Goal: Answer question/provide support

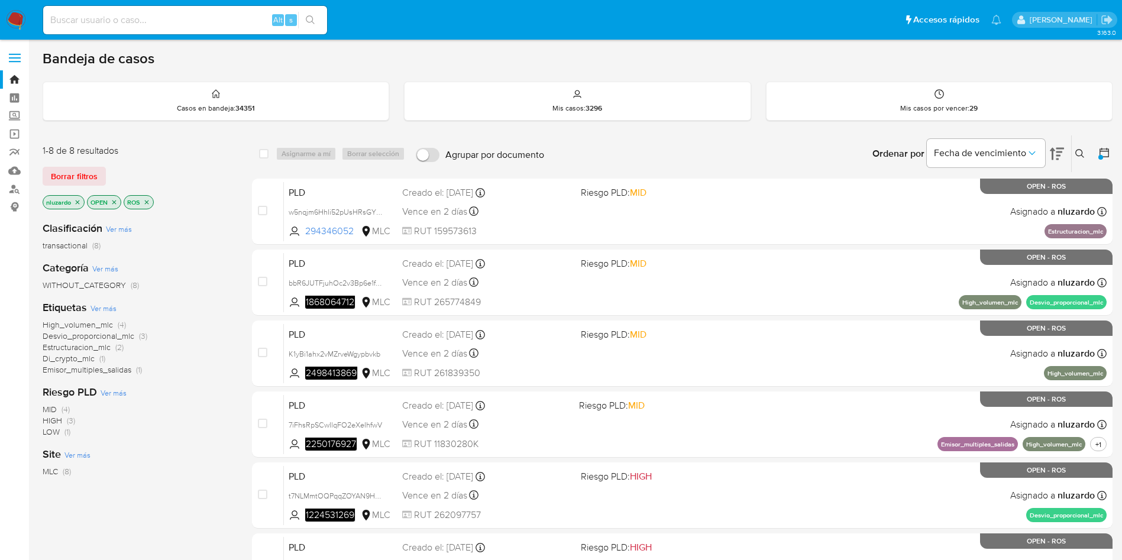
scroll to position [53, 0]
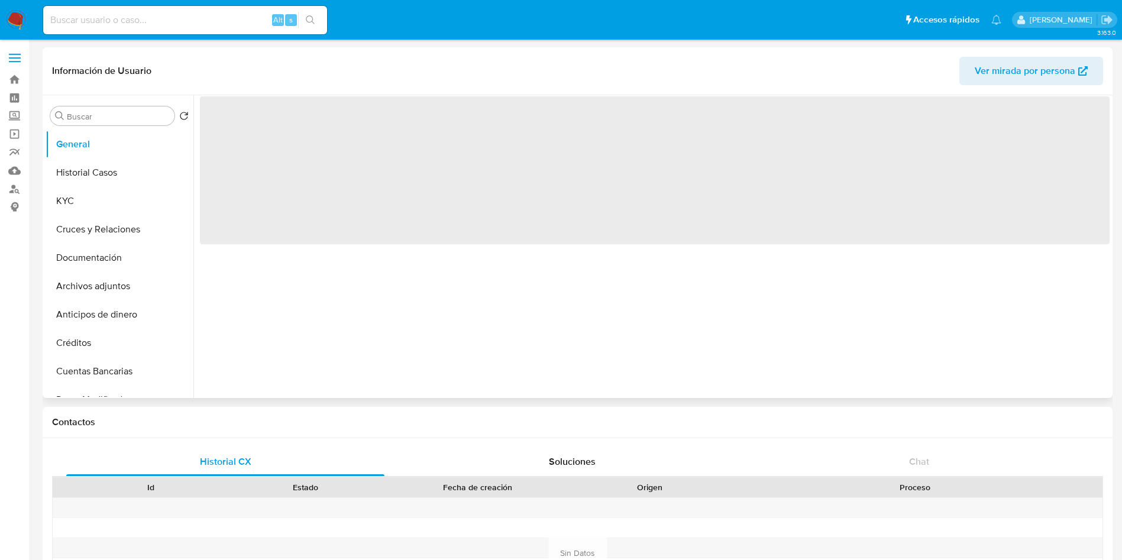
select select "10"
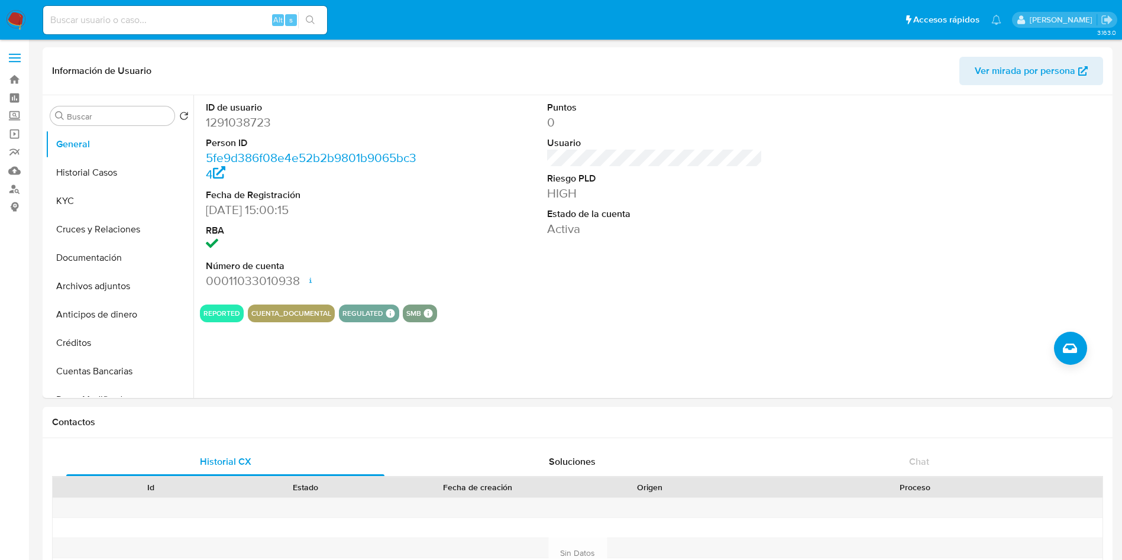
click at [22, 17] on img at bounding box center [16, 20] width 20 height 20
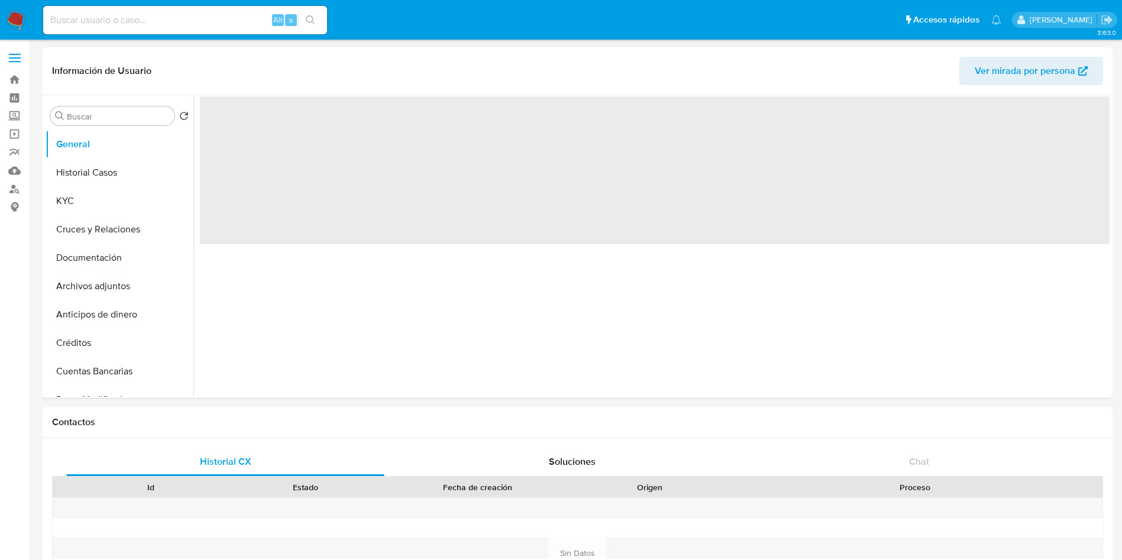
select select "10"
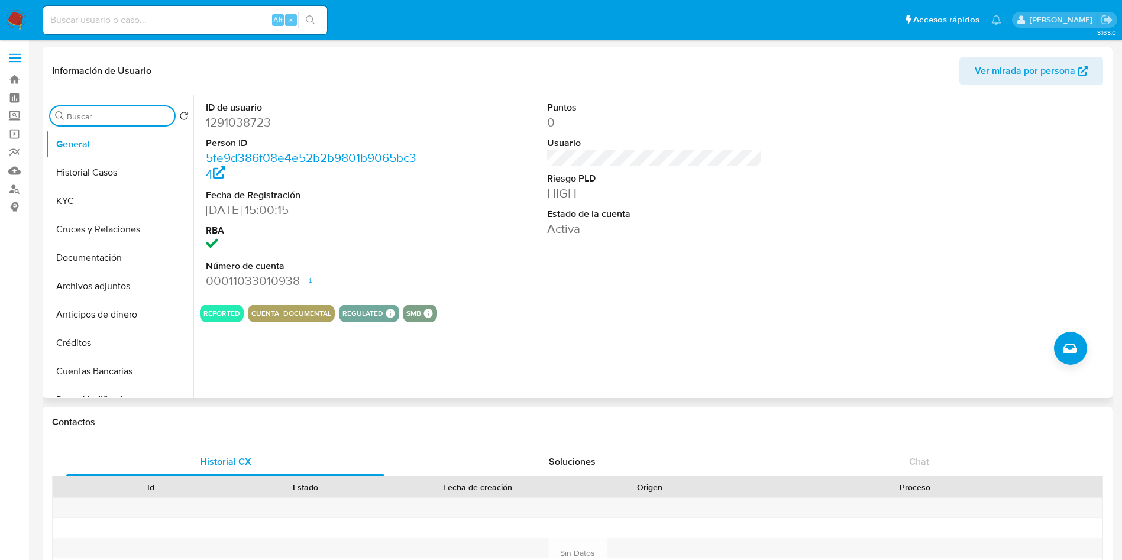
click at [83, 115] on input "Buscar" at bounding box center [118, 116] width 103 height 11
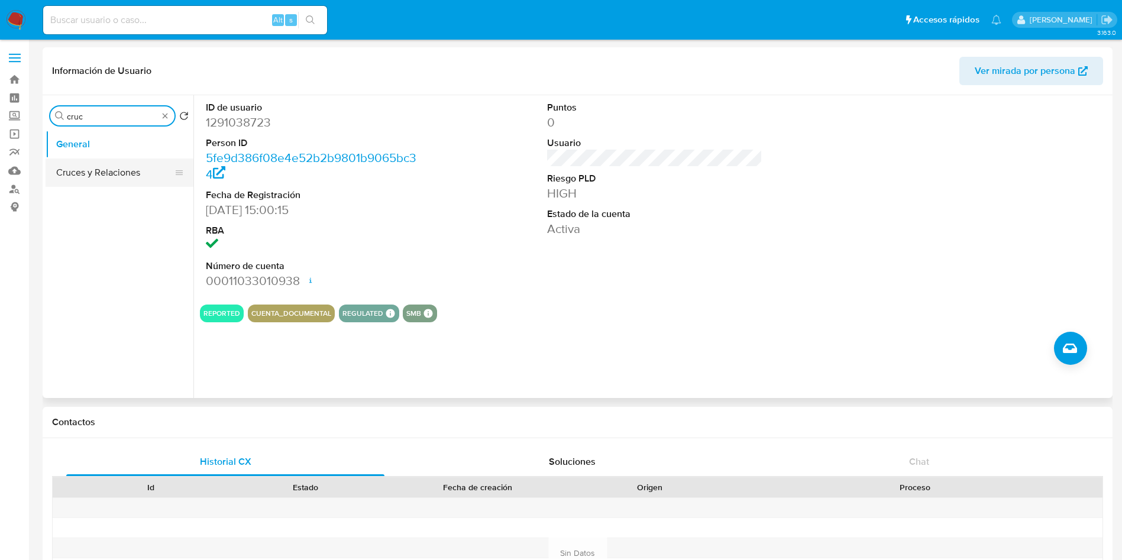
type input "cruc"
click at [101, 173] on button "Cruces y Relaciones" at bounding box center [115, 172] width 138 height 28
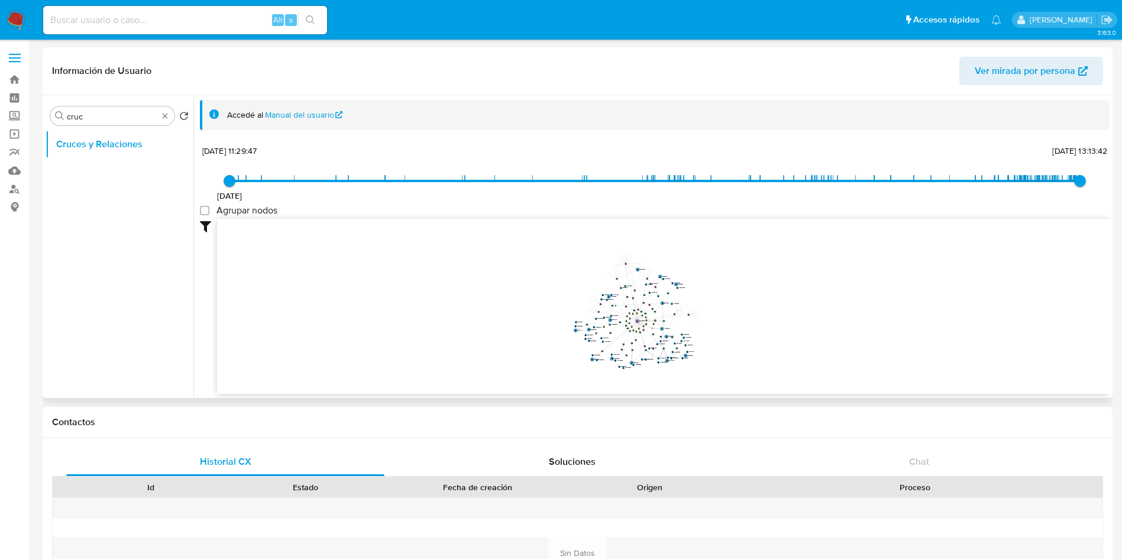
drag, startPoint x: 682, startPoint y: 260, endPoint x: 636, endPoint y: 317, distance: 73.2
click at [636, 317] on g at bounding box center [637, 310] width 124 height 115
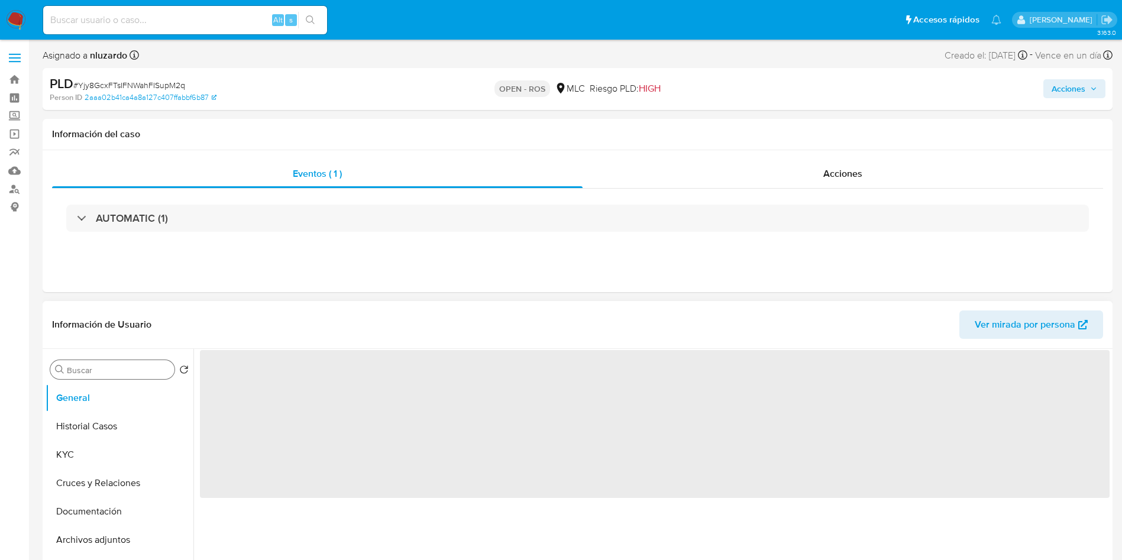
select select "10"
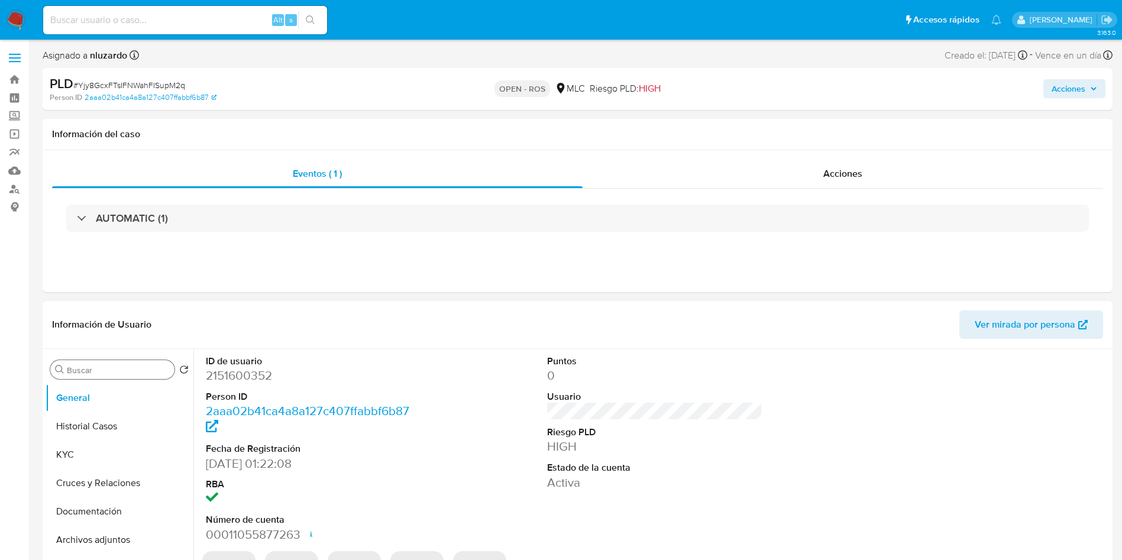
click at [103, 365] on input "Buscar" at bounding box center [118, 370] width 103 height 11
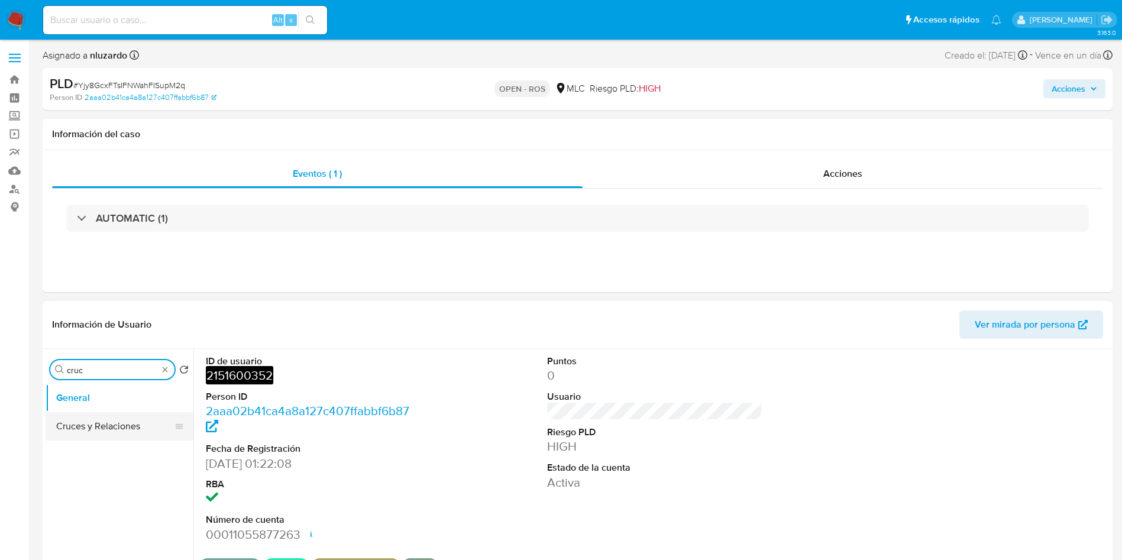
type input "cruc"
click at [109, 418] on button "Cruces y Relaciones" at bounding box center [115, 426] width 138 height 28
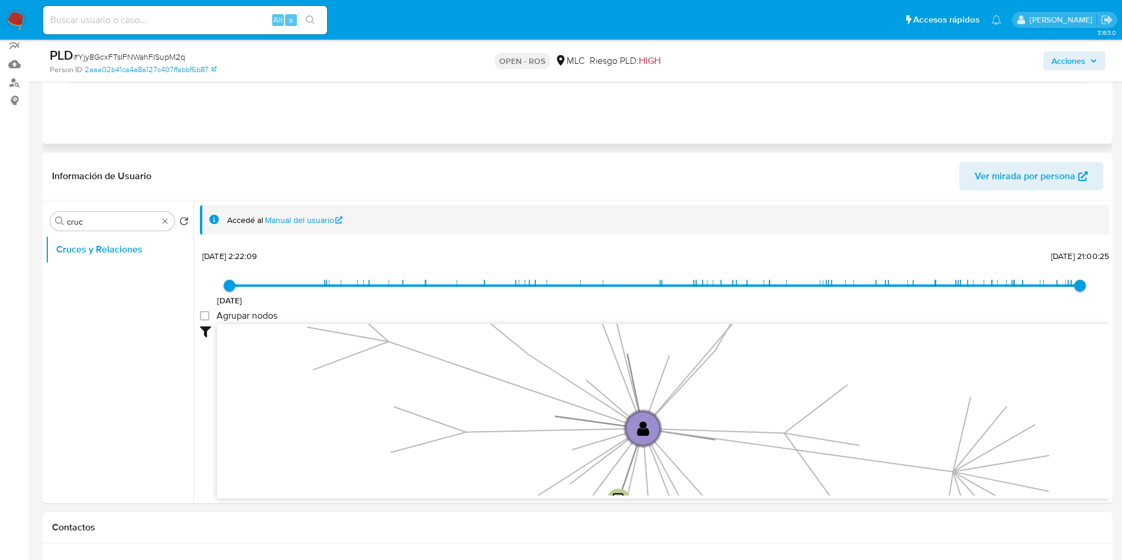
scroll to position [44, 0]
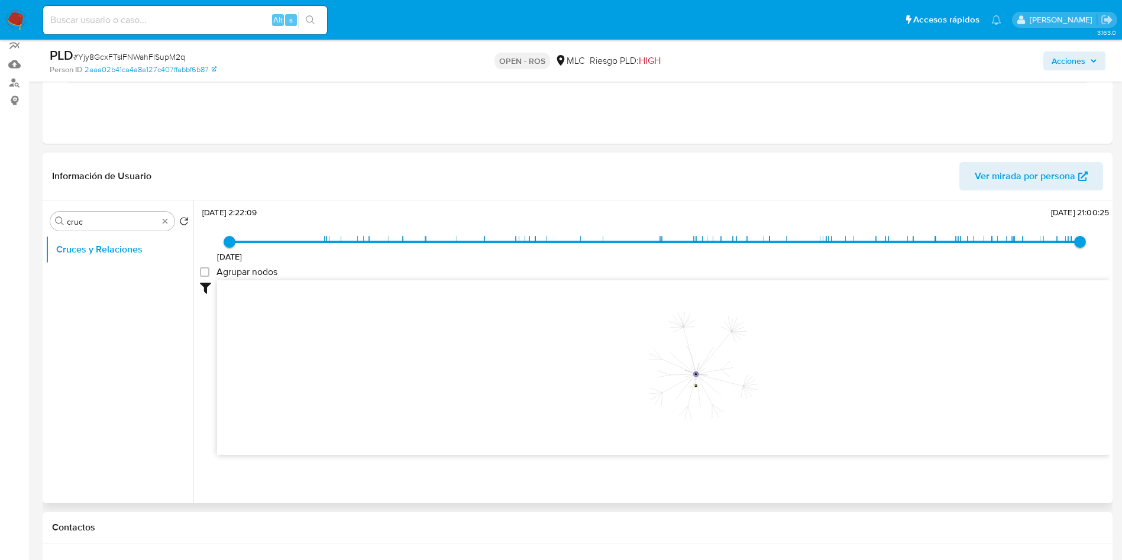
drag, startPoint x: 678, startPoint y: 392, endPoint x: 704, endPoint y: 374, distance: 31.8
click at [704, 374] on icon "device-678686b293143c18bc91a4be  user- 2151600352  2151600352 device-67592181…" at bounding box center [663, 366] width 892 height 172
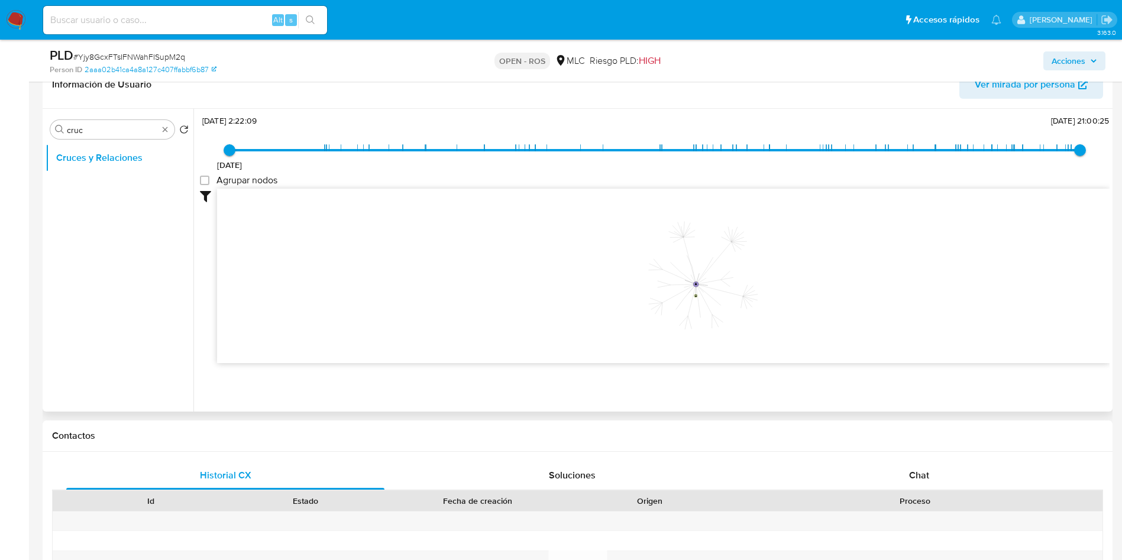
scroll to position [204, 0]
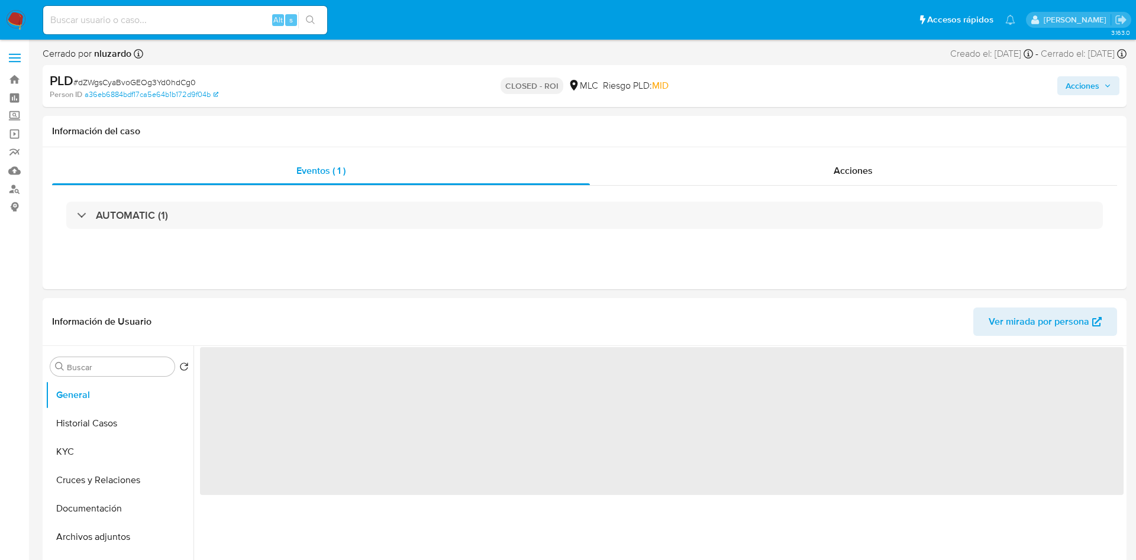
select select "10"
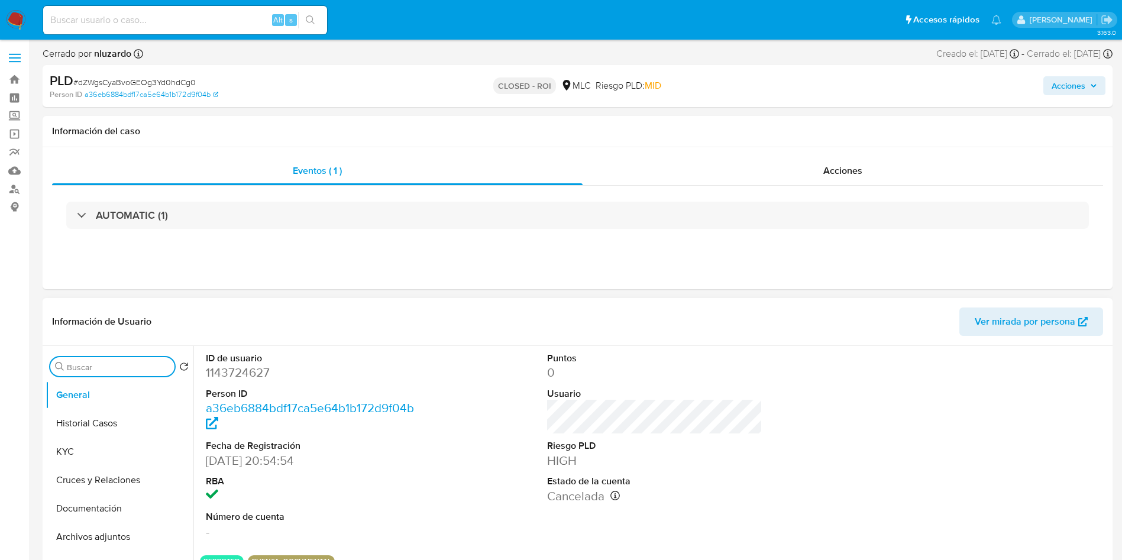
click at [103, 369] on input "Buscar" at bounding box center [118, 367] width 103 height 11
type input "cru"
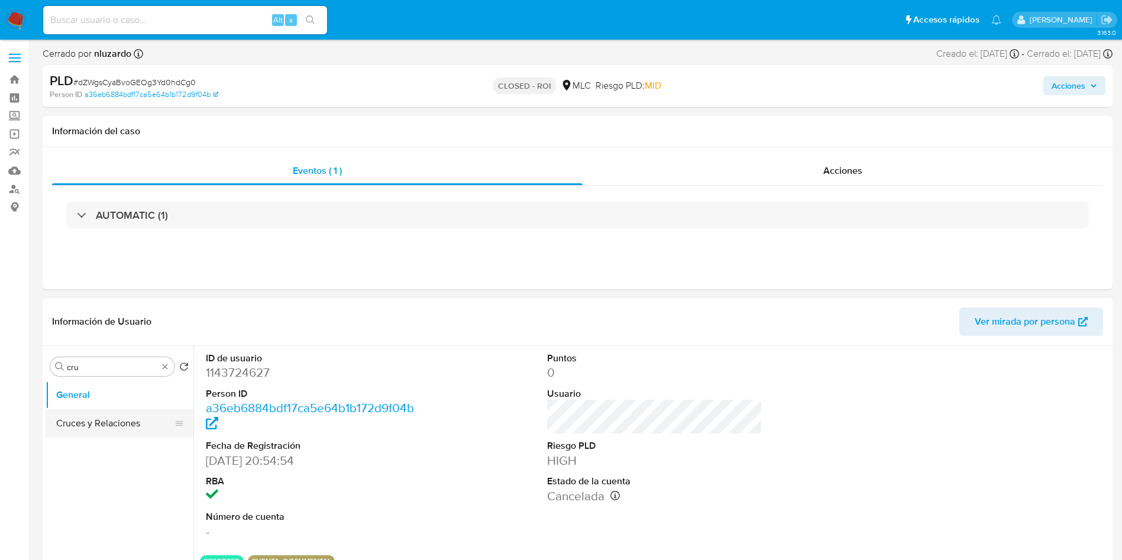
click at [101, 417] on button "Cruces y Relaciones" at bounding box center [115, 423] width 138 height 28
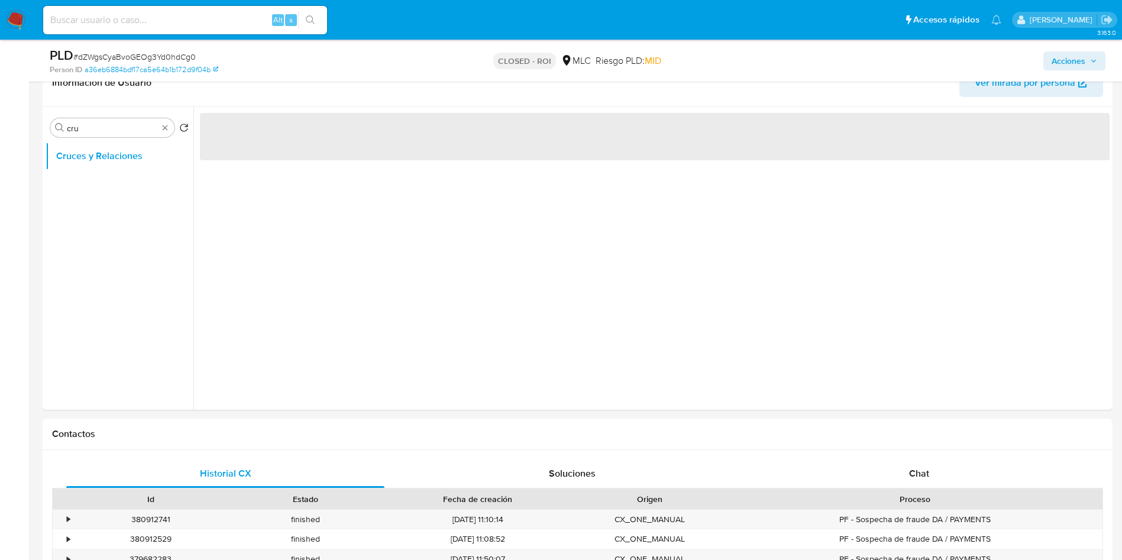
scroll to position [200, 0]
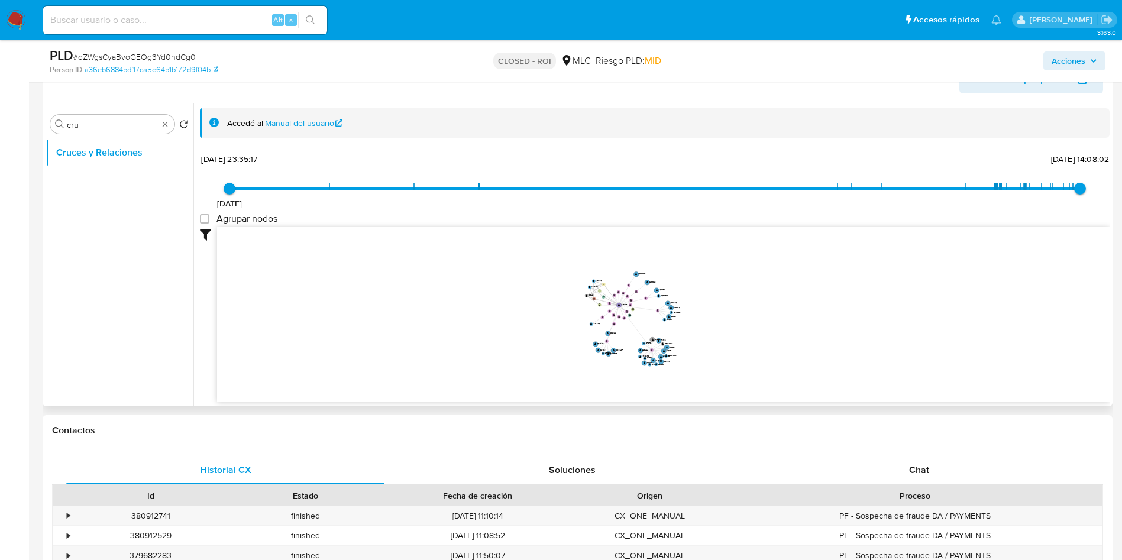
drag, startPoint x: 678, startPoint y: 289, endPoint x: 639, endPoint y: 329, distance: 55.2
click at [639, 329] on icon "device-66d0b22aa54bb1e7ea0ab4b1  device-665a6cc4f86916ac8e22f199  device-5d1a…" at bounding box center [663, 313] width 892 height 172
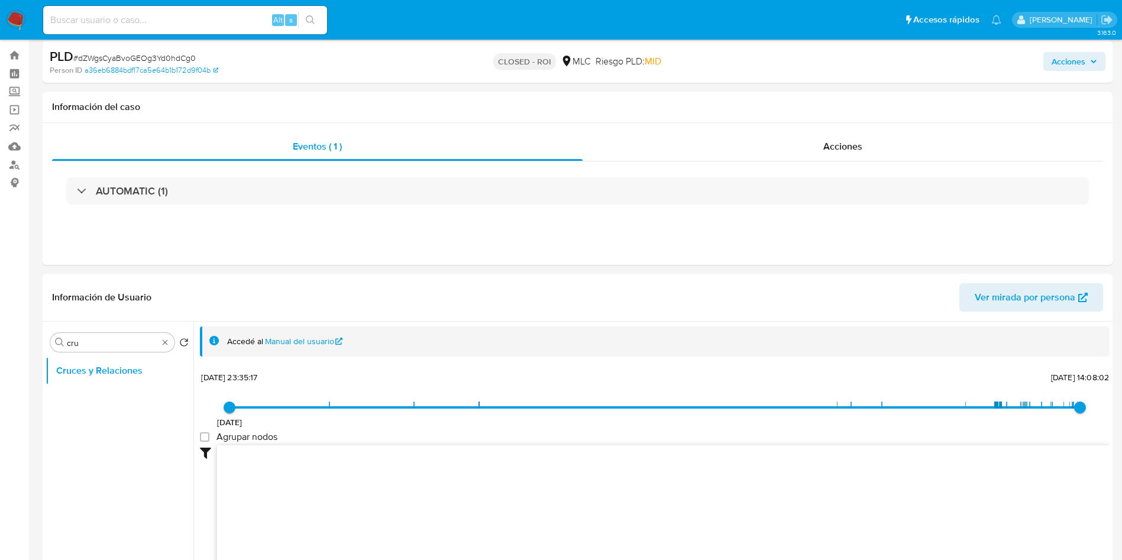
scroll to position [0, 0]
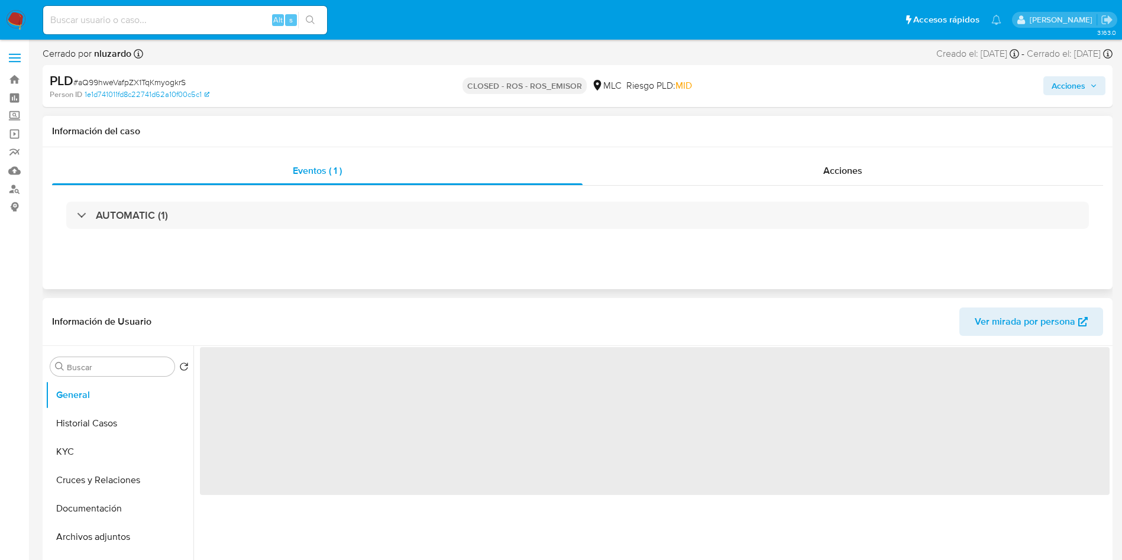
select select "10"
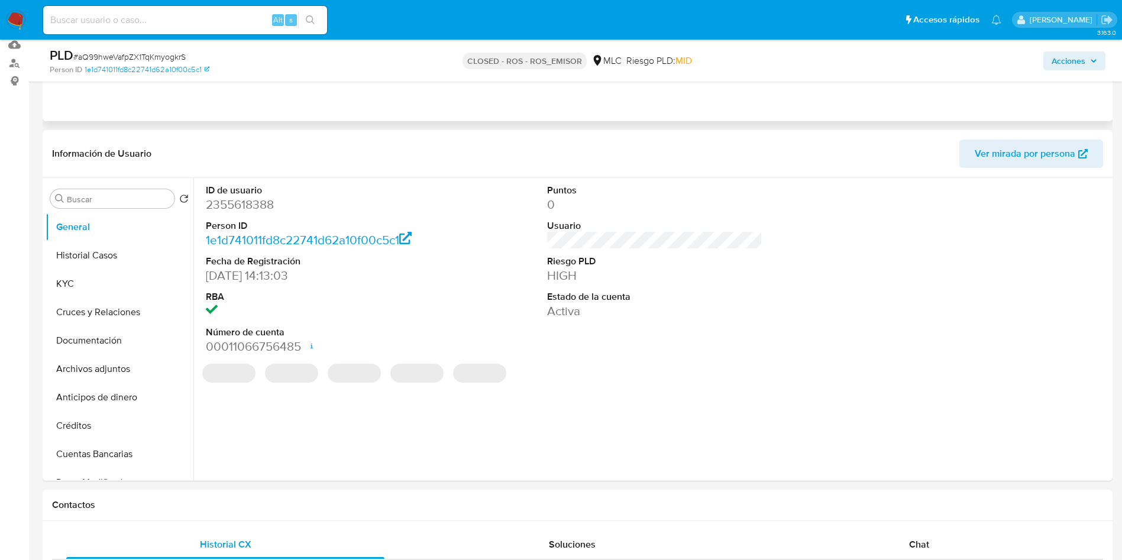
scroll to position [128, 0]
click at [121, 198] on input "Buscar" at bounding box center [118, 197] width 103 height 11
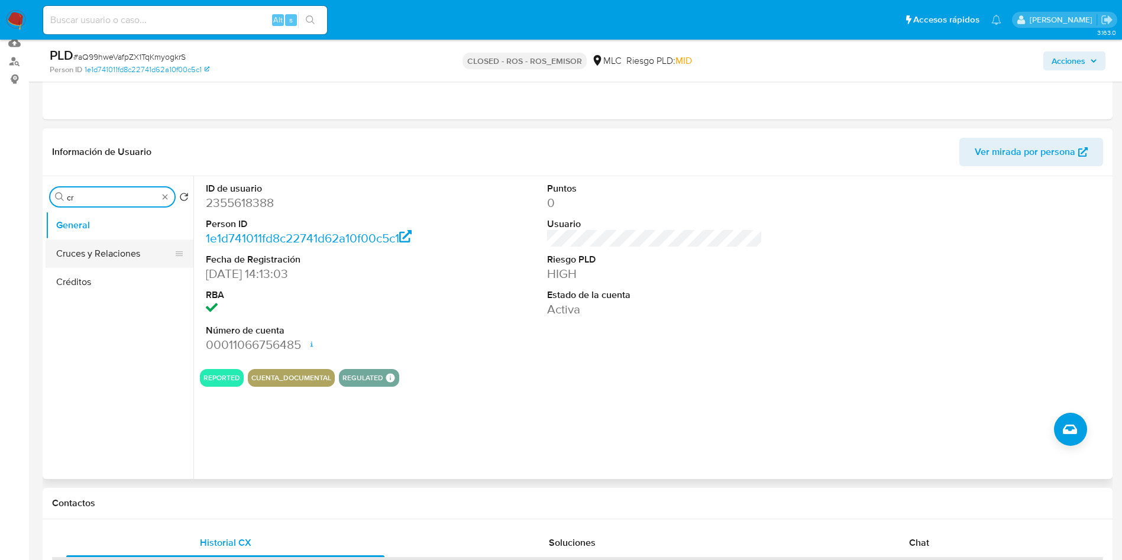
type input "cr"
click at [94, 254] on button "Cruces y Relaciones" at bounding box center [115, 254] width 138 height 28
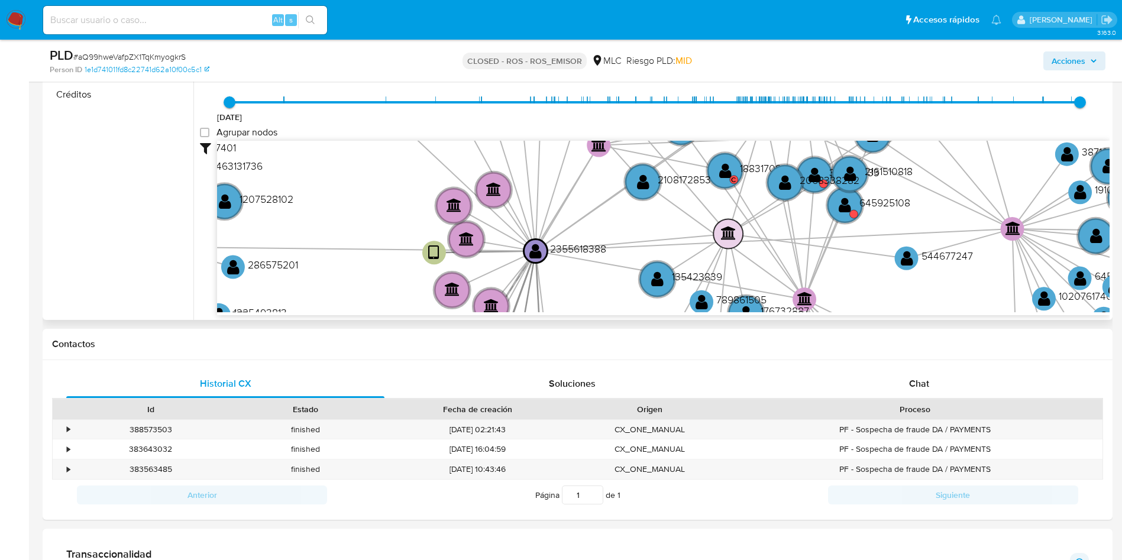
scroll to position [287, 0]
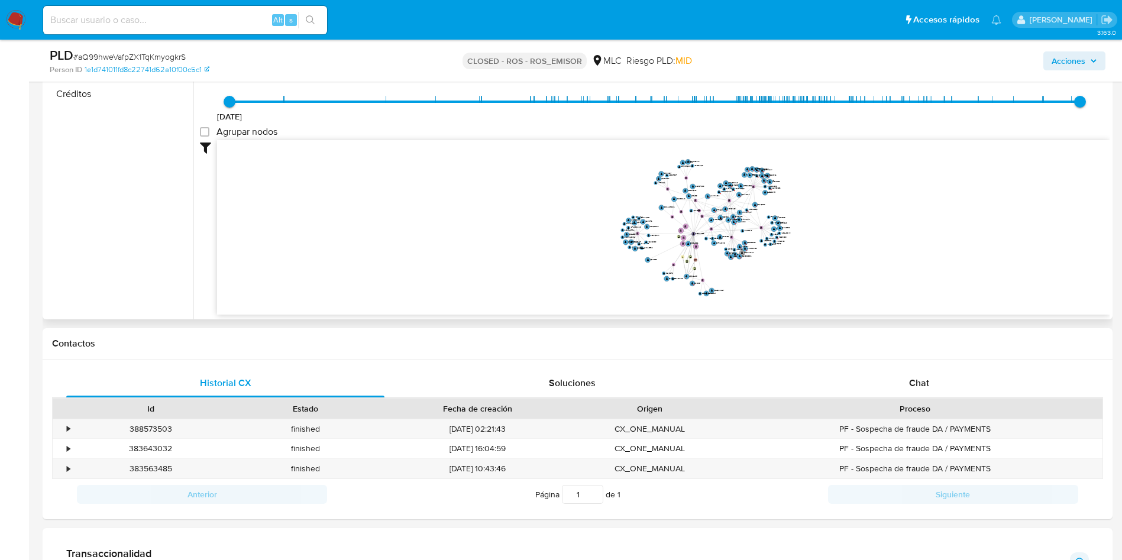
drag, startPoint x: 717, startPoint y: 229, endPoint x: 655, endPoint y: 254, distance: 66.6
click at [655, 258] on text "135423839" at bounding box center [653, 259] width 7 height 2
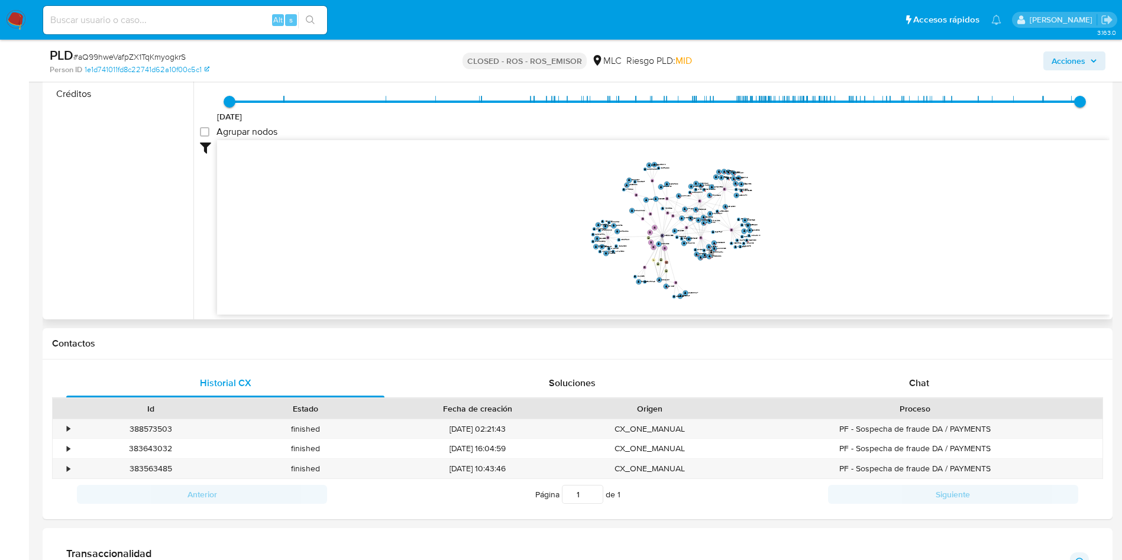
drag, startPoint x: 755, startPoint y: 280, endPoint x: 712, endPoint y: 290, distance: 44.2
click at [712, 290] on icon "device-67dafc70b790aafe0bf38346  device-680c3c6c1d9a96a9b943c826  device-67e7…" at bounding box center [663, 226] width 892 height 172
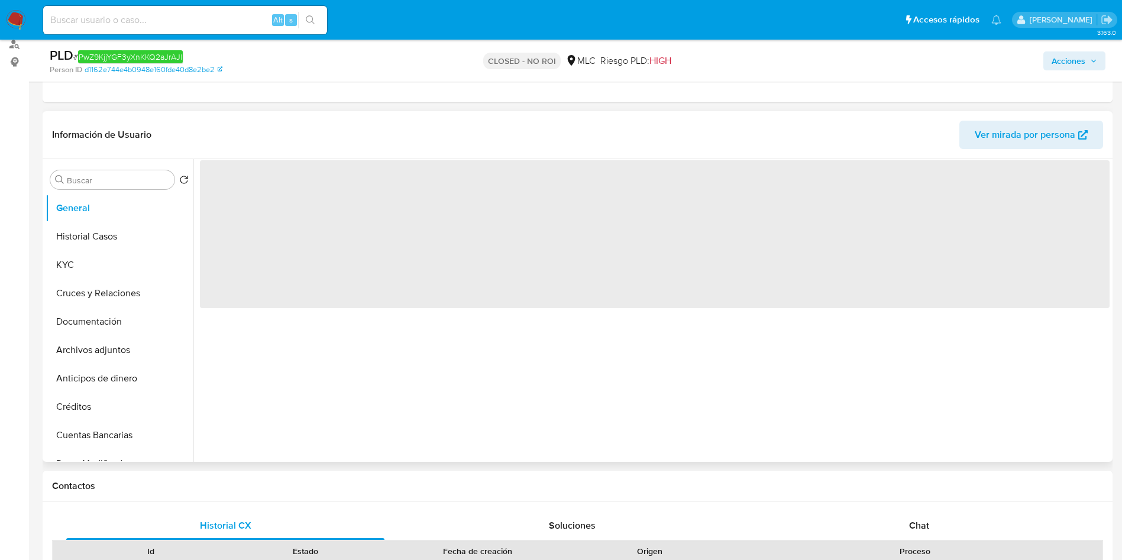
select select "10"
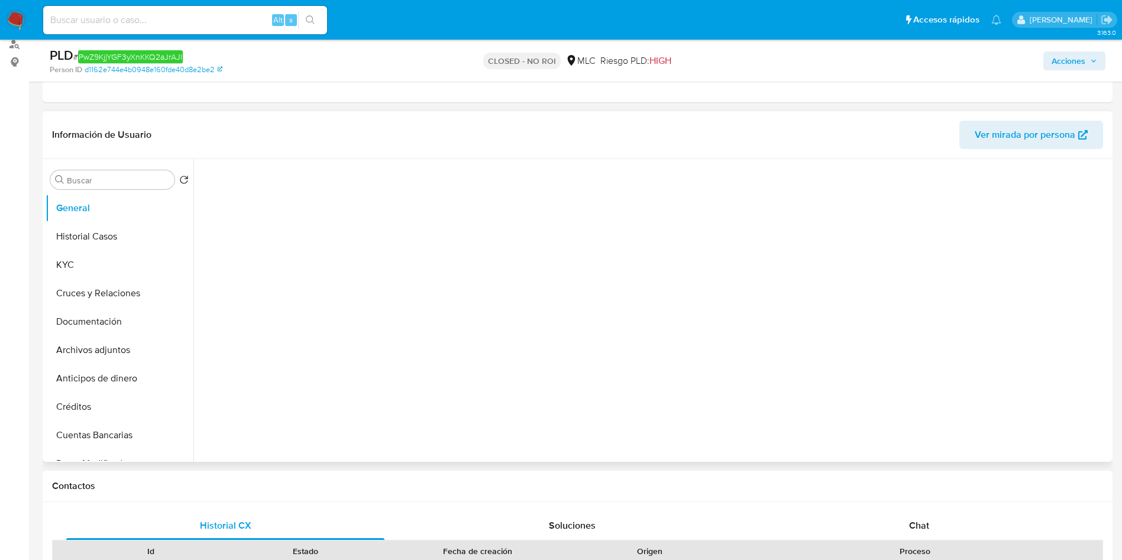
scroll to position [145, 0]
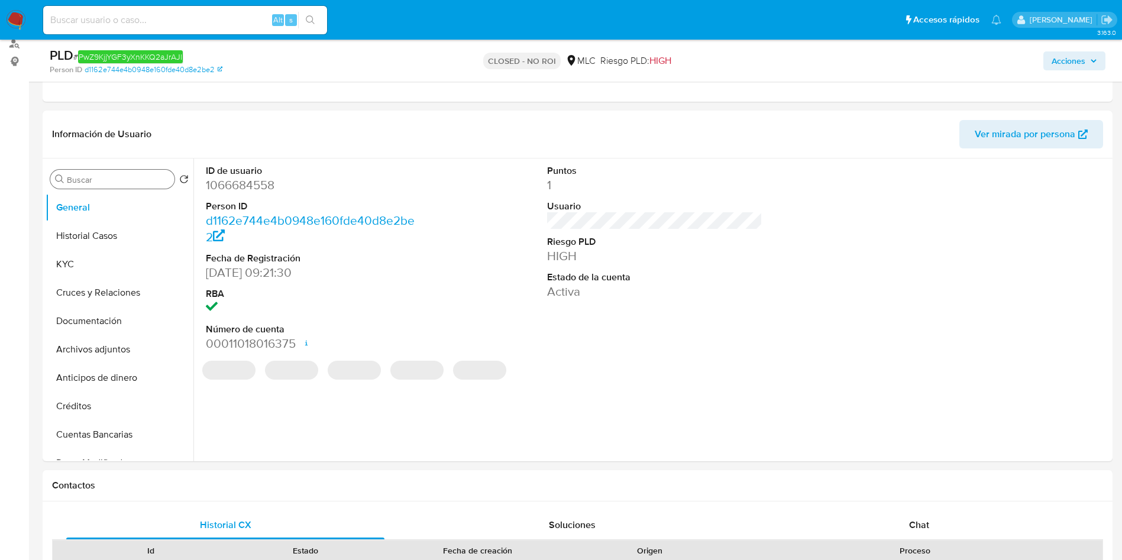
click at [113, 176] on input "Buscar" at bounding box center [118, 179] width 103 height 11
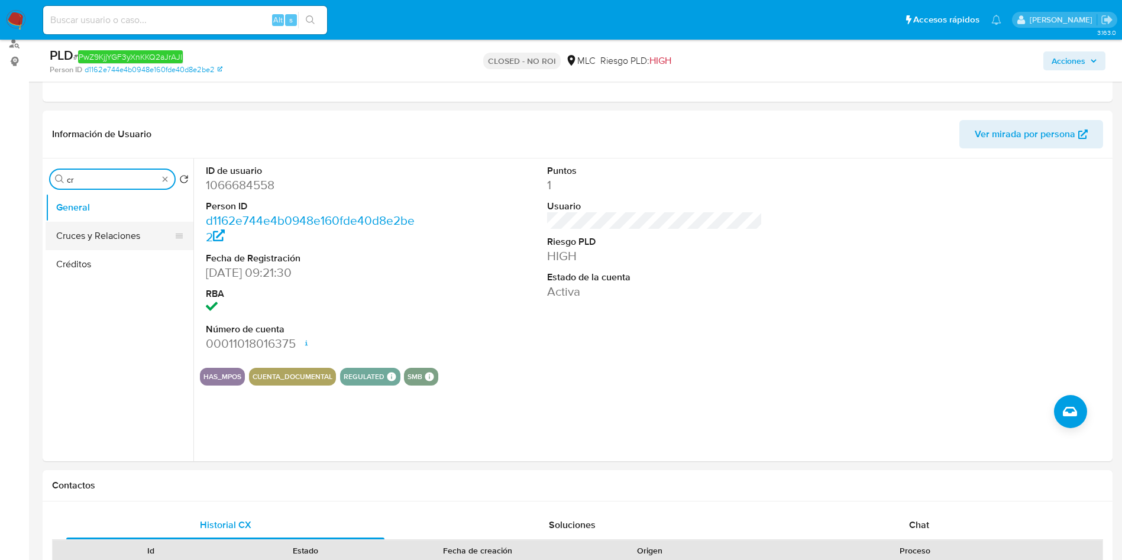
type input "cr"
click at [72, 239] on button "Cruces y Relaciones" at bounding box center [115, 236] width 138 height 28
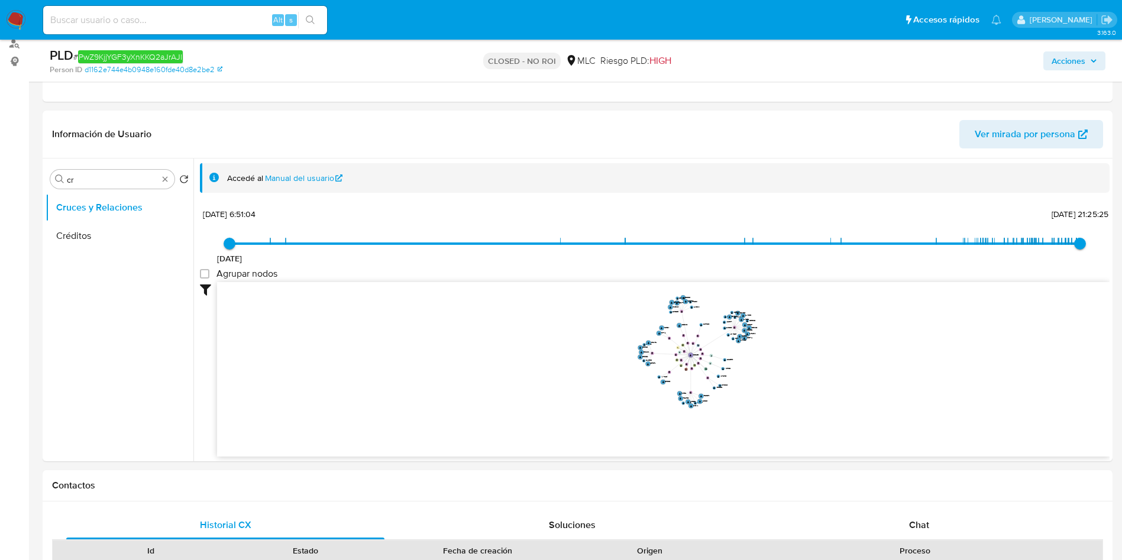
drag, startPoint x: 701, startPoint y: 350, endPoint x: 681, endPoint y: 354, distance: 20.1
click at [682, 352] on circle at bounding box center [683, 351] width 3 height 3
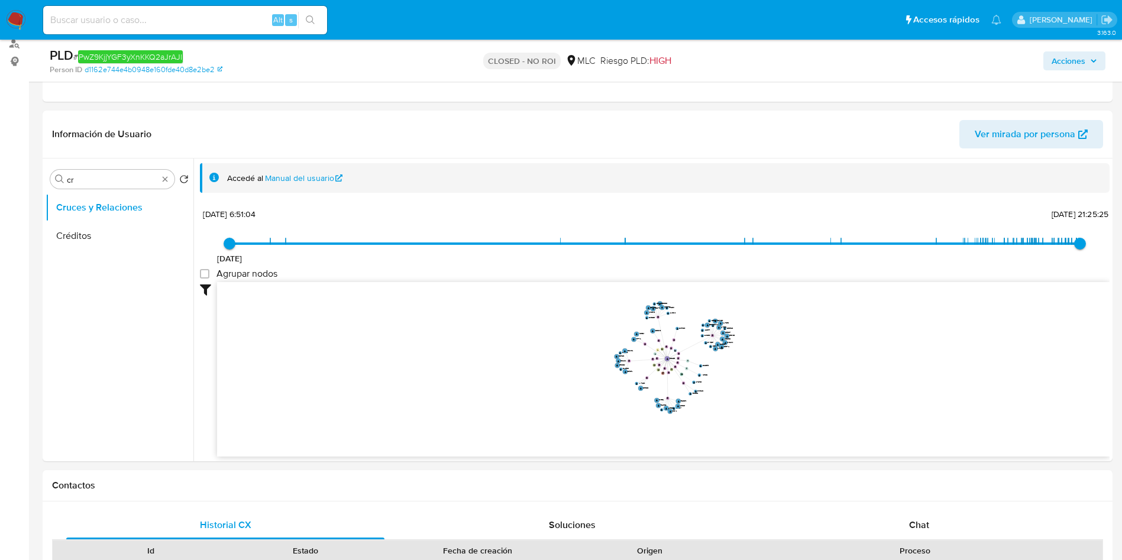
drag, startPoint x: 771, startPoint y: 374, endPoint x: 739, endPoint y: 384, distance: 34.2
click at [739, 384] on icon "device-663cd079cd65362cf9f81212  user-1066684558  1066684558 device-64ab5e100…" at bounding box center [663, 368] width 892 height 172
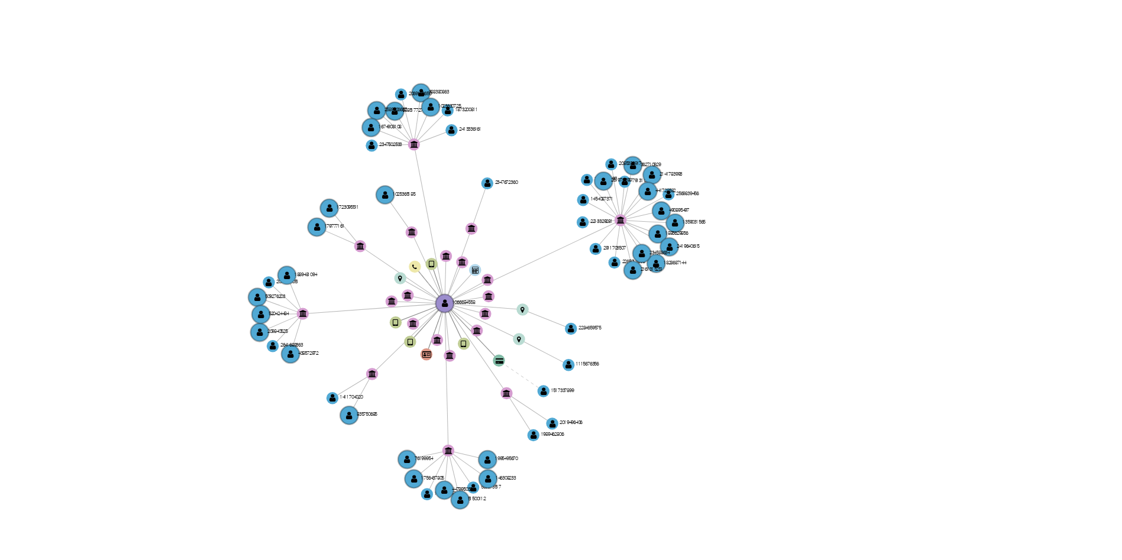
drag, startPoint x: 732, startPoint y: 403, endPoint x: 751, endPoint y: 415, distance: 22.6
click at [751, 415] on icon "device-663cd079cd65362cf9f81212  user-1066684558  1066684558 device-64ab5e100…" at bounding box center [663, 368] width 892 height 172
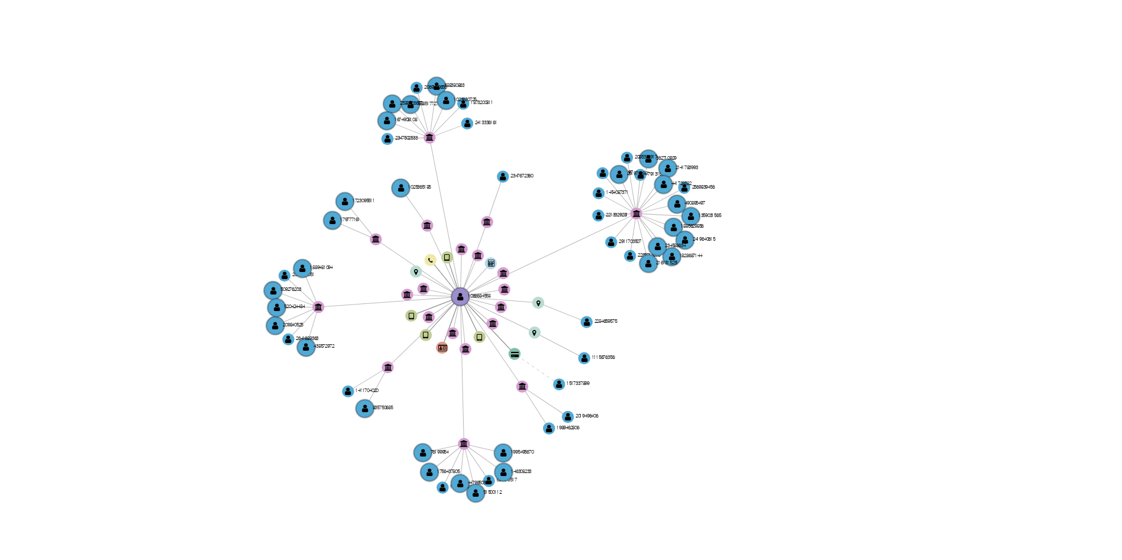
click at [755, 413] on icon "device-663cd079cd65362cf9f81212  user-1066684558  1066684558 device-64ab5e100…" at bounding box center [663, 368] width 892 height 172
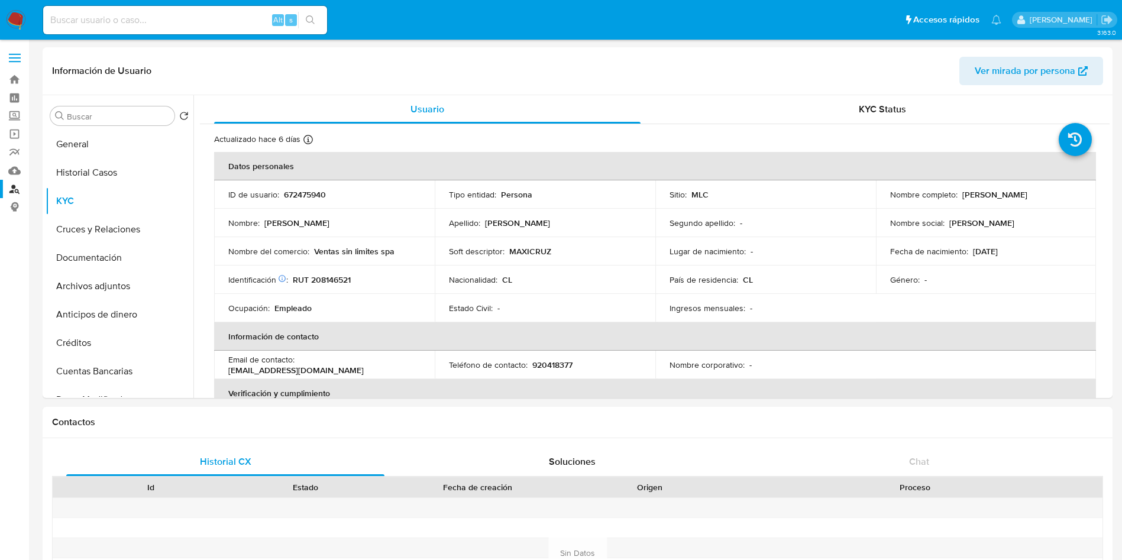
select select "10"
click at [784, 80] on header "Información de Usuario Ver mirada por persona" at bounding box center [577, 71] width 1051 height 28
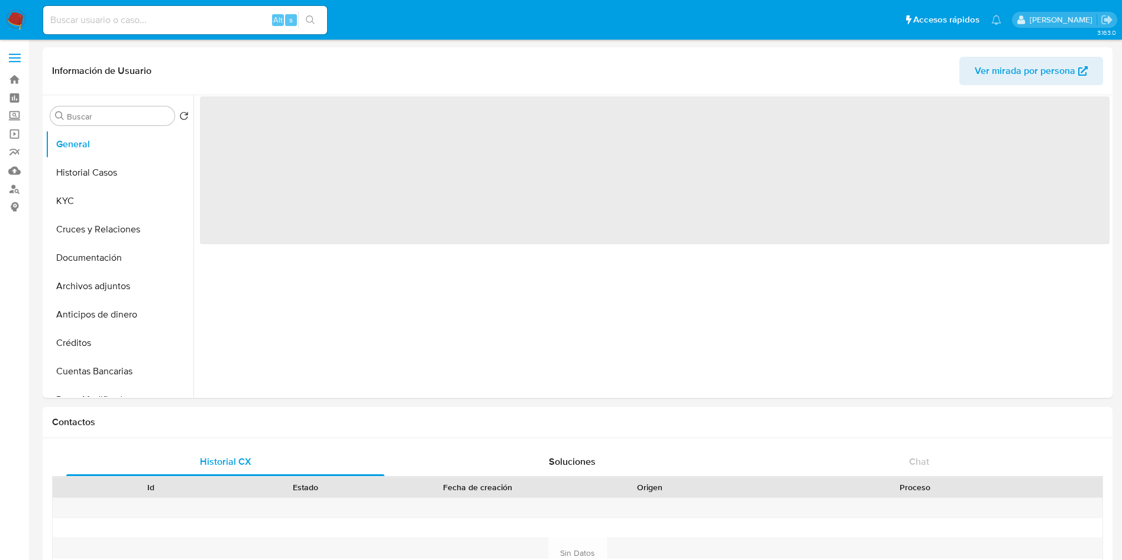
select select "10"
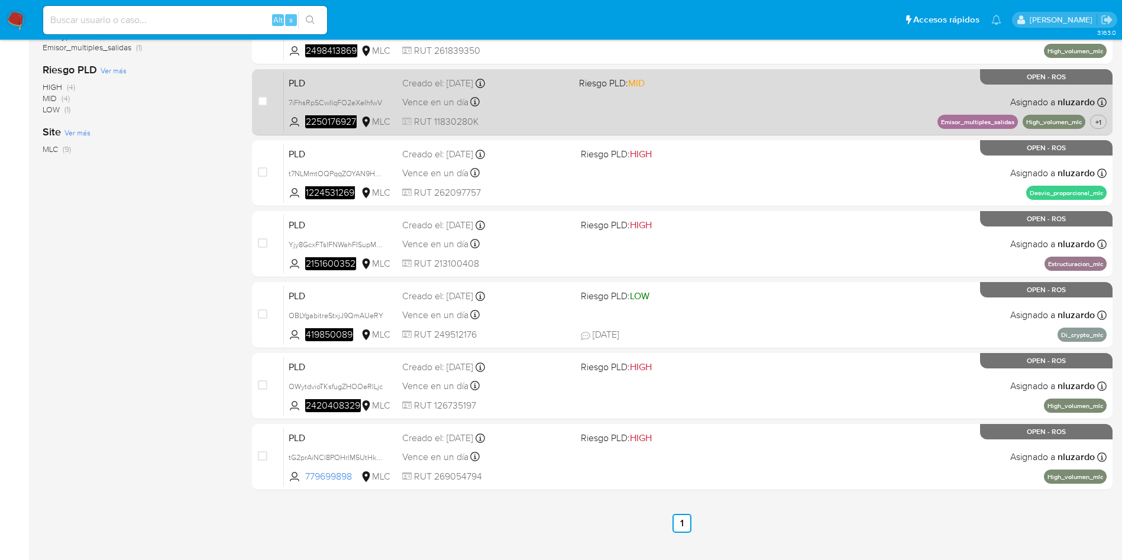
scroll to position [345, 0]
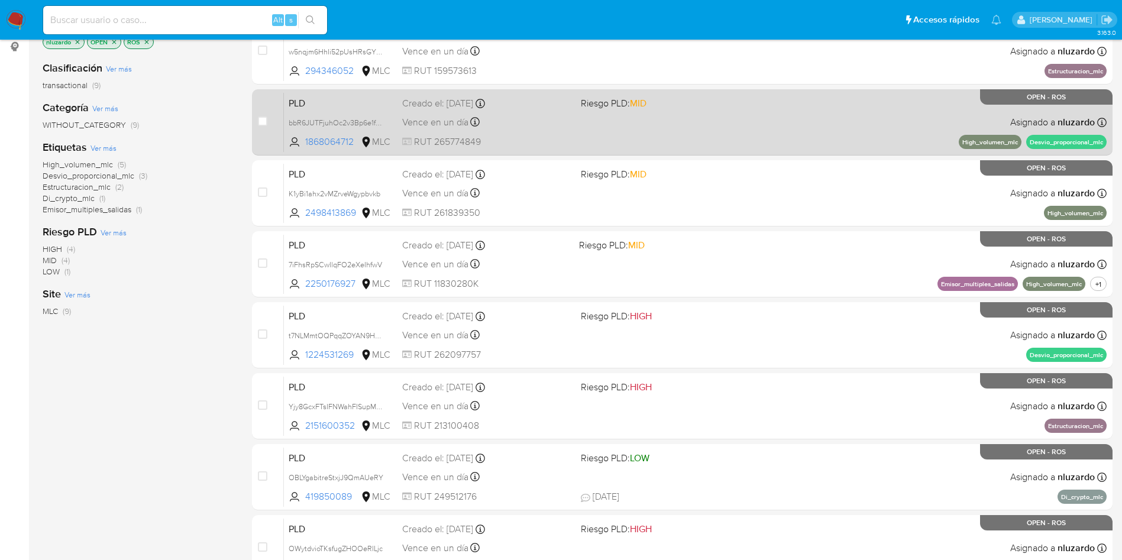
scroll to position [150, 0]
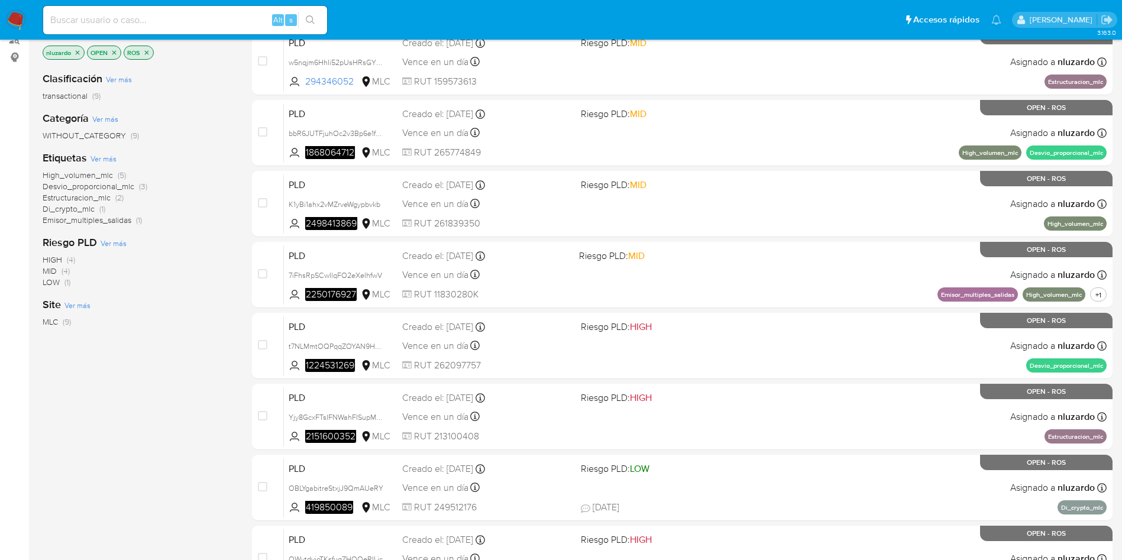
click at [106, 406] on div "Clasificación Ver más transactional (9) Categoría Ver más WITHOUT_CATEGORY (9) …" at bounding box center [138, 263] width 190 height 402
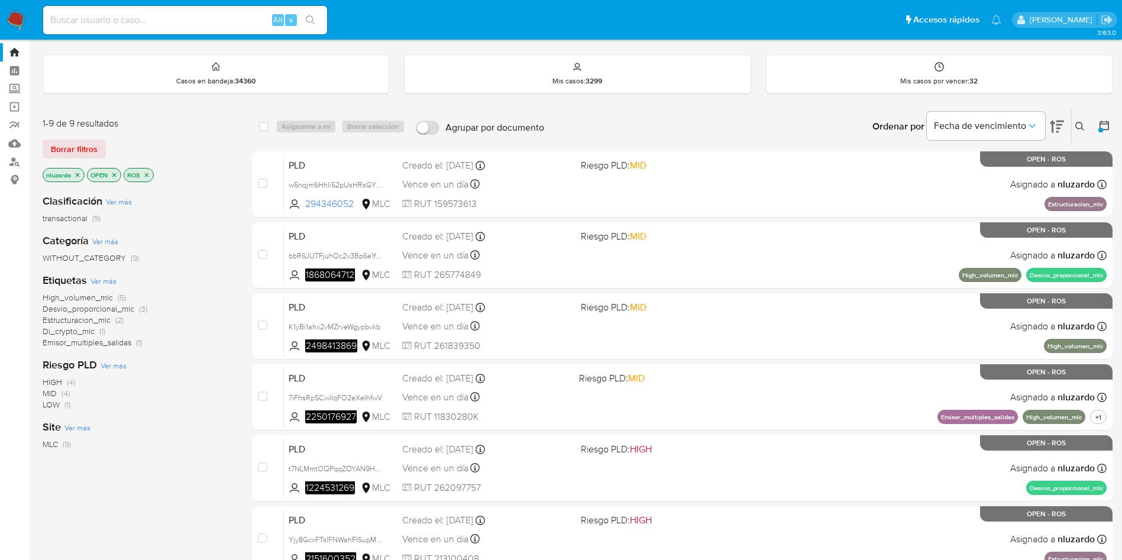
scroll to position [0, 0]
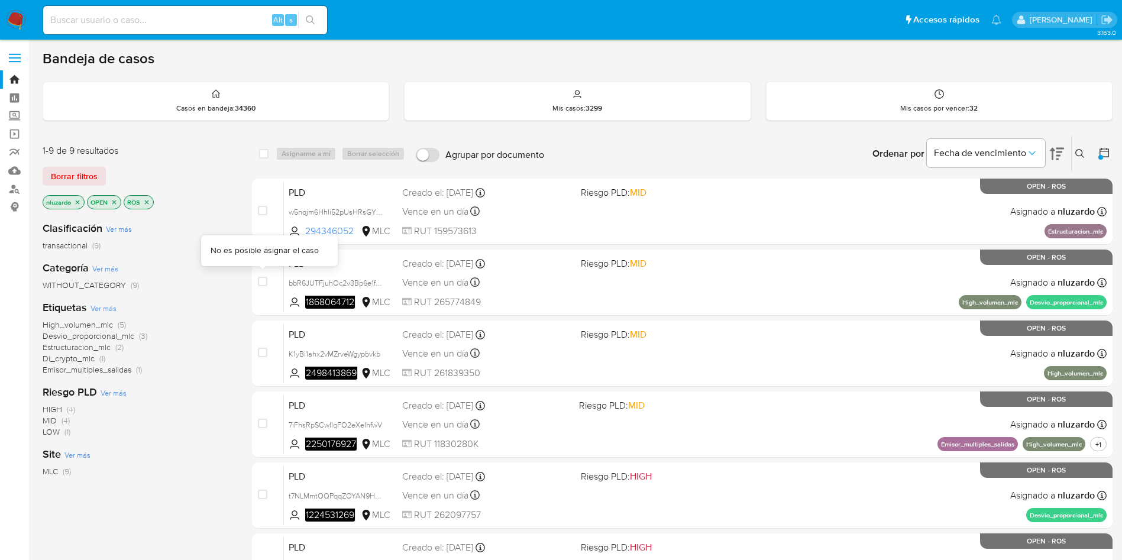
drag, startPoint x: 359, startPoint y: 237, endPoint x: 232, endPoint y: 330, distance: 157.0
click at [232, 330] on div "1-9 de 9 resultados Borrar filtros nluzardo OPEN ROS Clasificación Ver más tran…" at bounding box center [578, 495] width 1070 height 720
click at [232, 330] on div "High_volumen_mlc (5) Desvio_proporcional_mlc (3) Estructuracion_mlc (2) Di_cryp…" at bounding box center [138, 347] width 190 height 56
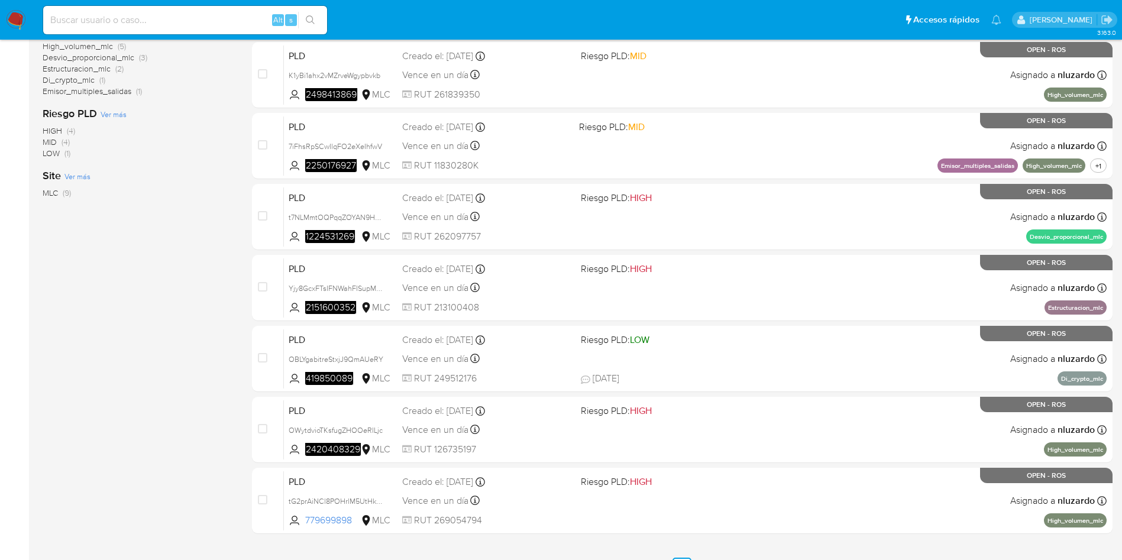
scroll to position [345, 0]
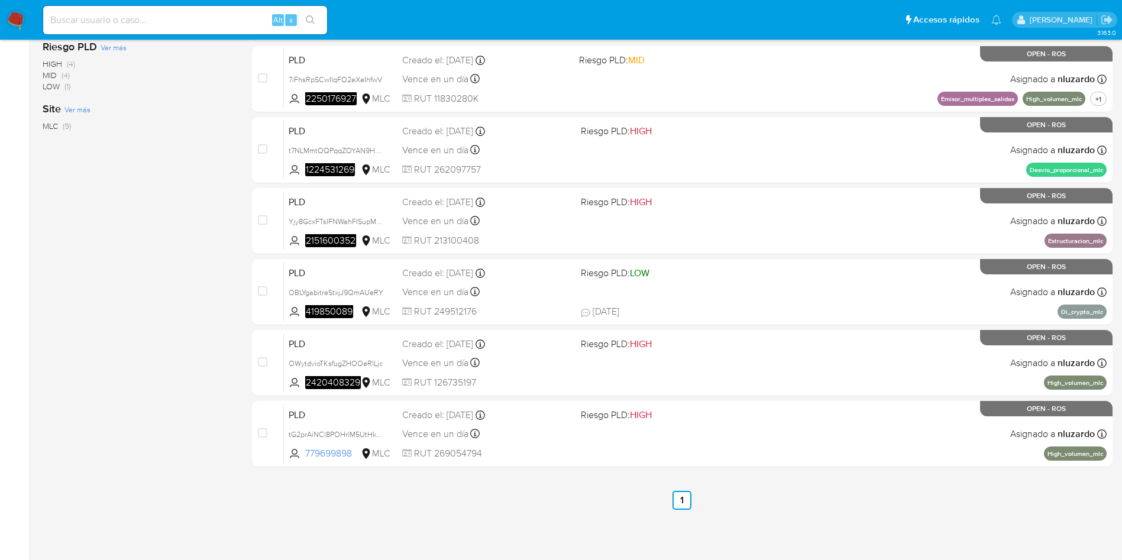
drag, startPoint x: 374, startPoint y: 461, endPoint x: 197, endPoint y: 495, distance: 180.7
click at [197, 495] on div "1-9 de 9 resultados Borrar filtros nluzardo OPEN ROS Clasificación Ver más tran…" at bounding box center [578, 149] width 1070 height 720
click at [197, 495] on div "1-9 de 9 resultados Borrar filtros nluzardo OPEN ROS Clasificación Ver más tran…" at bounding box center [138, 149] width 190 height 720
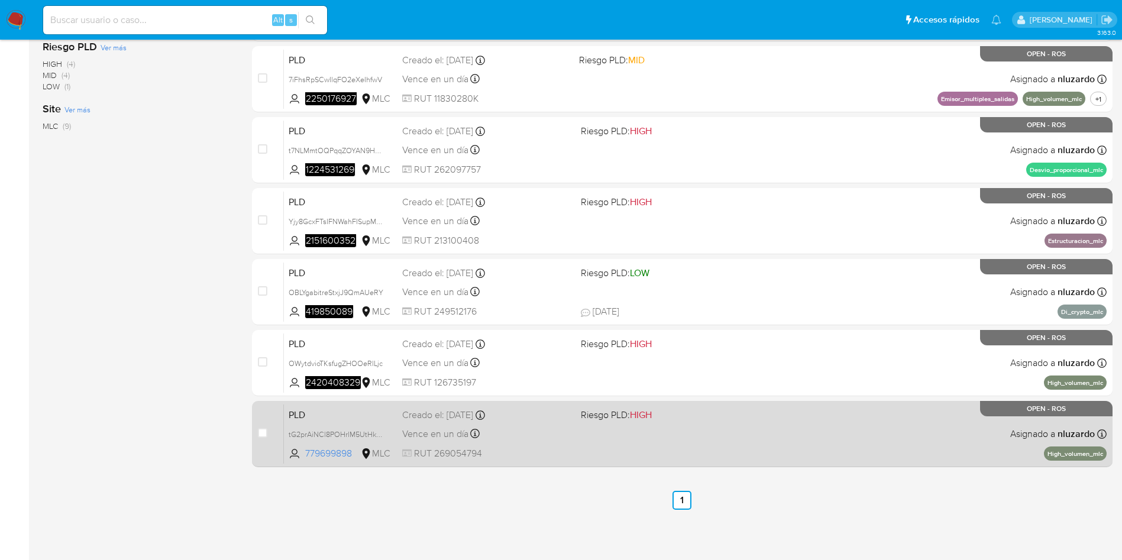
click at [660, 421] on span "Riesgo PLD: HIGH" at bounding box center [665, 413] width 169 height 15
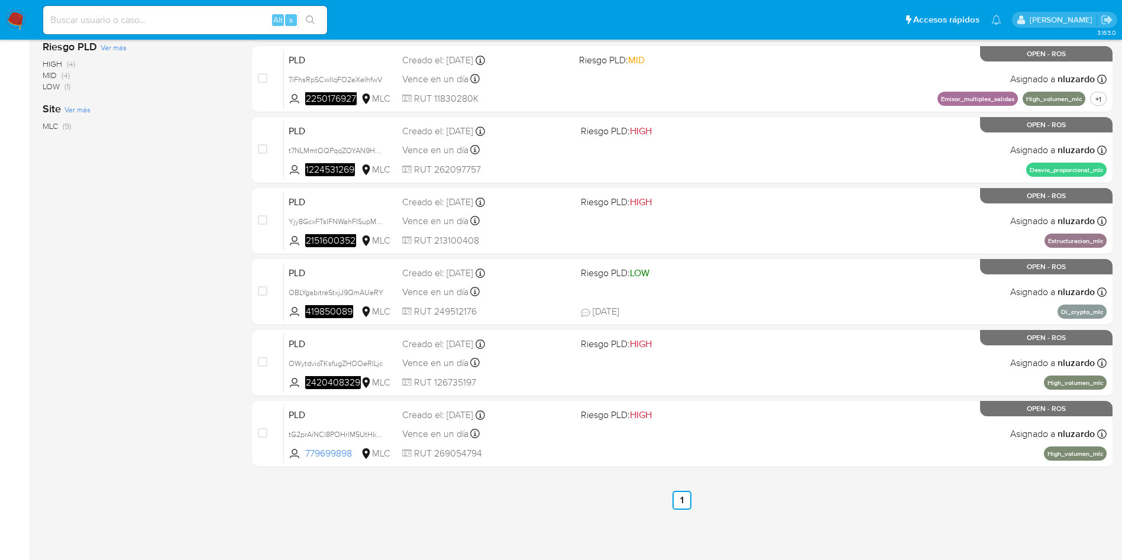
drag, startPoint x: 358, startPoint y: 452, endPoint x: 242, endPoint y: 474, distance: 117.9
click at [254, 474] on div "select-all-cases-checkbox Asignarme a mí Borrar selección Agrupar por documento…" at bounding box center [682, 149] width 861 height 720
click at [192, 468] on div "1-9 de 9 resultados Borrar filtros nluzardo OPEN ROS Clasificación Ver más tran…" at bounding box center [138, 149] width 190 height 720
drag, startPoint x: 358, startPoint y: 459, endPoint x: 217, endPoint y: 477, distance: 141.9
click at [258, 478] on div "select-all-cases-checkbox Asignarme a mí Borrar selección Agrupar por documento…" at bounding box center [682, 149] width 861 height 720
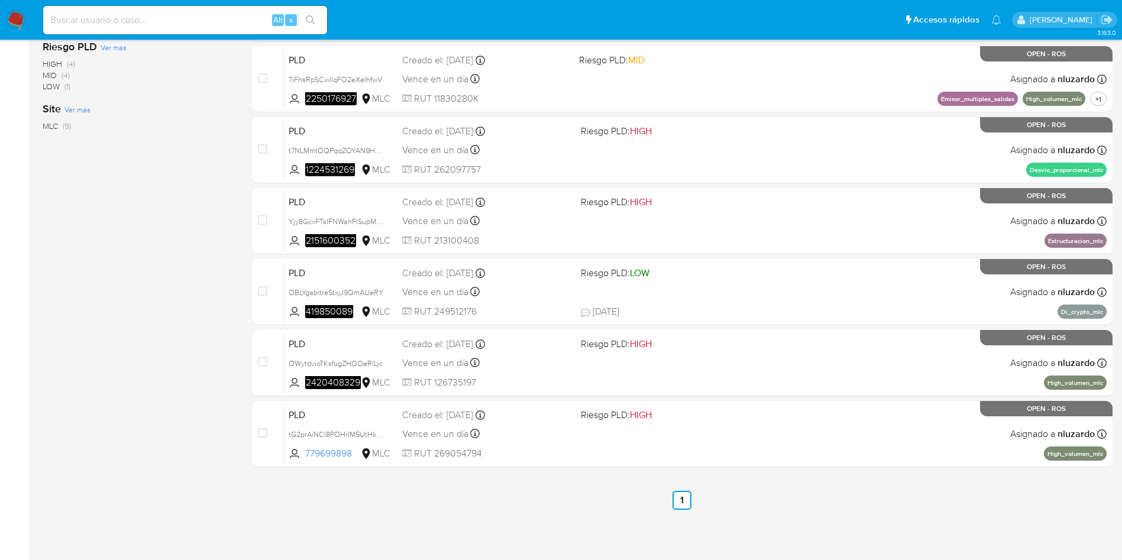
click at [216, 477] on div "1-9 de 9 resultados Borrar filtros nluzardo OPEN ROS Clasificación Ver más tran…" at bounding box center [138, 149] width 190 height 720
click at [448, 496] on ul "Anterior 1 Siguiente" at bounding box center [682, 500] width 861 height 19
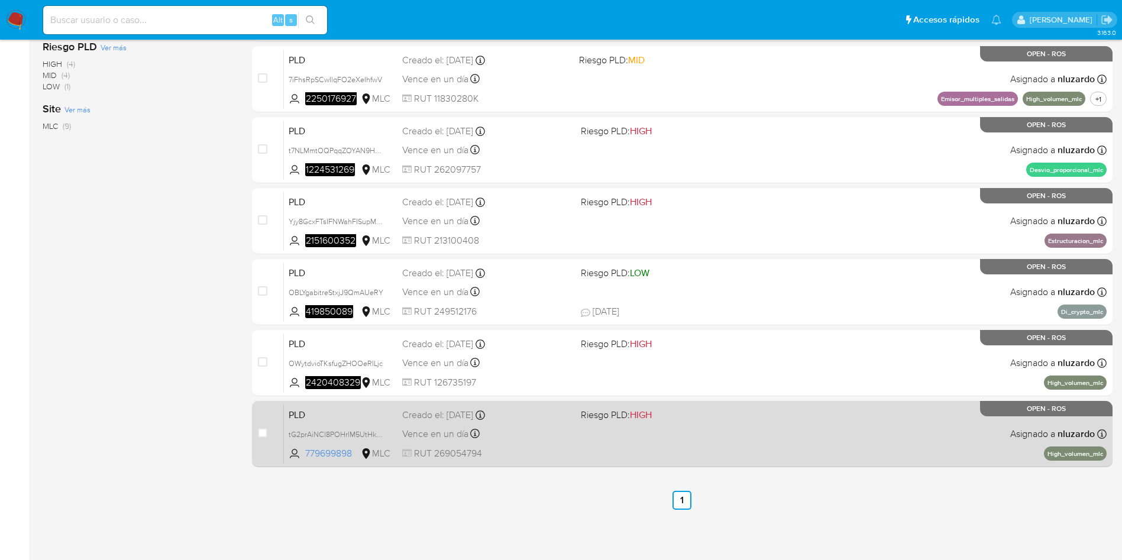
click at [613, 435] on div "PLD tG2prAiNCl8POHrlM5UtHkgA 779699898 MLC Riesgo PLD: HIGH Creado el: 12/07/20…" at bounding box center [695, 434] width 823 height 60
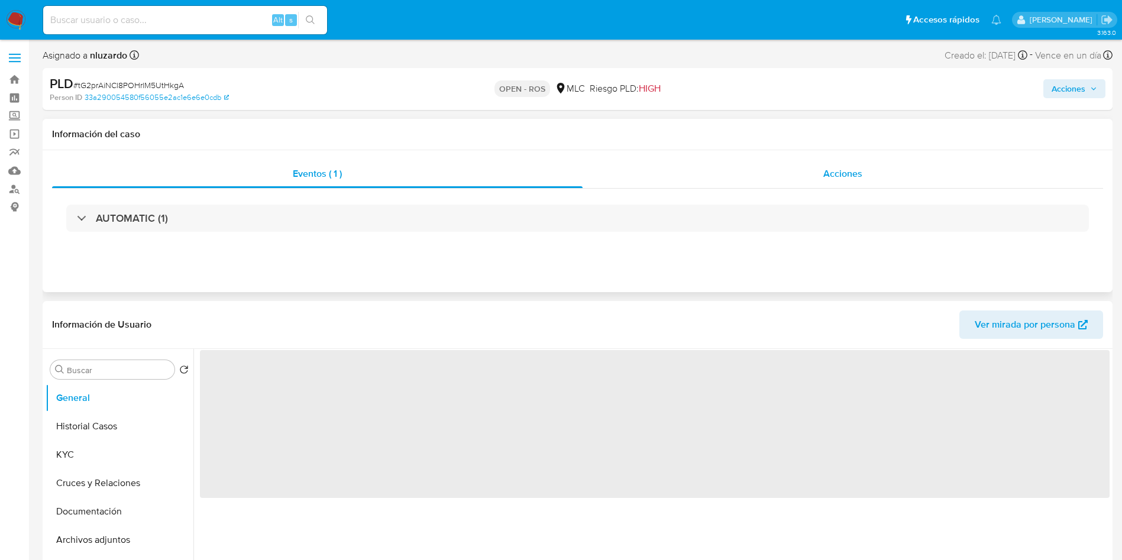
click at [843, 174] on span "Acciones" at bounding box center [842, 174] width 39 height 14
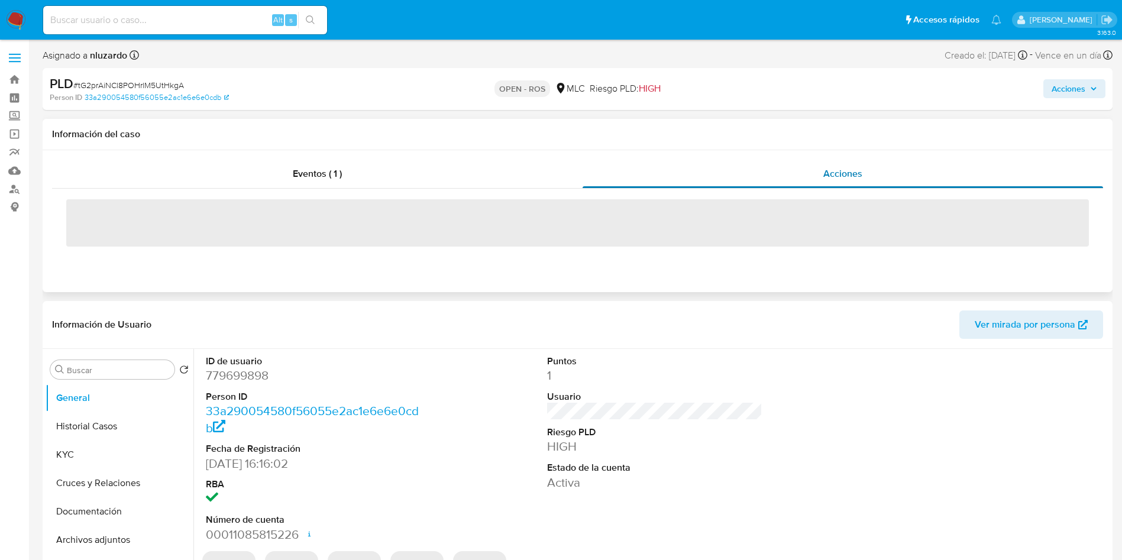
select select "10"
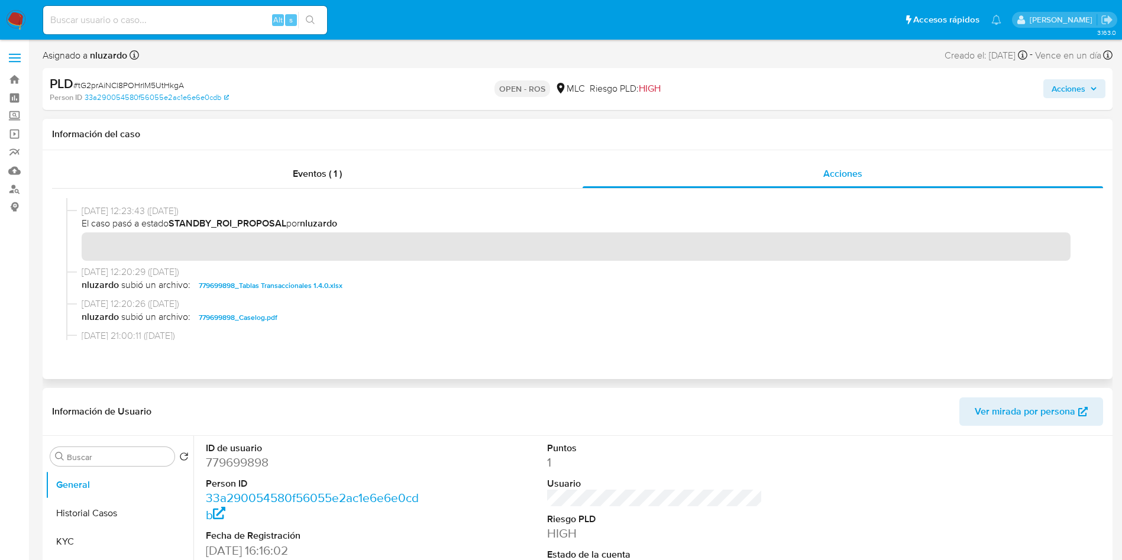
scroll to position [429, 0]
click at [240, 471] on dl "ID de usuario 779699898 Person ID 33a290054580f56055e2ac1e6e6e0cdb Fecha de Reg…" at bounding box center [314, 536] width 216 height 188
click at [267, 465] on dd "779699898" at bounding box center [314, 462] width 216 height 17
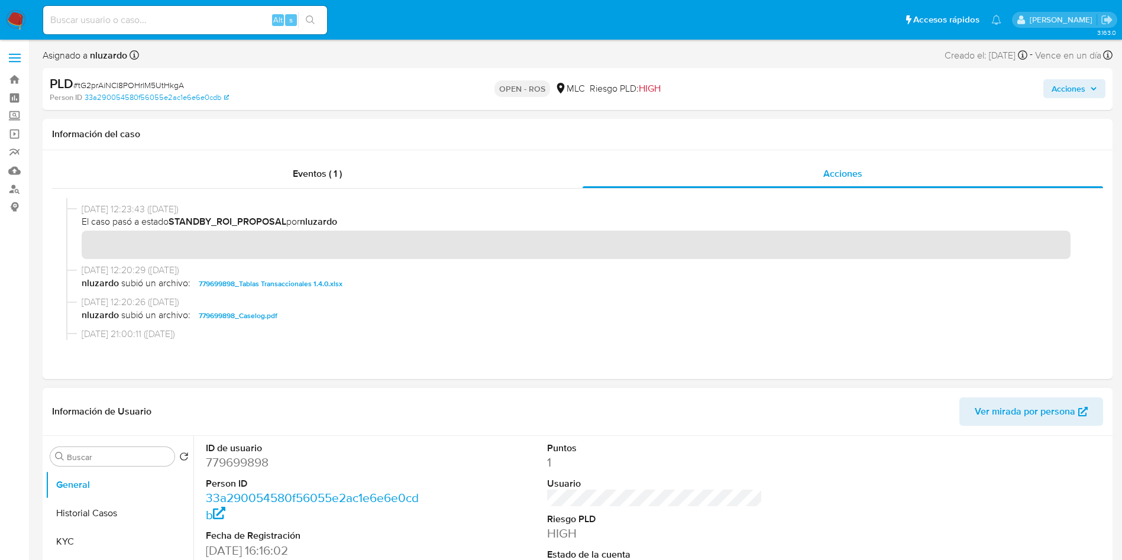
click at [247, 465] on dd "779699898" at bounding box center [314, 462] width 216 height 17
copy dd "779699898"
click at [380, 342] on div at bounding box center [577, 269] width 1051 height 161
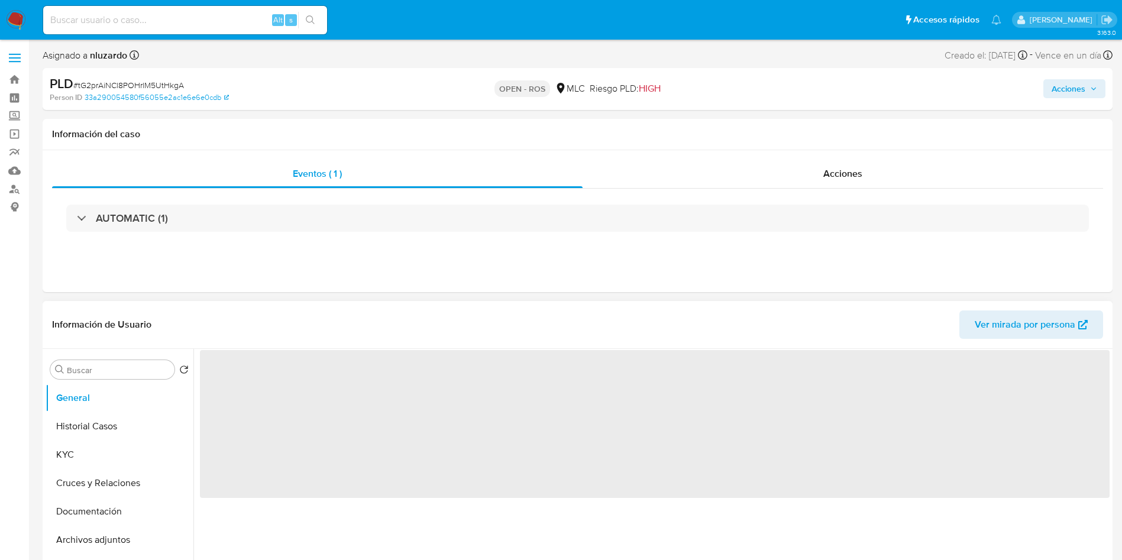
select select "10"
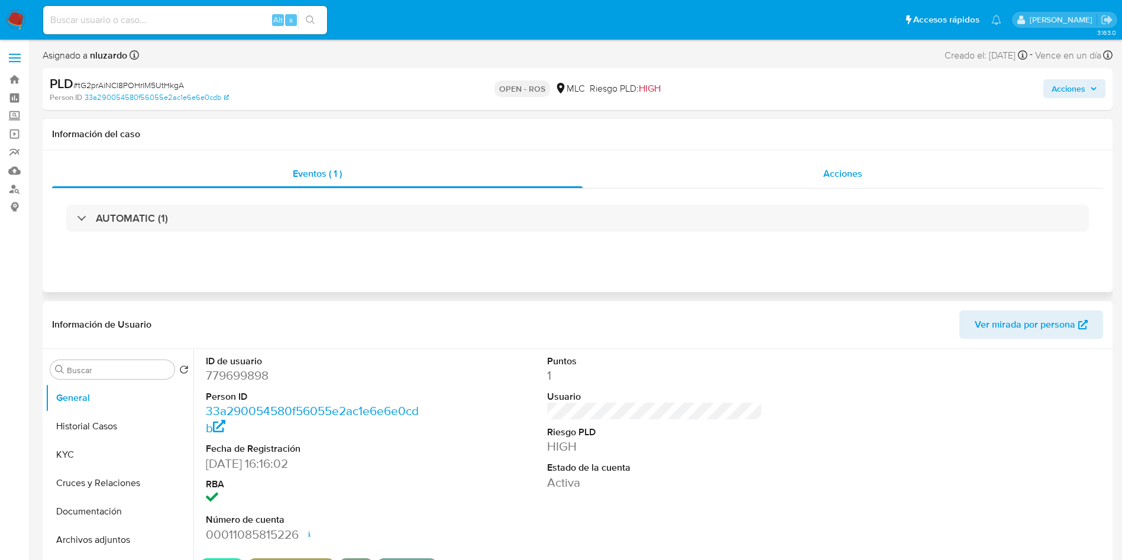
click at [782, 176] on div "Acciones" at bounding box center [843, 174] width 520 height 28
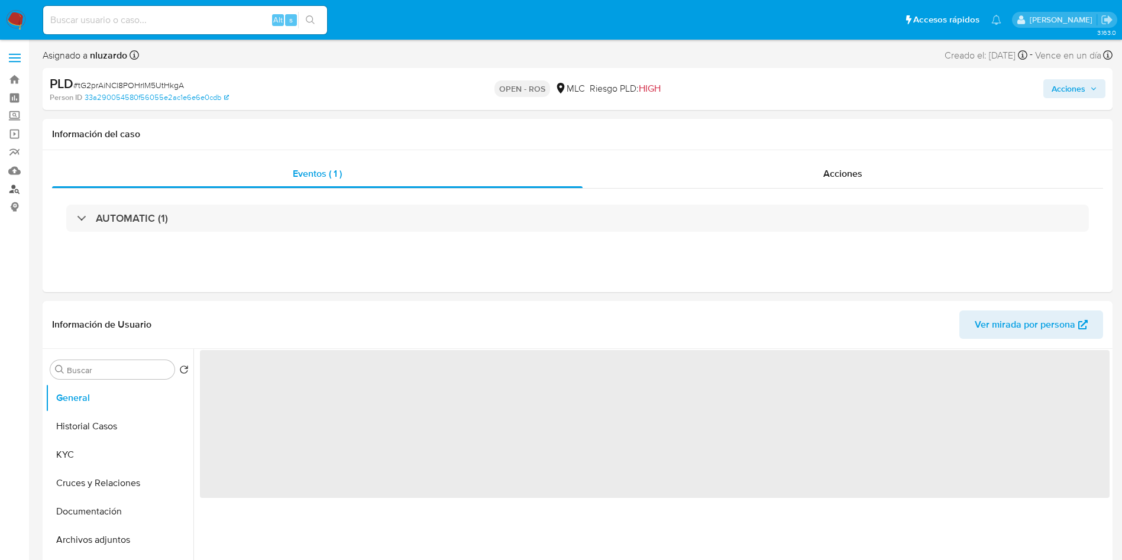
select select "10"
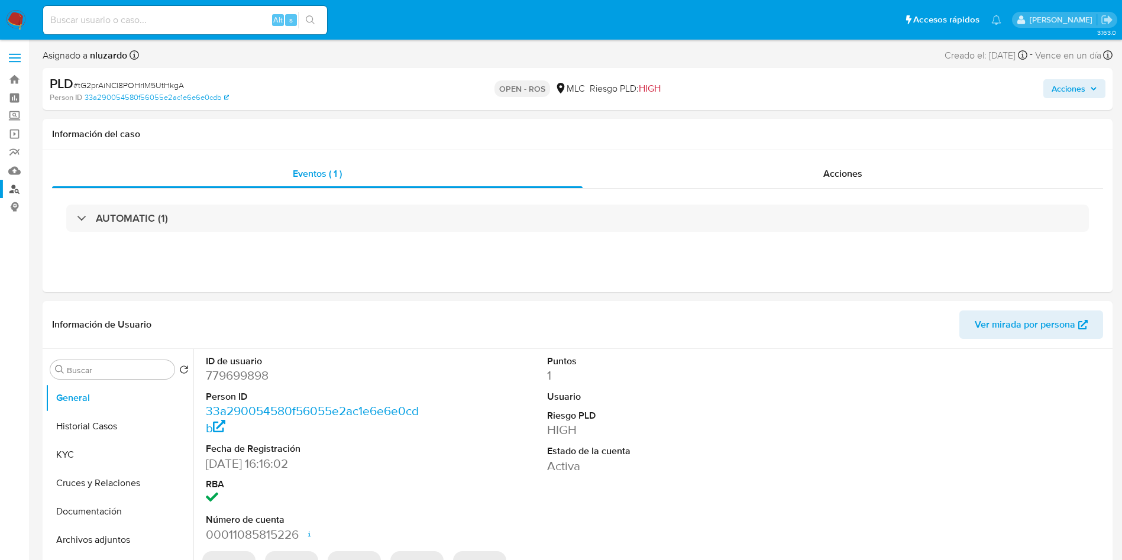
click at [16, 187] on link "Buscador de personas" at bounding box center [70, 189] width 141 height 18
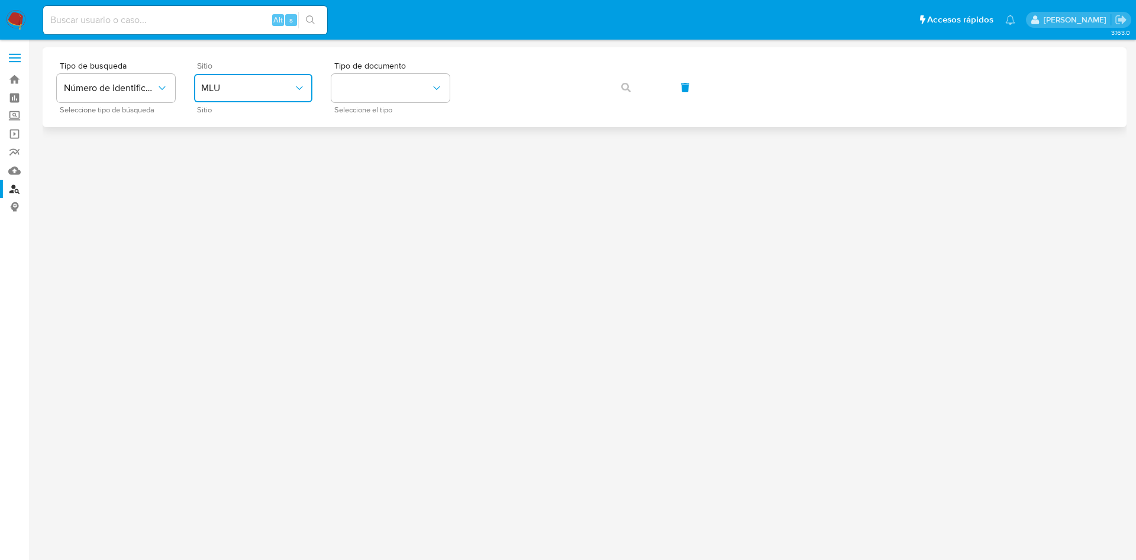
click at [302, 93] on icon "site_id" at bounding box center [299, 88] width 12 height 12
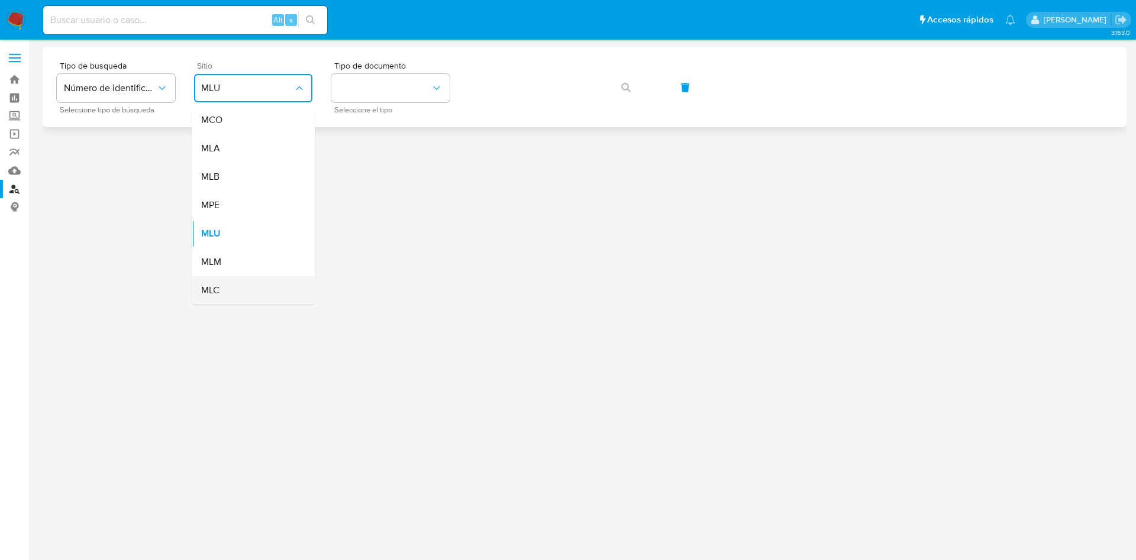
click at [241, 282] on div "MLC" at bounding box center [249, 290] width 97 height 28
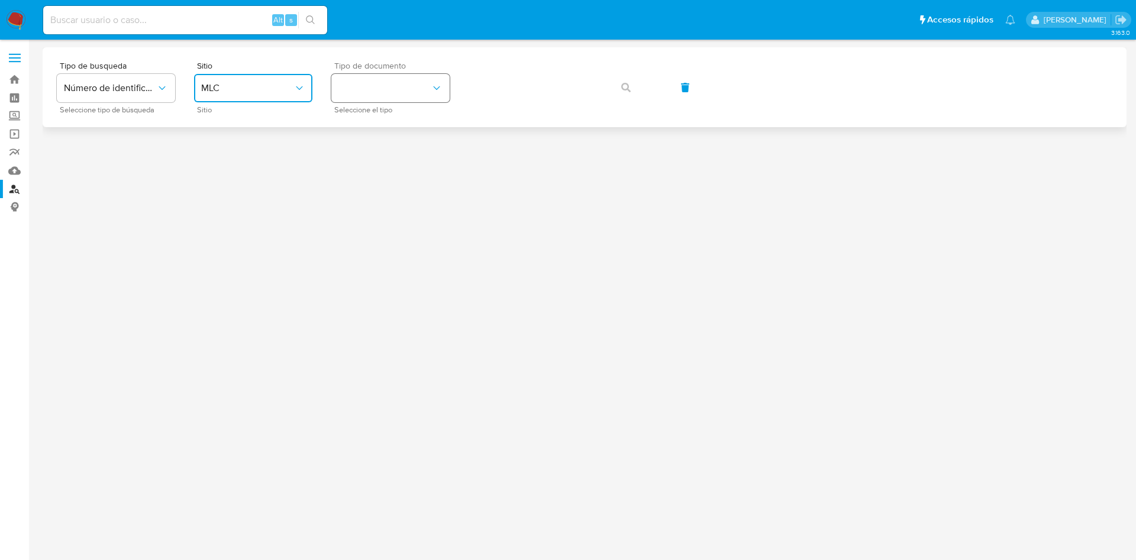
click at [381, 93] on button "identificationType" at bounding box center [390, 88] width 118 height 28
click at [381, 117] on div "RUT RUT" at bounding box center [386, 126] width 97 height 40
click at [626, 93] on span "button" at bounding box center [625, 88] width 9 height 26
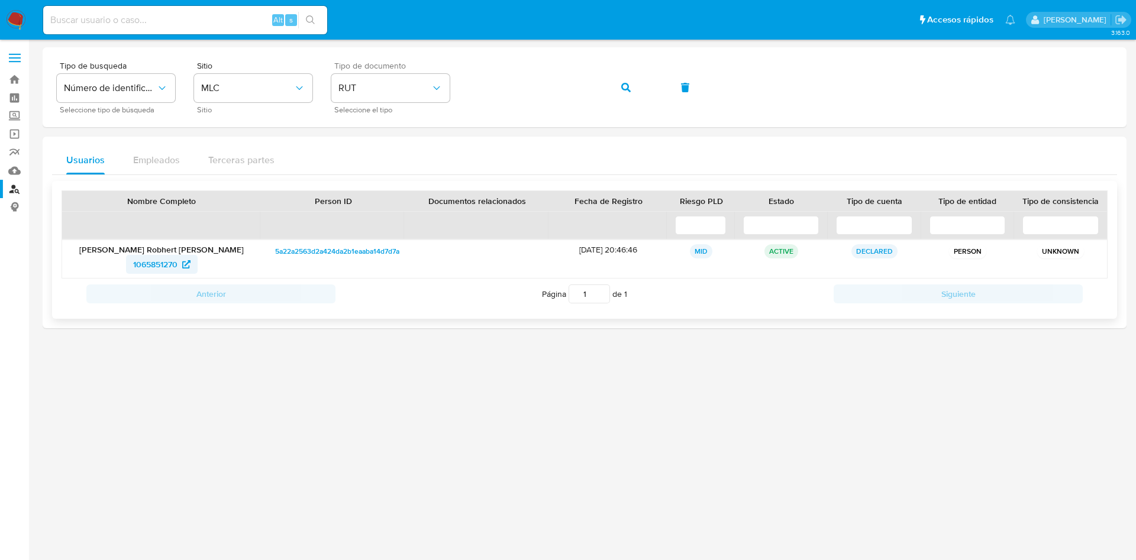
click at [152, 266] on span "1065851270" at bounding box center [155, 264] width 44 height 19
click at [636, 97] on button "button" at bounding box center [626, 87] width 40 height 28
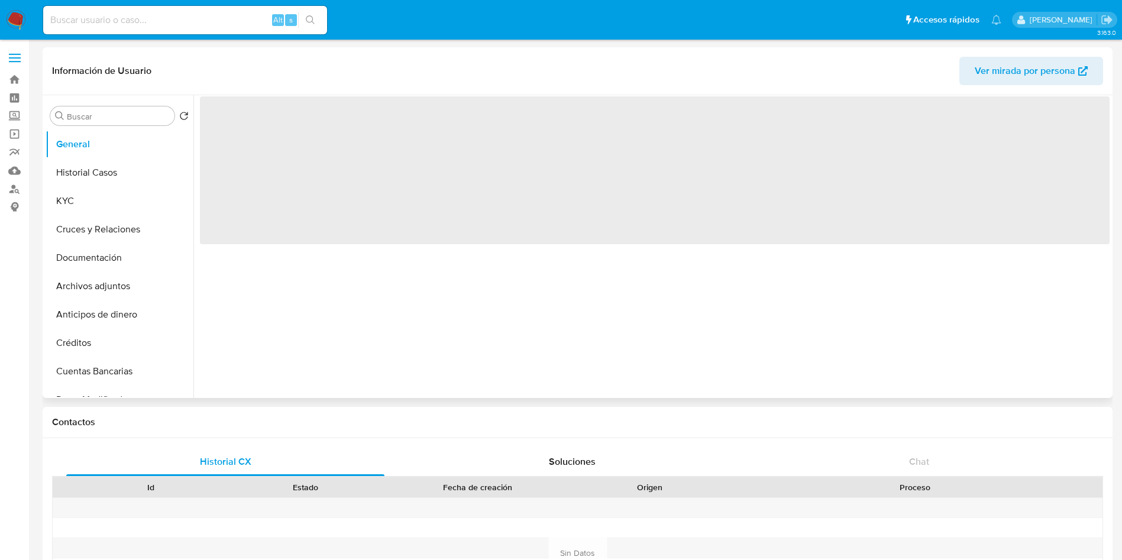
select select "10"
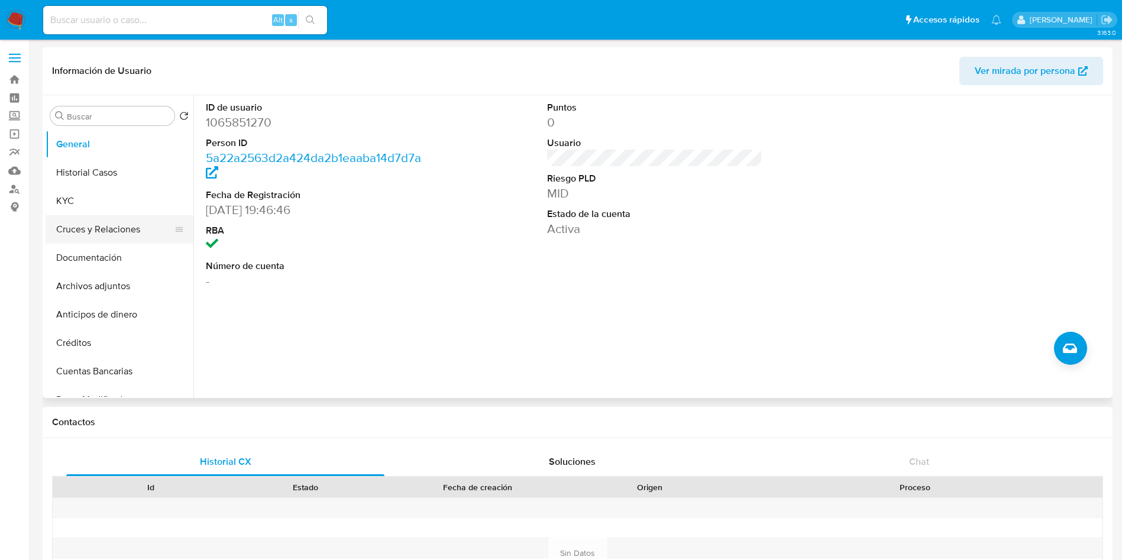
click at [104, 216] on button "Cruces y Relaciones" at bounding box center [115, 229] width 138 height 28
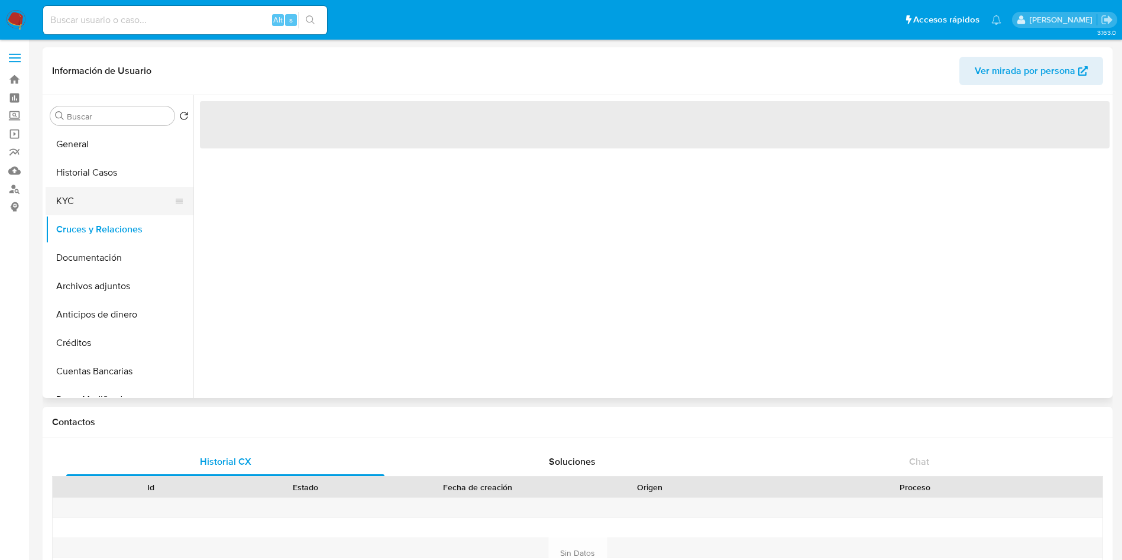
click at [106, 205] on button "KYC" at bounding box center [115, 201] width 138 height 28
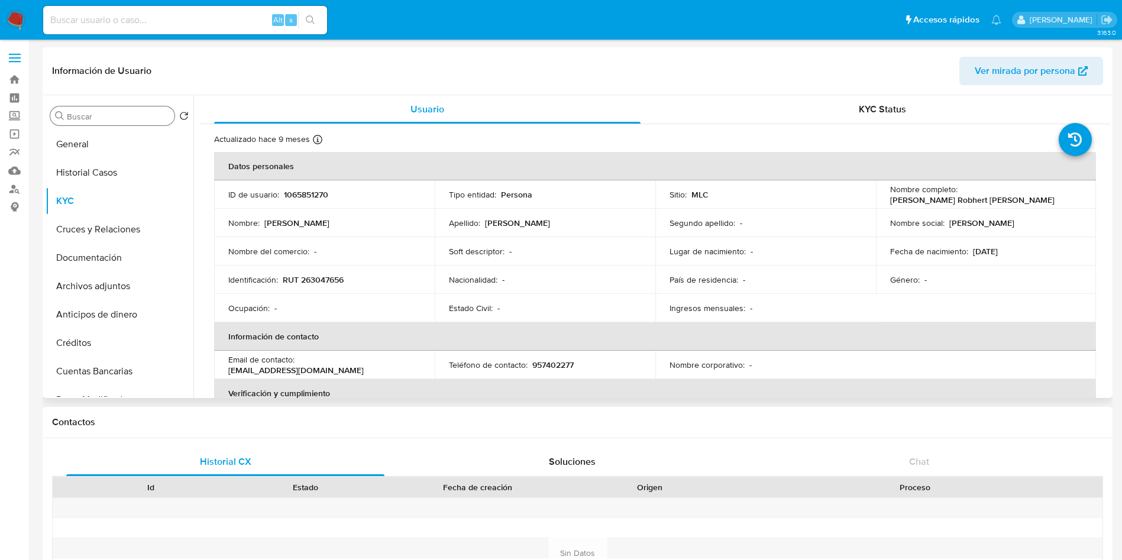
click at [125, 118] on input "Buscar" at bounding box center [118, 116] width 103 height 11
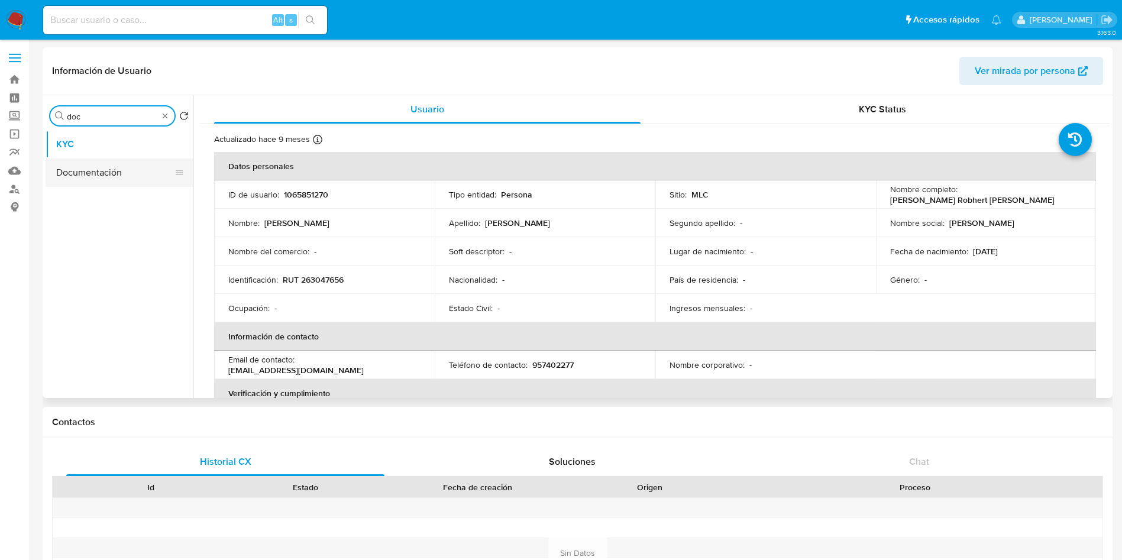
type input "doc"
click at [138, 173] on button "Documentación" at bounding box center [115, 172] width 138 height 28
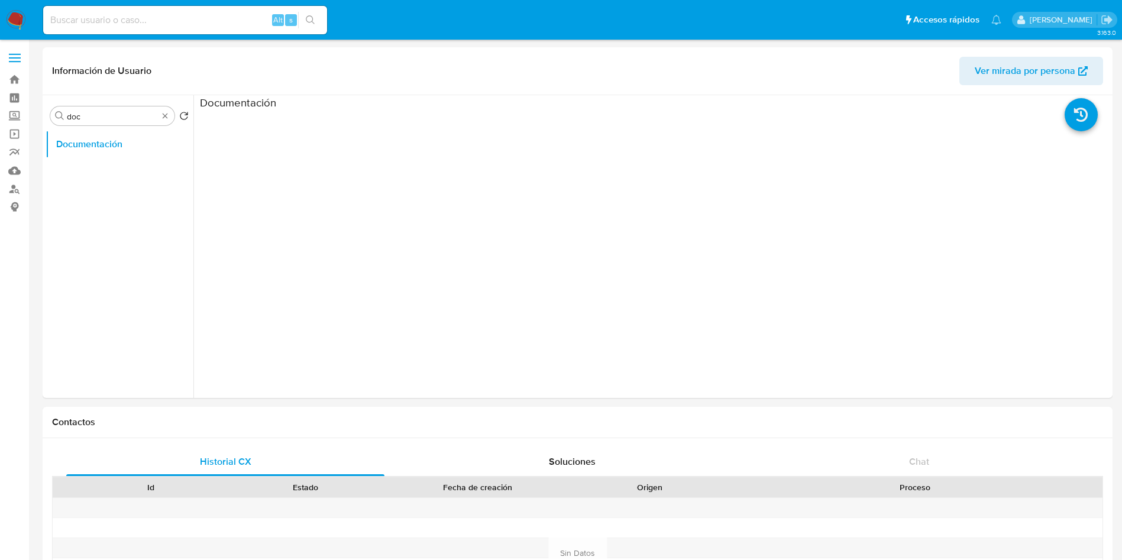
drag, startPoint x: 649, startPoint y: 258, endPoint x: 672, endPoint y: 224, distance: 41.3
click at [649, 258] on div at bounding box center [769, 299] width 682 height 379
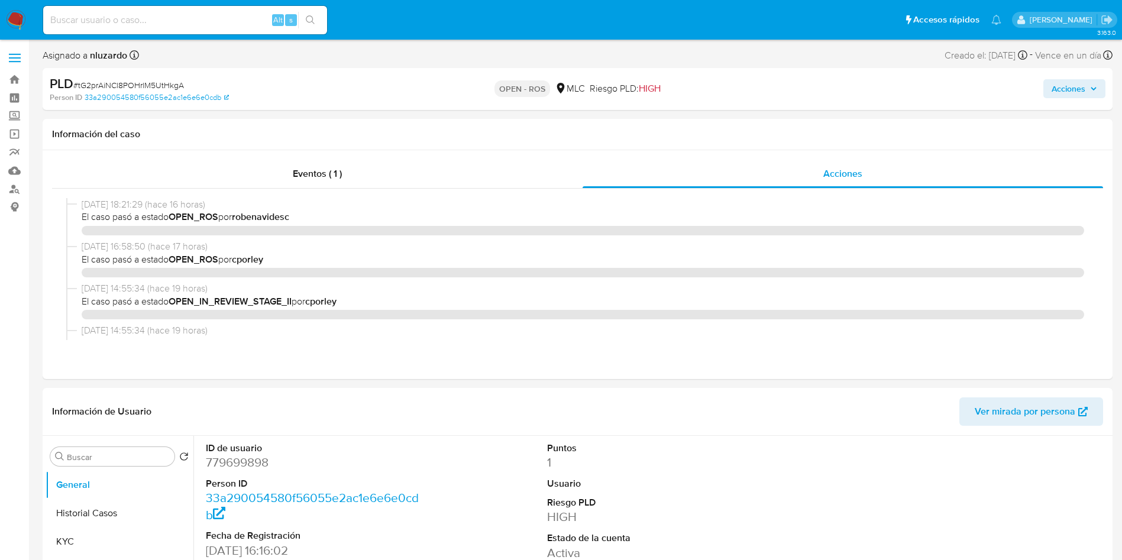
select select "10"
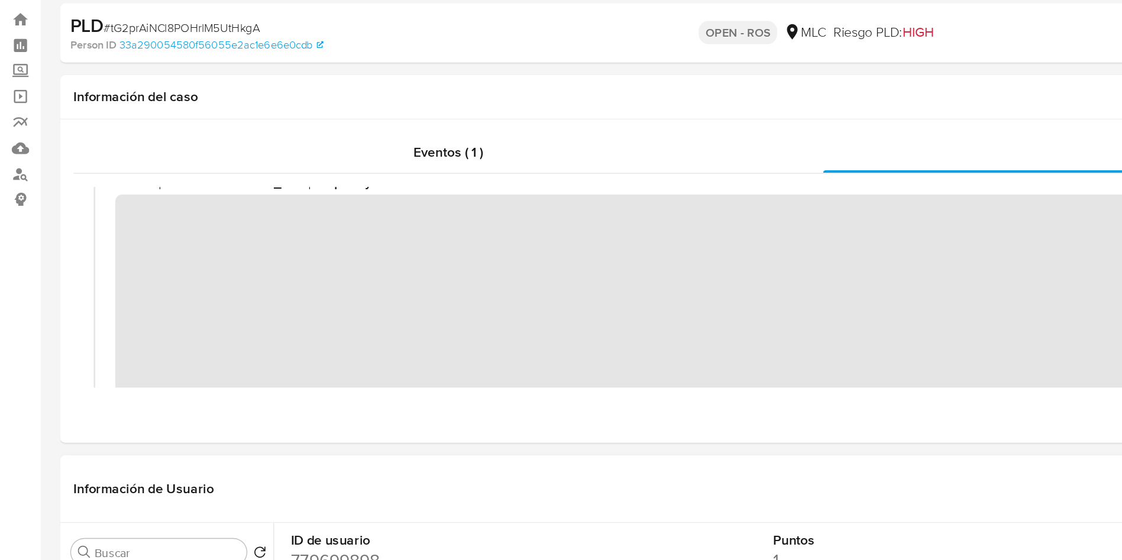
scroll to position [125, 0]
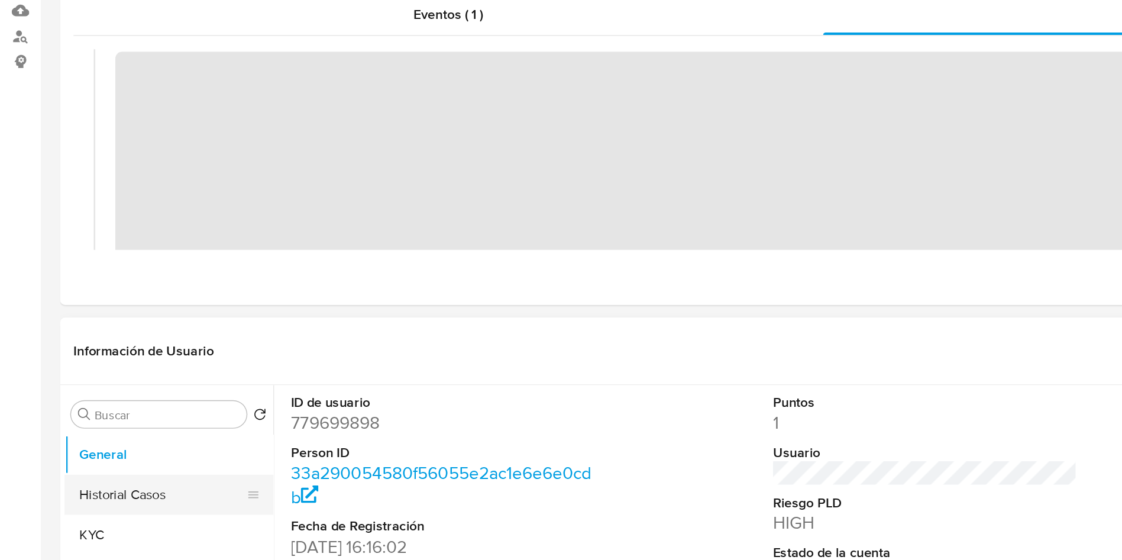
click at [106, 522] on button "Historial Casos" at bounding box center [115, 513] width 138 height 28
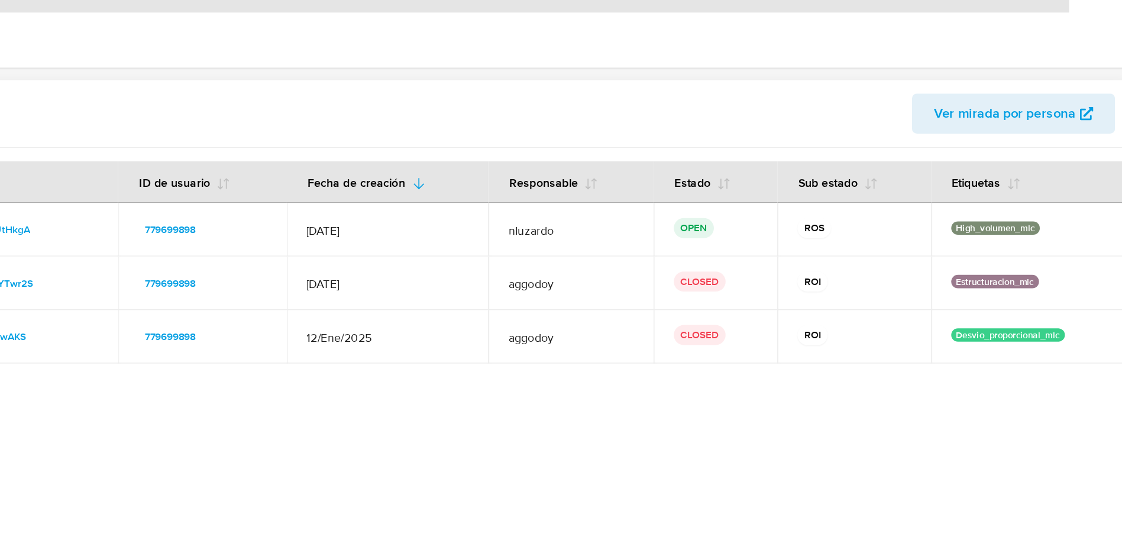
scroll to position [124, 0]
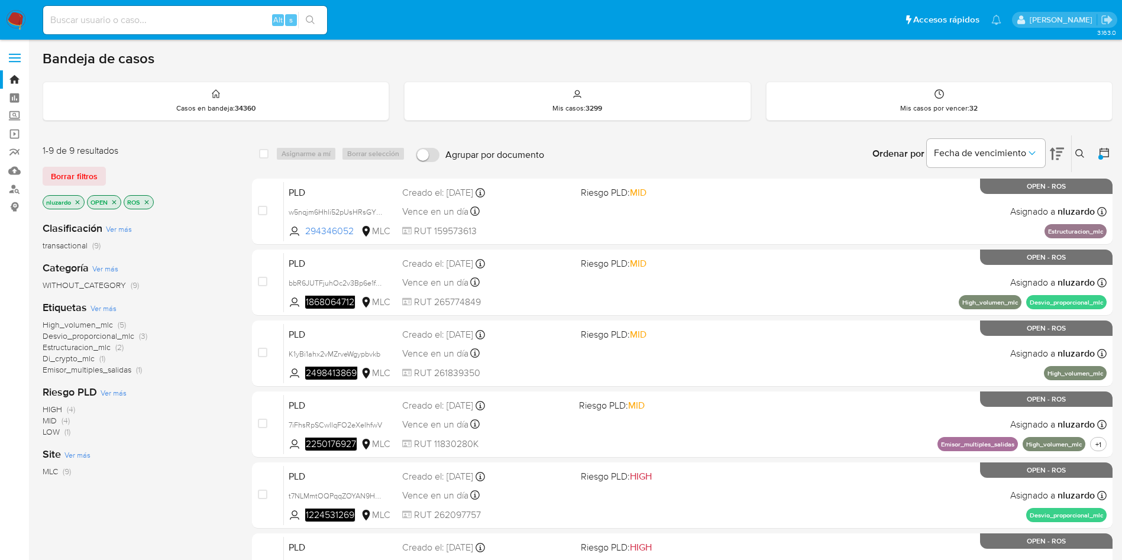
scroll to position [345, 0]
drag, startPoint x: 360, startPoint y: 229, endPoint x: 250, endPoint y: 291, distance: 125.8
click at [267, 278] on div "case-item-checkbox No es posible asignar el caso PLD w5nqjm6HhIi52pUsHRsGYVk9 2…" at bounding box center [682, 496] width 861 height 634
click at [238, 294] on div "1-9 de 9 resultados Borrar filtros nluzardo OPEN ROS Clasificación Ver más tran…" at bounding box center [578, 495] width 1070 height 720
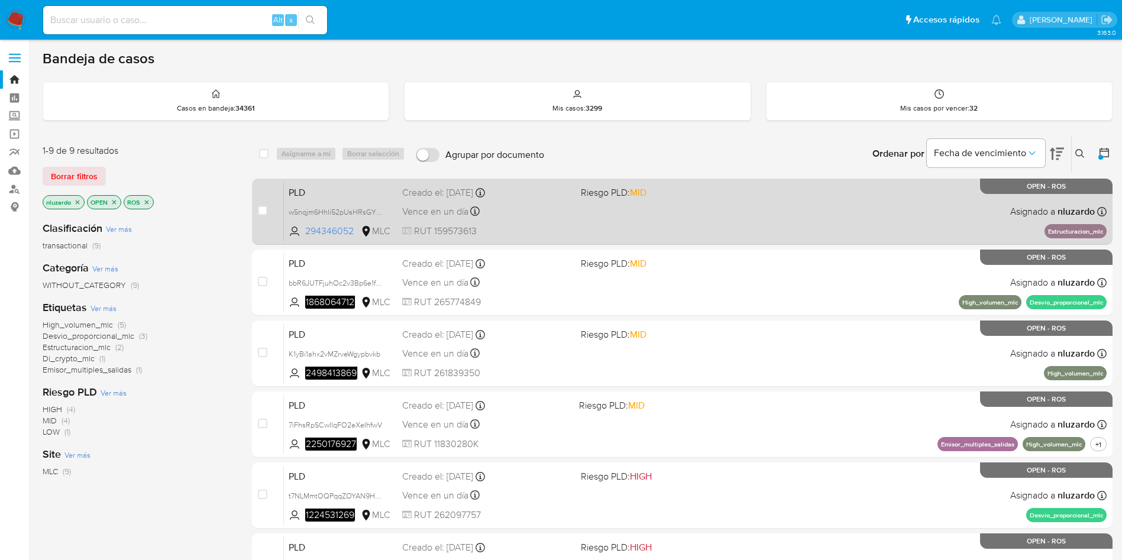
click at [698, 211] on span at bounding box center [665, 211] width 169 height 2
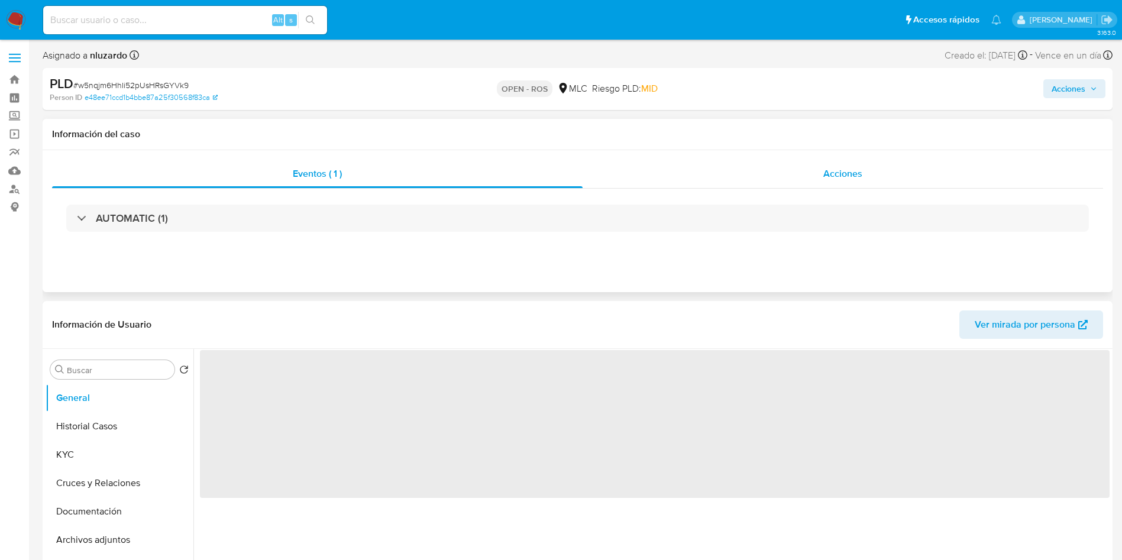
click at [849, 178] on span "Acciones" at bounding box center [842, 174] width 39 height 14
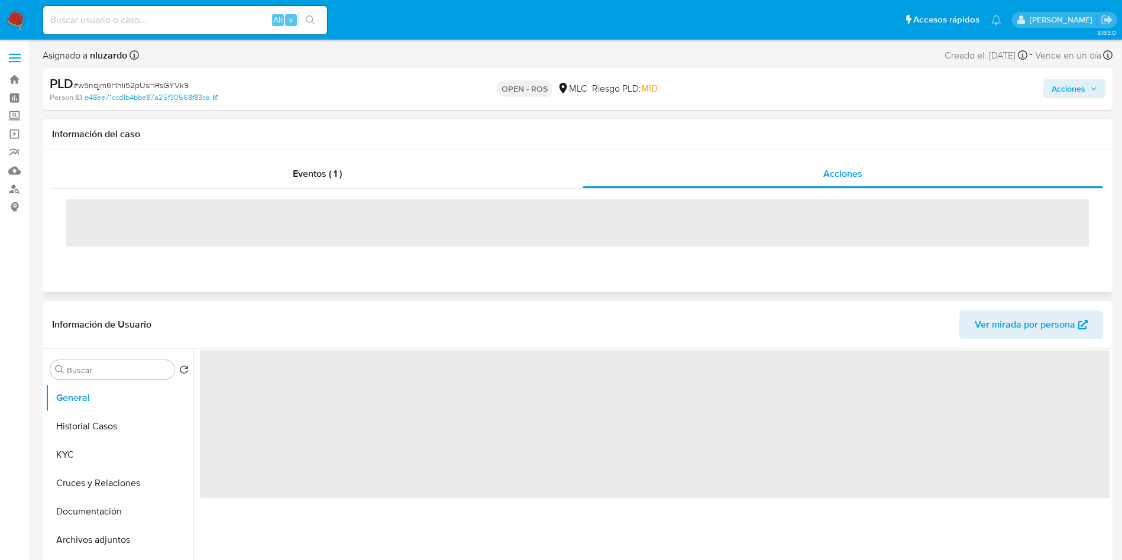
select select "10"
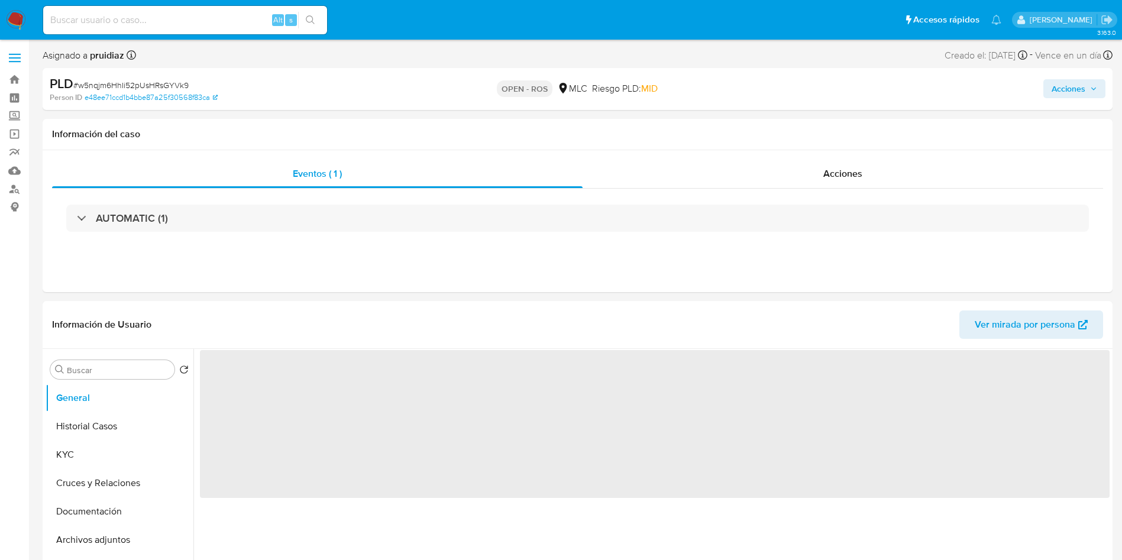
select select "10"
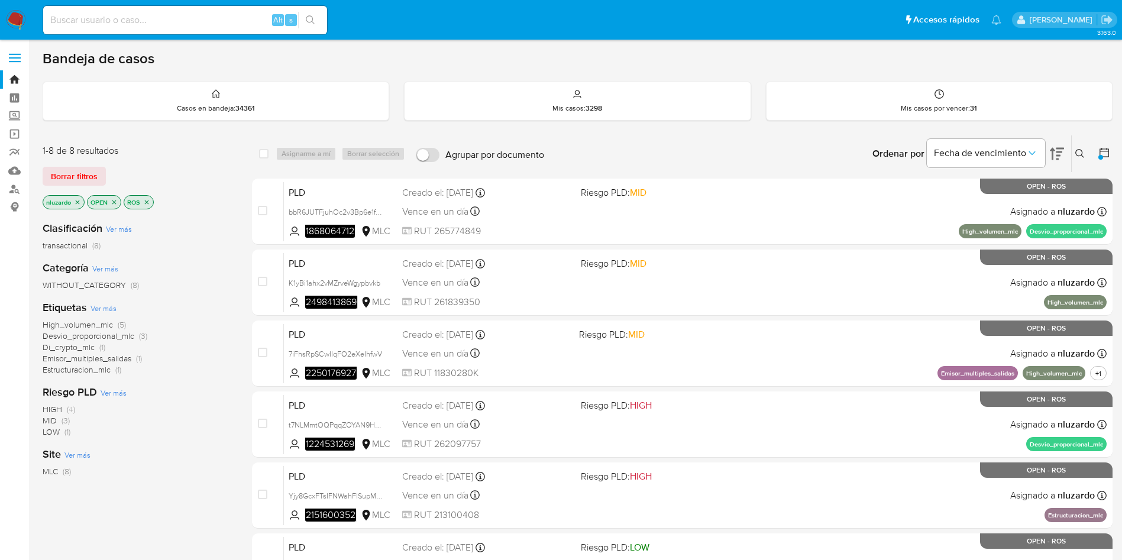
click at [149, 202] on icon "close-filter" at bounding box center [146, 202] width 7 height 7
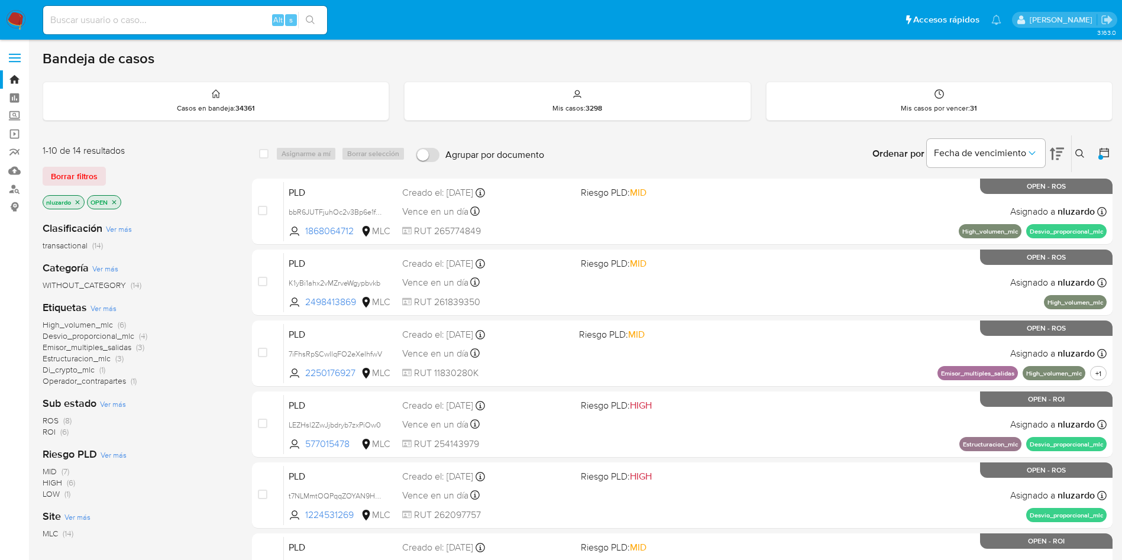
click at [50, 432] on span "ROI" at bounding box center [49, 432] width 13 height 12
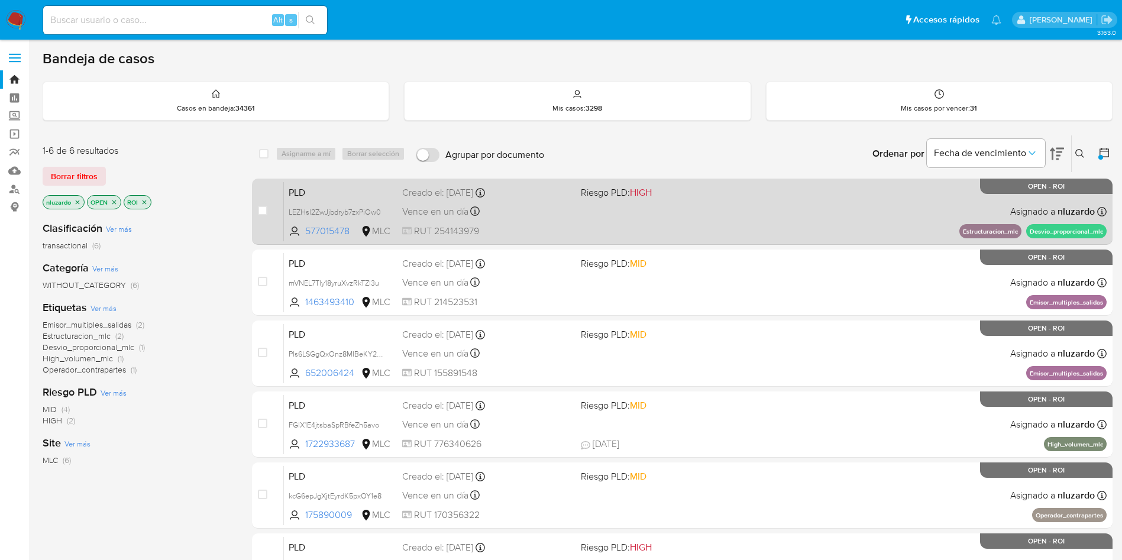
click at [787, 228] on div "PLD LEZHsl2ZwJjbdryb7zxPiOw0 577015478 MLC Riesgo PLD: HIGH Creado el: 12/07/20…" at bounding box center [695, 212] width 823 height 60
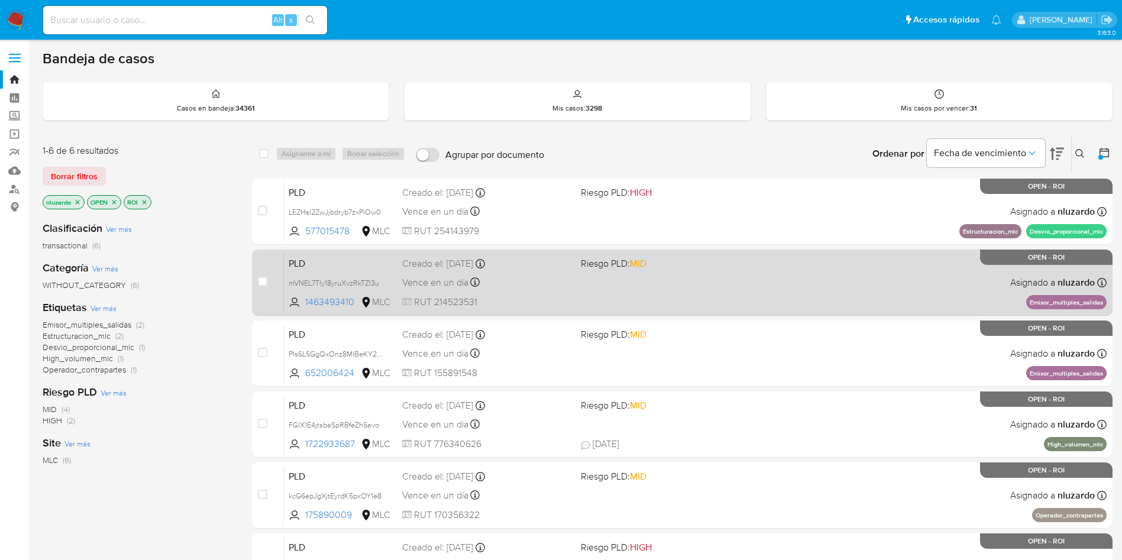
click at [742, 279] on div "PLD mVNEL7Tly18yruXvzRkTZl3u 1463493410 MLC Riesgo PLD: MID Creado el: 12/07/20…" at bounding box center [695, 283] width 823 height 60
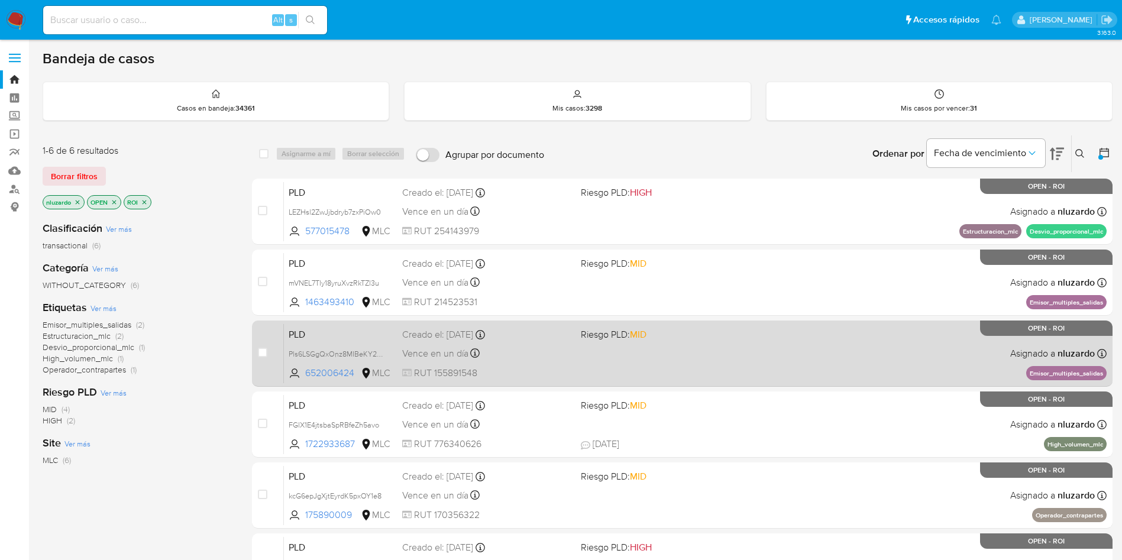
click at [718, 351] on div "PLD Pls6LSGgQxOnz8MIBeKY2q4x 652006424 MLC Riesgo PLD: MID Creado el: 12/07/202…" at bounding box center [695, 354] width 823 height 60
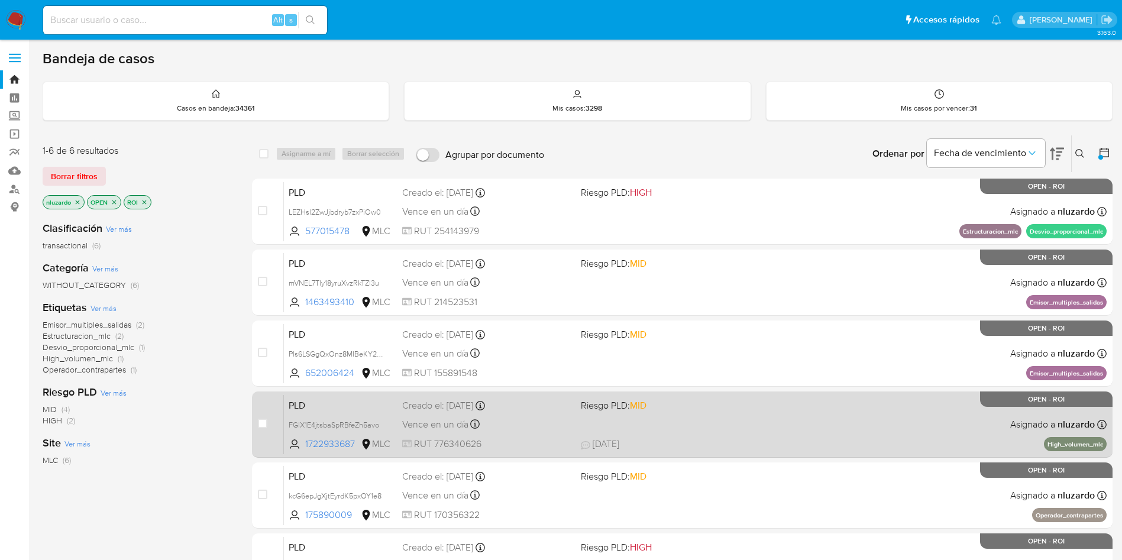
click at [700, 439] on span "30/09/2025 30/09/2025 23:05" at bounding box center [755, 444] width 348 height 13
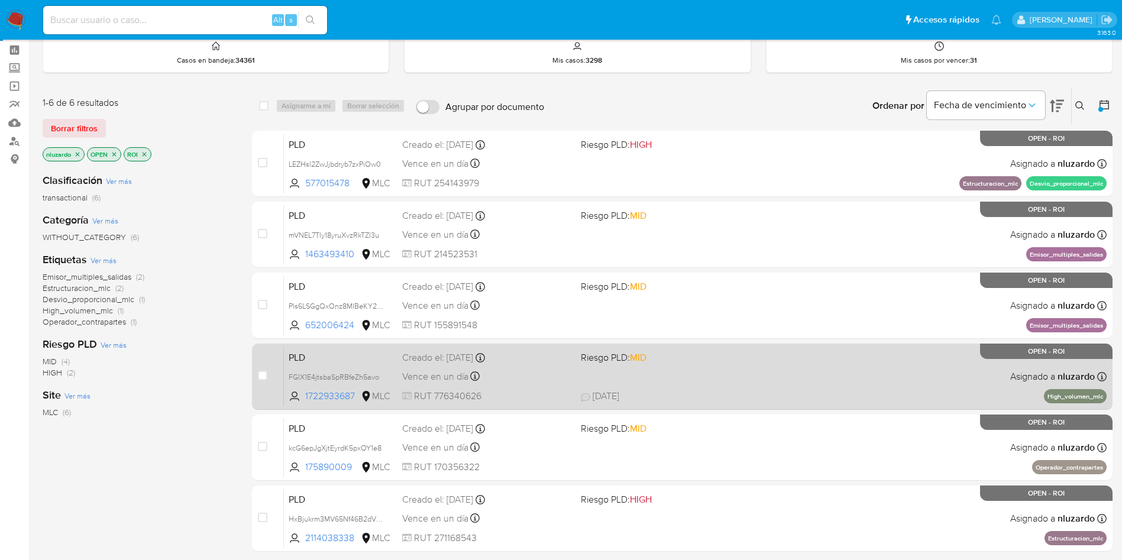
scroll to position [89, 0]
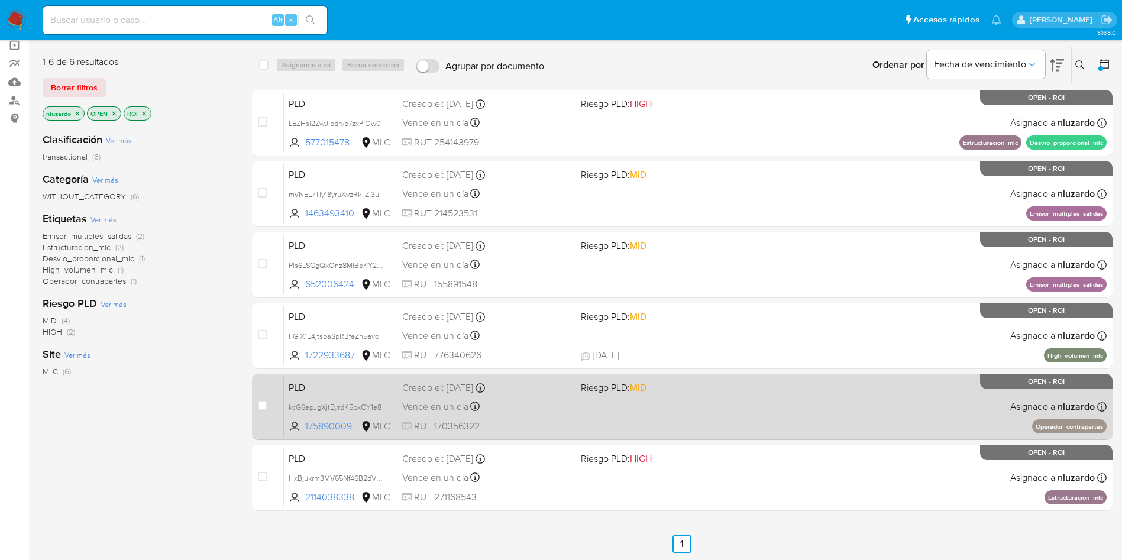
click at [696, 410] on div "PLD kcG6epJgXjtEyrdK5pxOY1e8 175890009 MLC Riesgo PLD: MID Creado el: 12/07/202…" at bounding box center [695, 407] width 823 height 60
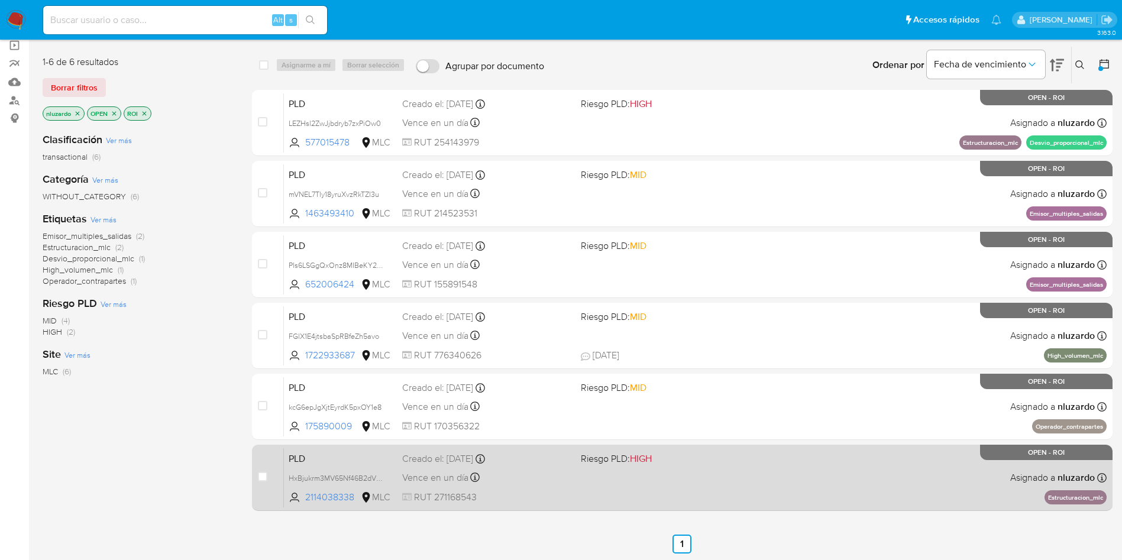
click at [682, 469] on div "PLD HxBjukrm3MV65Nf46B2dVjeM 2114038338 MLC Riesgo PLD: HIGH Creado el: 12/07/2…" at bounding box center [695, 478] width 823 height 60
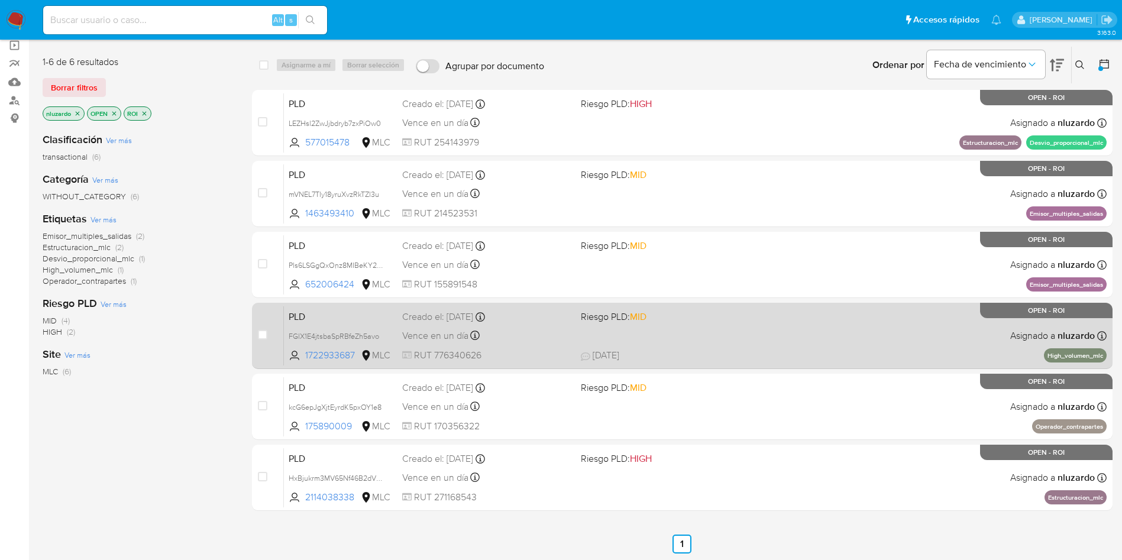
scroll to position [0, 0]
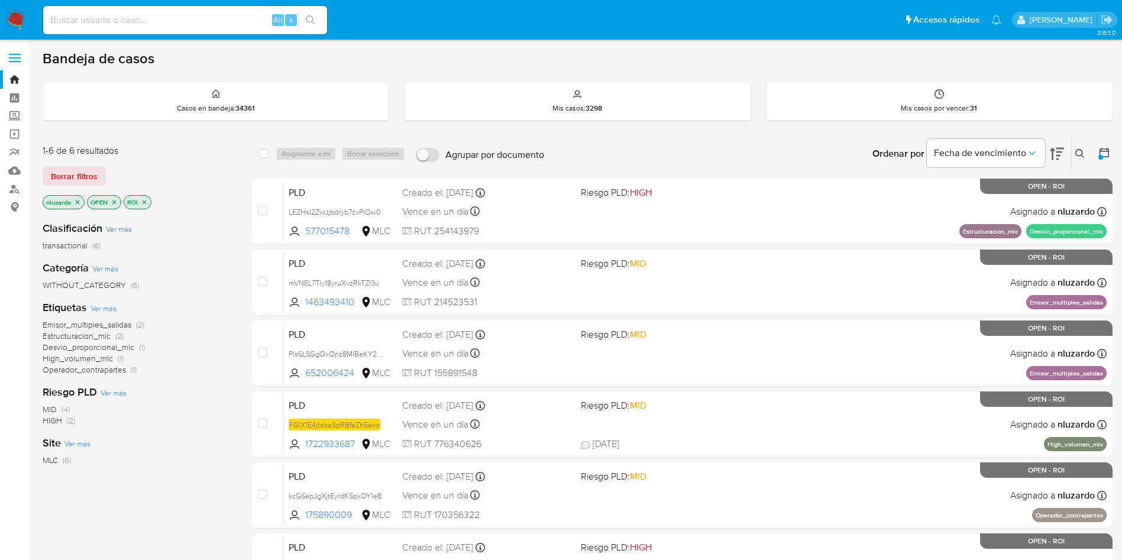
click at [1105, 160] on button at bounding box center [1105, 154] width 14 height 14
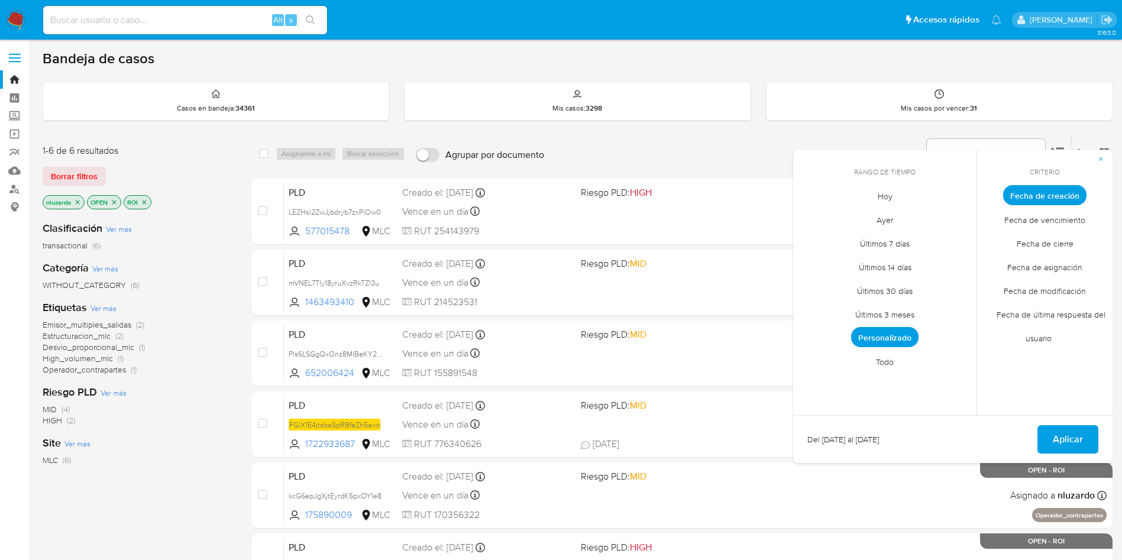
click at [893, 337] on span "Personalizado" at bounding box center [884, 337] width 67 height 20
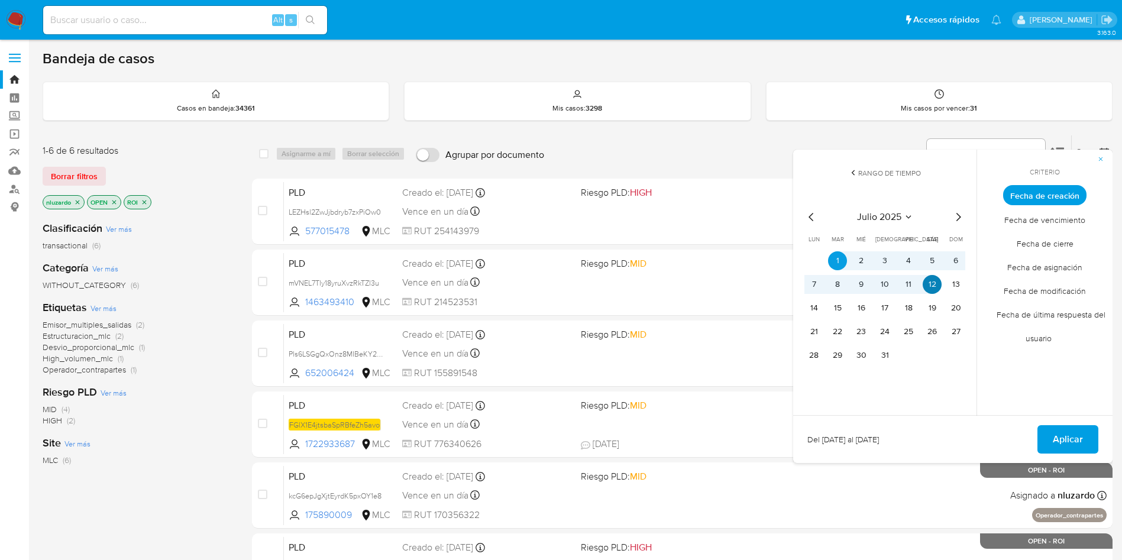
click at [925, 280] on button "12" at bounding box center [932, 284] width 19 height 19
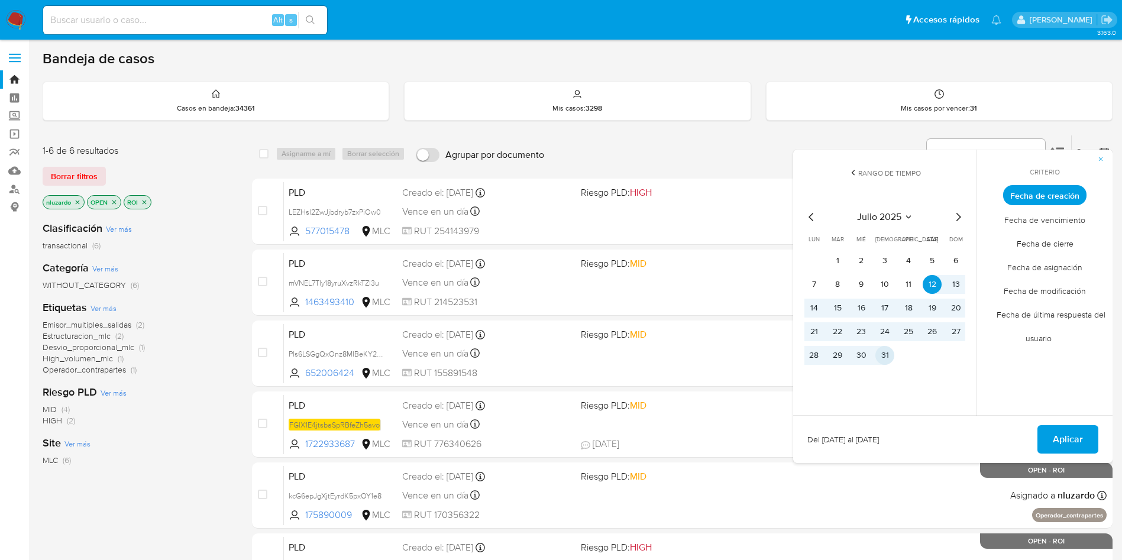
click at [887, 363] on button "31" at bounding box center [884, 355] width 19 height 19
click at [1050, 429] on button "Aplicar" at bounding box center [1067, 439] width 61 height 28
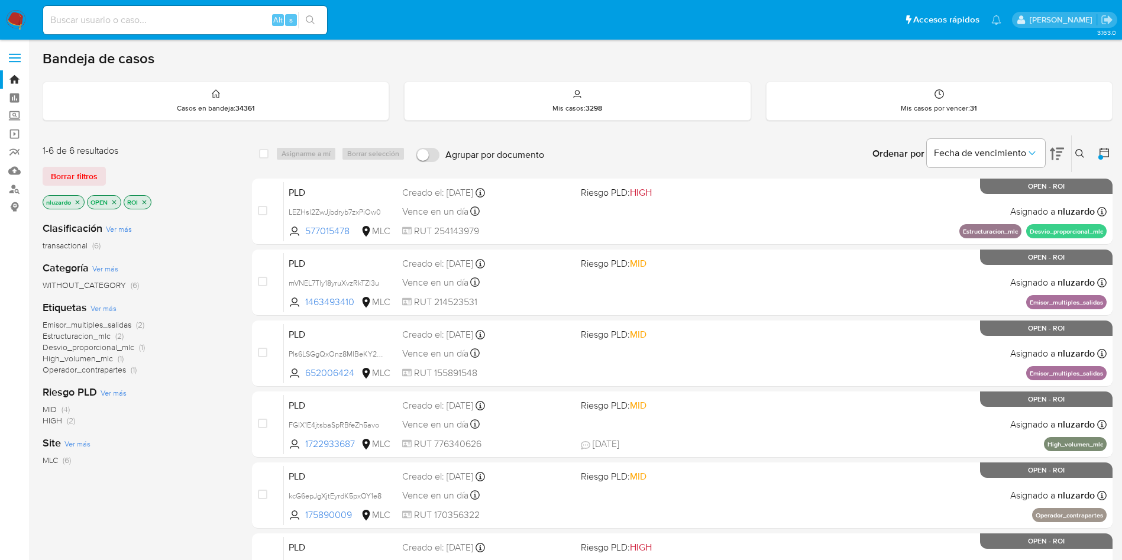
click at [143, 200] on icon "close-filter" at bounding box center [144, 202] width 7 height 7
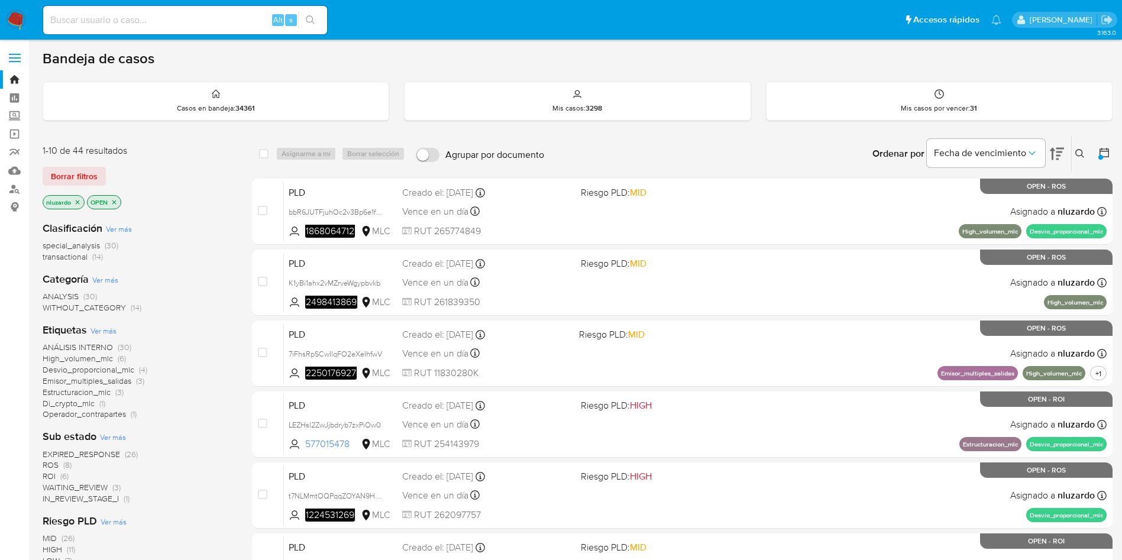
click at [113, 435] on span "Ver más" at bounding box center [113, 437] width 26 height 11
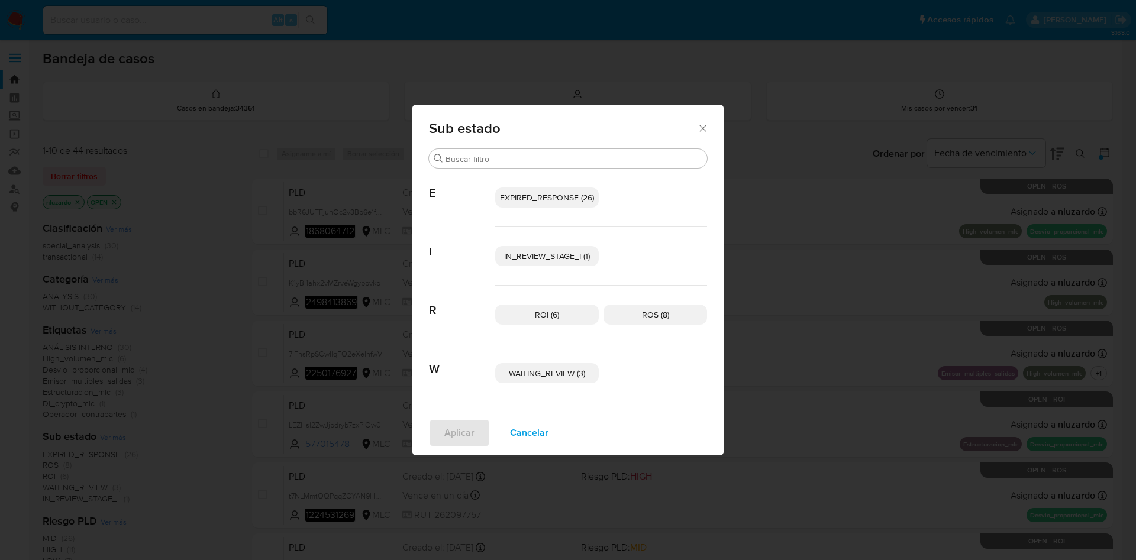
click at [574, 196] on span "EXPIRED_RESPONSE (26)" at bounding box center [547, 198] width 94 height 12
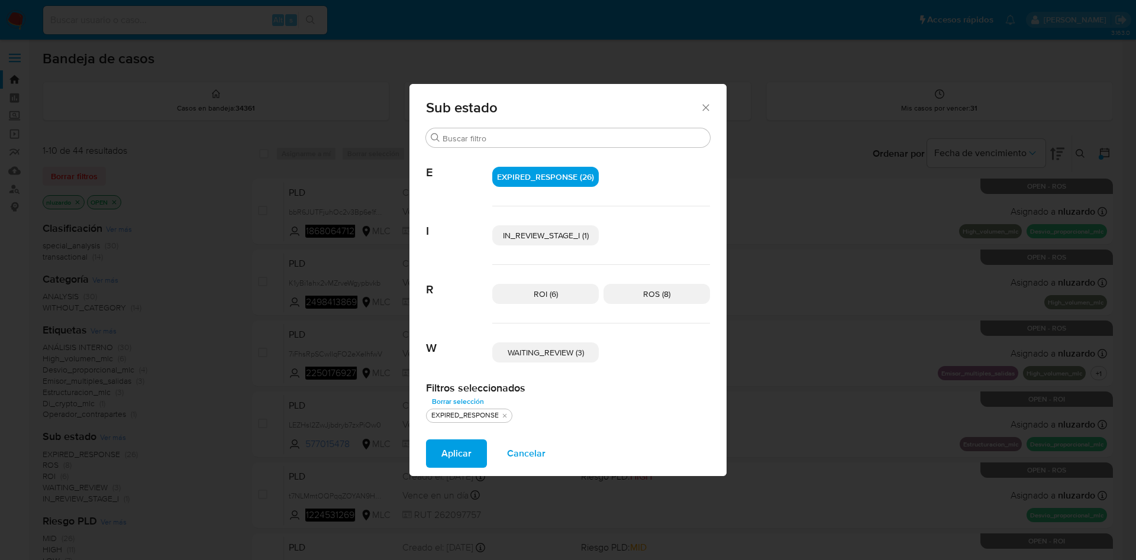
click at [514, 453] on span "Cancelar" at bounding box center [526, 454] width 38 height 26
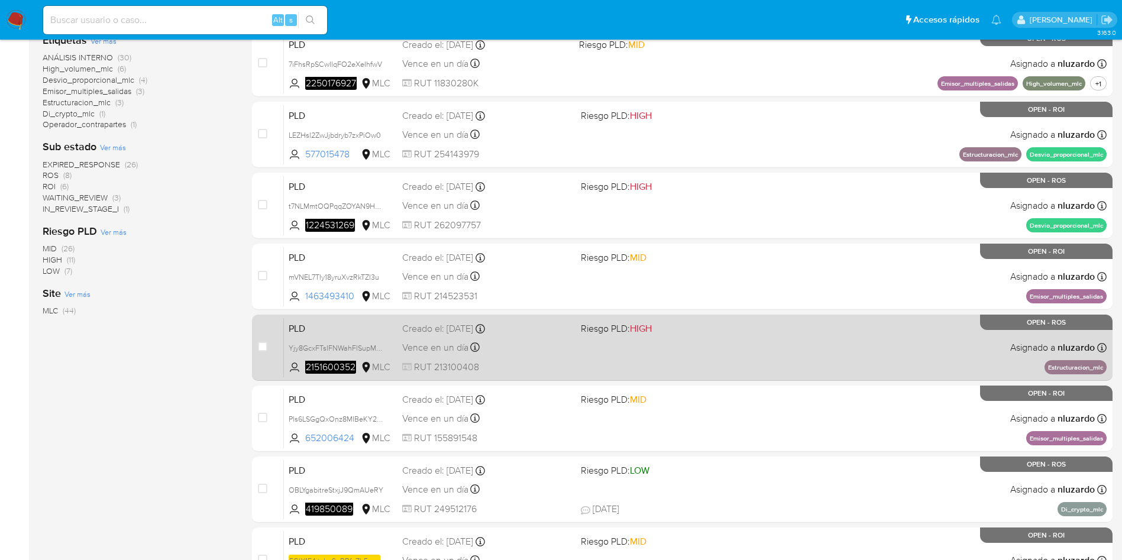
scroll to position [416, 0]
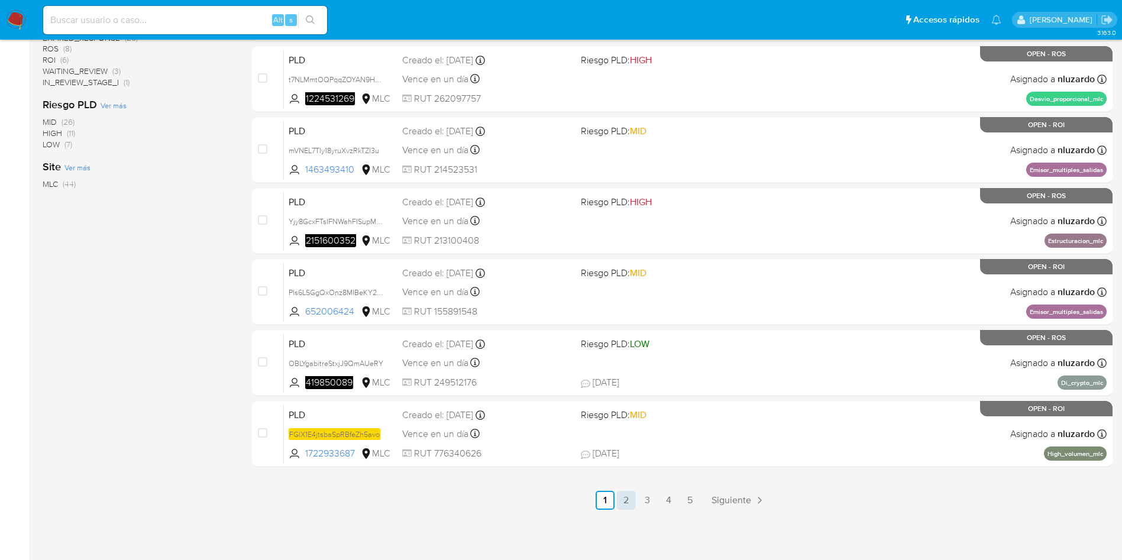
click at [629, 502] on link "2" at bounding box center [626, 500] width 19 height 19
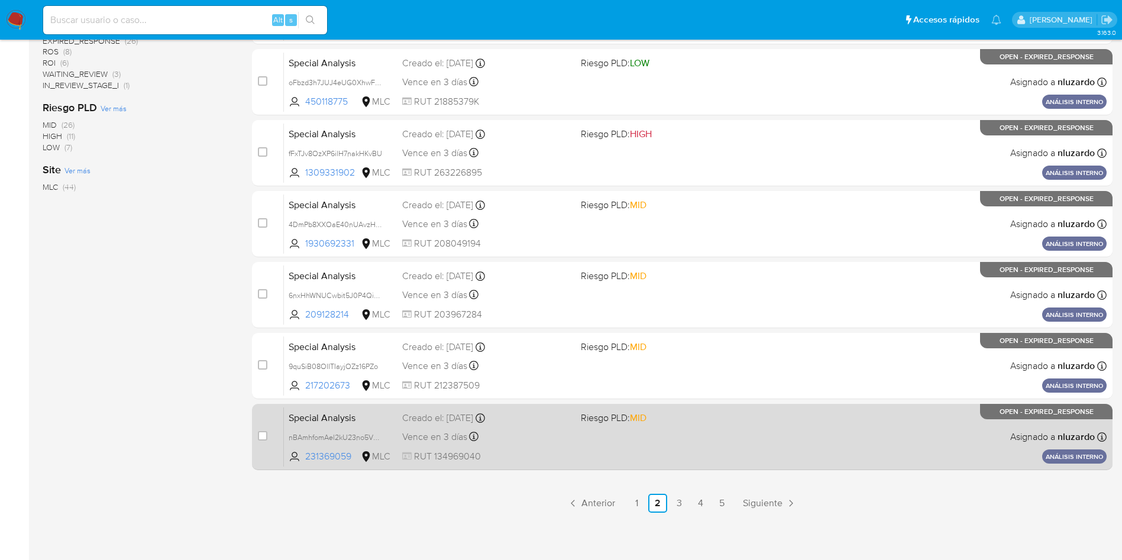
scroll to position [416, 0]
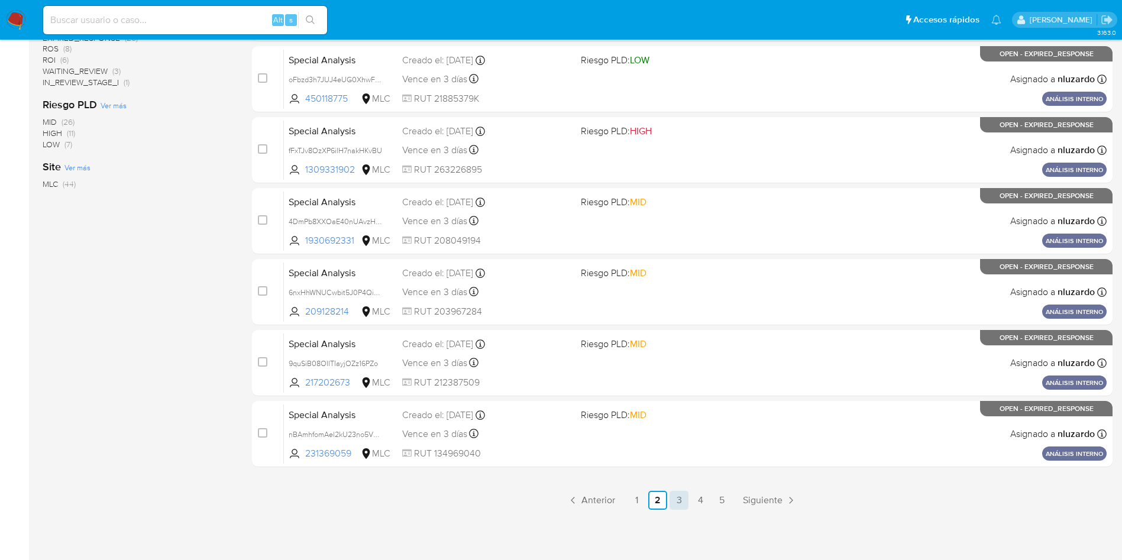
click at [671, 499] on link "3" at bounding box center [678, 500] width 19 height 19
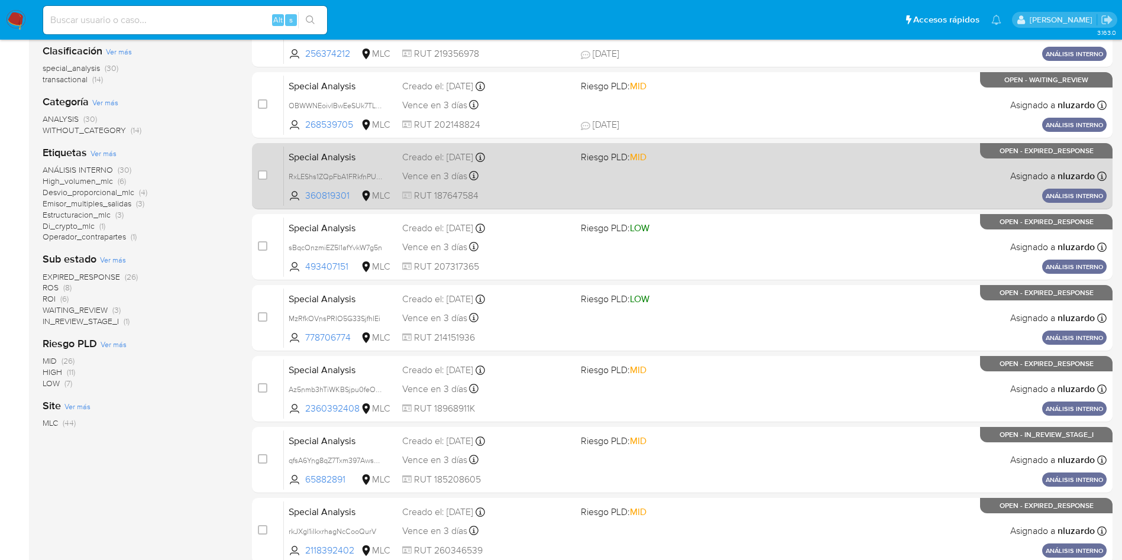
scroll to position [416, 0]
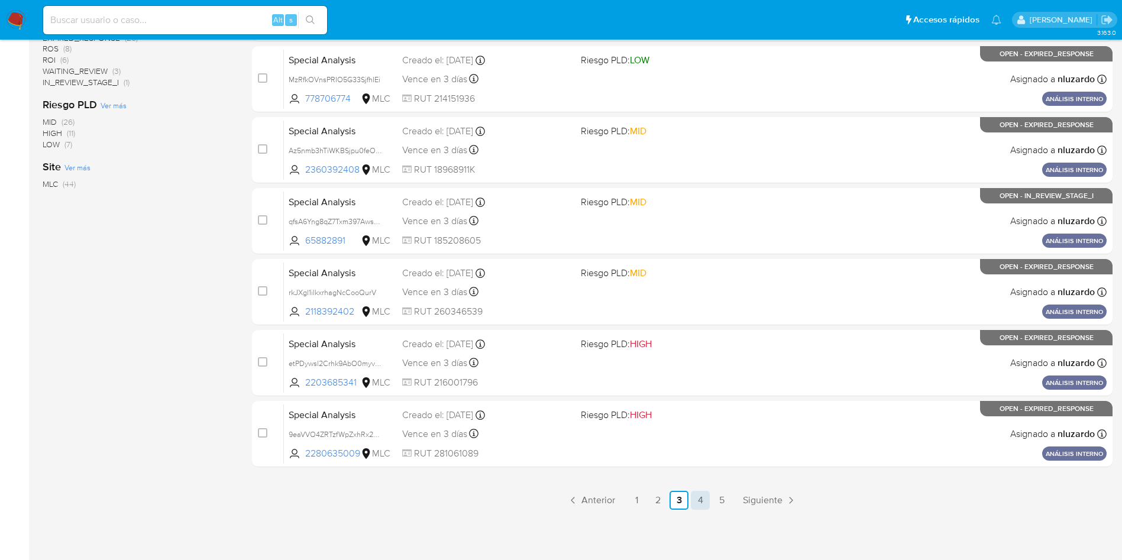
click at [697, 499] on link "4" at bounding box center [700, 500] width 19 height 19
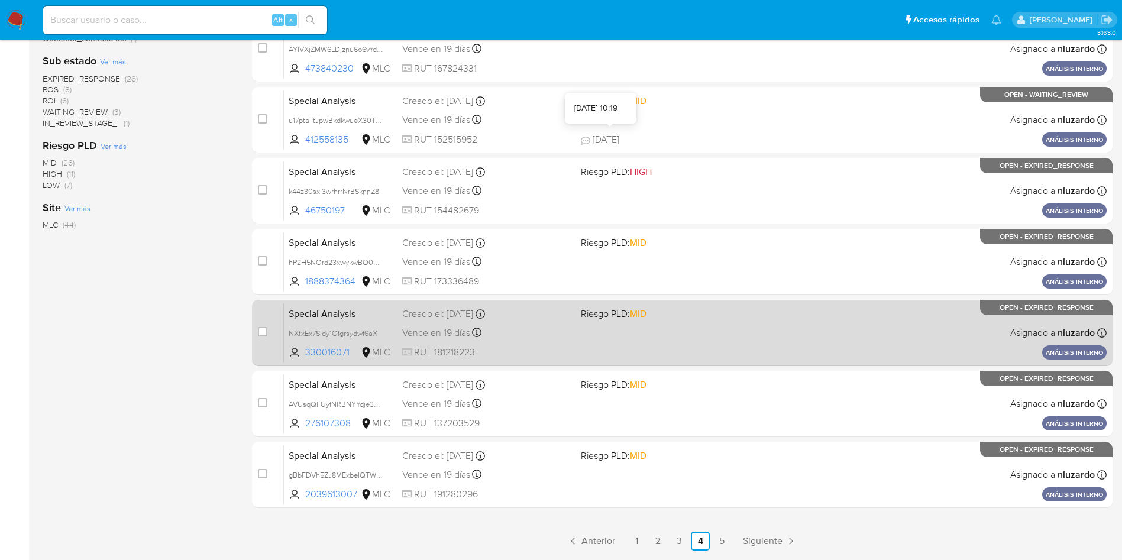
scroll to position [416, 0]
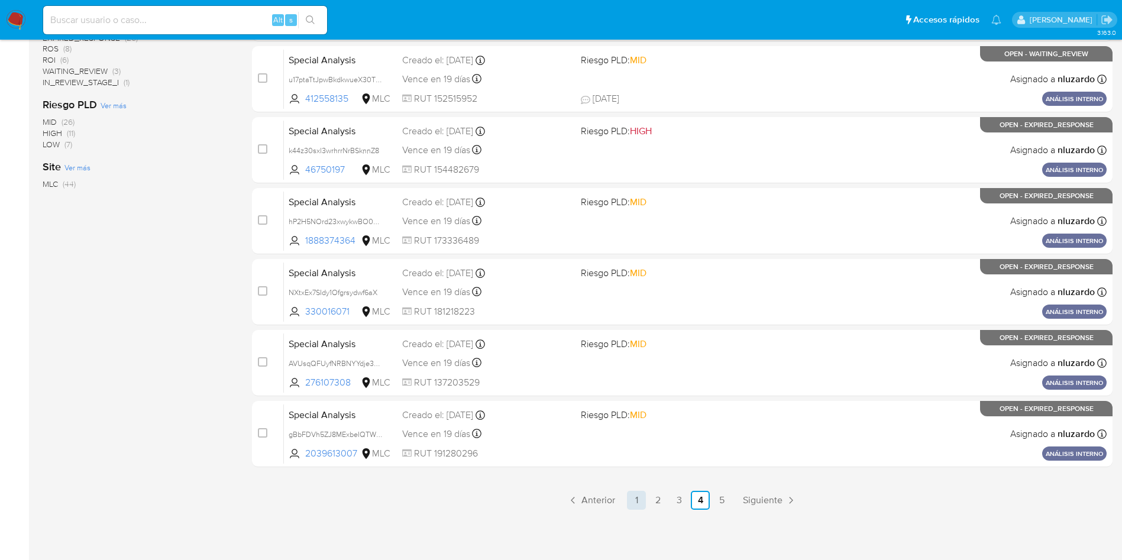
click at [640, 501] on link "1" at bounding box center [636, 500] width 19 height 19
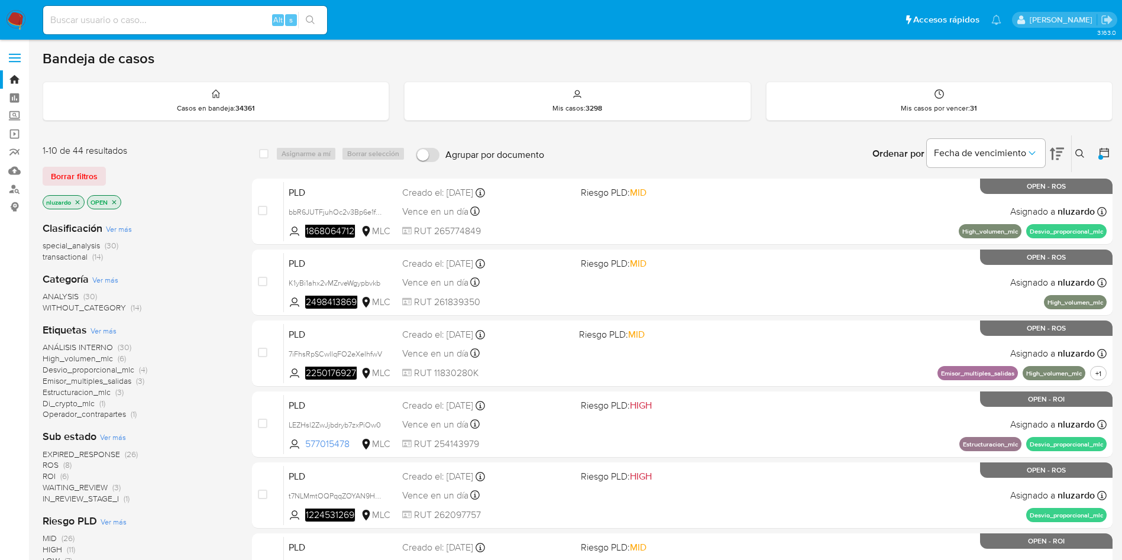
click at [1104, 157] on icon at bounding box center [1103, 152] width 9 height 9
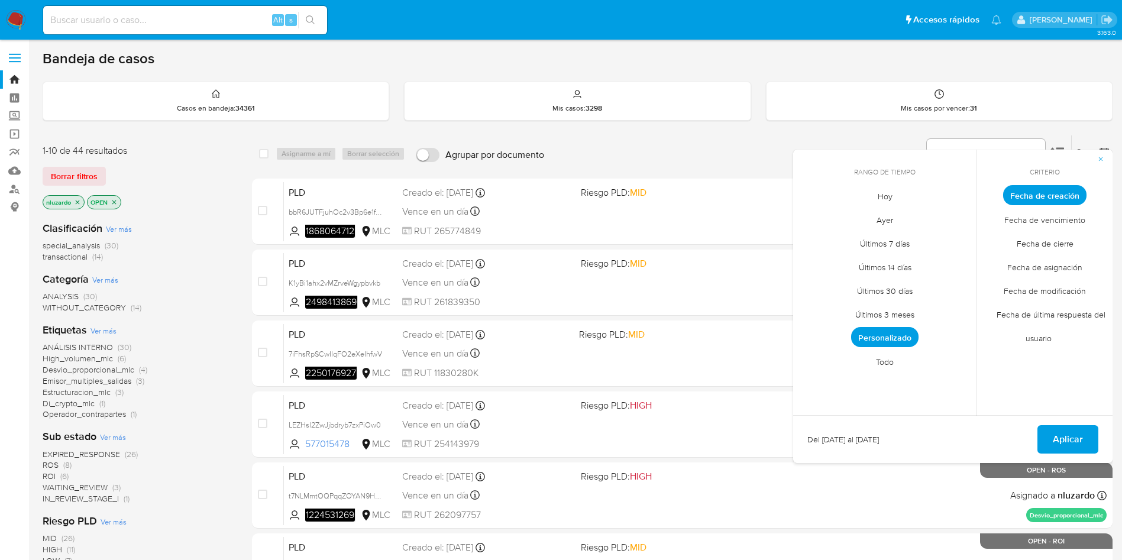
click at [886, 336] on span "Personalizado" at bounding box center [884, 337] width 67 height 20
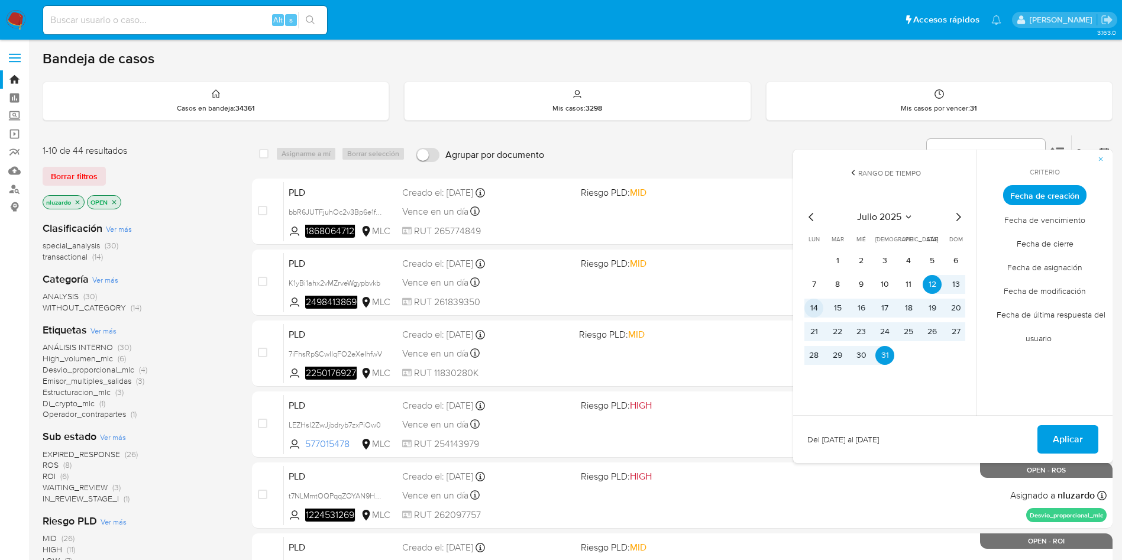
click at [812, 312] on button "14" at bounding box center [813, 308] width 19 height 19
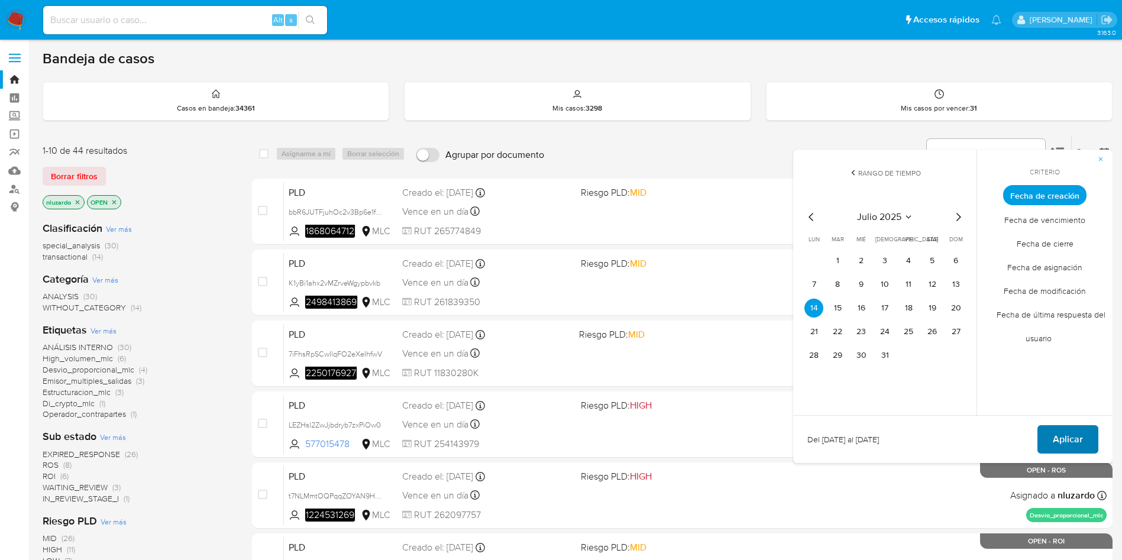
click at [1062, 429] on span "Aplicar" at bounding box center [1068, 439] width 30 height 26
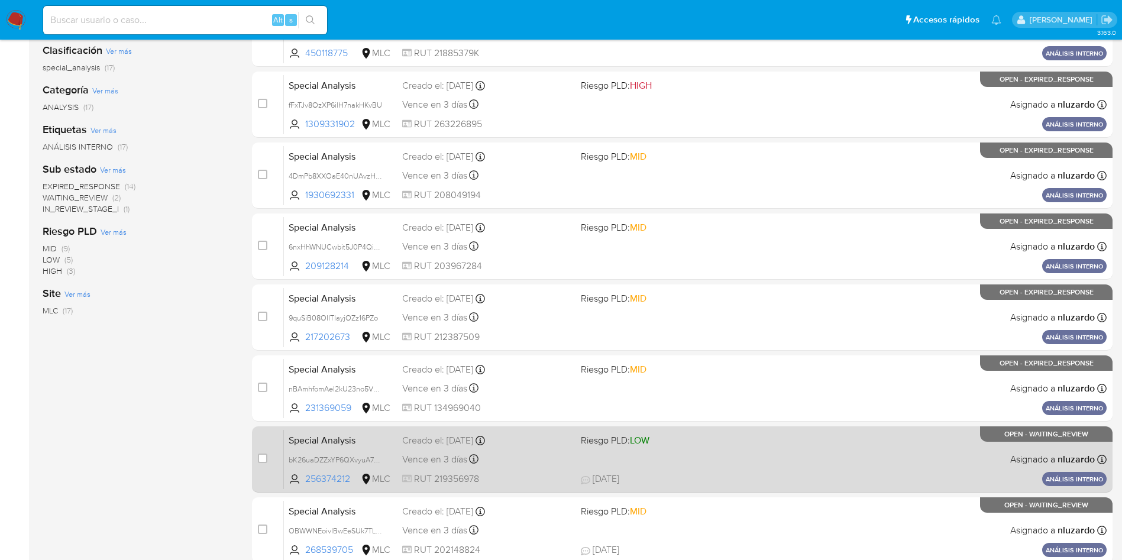
scroll to position [416, 0]
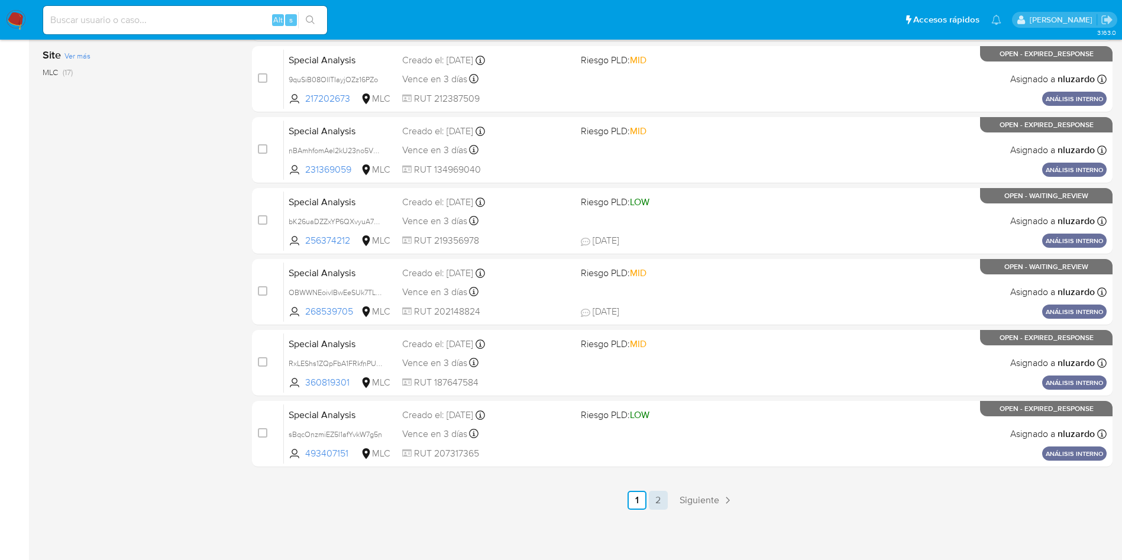
click at [649, 502] on link "2" at bounding box center [658, 500] width 19 height 19
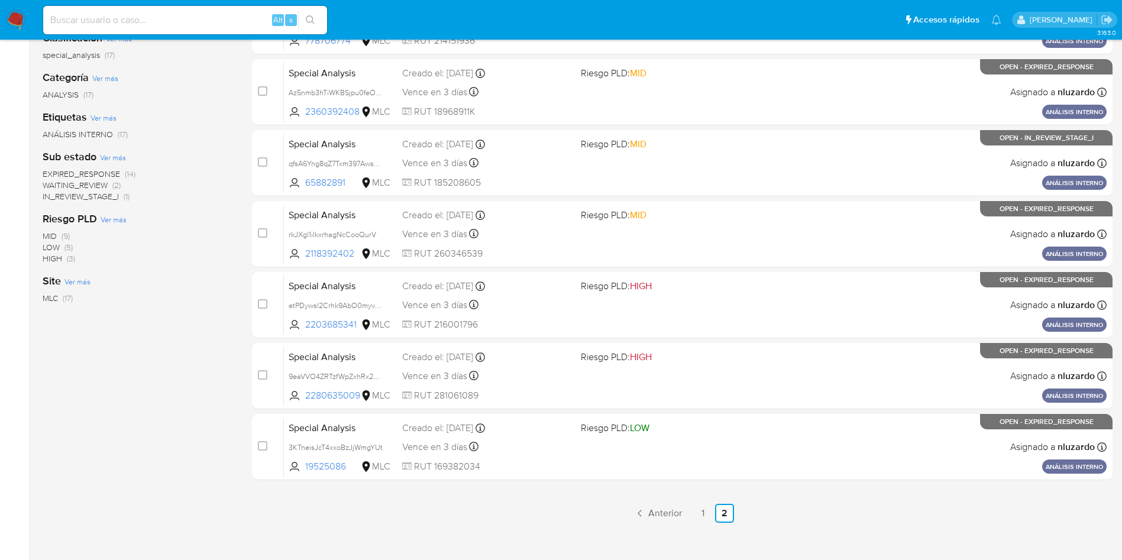
scroll to position [203, 0]
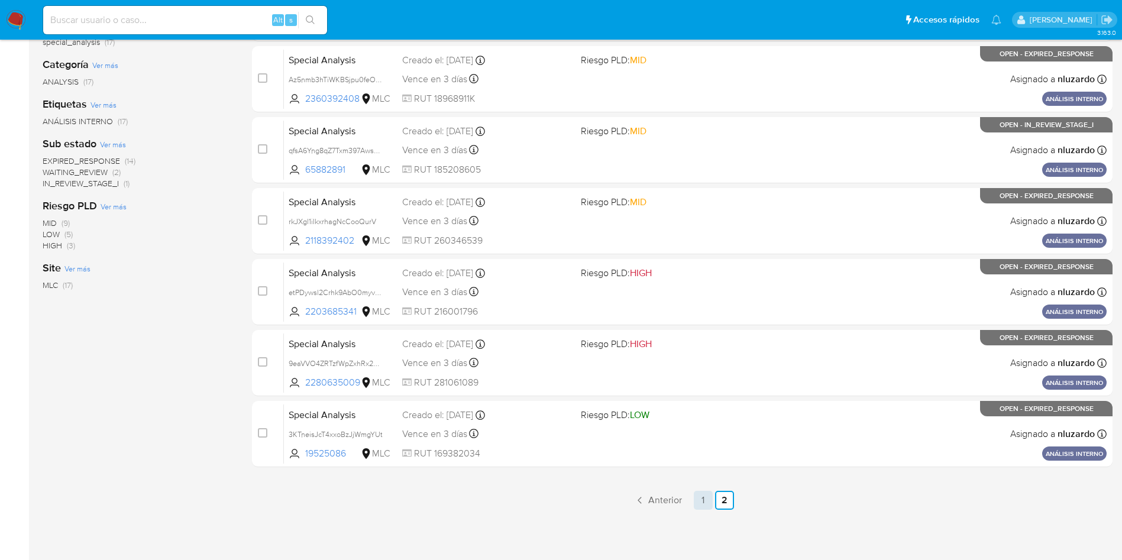
click at [711, 501] on link "1" at bounding box center [703, 500] width 19 height 19
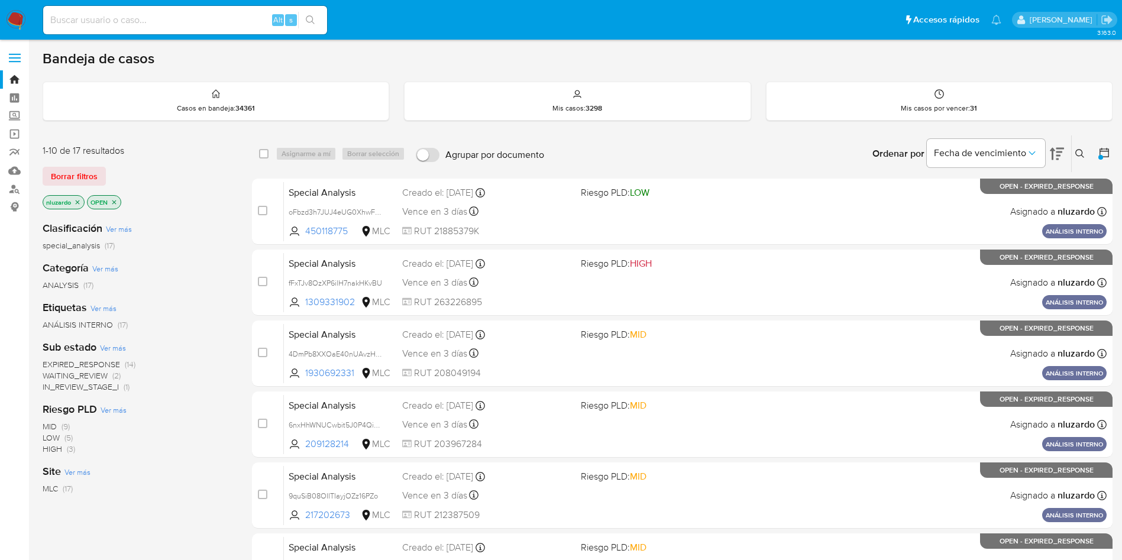
click at [69, 379] on span "WAITING_REVIEW" at bounding box center [75, 376] width 65 height 12
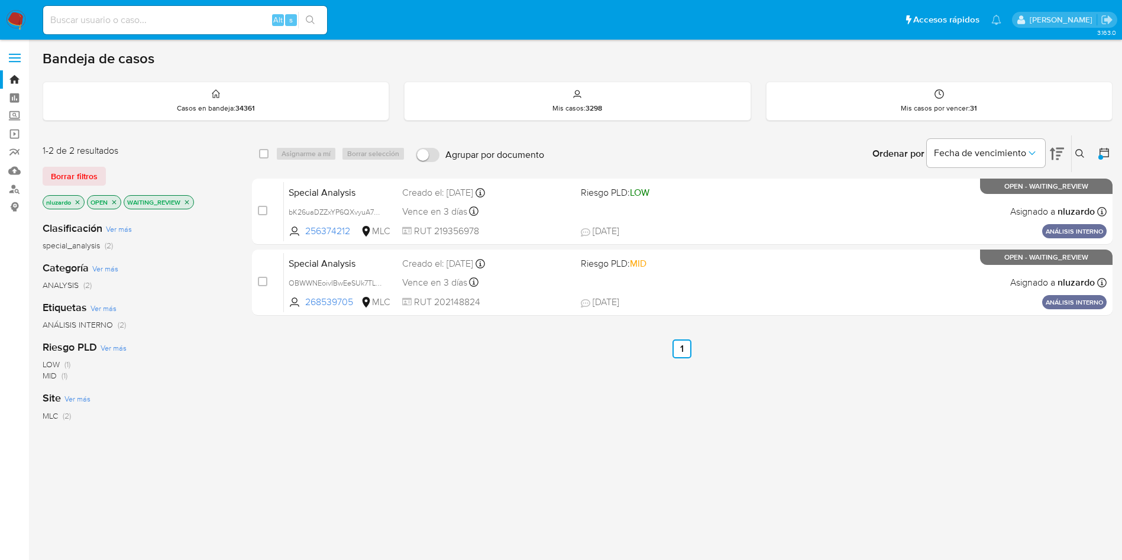
click at [415, 410] on div "select-all-cases-checkbox Asignarme a mí Borrar selección Agrupar por documento…" at bounding box center [682, 403] width 861 height 536
drag, startPoint x: 363, startPoint y: 236, endPoint x: 277, endPoint y: 360, distance: 150.9
click at [287, 332] on div "select-all-cases-checkbox Asignarme a mí Borrar selección Agrupar por documento…" at bounding box center [682, 403] width 861 height 536
click at [291, 396] on div "select-all-cases-checkbox Asignarme a mí Borrar selección Agrupar por documento…" at bounding box center [682, 403] width 861 height 536
drag, startPoint x: 355, startPoint y: 306, endPoint x: 299, endPoint y: 389, distance: 99.2
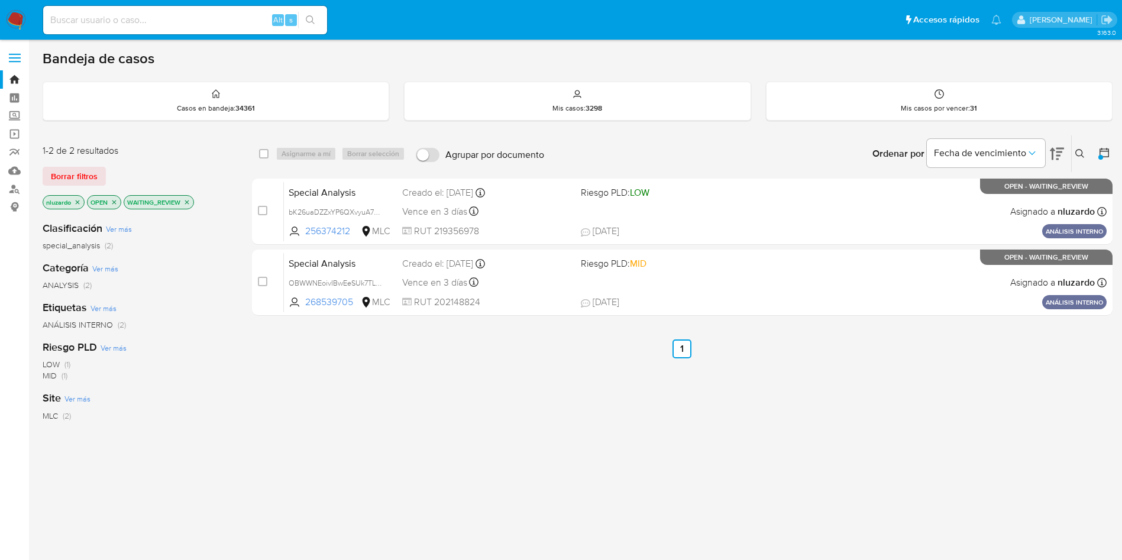
click at [308, 349] on div "select-all-cases-checkbox Asignarme a mí Borrar selección Agrupar por documento…" at bounding box center [682, 403] width 861 height 536
click at [298, 391] on div "select-all-cases-checkbox Asignarme a mí Borrar selección Agrupar por documento…" at bounding box center [682, 403] width 861 height 536
drag, startPoint x: 358, startPoint y: 230, endPoint x: 405, endPoint y: 418, distance: 193.4
click at [405, 416] on div "select-all-cases-checkbox Asignarme a mí Borrar selección Agrupar por documento…" at bounding box center [682, 403] width 861 height 536
click at [405, 418] on div "select-all-cases-checkbox Asignarme a mí Borrar selección Agrupar por documento…" at bounding box center [682, 403] width 861 height 536
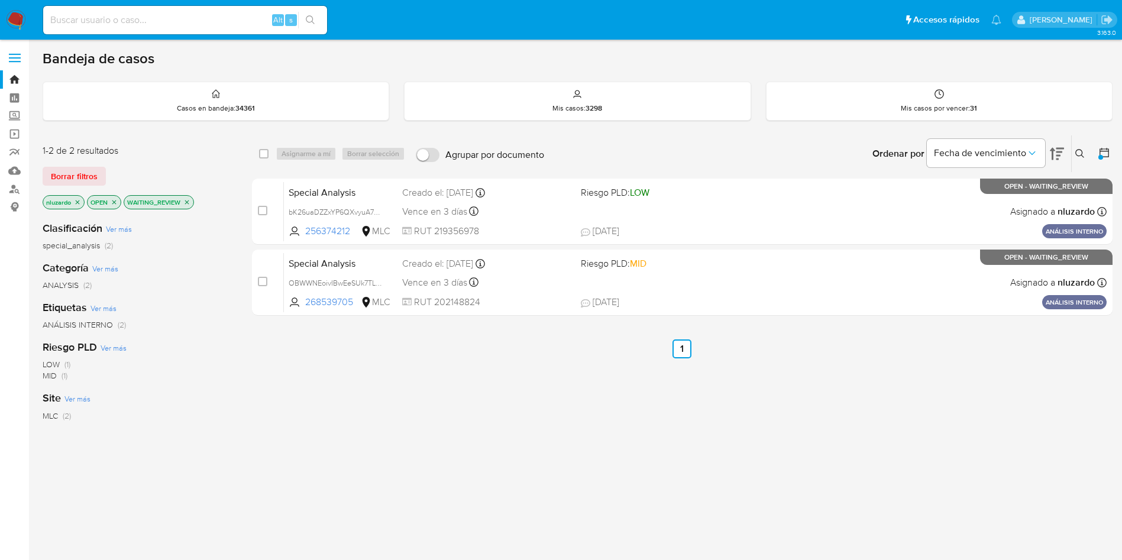
click at [481, 416] on div "select-all-cases-checkbox Asignarme a mí Borrar selección Agrupar por documento…" at bounding box center [682, 403] width 861 height 536
click at [441, 450] on div "select-all-cases-checkbox Asignarme a mí Borrar selección Agrupar por documento…" at bounding box center [682, 403] width 861 height 536
click at [376, 413] on div "select-all-cases-checkbox Asignarme a mí Borrar selección Agrupar por documento…" at bounding box center [682, 403] width 861 height 536
drag, startPoint x: 365, startPoint y: 238, endPoint x: 287, endPoint y: 357, distance: 141.4
click at [292, 358] on div "select-all-cases-checkbox Asignarme a mí Borrar selección Agrupar por documento…" at bounding box center [682, 403] width 861 height 536
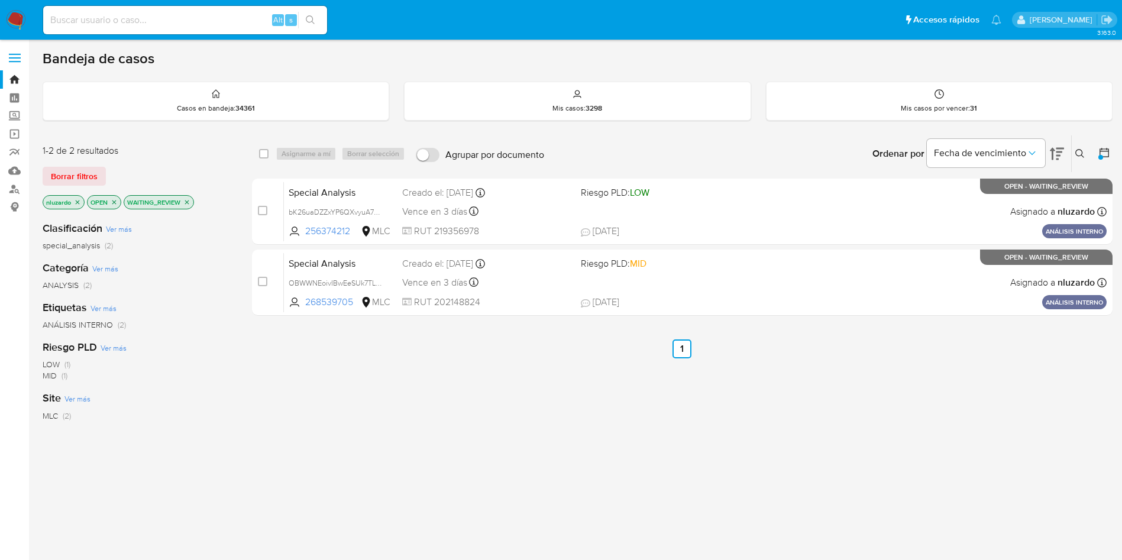
click at [450, 380] on div "select-all-cases-checkbox Asignarme a mí Borrar selección Agrupar por documento…" at bounding box center [682, 403] width 861 height 536
drag, startPoint x: 354, startPoint y: 307, endPoint x: 324, endPoint y: 415, distance: 112.4
click at [322, 407] on div "select-all-cases-checkbox Asignarme a mí Borrar selección Agrupar por documento…" at bounding box center [682, 403] width 861 height 536
click at [324, 415] on div "select-all-cases-checkbox Asignarme a mí Borrar selección Agrupar por documento…" at bounding box center [682, 403] width 861 height 536
click at [316, 403] on div "select-all-cases-checkbox Asignarme a mí Borrar selección Agrupar por documento…" at bounding box center [682, 403] width 861 height 536
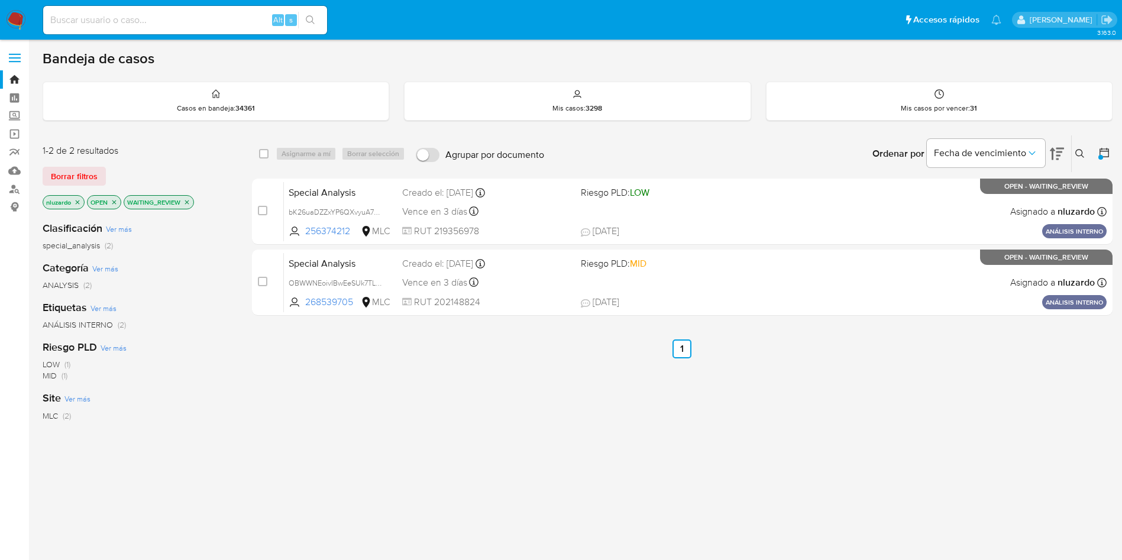
drag, startPoint x: 344, startPoint y: 228, endPoint x: 379, endPoint y: 419, distance: 194.3
click at [377, 411] on div "select-all-cases-checkbox Asignarme a mí Borrar selección Agrupar por documento…" at bounding box center [682, 403] width 861 height 536
click at [379, 425] on div "select-all-cases-checkbox Asignarme a mí Borrar selección Agrupar por documento…" at bounding box center [682, 403] width 861 height 536
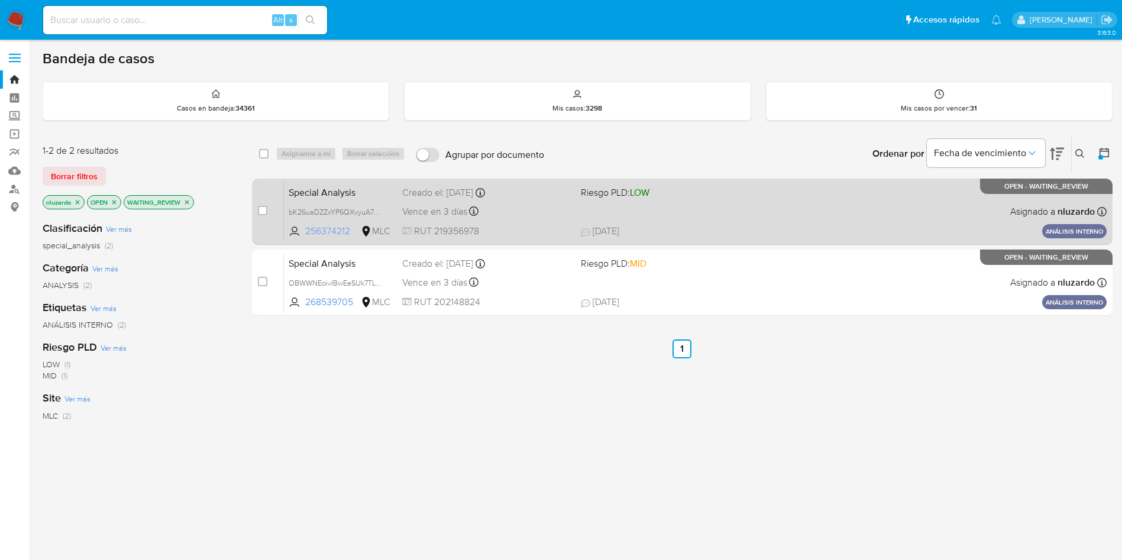
drag, startPoint x: 354, startPoint y: 231, endPoint x: 289, endPoint y: 236, distance: 64.7
click at [289, 236] on span "256374212 MLC" at bounding box center [341, 231] width 104 height 13
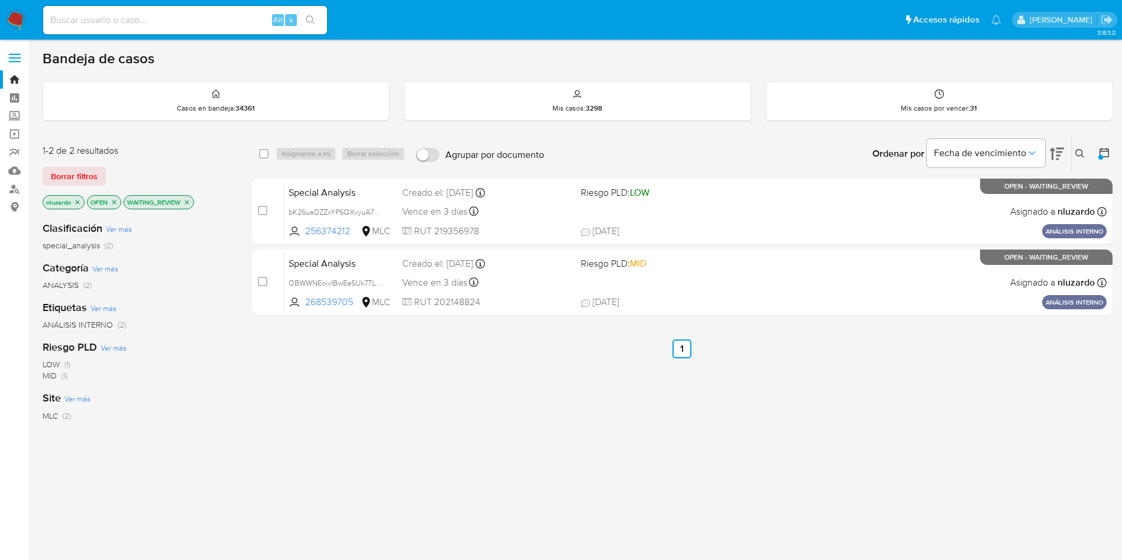
click at [554, 452] on div "select-all-cases-checkbox Asignarme a mí Borrar selección Agrupar por documento…" at bounding box center [682, 403] width 861 height 536
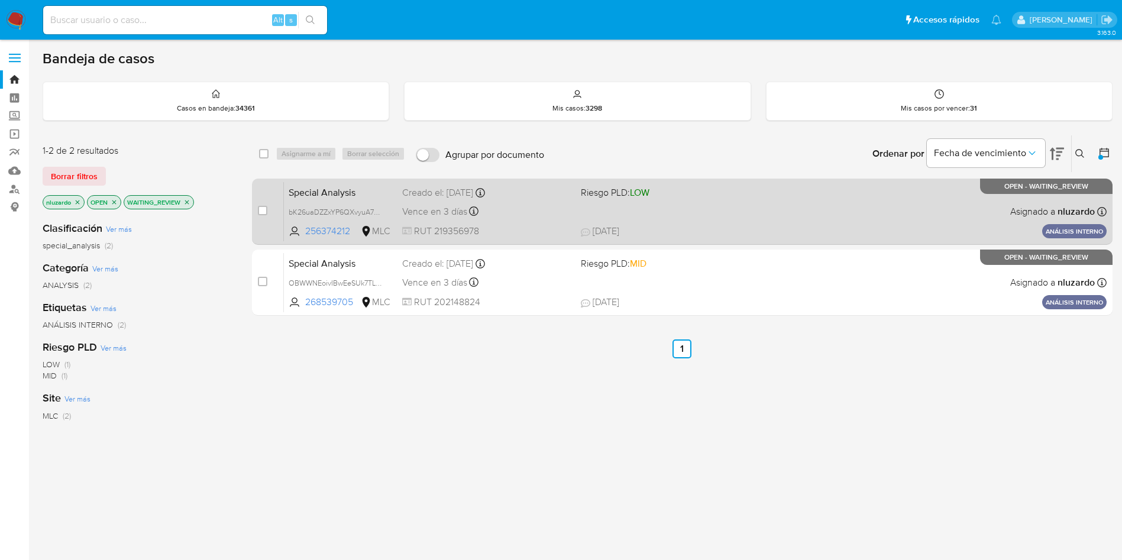
click at [557, 228] on span "RUT 219356978" at bounding box center [486, 231] width 169 height 13
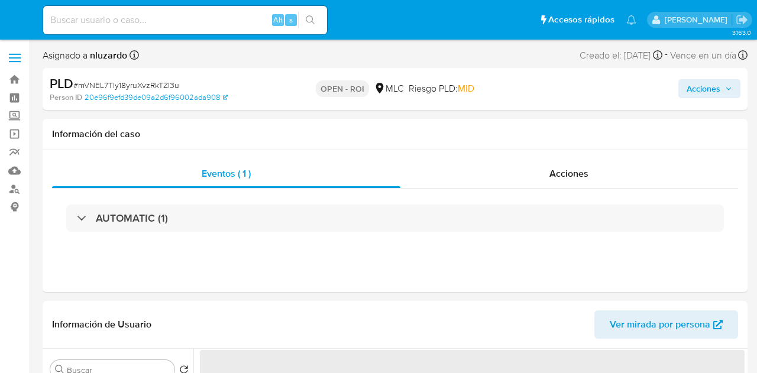
select select "10"
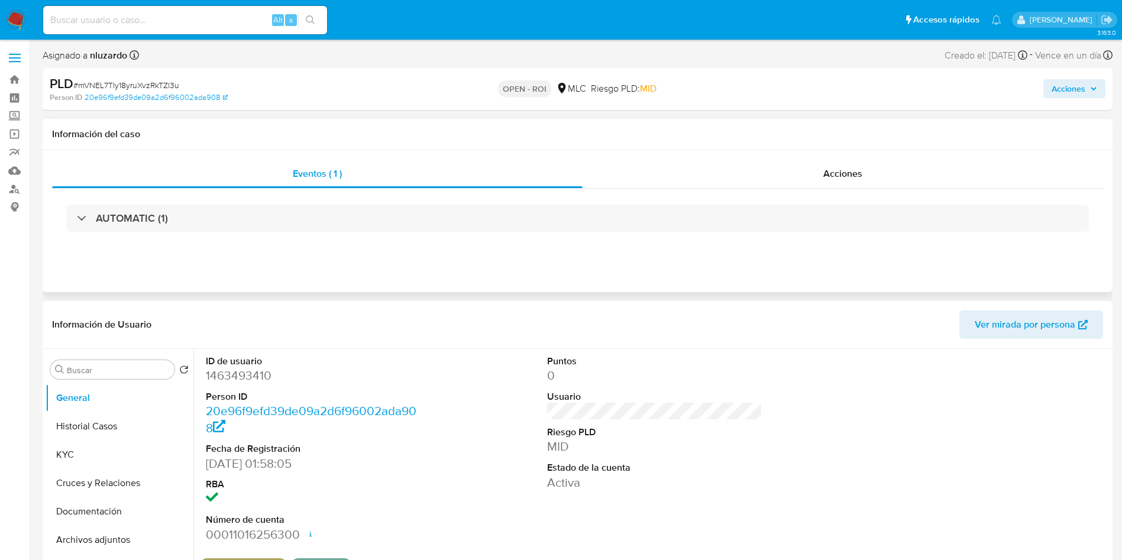
click at [756, 158] on div "Eventos ( 1 ) Acciones AUTOMATIC (1)" at bounding box center [578, 221] width 1070 height 142
click at [756, 169] on div "Acciones" at bounding box center [843, 174] width 520 height 28
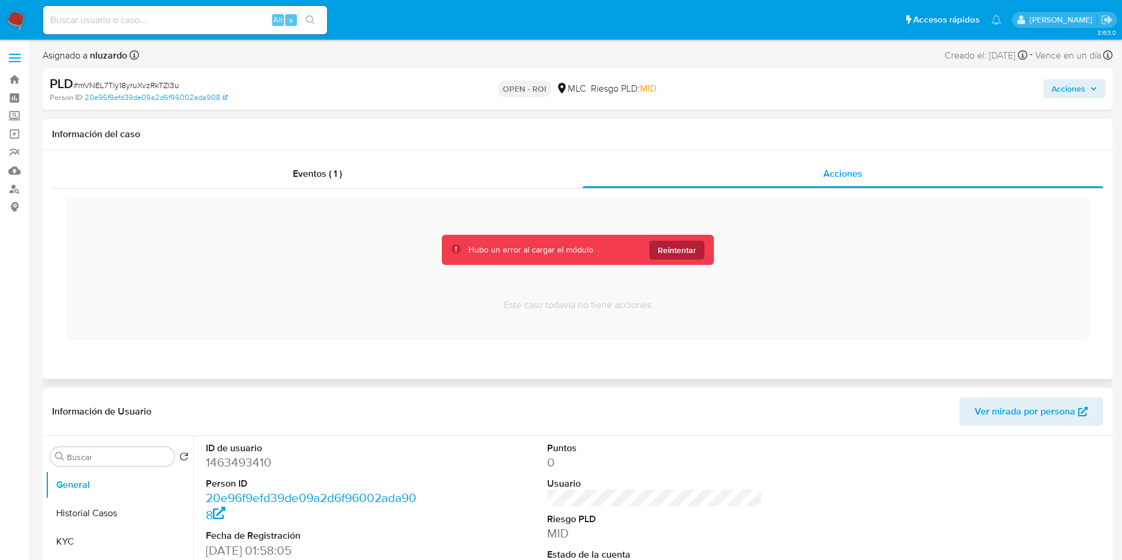
click at [664, 249] on span "Reintentar" at bounding box center [677, 250] width 38 height 19
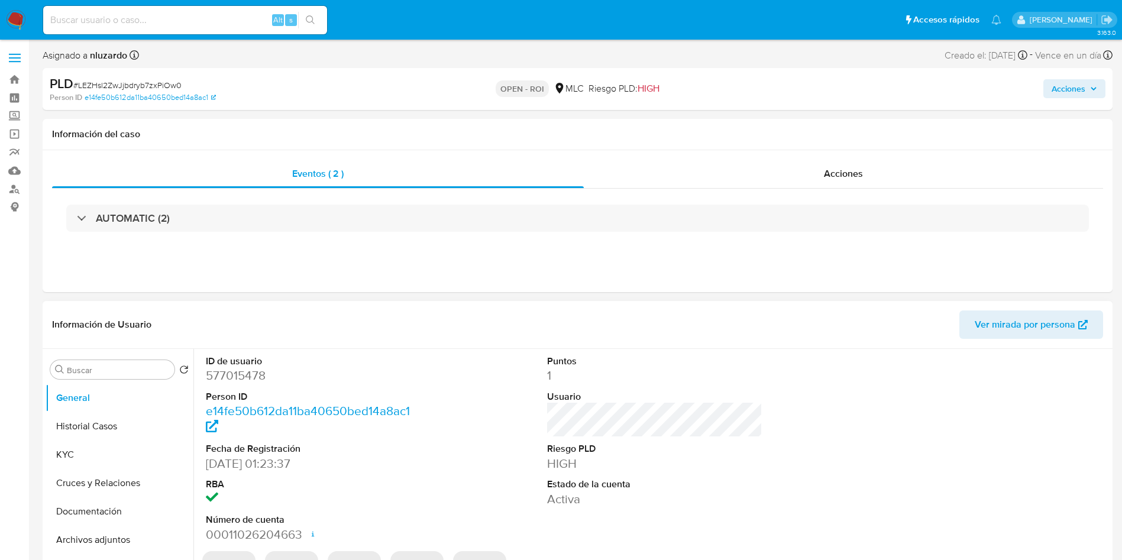
select select "10"
click at [756, 176] on div "Acciones" at bounding box center [843, 174] width 519 height 28
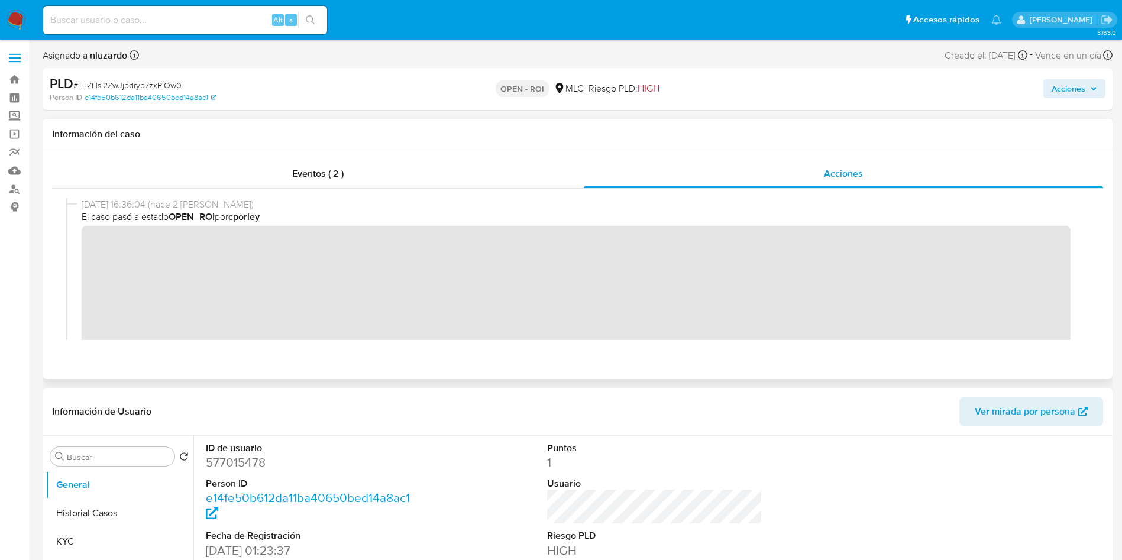
scroll to position [89, 0]
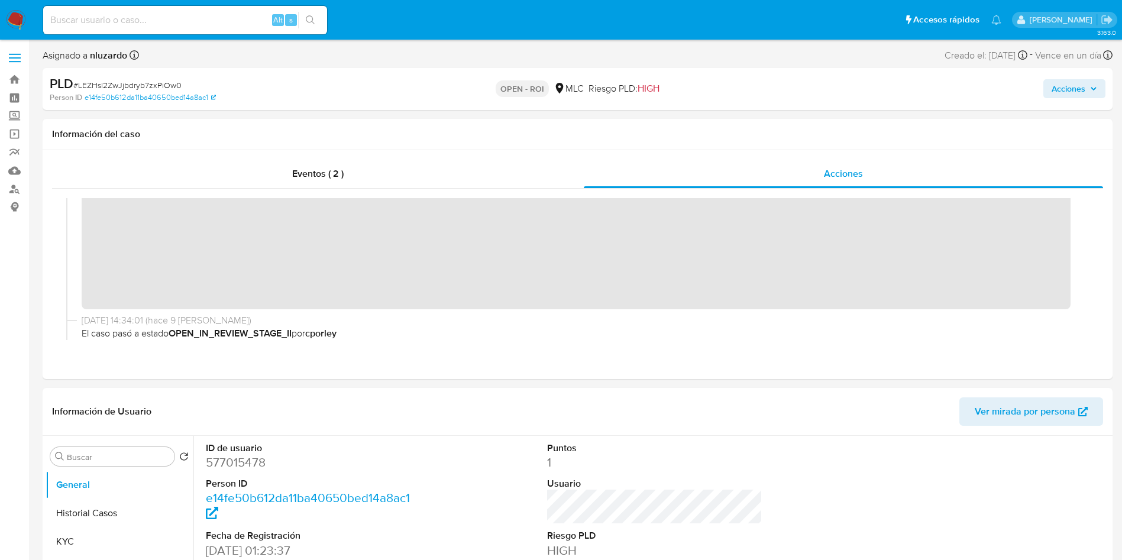
click at [756, 87] on span "Acciones" at bounding box center [1069, 88] width 34 height 19
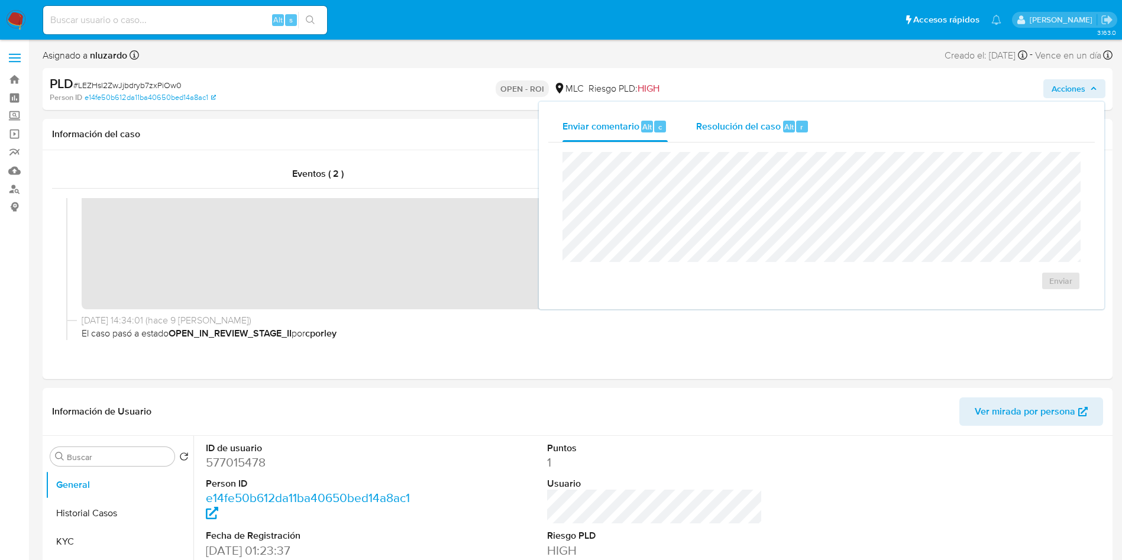
click at [715, 132] on span "Resolución del caso" at bounding box center [738, 126] width 85 height 14
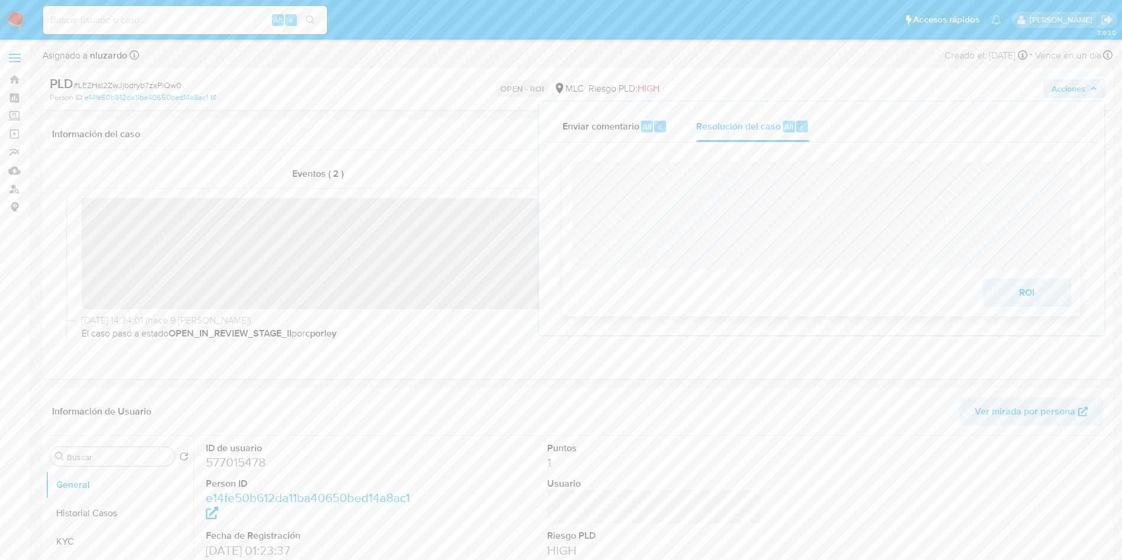
click at [756, 292] on span "ROI" at bounding box center [1027, 293] width 58 height 26
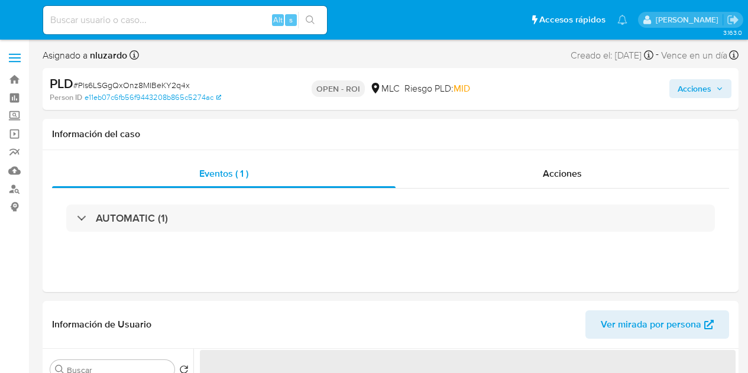
select select "10"
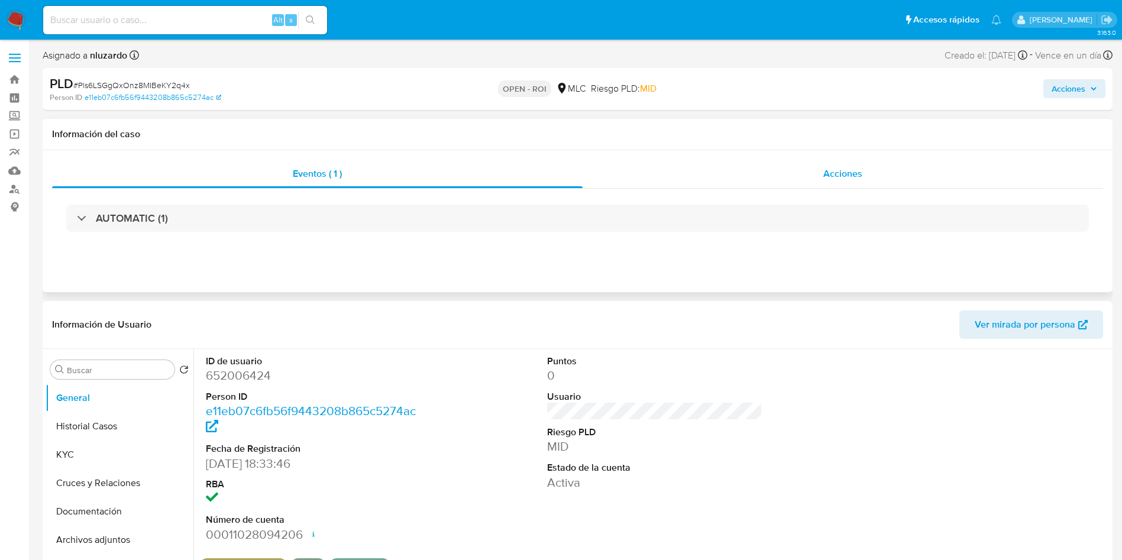
click at [748, 165] on div "Acciones" at bounding box center [843, 174] width 520 height 28
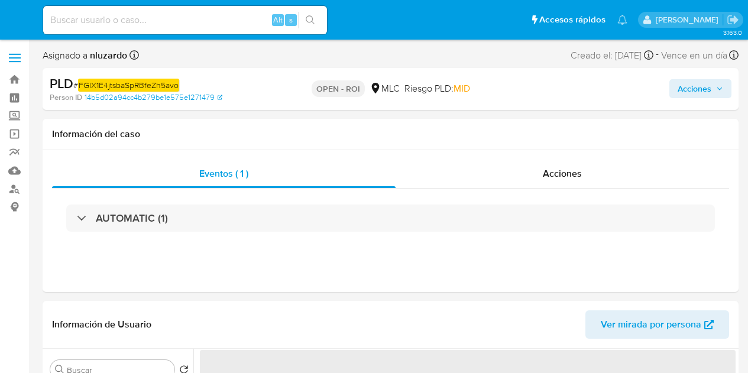
select select "10"
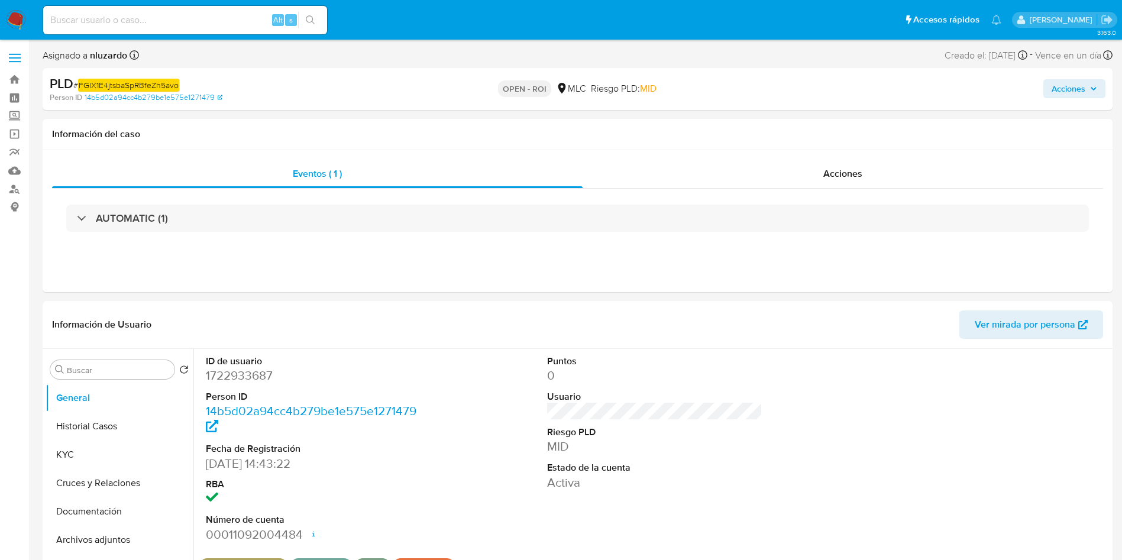
click at [748, 89] on span "Acciones" at bounding box center [1069, 88] width 34 height 19
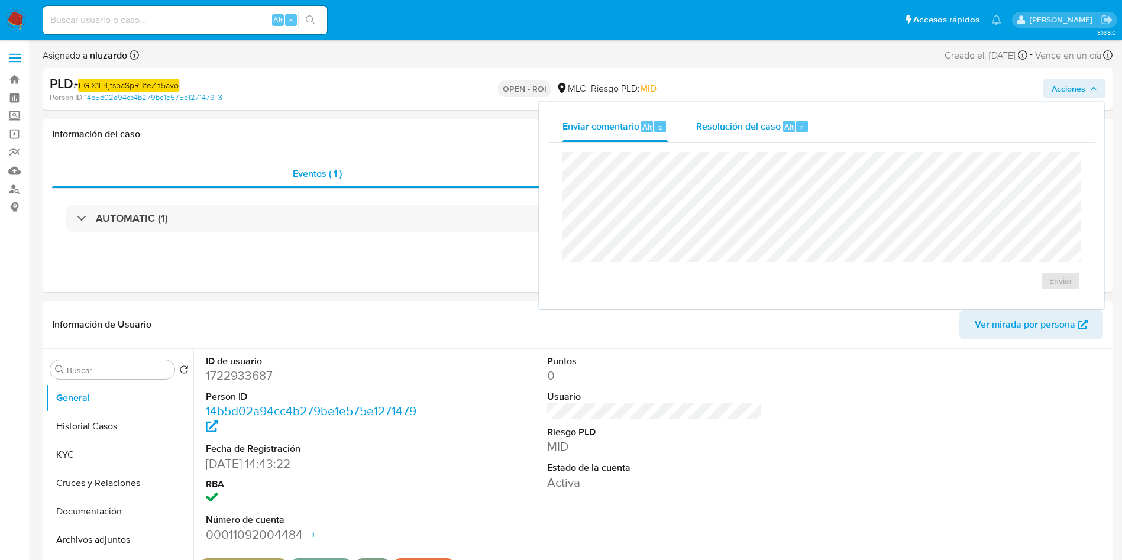
click at [748, 119] on span "Resolución del caso" at bounding box center [738, 126] width 85 height 14
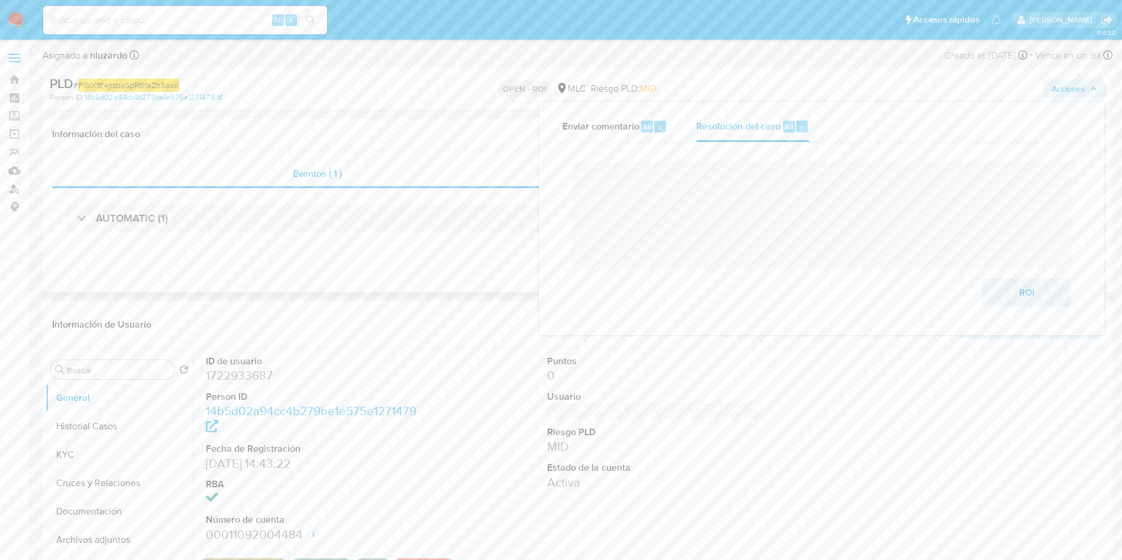
click at [479, 126] on div "Información del caso" at bounding box center [578, 134] width 1070 height 31
click at [748, 175] on span "Acciones" at bounding box center [842, 174] width 39 height 14
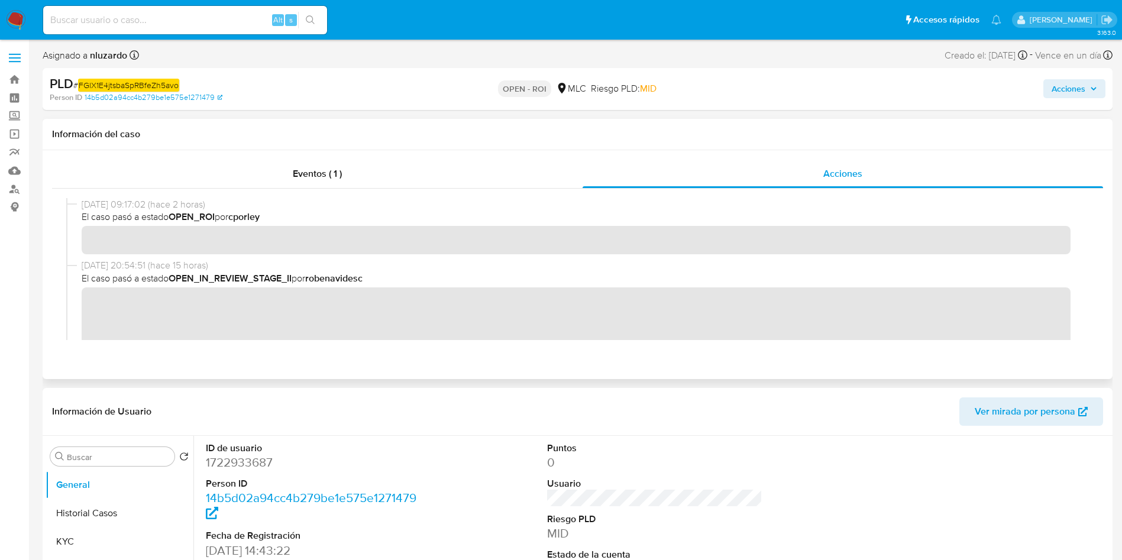
scroll to position [89, 0]
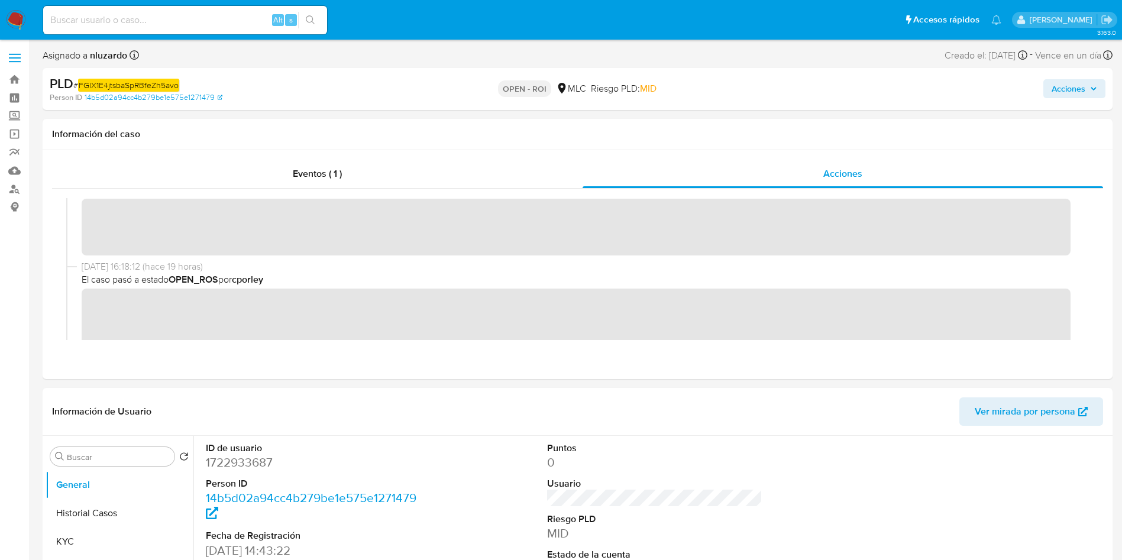
click at [748, 91] on span "Acciones" at bounding box center [1069, 88] width 34 height 19
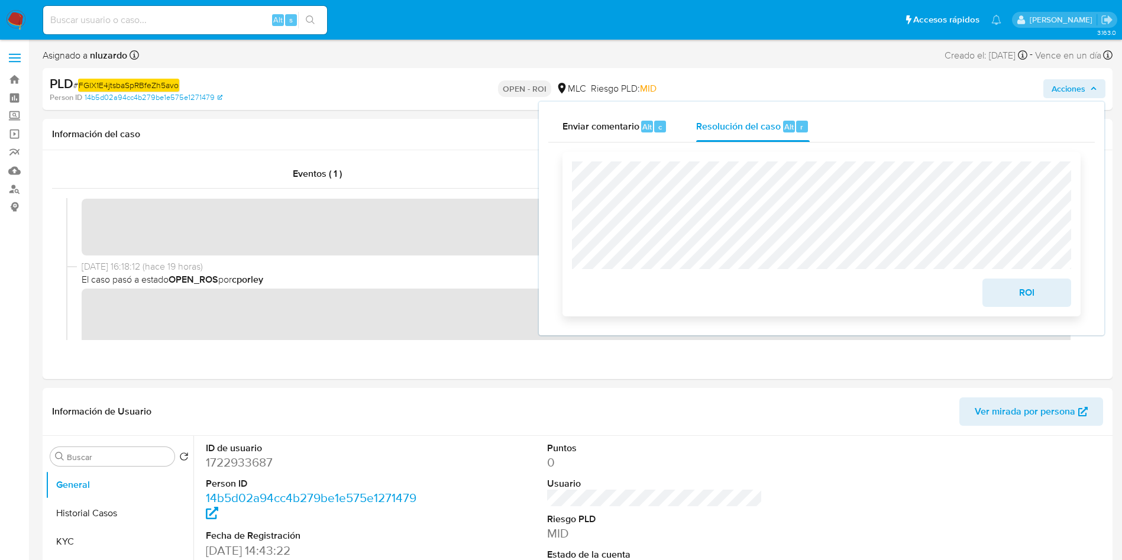
click at [748, 301] on span "ROI" at bounding box center [1027, 293] width 58 height 26
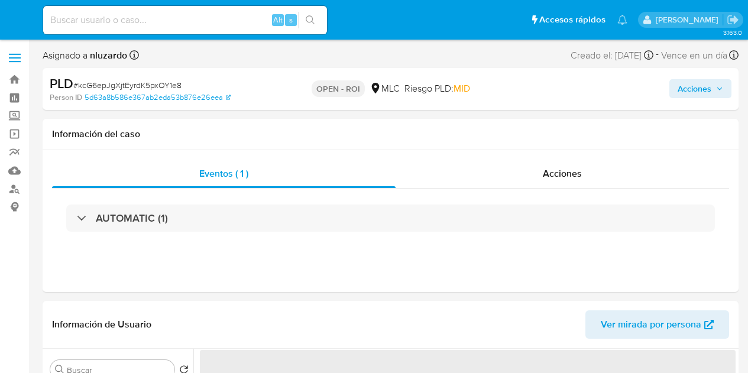
select select "10"
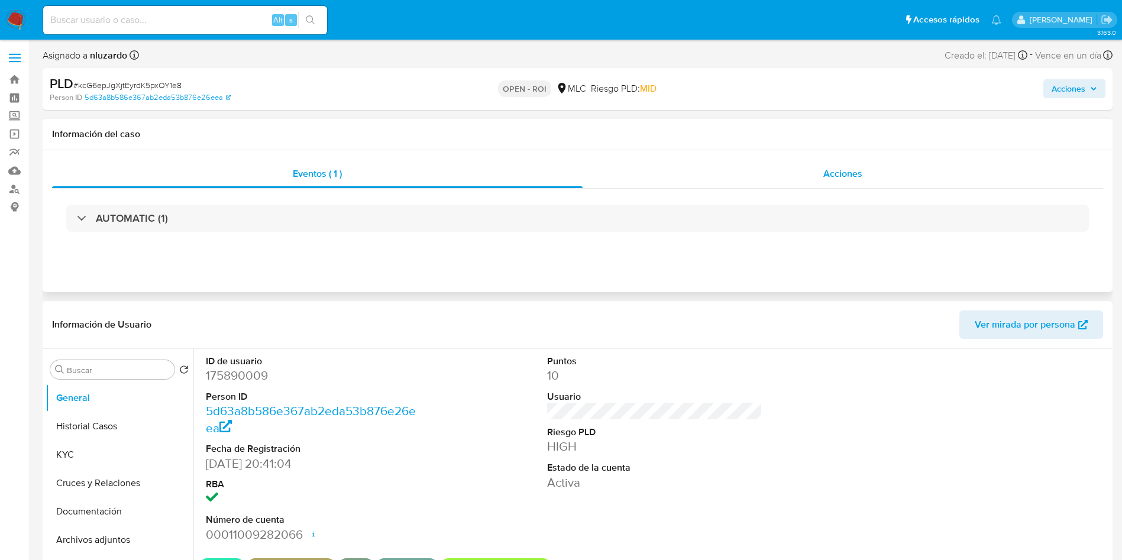
click at [748, 168] on div "Acciones" at bounding box center [843, 174] width 520 height 28
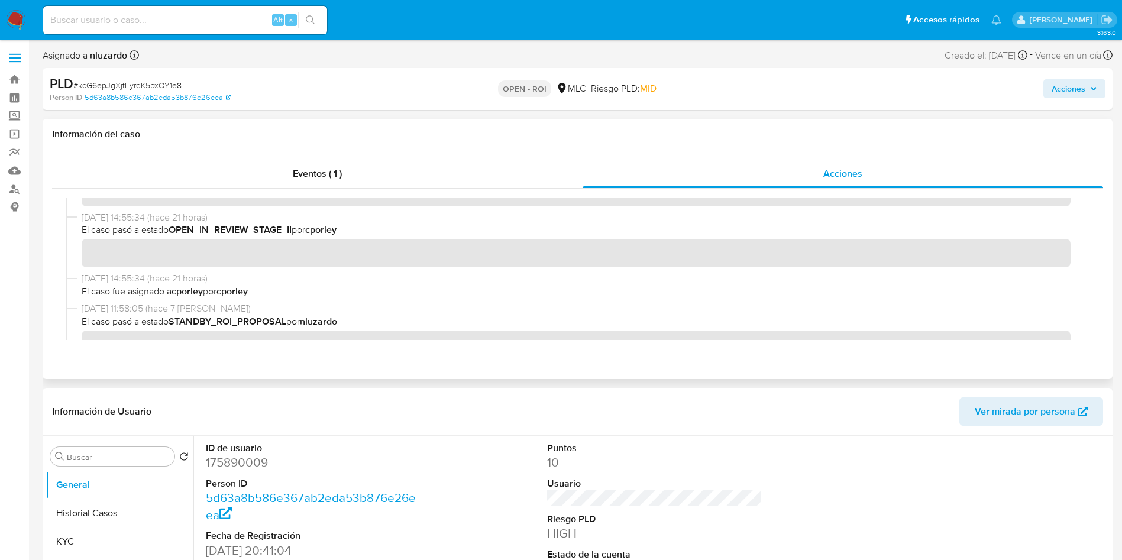
scroll to position [89, 0]
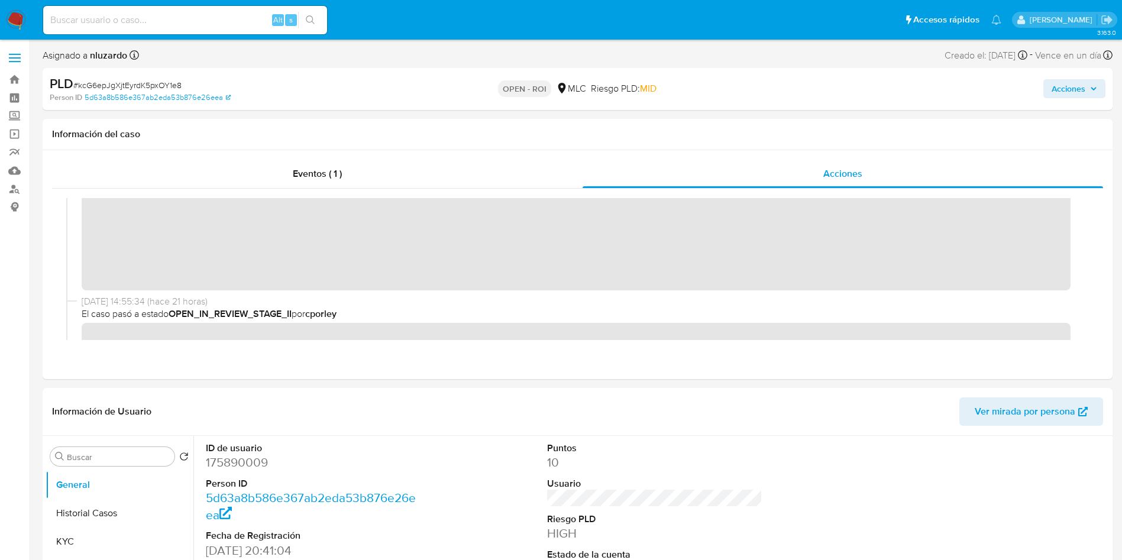
click at [748, 88] on span "Acciones" at bounding box center [1069, 88] width 34 height 19
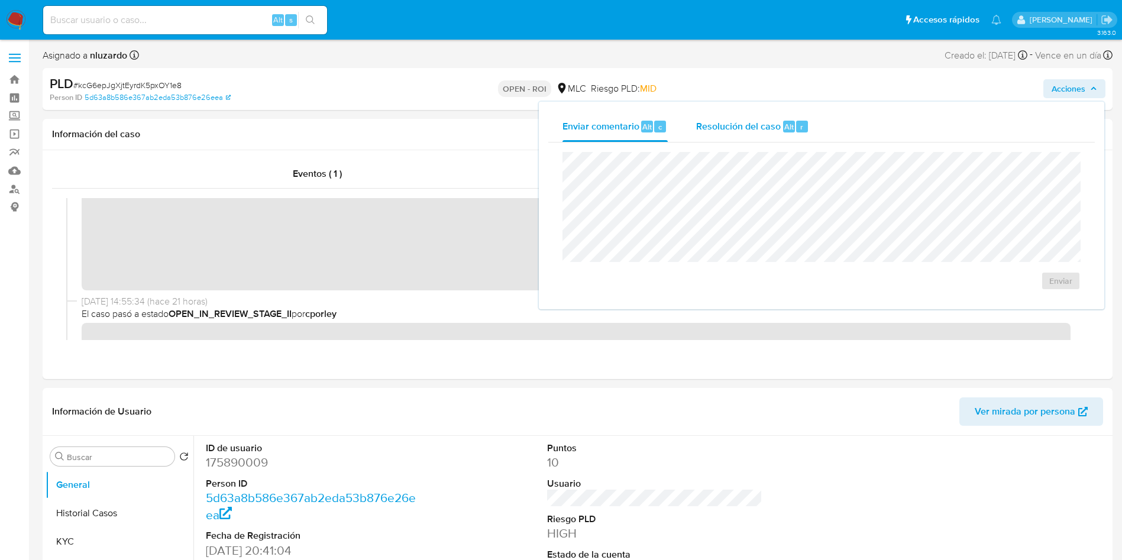
click at [748, 137] on div "Resolución del caso Alt r" at bounding box center [752, 126] width 113 height 31
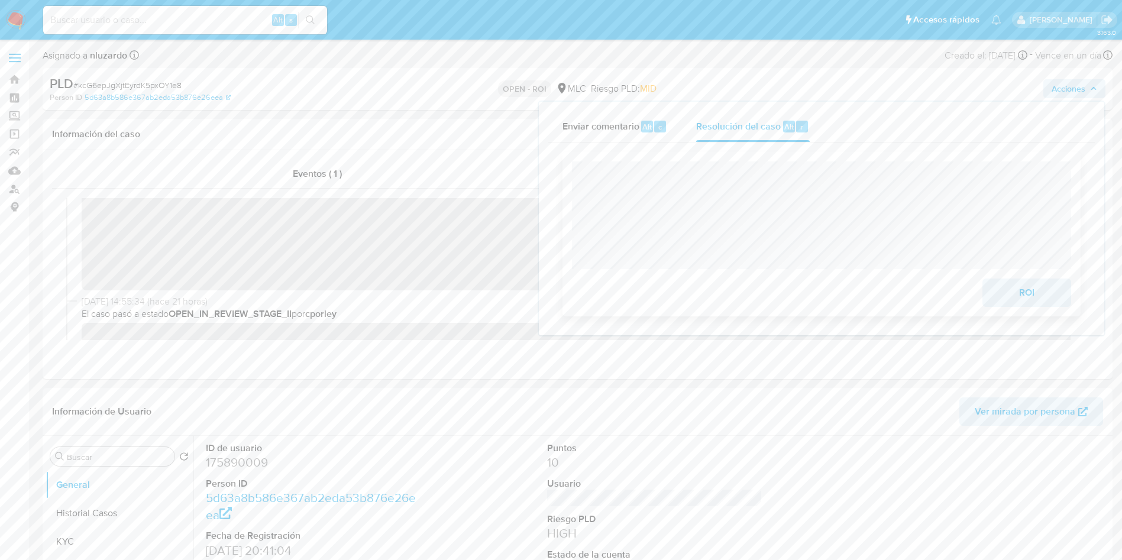
click at [748, 292] on span "ROI" at bounding box center [1027, 293] width 58 height 26
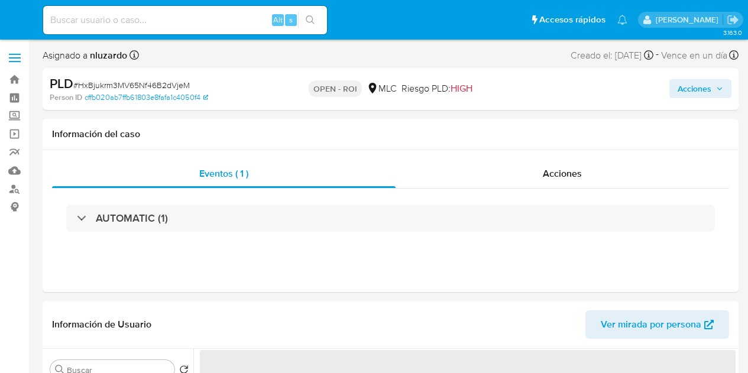
select select "10"
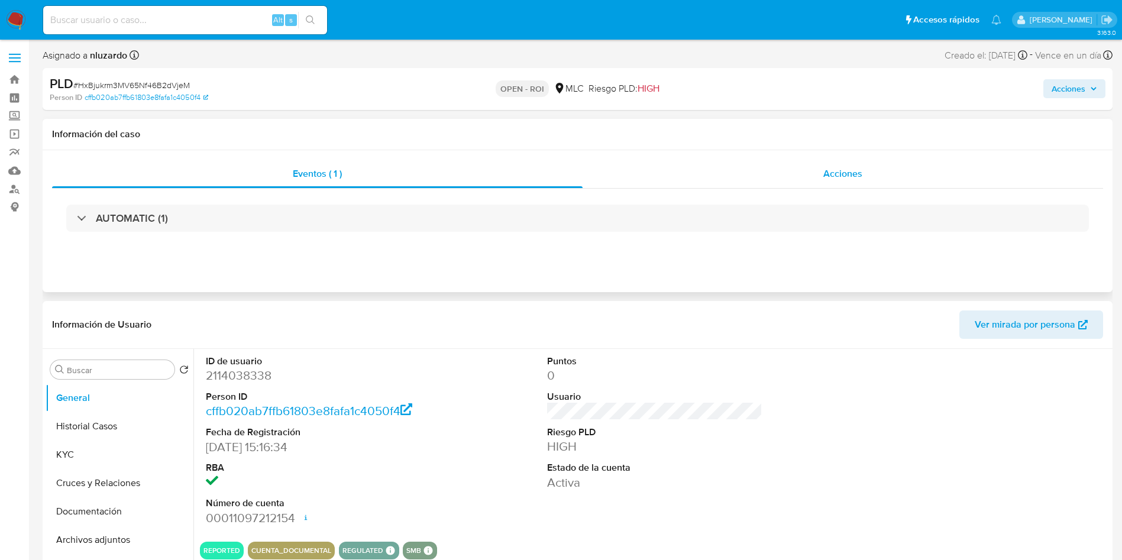
click at [748, 182] on div "Acciones" at bounding box center [843, 174] width 520 height 28
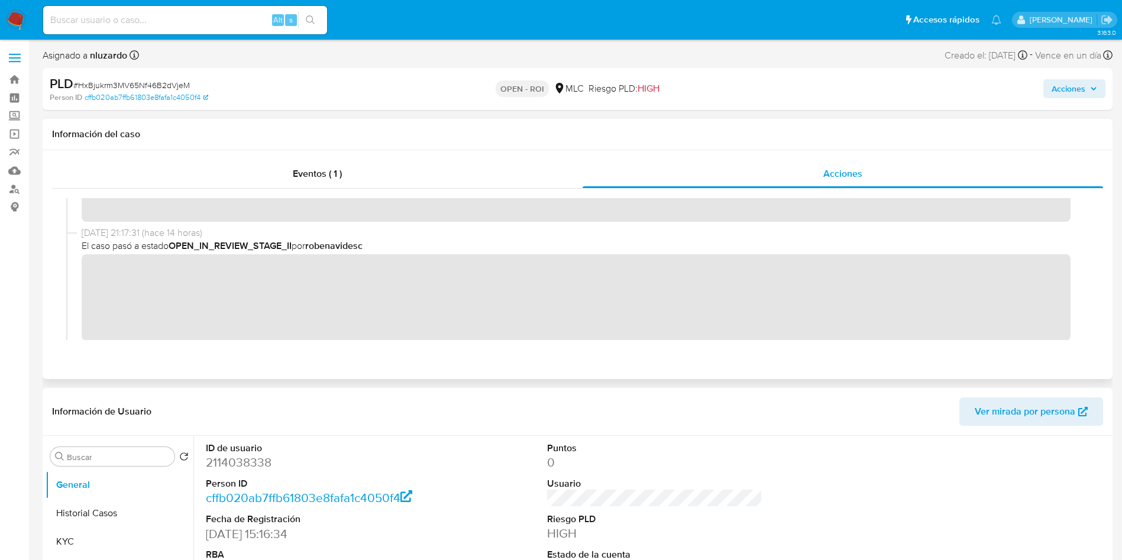
scroll to position [89, 0]
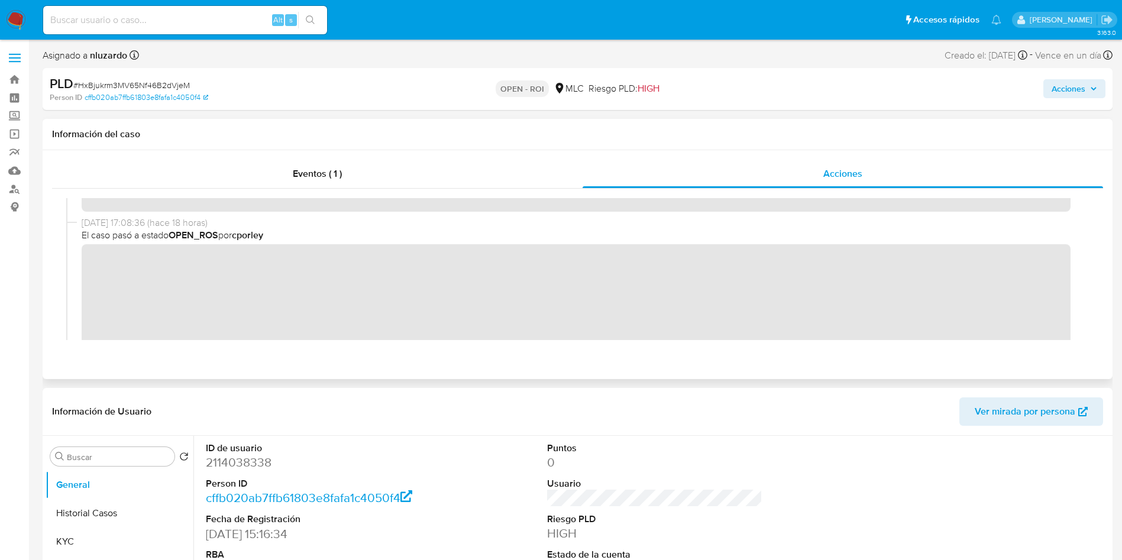
click at [130, 275] on div "[DATE] 09:14:24 (hace 2 horas) El caso pasó a estado OPEN_ROI por cporley [DATE…" at bounding box center [577, 269] width 1023 height 142
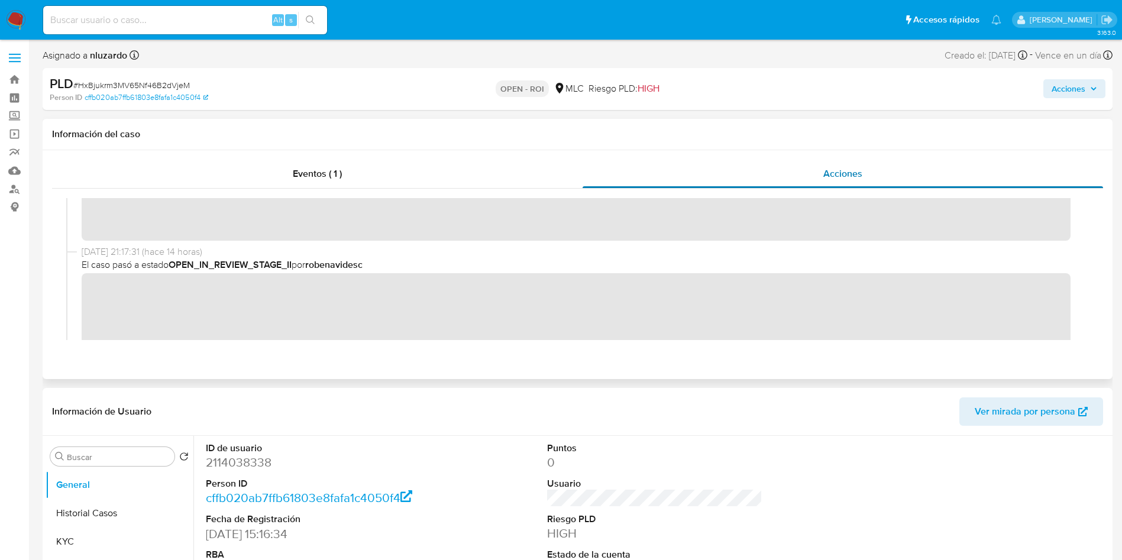
scroll to position [0, 0]
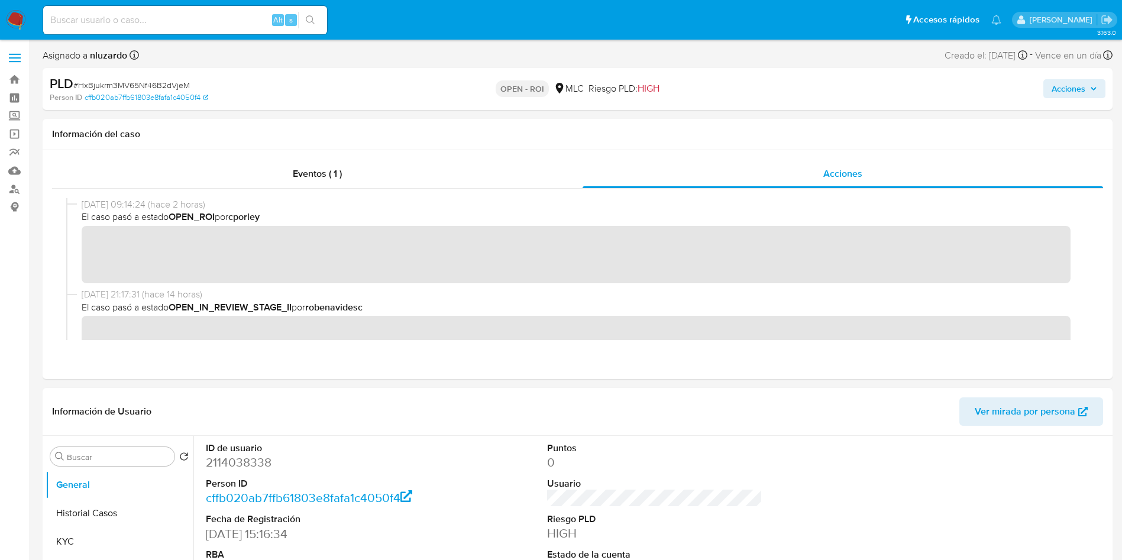
click at [748, 87] on span "Acciones" at bounding box center [1069, 88] width 34 height 19
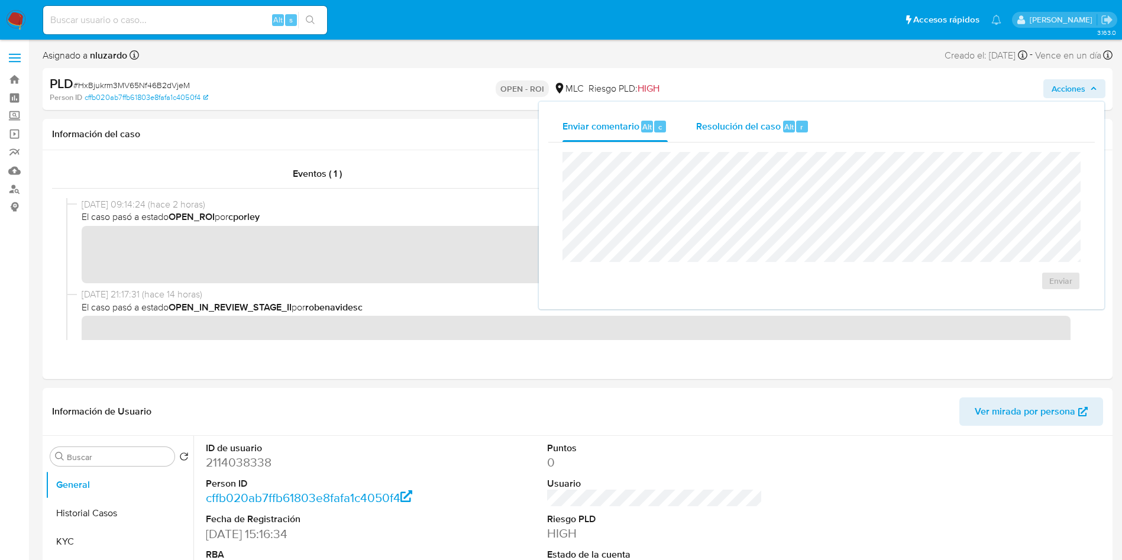
click at [736, 132] on span "Resolución del caso" at bounding box center [738, 126] width 85 height 14
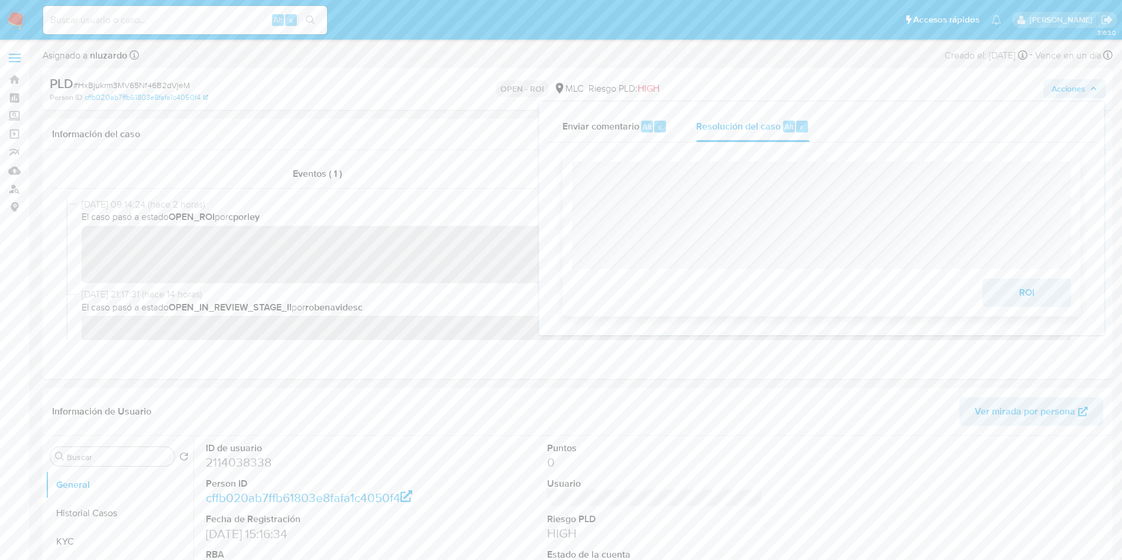
click at [748, 303] on span "ROI" at bounding box center [1027, 293] width 58 height 26
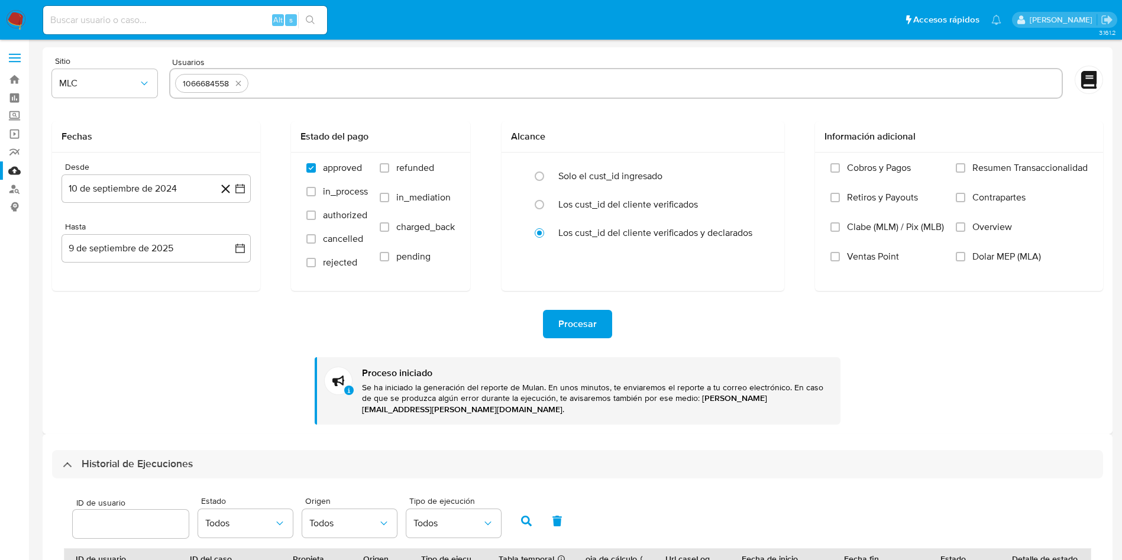
select select "10"
click at [346, 80] on input "text" at bounding box center [654, 83] width 803 height 19
paste input "256374212"
type input "256374212"
click at [208, 322] on div "Procesar" at bounding box center [577, 324] width 1051 height 28
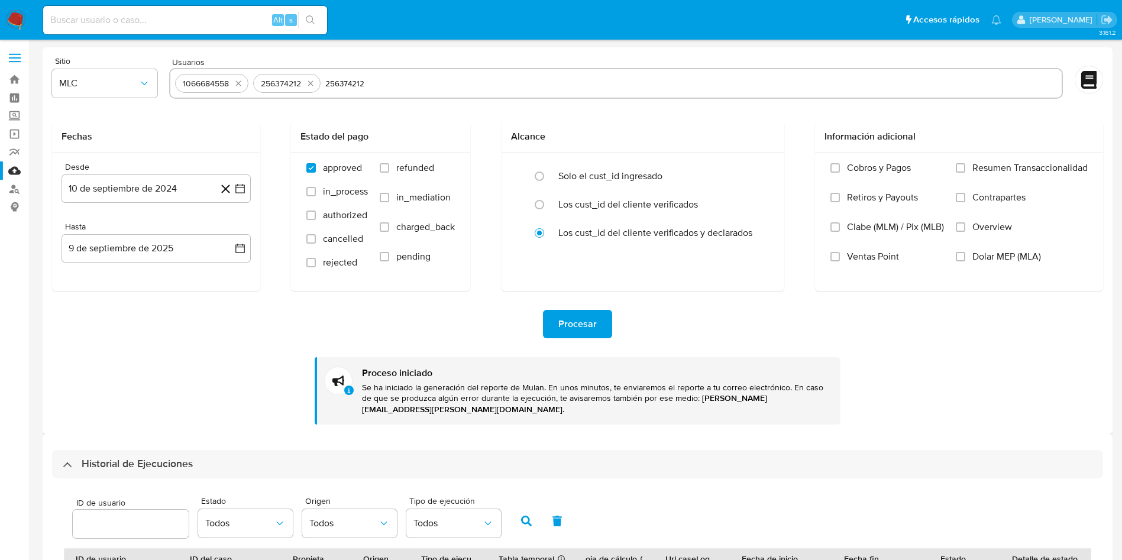
click at [570, 317] on span "Procesar" at bounding box center [577, 324] width 38 height 26
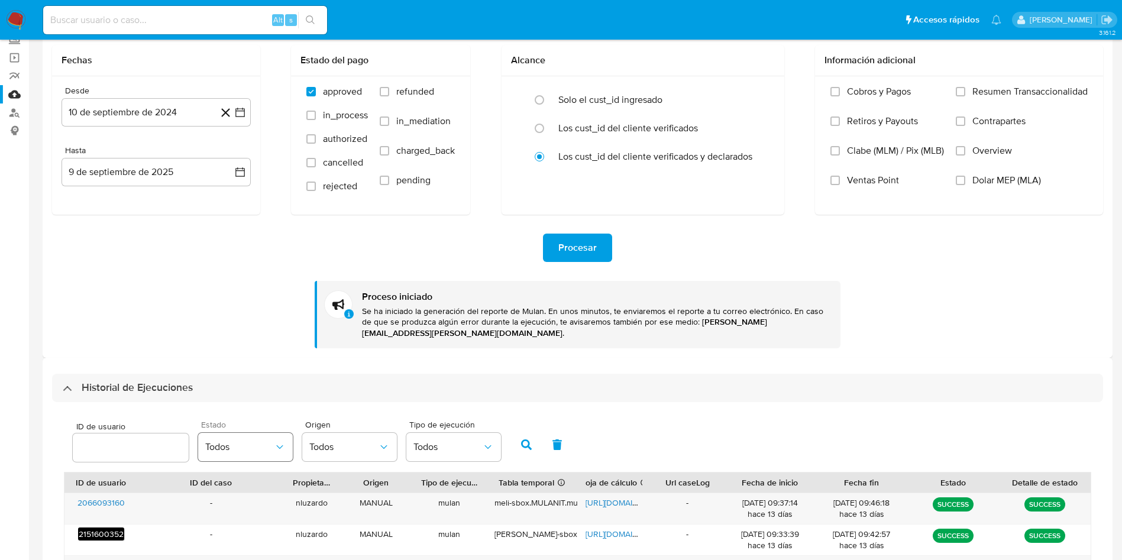
scroll to position [177, 0]
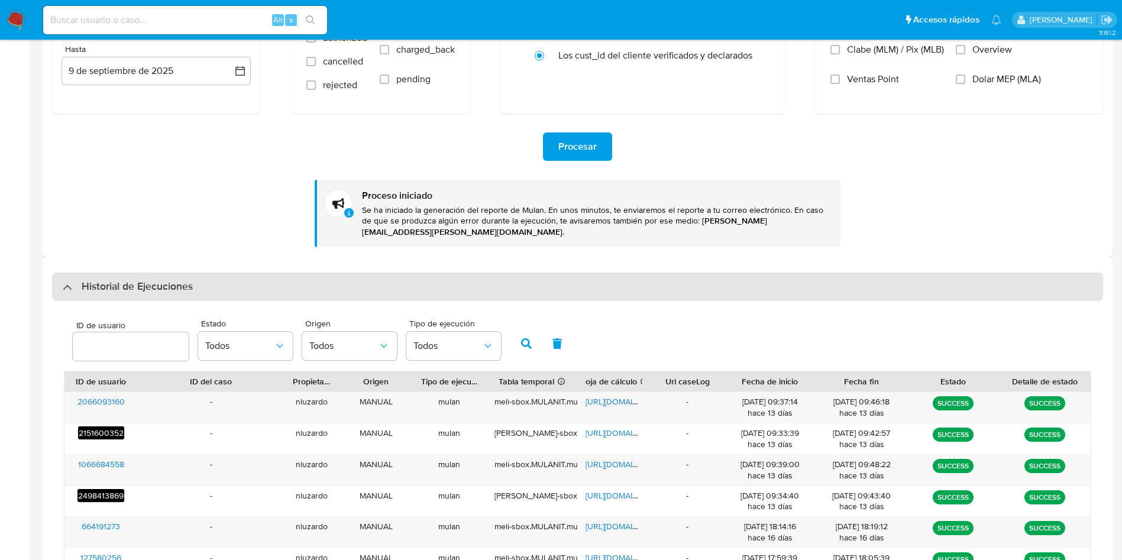
click at [185, 280] on h3 "Historial de Ejecuciones" at bounding box center [137, 287] width 111 height 14
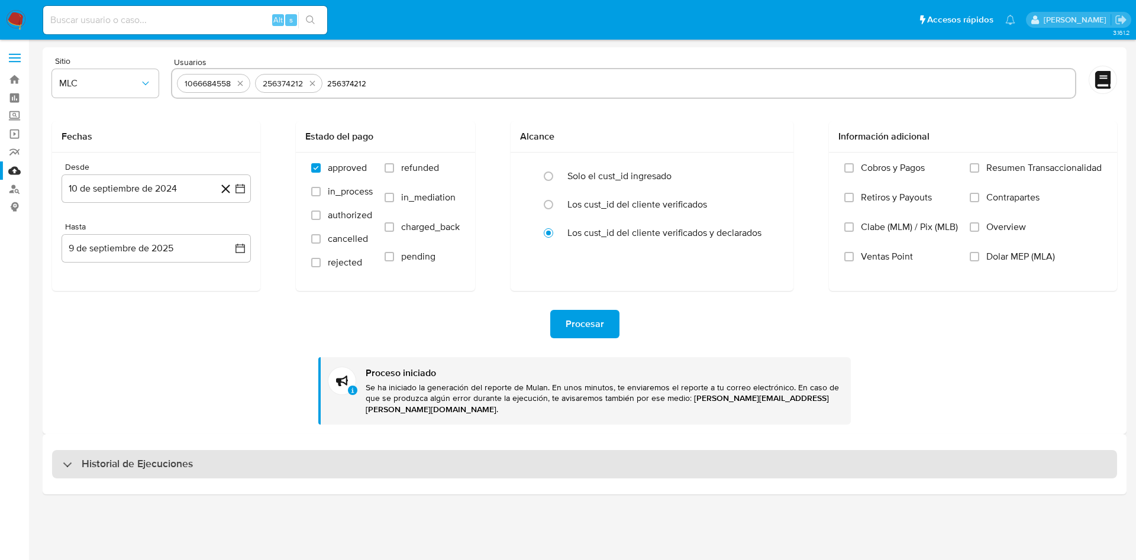
click at [158, 463] on div "Historial de Ejecuciones" at bounding box center [584, 464] width 1065 height 28
select select "10"
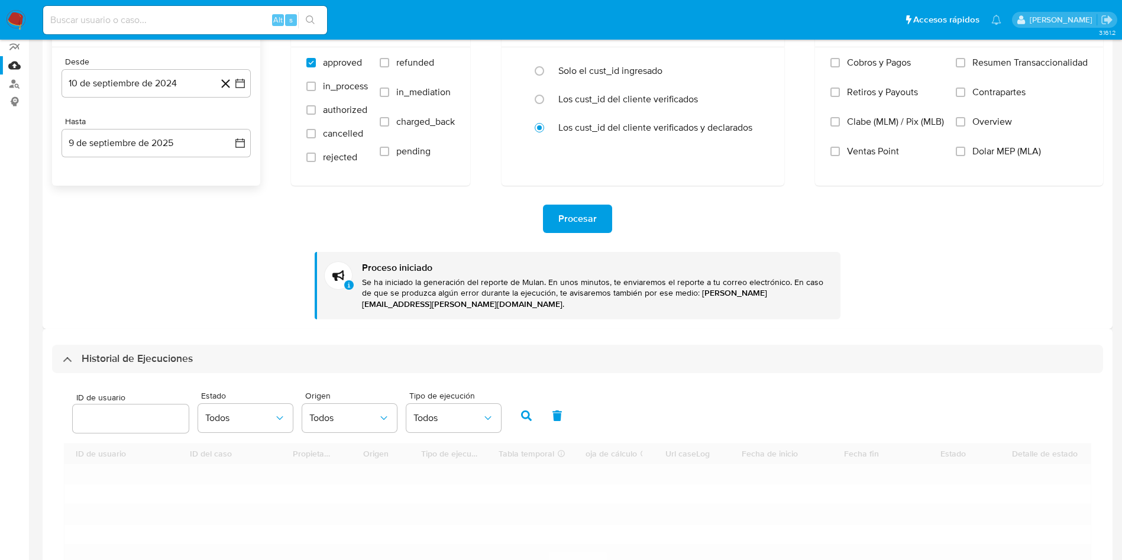
scroll to position [266, 0]
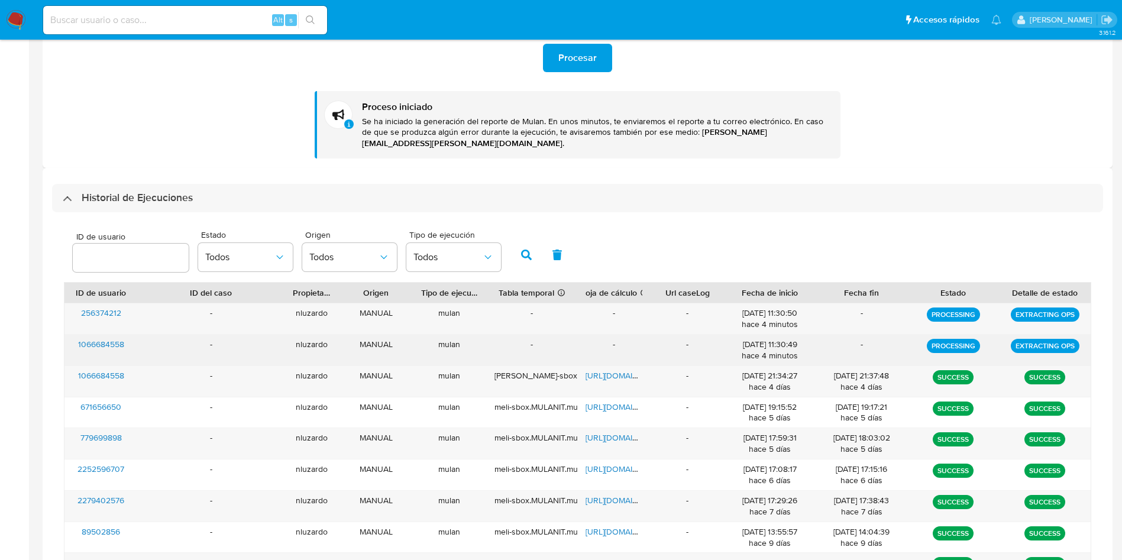
click at [141, 335] on div "-" at bounding box center [211, 350] width 147 height 31
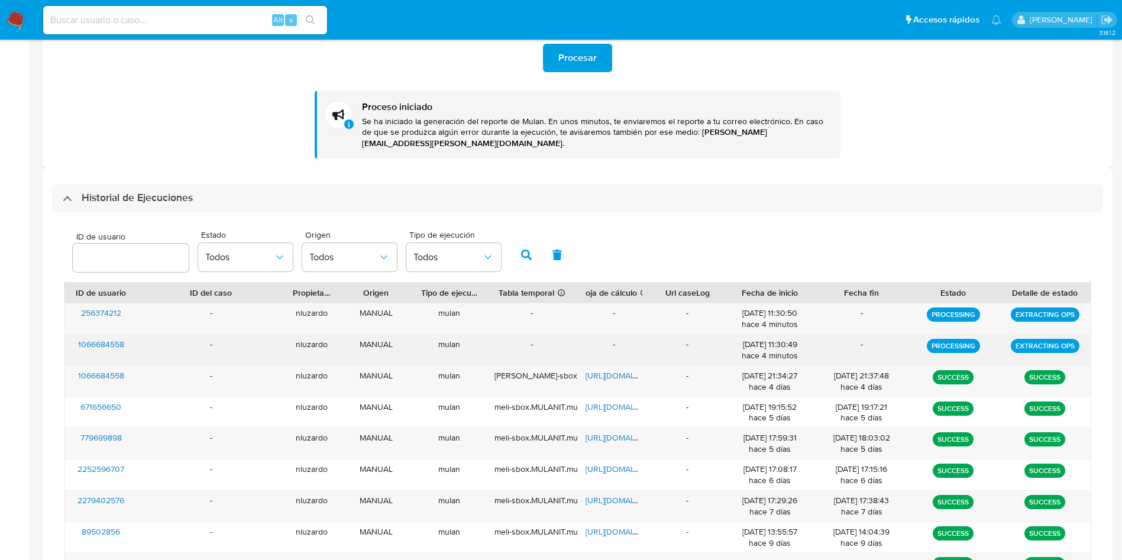
click at [141, 335] on div "-" at bounding box center [211, 350] width 147 height 31
click at [126, 335] on div "1066684558" at bounding box center [100, 350] width 73 height 31
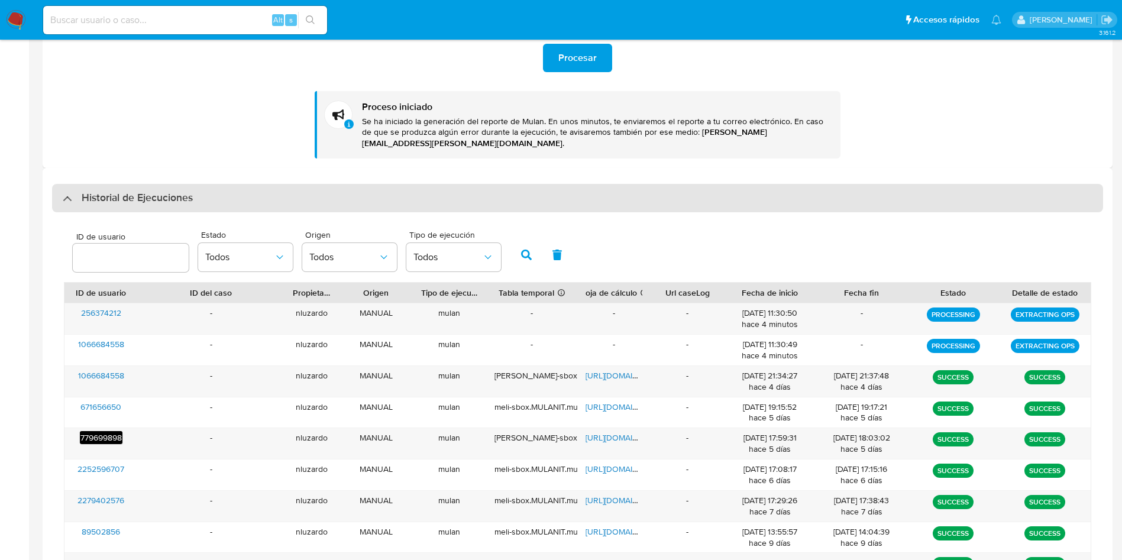
click at [101, 191] on h3 "Historial de Ejecuciones" at bounding box center [137, 198] width 111 height 14
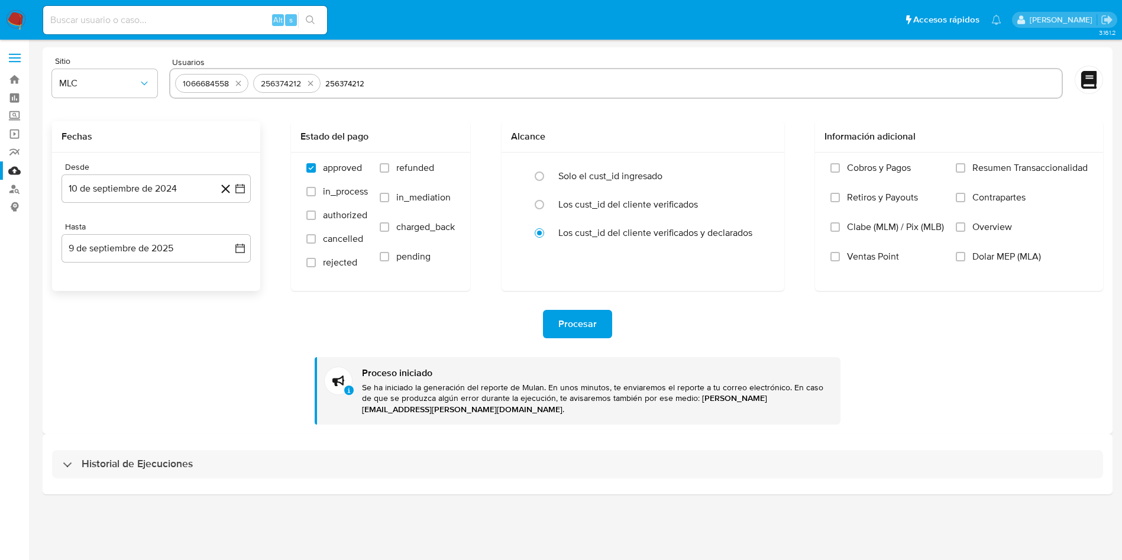
scroll to position [0, 0]
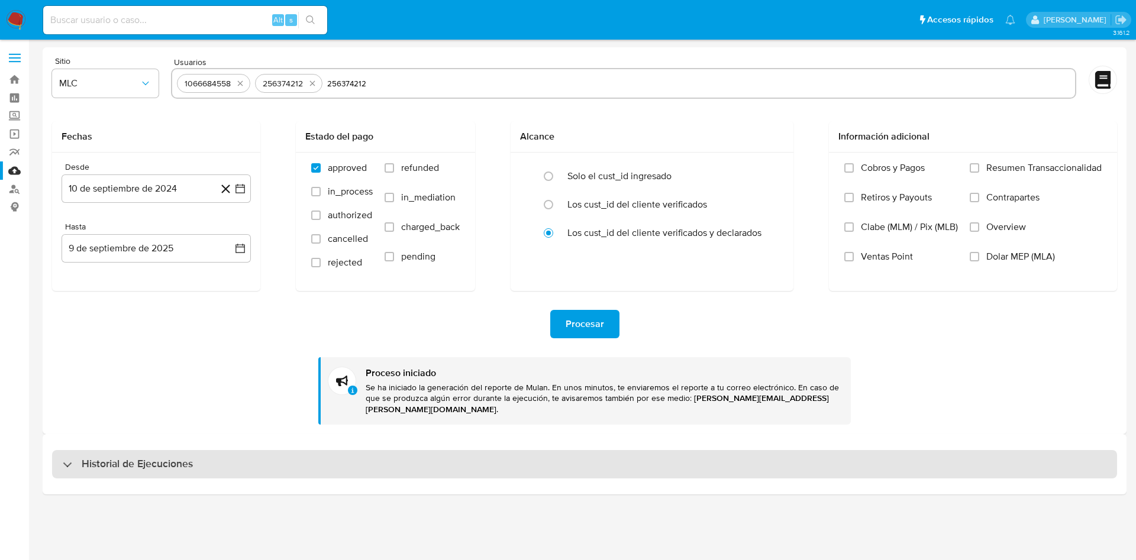
click at [96, 457] on h3 "Historial de Ejecuciones" at bounding box center [137, 464] width 111 height 14
select select "10"
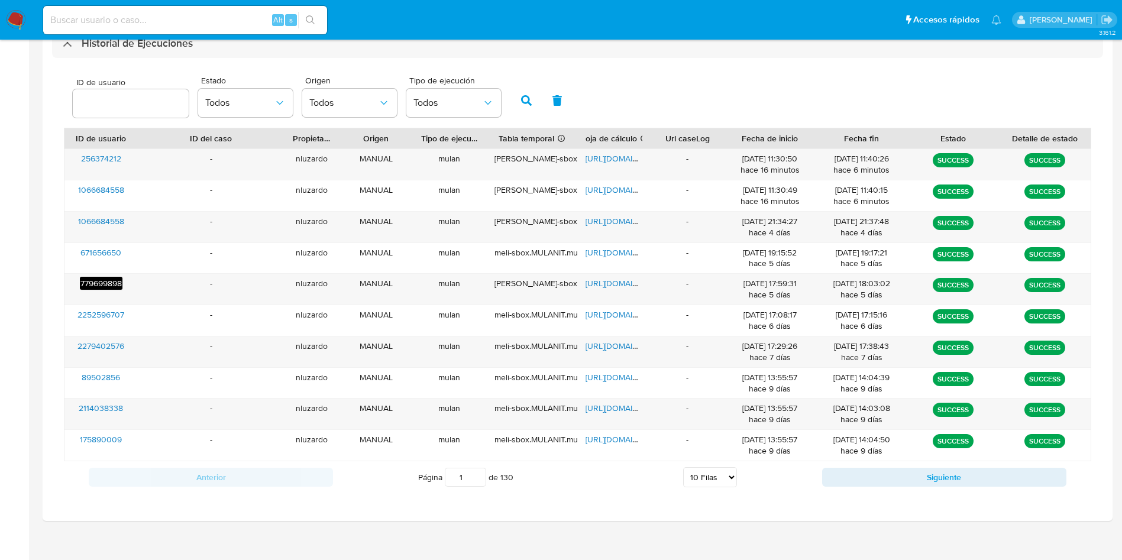
scroll to position [332, 0]
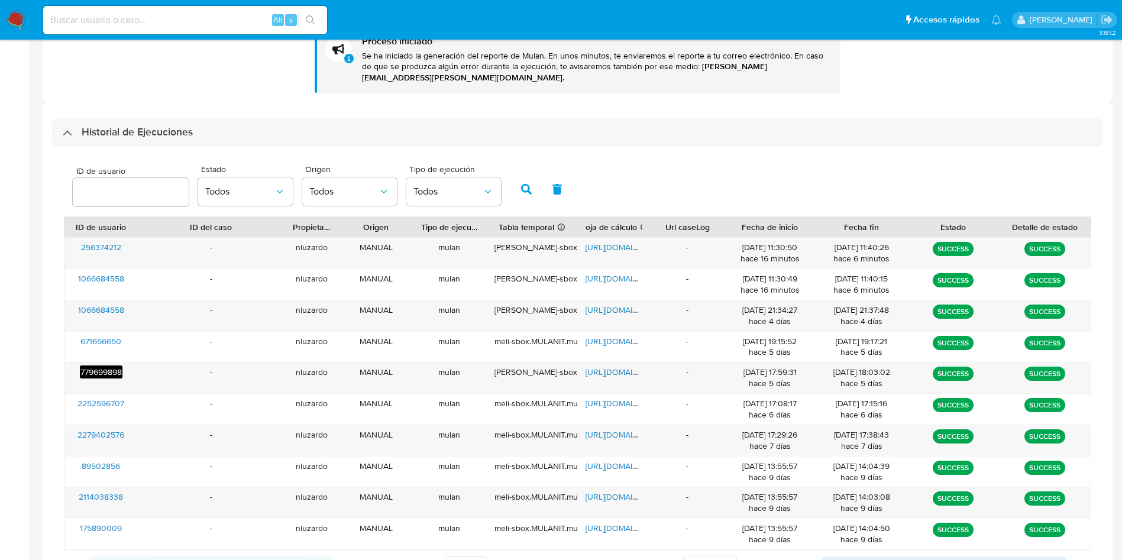
drag, startPoint x: 169, startPoint y: 270, endPoint x: 91, endPoint y: 43, distance: 239.6
click at [91, 43] on div "Sitio MLC Usuarios 1066684558 256374212 256374212 Fechas Desde 10 de septiembre…" at bounding box center [578, 163] width 1070 height 894
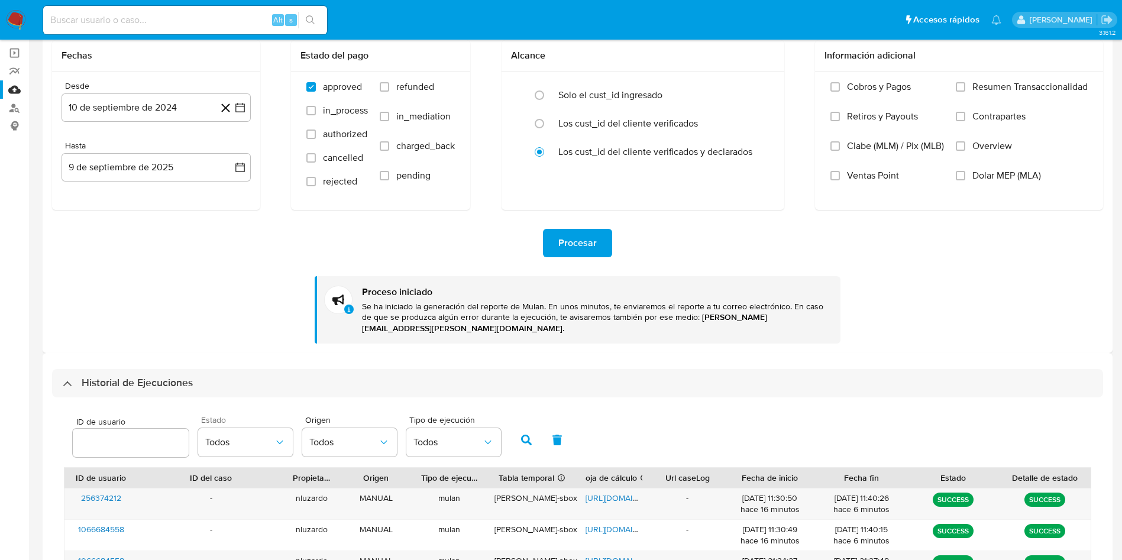
scroll to position [0, 0]
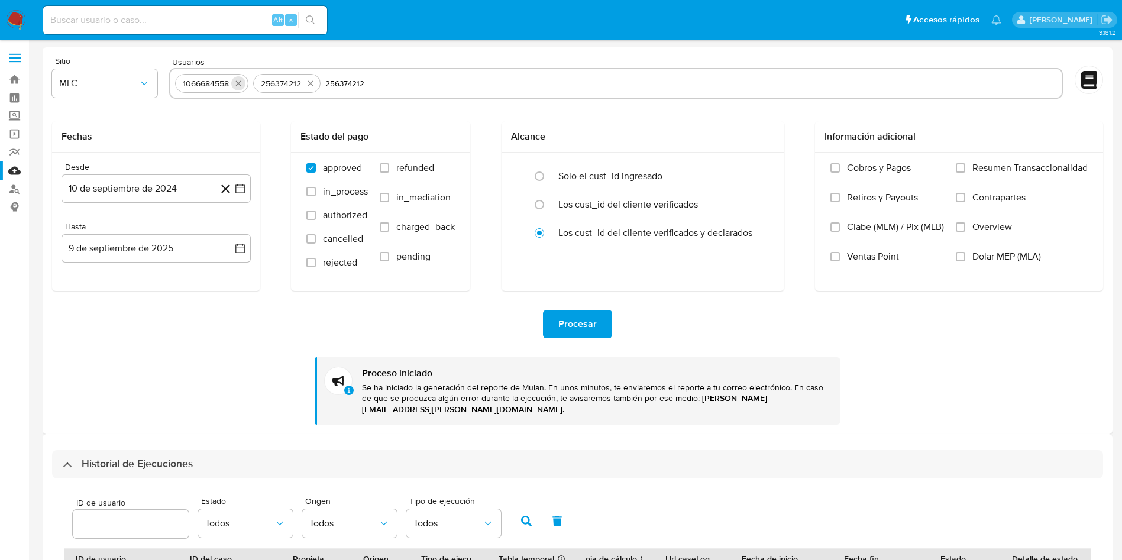
click at [237, 86] on icon "quitar 1066684558" at bounding box center [238, 83] width 9 height 9
click at [237, 86] on icon "quitar 256374212" at bounding box center [232, 83] width 9 height 9
click at [237, 86] on input "256374212" at bounding box center [615, 83] width 881 height 19
paste input "268539705"
type input "268539705"
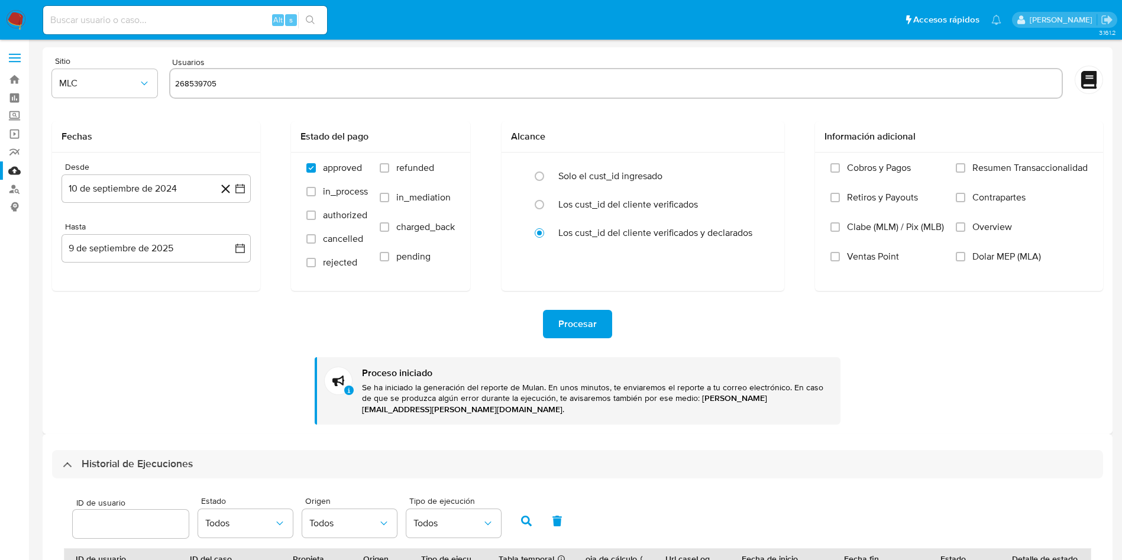
click at [253, 108] on form "Sitio MLC Usuarios 268539705 Fechas Desde 10 de septiembre de 2024 10-09-2024 H…" at bounding box center [577, 241] width 1051 height 368
click at [253, 79] on input "268539705" at bounding box center [653, 83] width 807 height 19
paste input "268539705"
type input "268539705"
paste input "256374212"
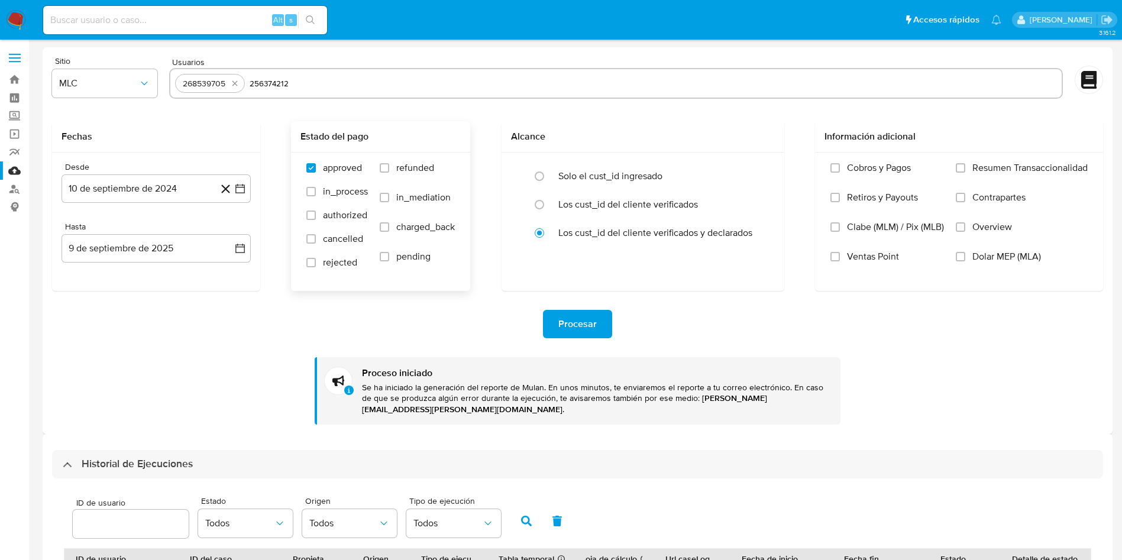
type input "256374212"
click at [296, 128] on div "Estado del pago" at bounding box center [380, 136] width 179 height 31
click at [309, 83] on icon "quitar 256374212" at bounding box center [306, 83] width 9 height 9
click at [260, 122] on div "Fechas" at bounding box center [156, 136] width 208 height 31
click at [557, 326] on button "Procesar" at bounding box center [577, 324] width 69 height 28
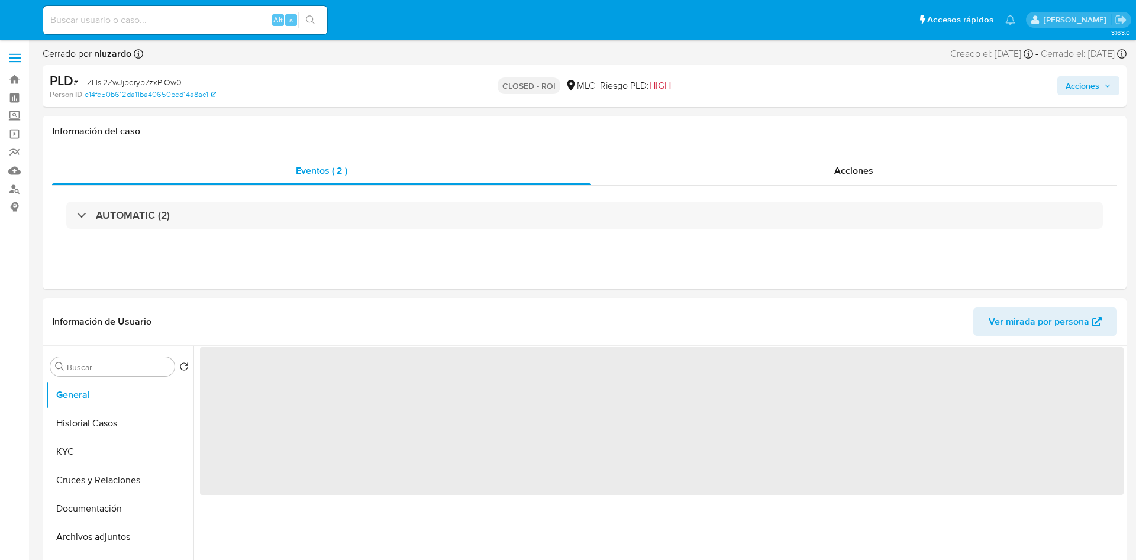
select select "10"
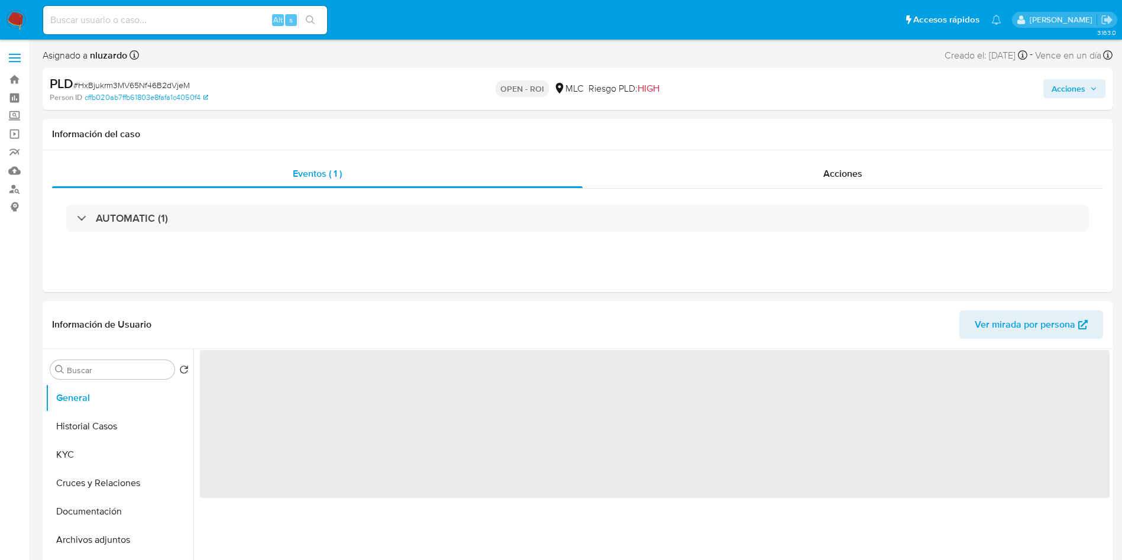
click at [1086, 92] on span "Acciones" at bounding box center [1075, 88] width 46 height 17
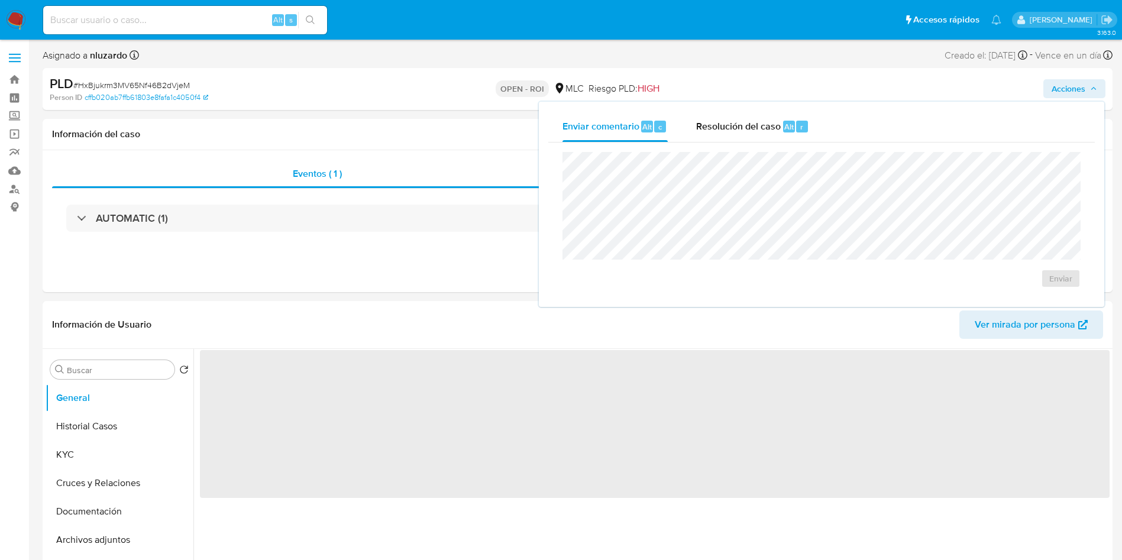
select select "10"
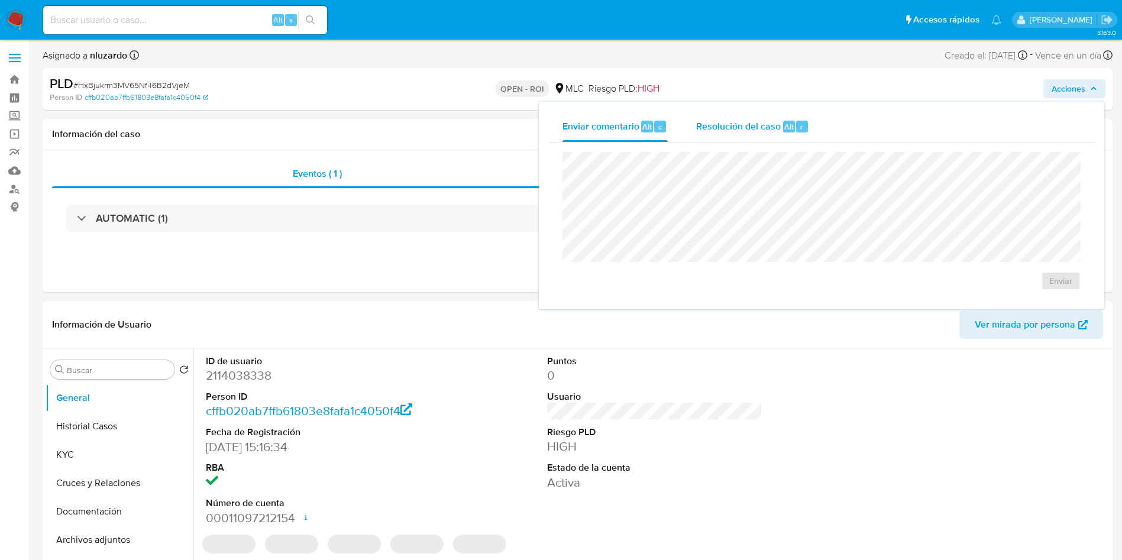
click at [772, 124] on span "Resolución del caso" at bounding box center [738, 126] width 85 height 14
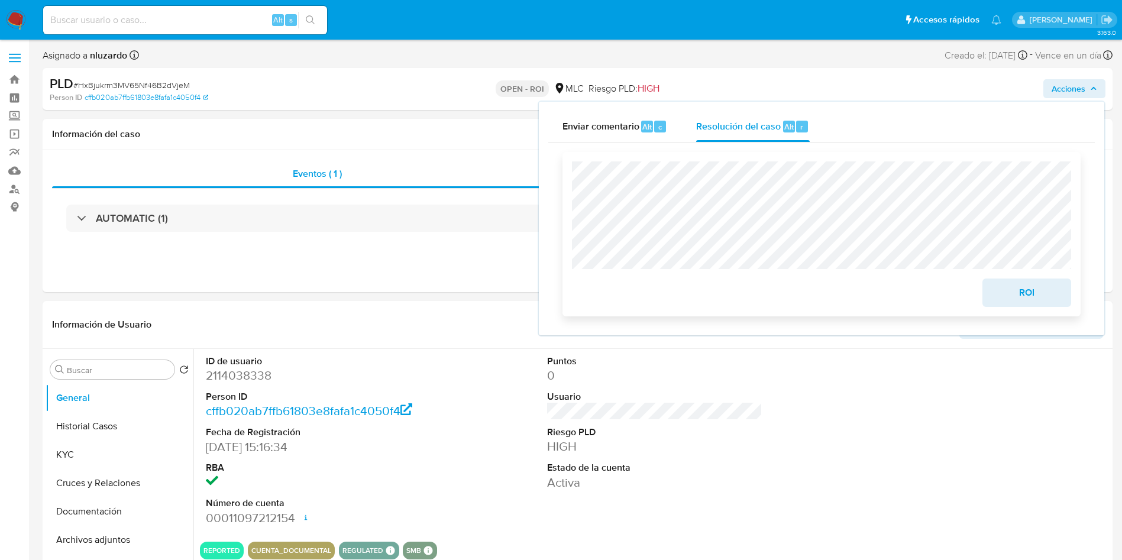
click at [1040, 300] on span "ROI" at bounding box center [1027, 293] width 58 height 26
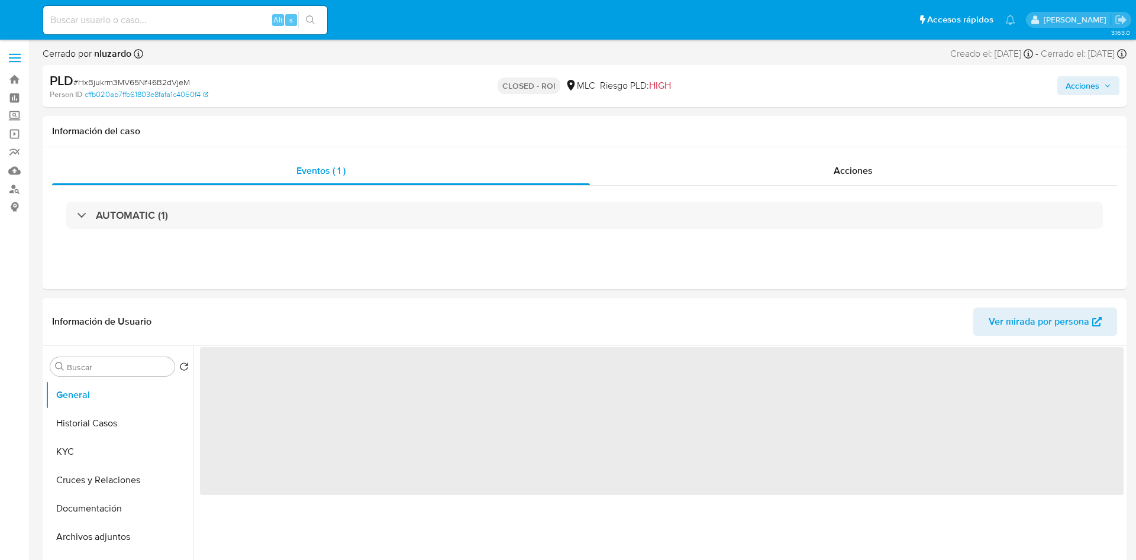
select select "10"
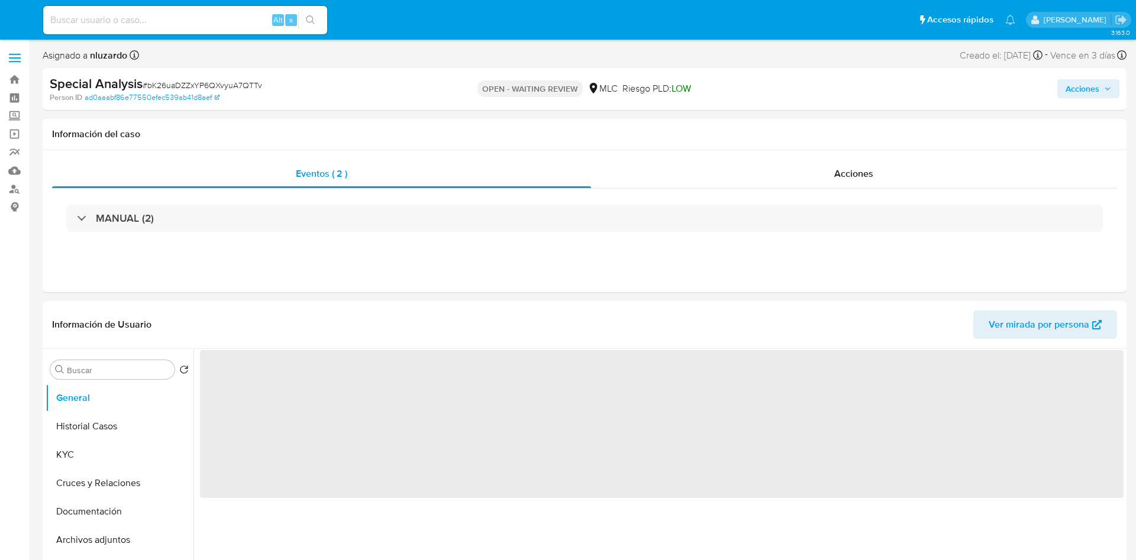
select select "10"
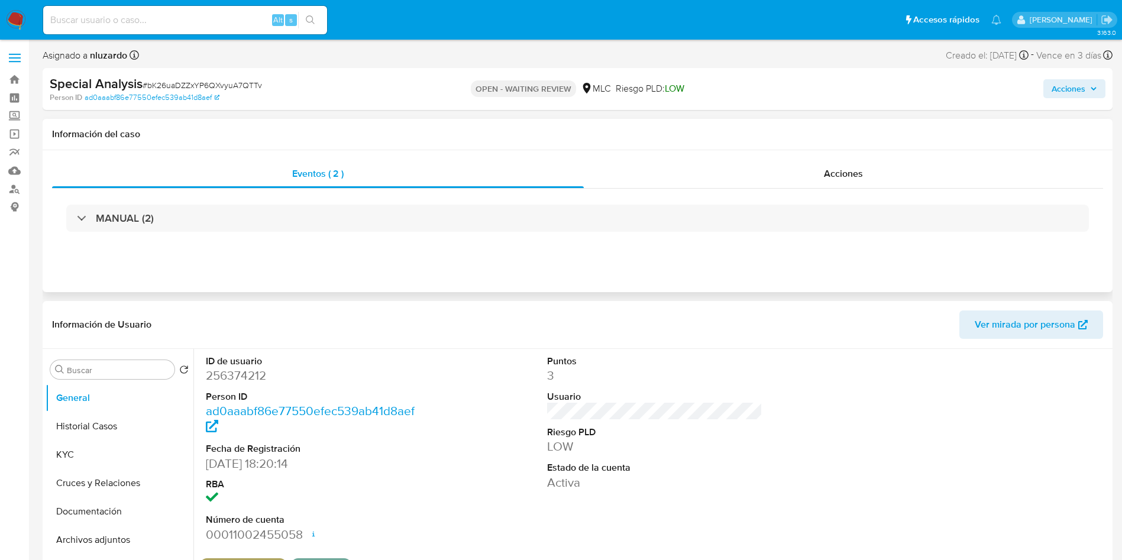
click at [735, 233] on div "MANUAL (2)" at bounding box center [577, 218] width 1051 height 59
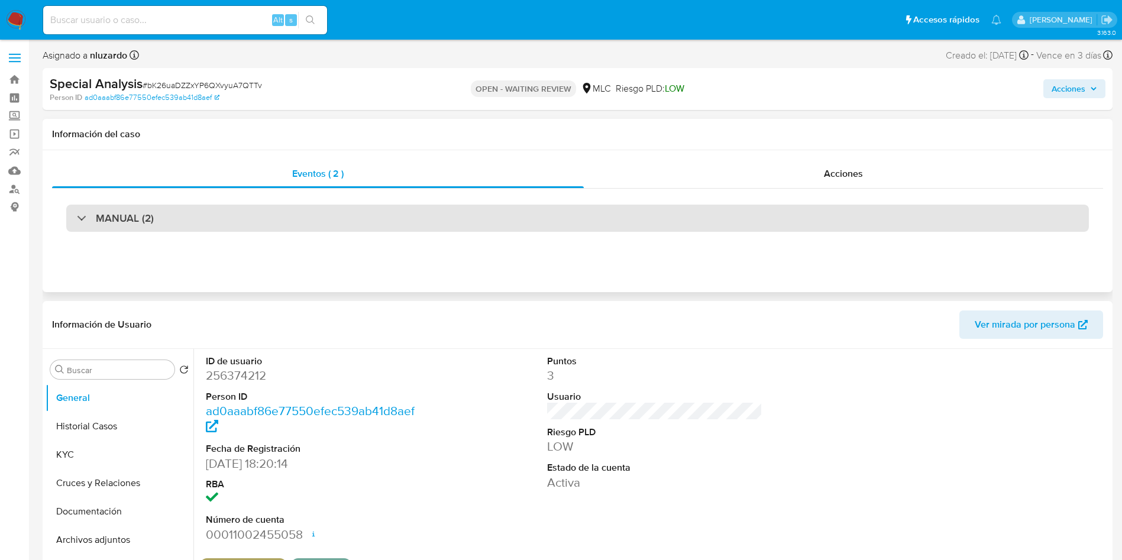
click at [740, 219] on div "MANUAL (2)" at bounding box center [577, 218] width 1023 height 27
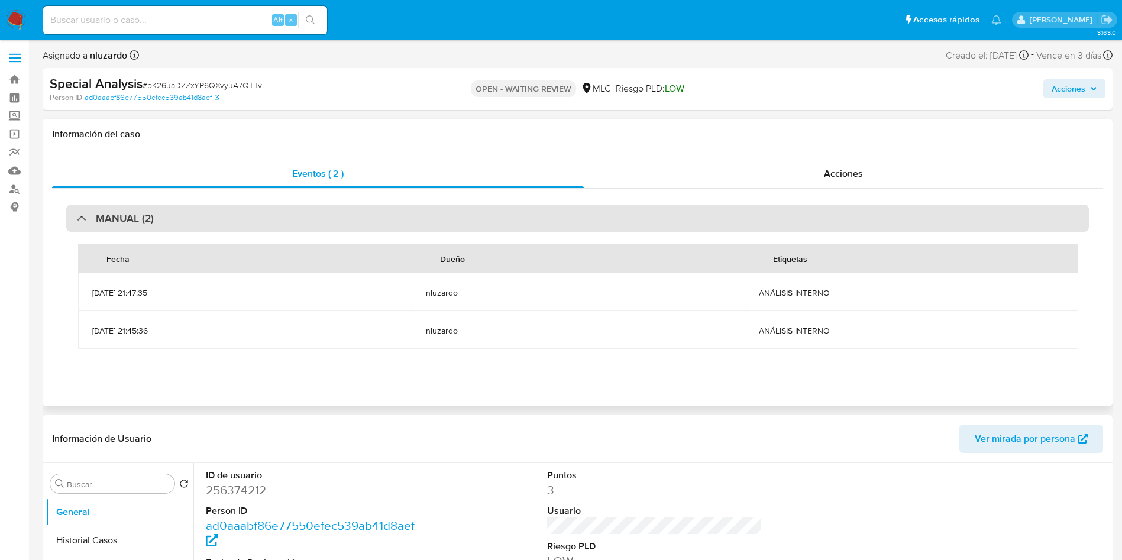
click at [740, 219] on div "MANUAL (2)" at bounding box center [577, 218] width 1023 height 27
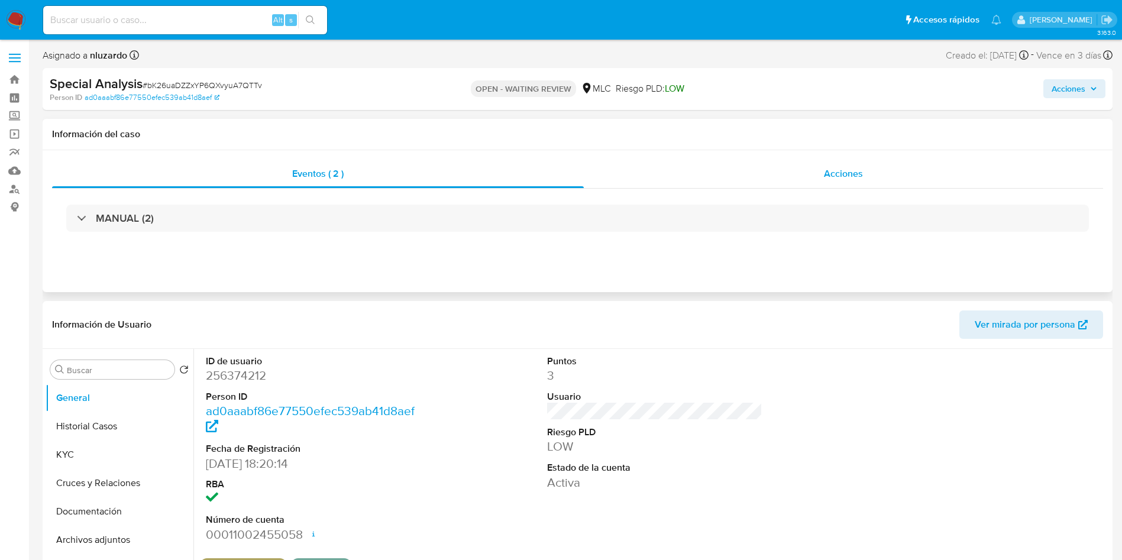
click at [855, 169] on span "Acciones" at bounding box center [843, 174] width 39 height 14
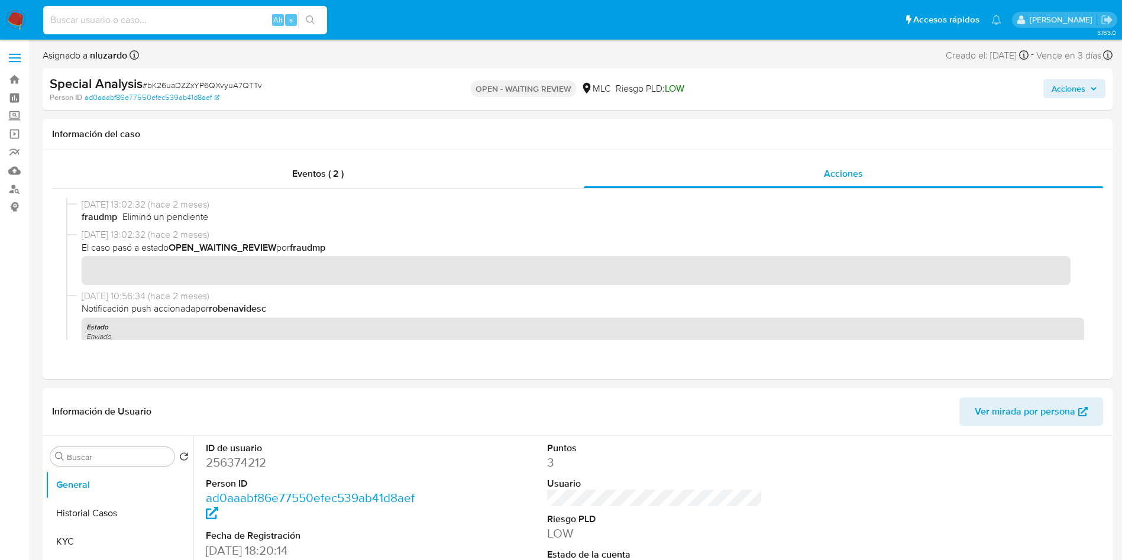
click at [166, 13] on input at bounding box center [185, 19] width 284 height 15
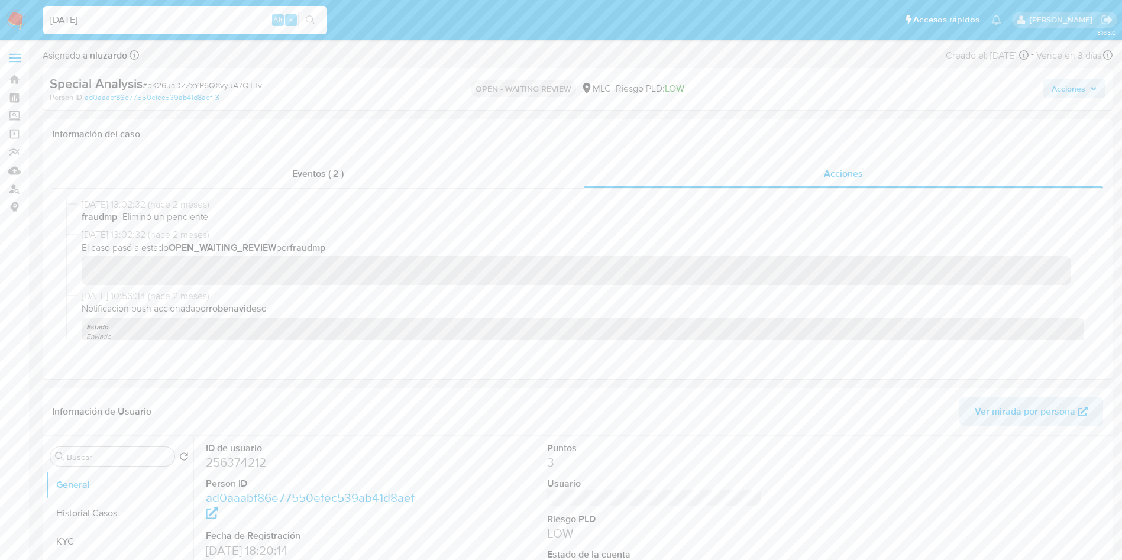
type input "[DATE]"
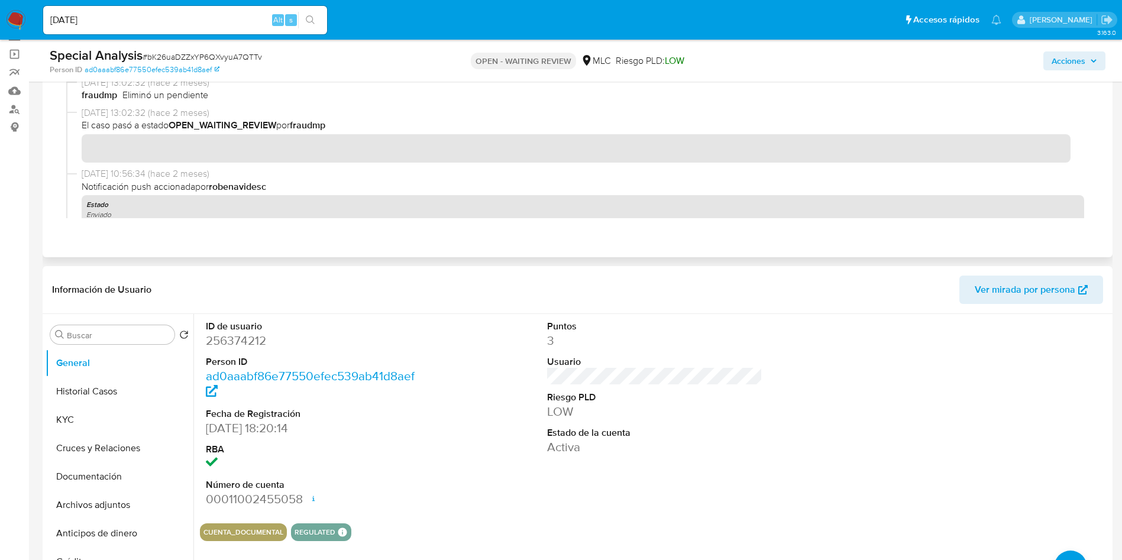
scroll to position [177, 0]
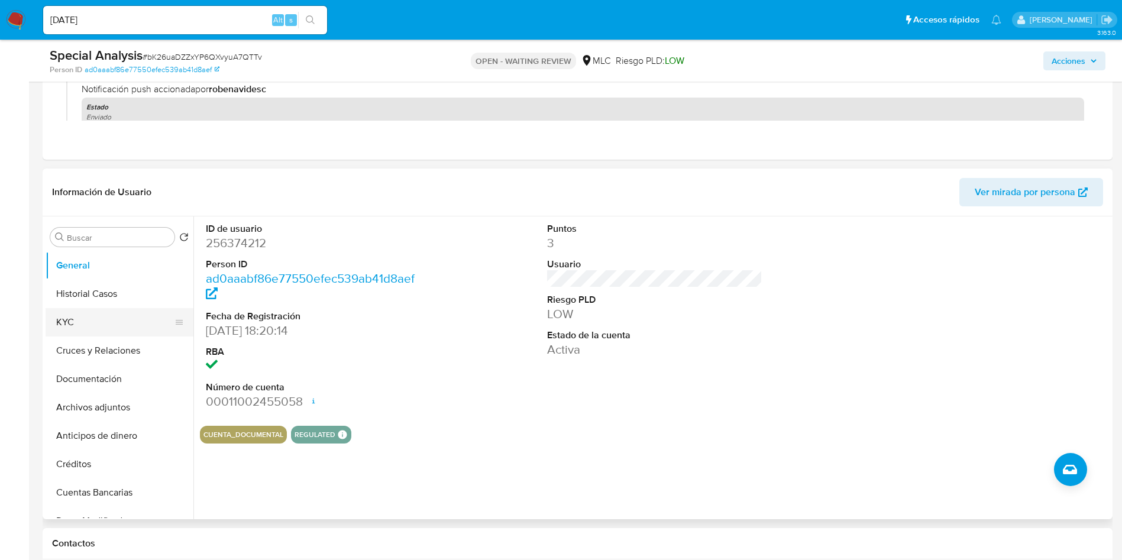
click at [80, 331] on button "KYC" at bounding box center [115, 322] width 138 height 28
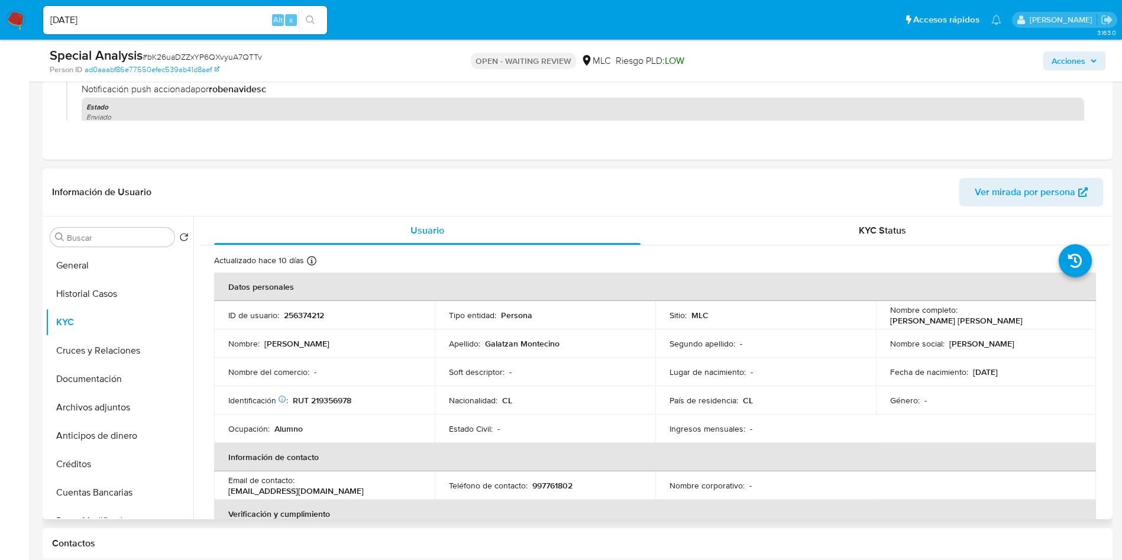
click at [898, 325] on p "[PERSON_NAME] [PERSON_NAME]" at bounding box center [956, 320] width 132 height 11
drag, startPoint x: 979, startPoint y: 331, endPoint x: 1033, endPoint y: 322, distance: 54.6
click at [1033, 322] on tbody "ID de usuario : 256374212 Tipo entidad : Persona Sitio : MLC Nombre completo : …" at bounding box center [655, 372] width 882 height 142
copy p "[PERSON_NAME] [PERSON_NAME]"
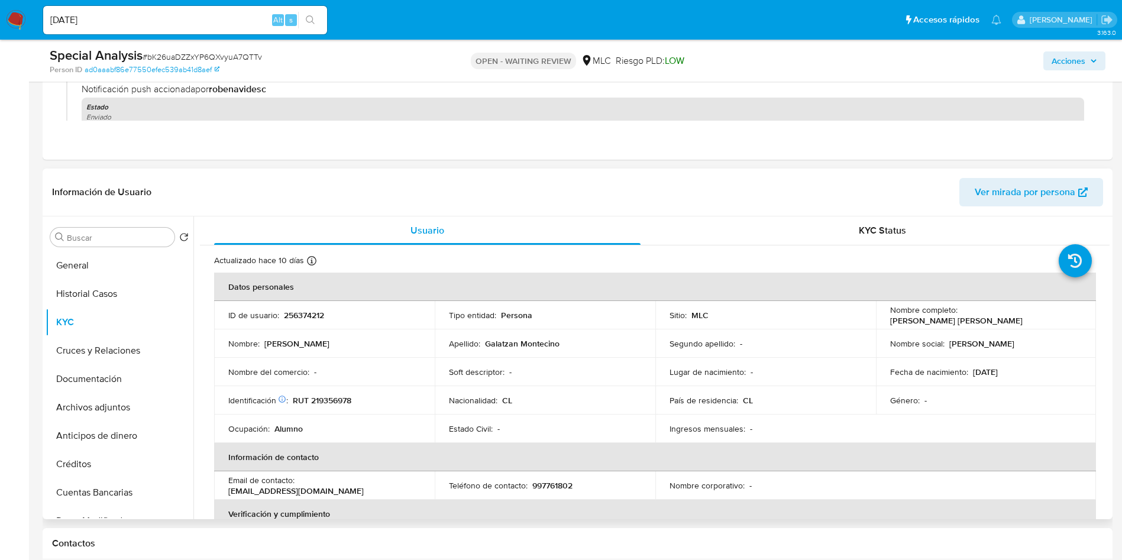
click at [325, 400] on p "RUT 219356978" at bounding box center [322, 400] width 59 height 11
copy p "219356978"
click at [325, 400] on p "RUT 219356978" at bounding box center [322, 400] width 59 height 11
click at [397, 406] on td "Identificación Nº de serie: 533291857 : RUT 219356978" at bounding box center [324, 400] width 221 height 28
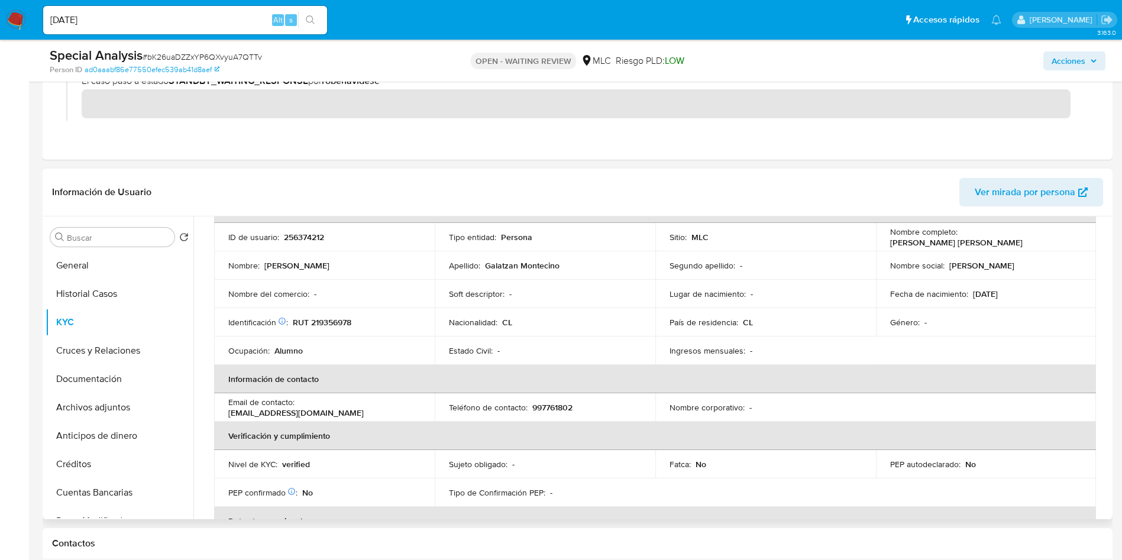
scroll to position [75, 0]
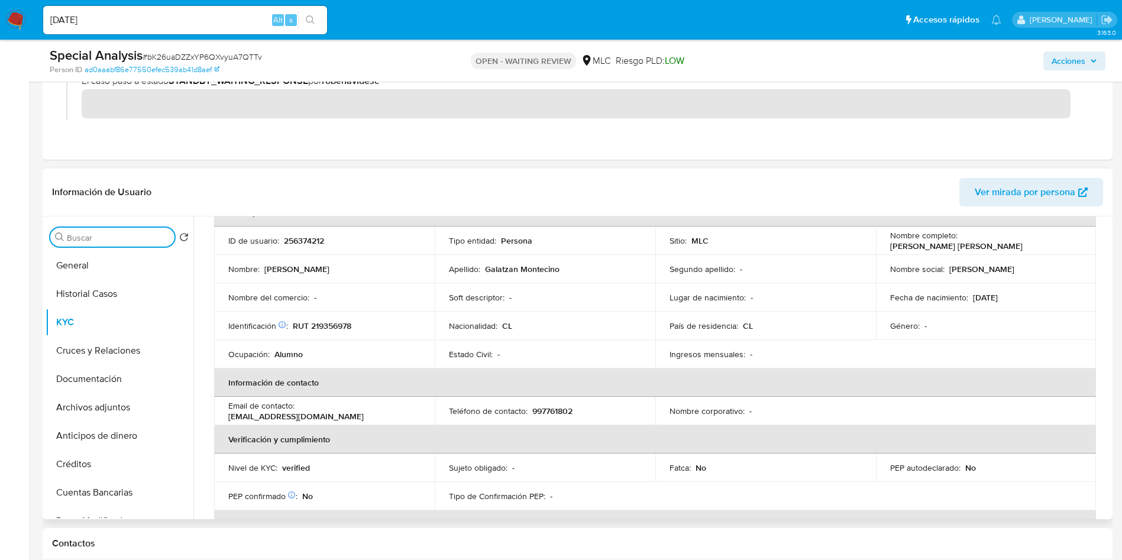
click at [119, 239] on input "Buscar" at bounding box center [118, 237] width 103 height 11
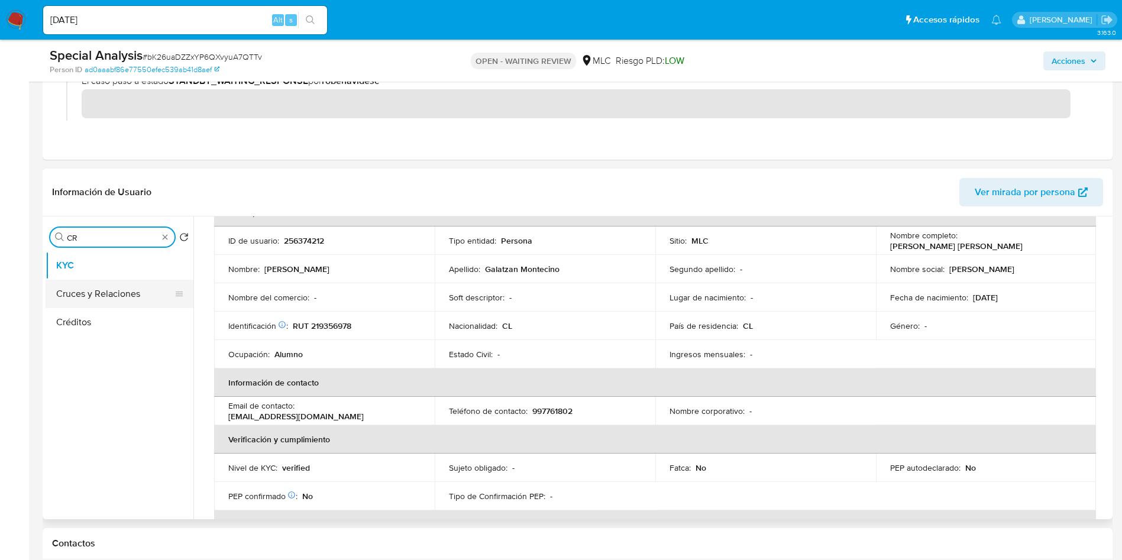
type input "CR"
click at [98, 289] on button "Cruces y Relaciones" at bounding box center [115, 294] width 138 height 28
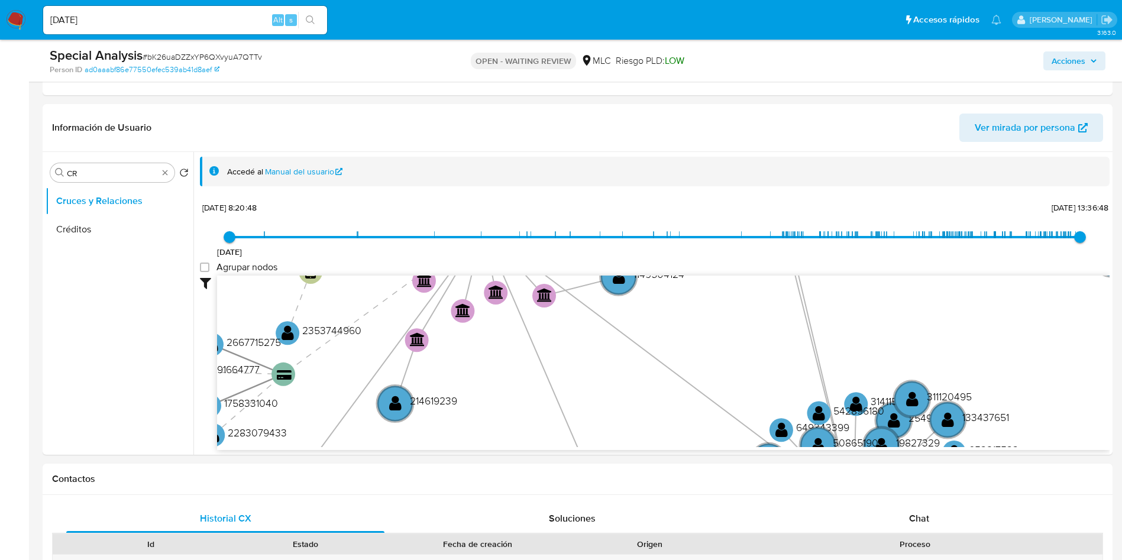
scroll to position [266, 0]
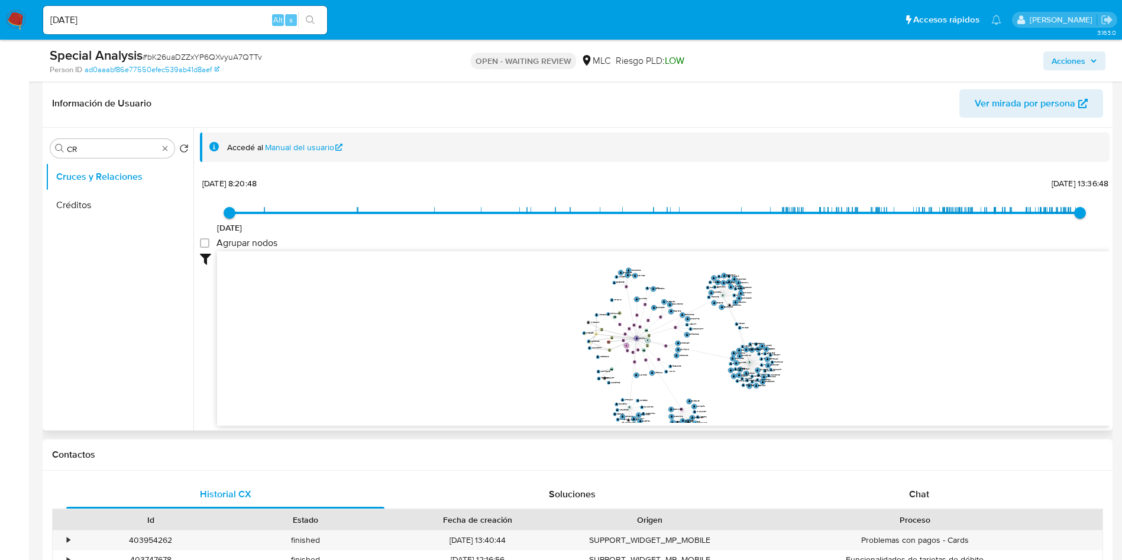
drag, startPoint x: 743, startPoint y: 318, endPoint x: 697, endPoint y: 358, distance: 61.6
click at [697, 358] on icon "device-67a83670beb6562f37873256  device-678955f704ff4b2e6cdf7a02  device-6631…" at bounding box center [663, 337] width 892 height 172
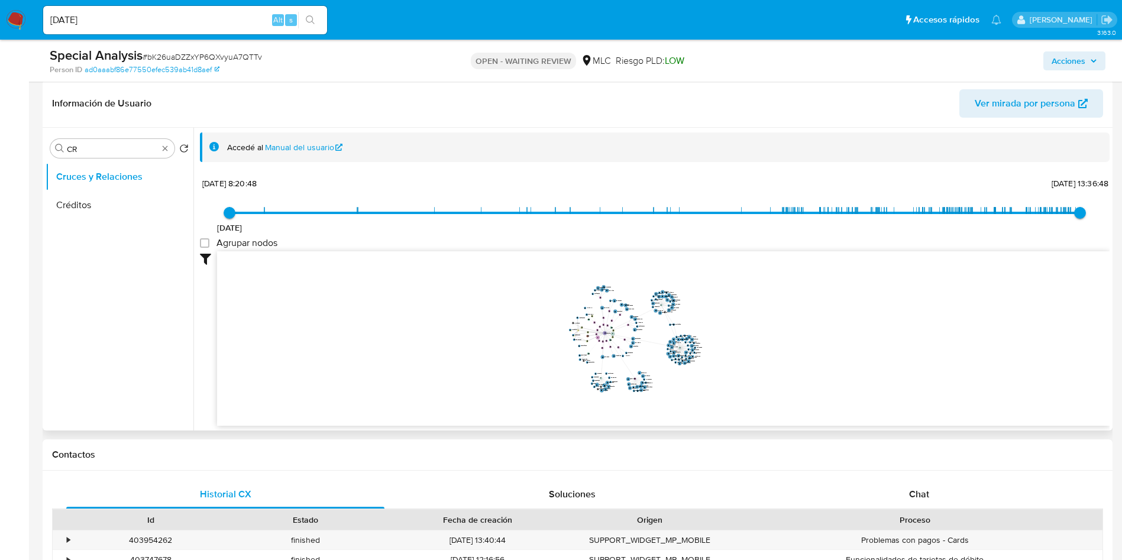
drag, startPoint x: 693, startPoint y: 350, endPoint x: 643, endPoint y: 339, distance: 50.9
click at [643, 339] on icon "device-67a83670beb6562f37873256  device-678955f704ff4b2e6cdf7a02  device-6631…" at bounding box center [663, 337] width 892 height 172
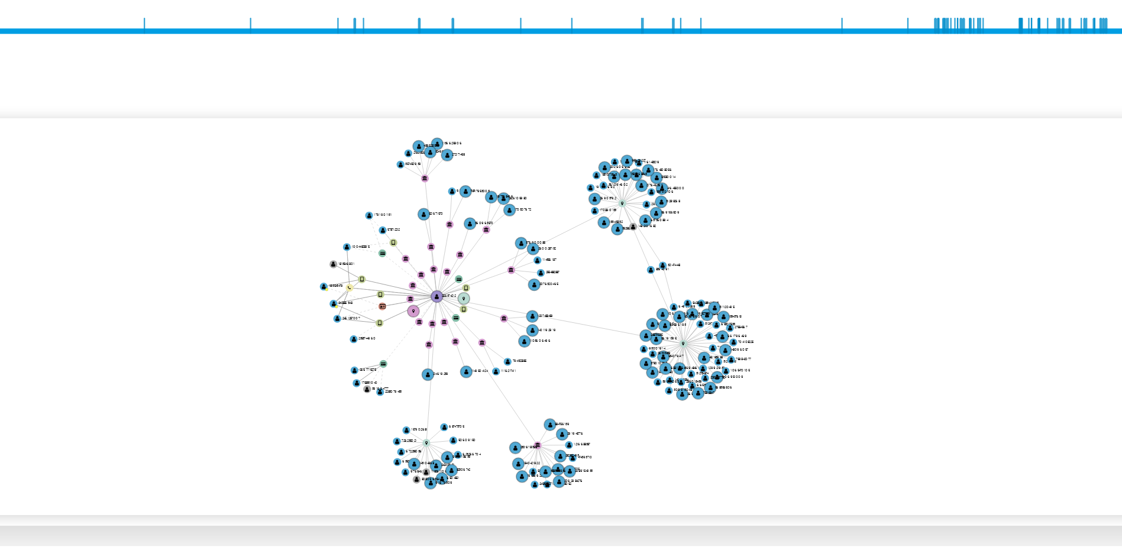
drag, startPoint x: 633, startPoint y: 399, endPoint x: 622, endPoint y: 417, distance: 20.7
click at [622, 417] on icon "device-67a83670beb6562f37873256  device-678955f704ff4b2e6cdf7a02  device-6631…" at bounding box center [663, 337] width 892 height 172
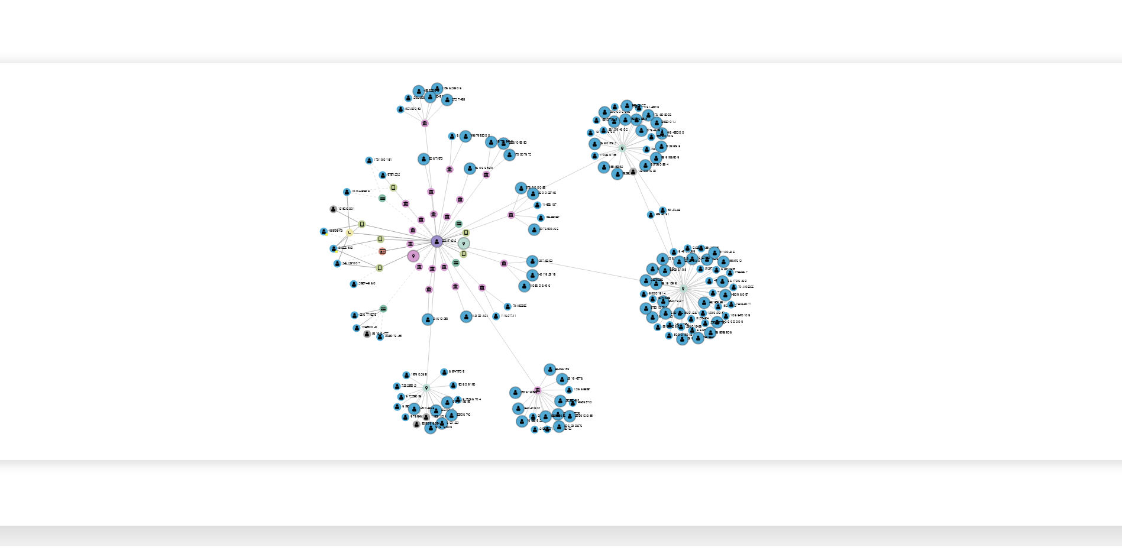
scroll to position [44, 0]
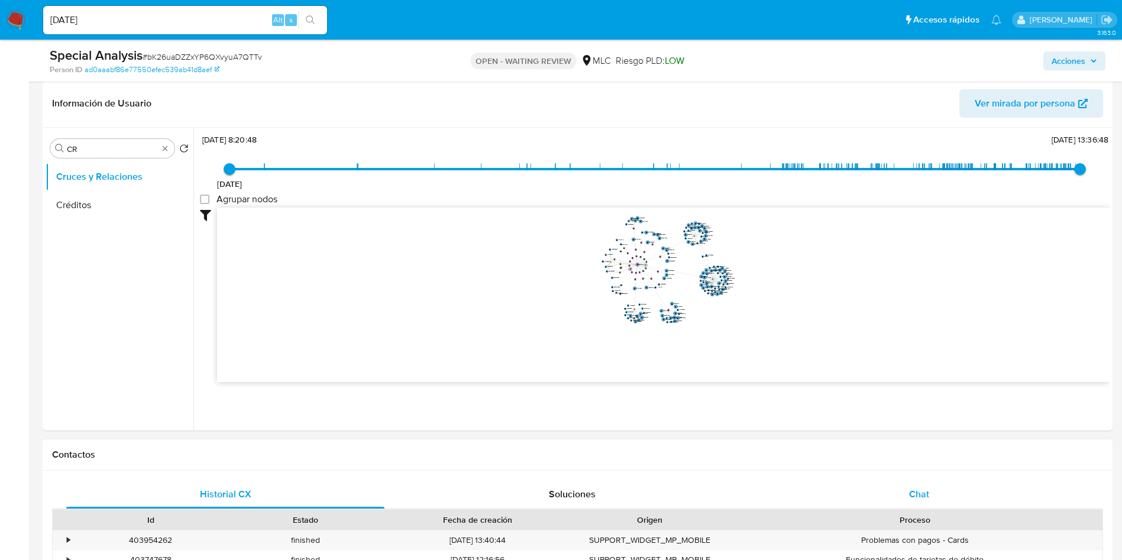
click at [939, 491] on div "Chat" at bounding box center [919, 494] width 318 height 28
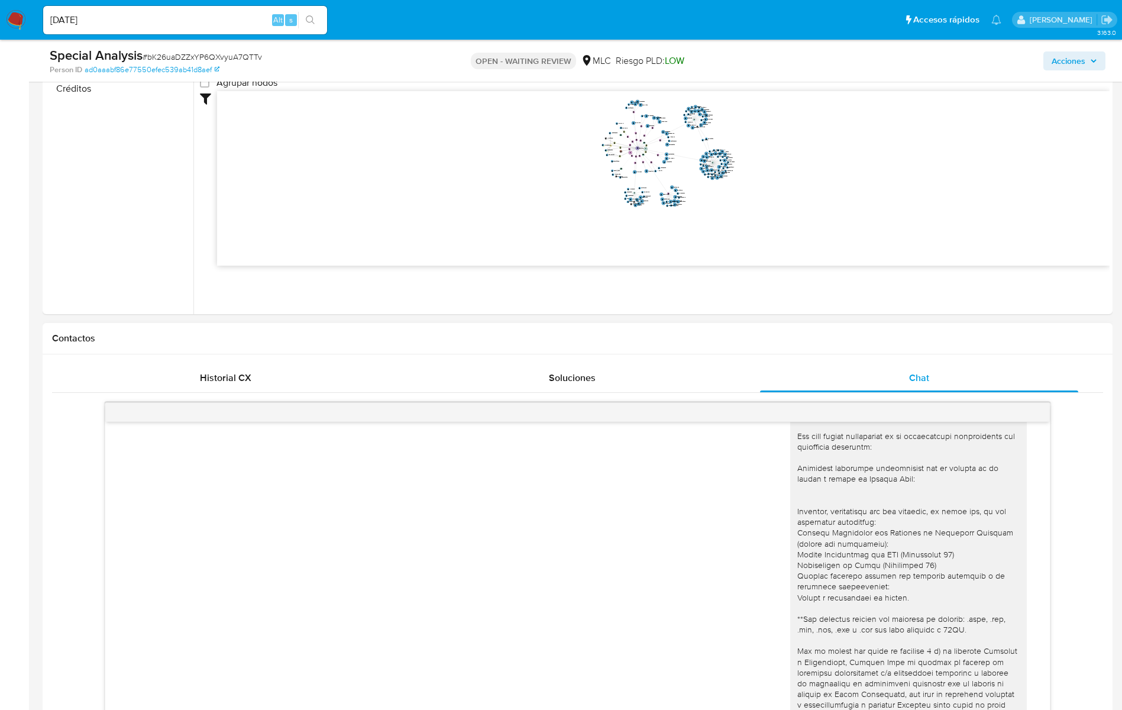
scroll to position [0, 0]
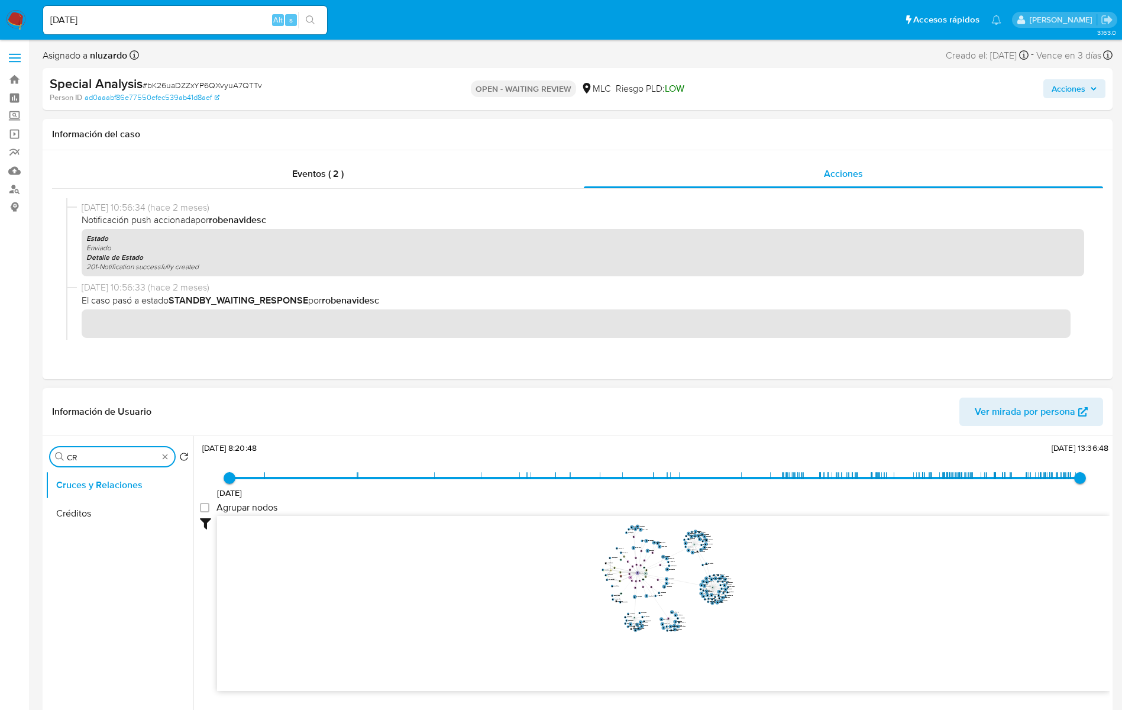
click at [94, 458] on input "CR" at bounding box center [112, 457] width 91 height 11
type input "DOC"
click at [104, 518] on button "Documentación" at bounding box center [115, 513] width 138 height 28
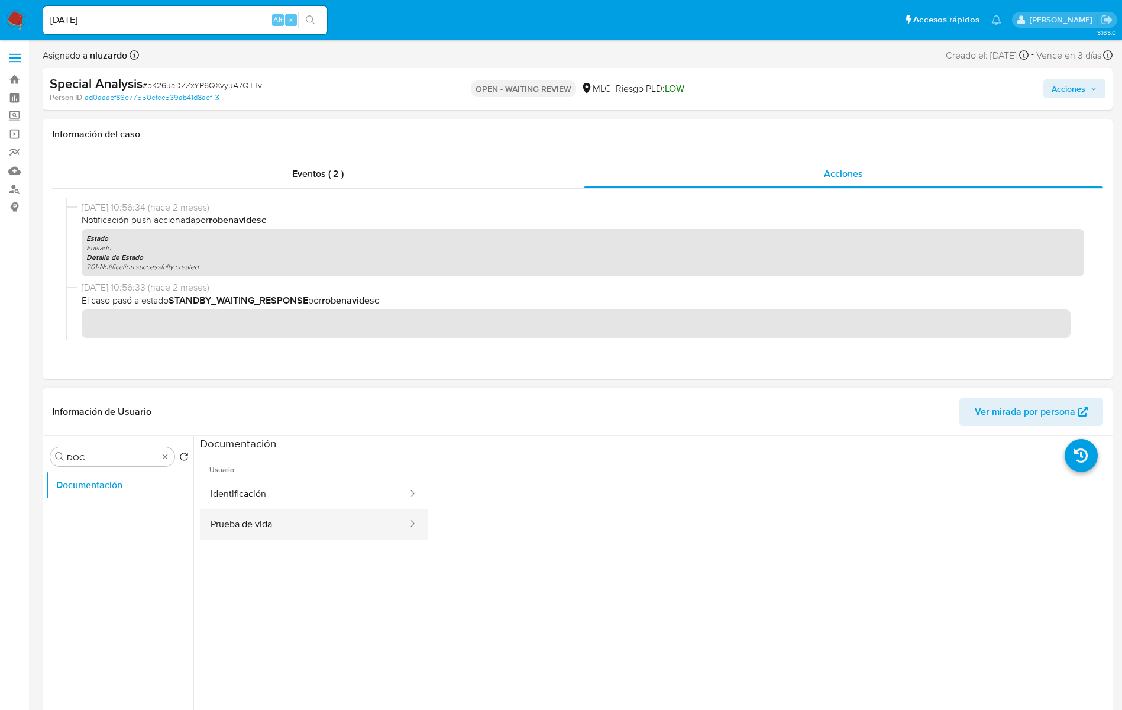
click at [332, 513] on button "Prueba de vida" at bounding box center [304, 524] width 209 height 30
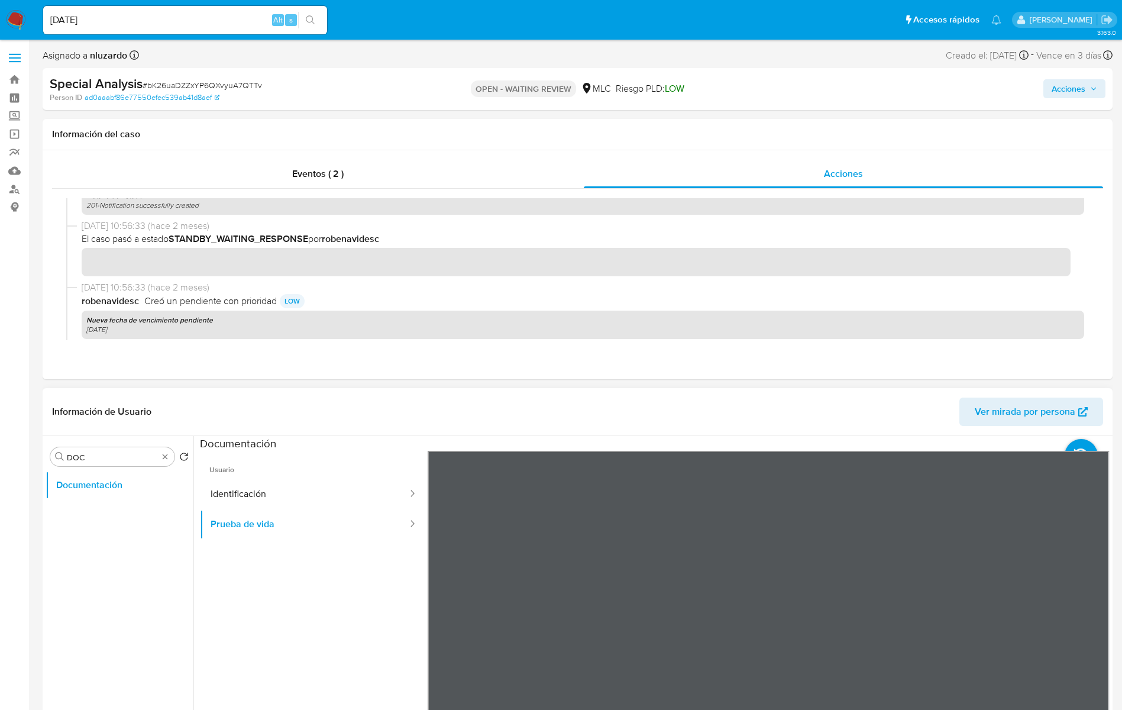
scroll to position [177, 0]
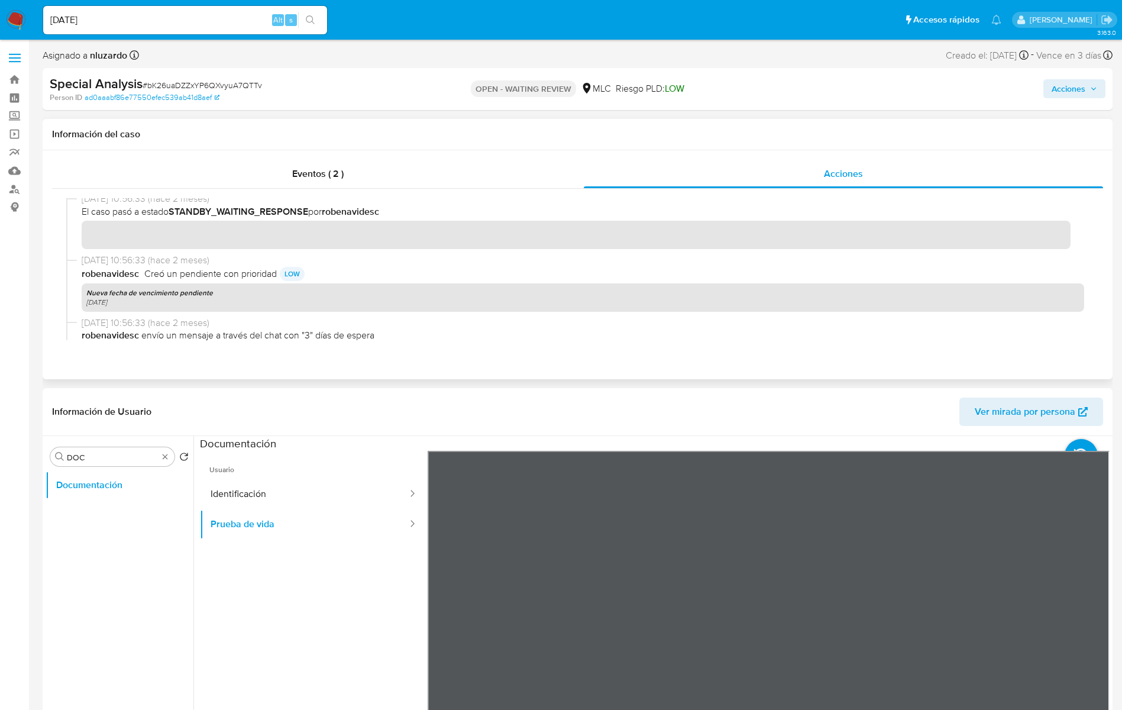
drag, startPoint x: 800, startPoint y: 312, endPoint x: 863, endPoint y: 355, distance: 76.3
click at [819, 262] on div "[DATE] 13:02:32 (hace 2 meses) fraudmp Eliminó un pendiente [DATE] 13:02:32 (ha…" at bounding box center [577, 269] width 1023 height 142
click at [284, 488] on button "Identificación" at bounding box center [304, 494] width 209 height 30
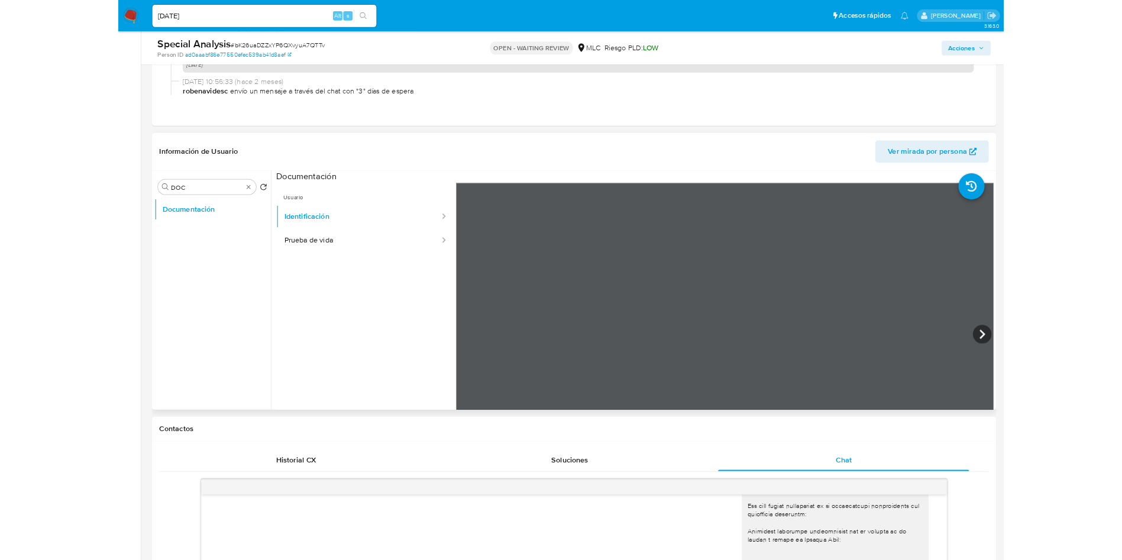
scroll to position [89, 0]
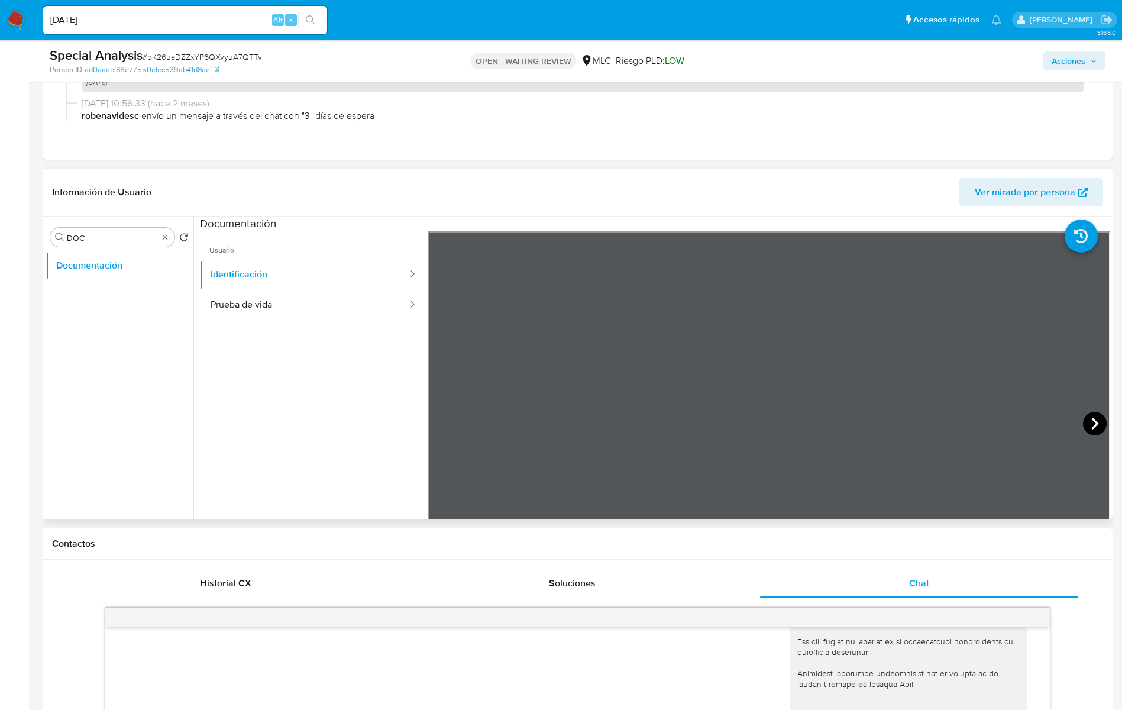
click at [1085, 423] on icon at bounding box center [1095, 424] width 24 height 24
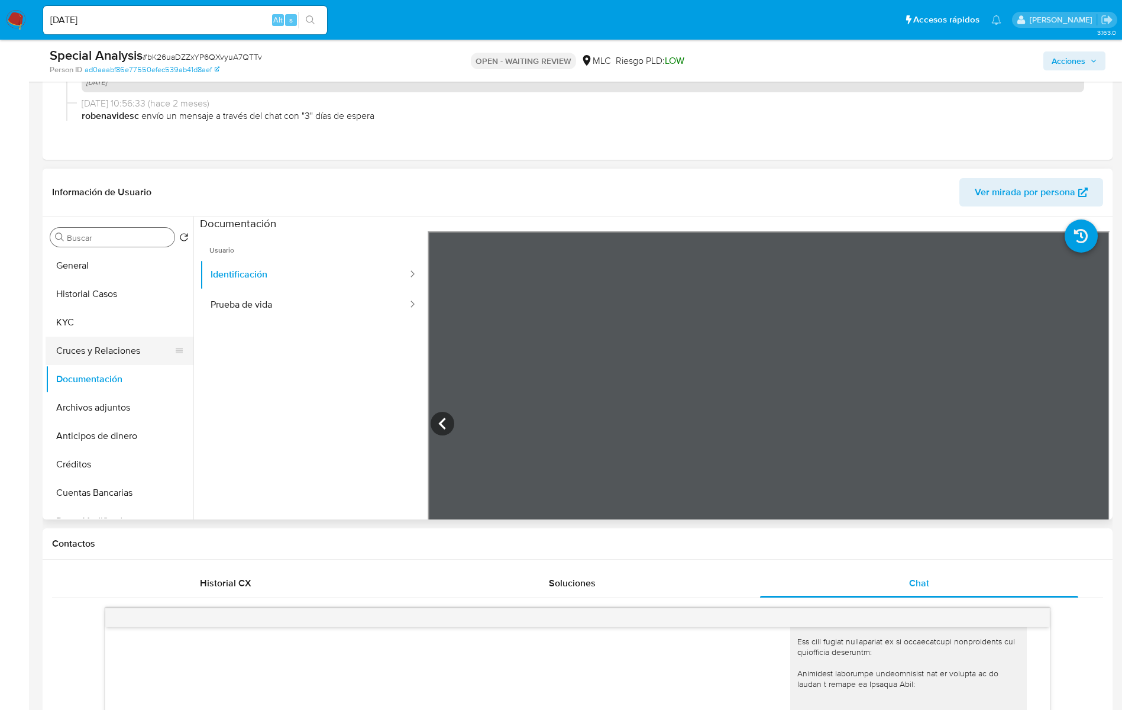
click at [93, 342] on button "Cruces y Relaciones" at bounding box center [115, 351] width 138 height 28
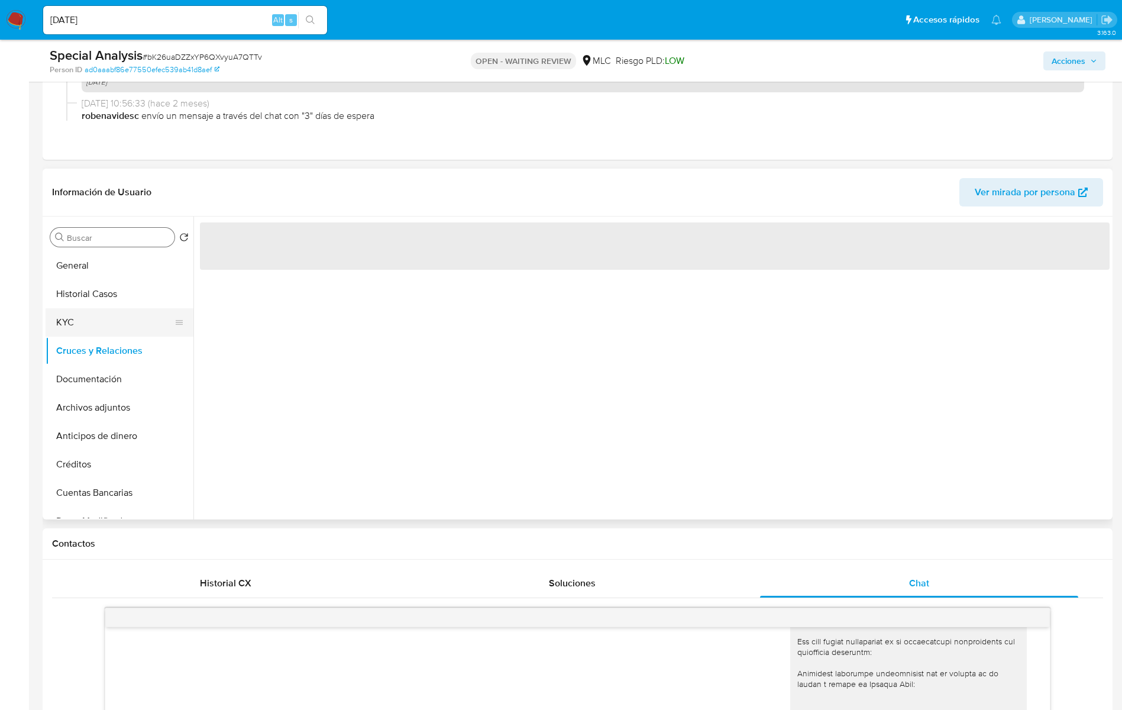
click at [97, 326] on button "KYC" at bounding box center [115, 322] width 138 height 28
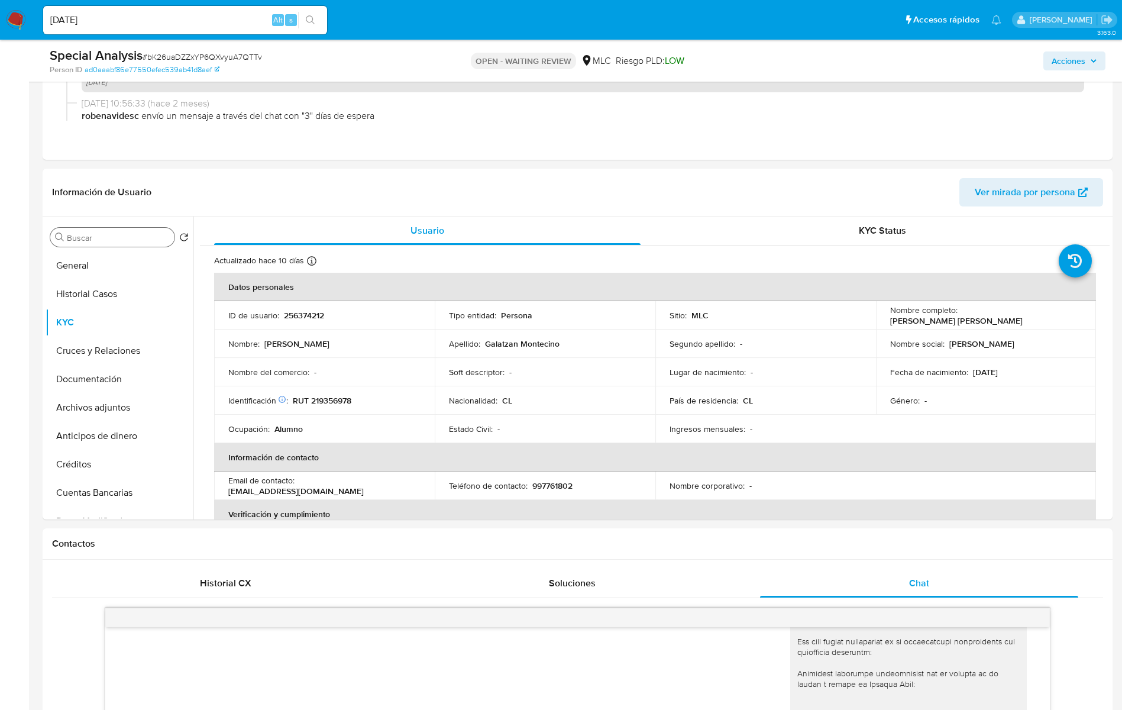
click at [894, 330] on td "Nombre social : [PERSON_NAME]" at bounding box center [986, 343] width 221 height 28
click at [896, 321] on p "[PERSON_NAME] [PERSON_NAME]" at bounding box center [956, 320] width 132 height 11
drag, startPoint x: 1015, startPoint y: 324, endPoint x: 1023, endPoint y: 324, distance: 7.7
click at [1023, 324] on div "Nombre completo : [PERSON_NAME] [PERSON_NAME]" at bounding box center [986, 315] width 192 height 21
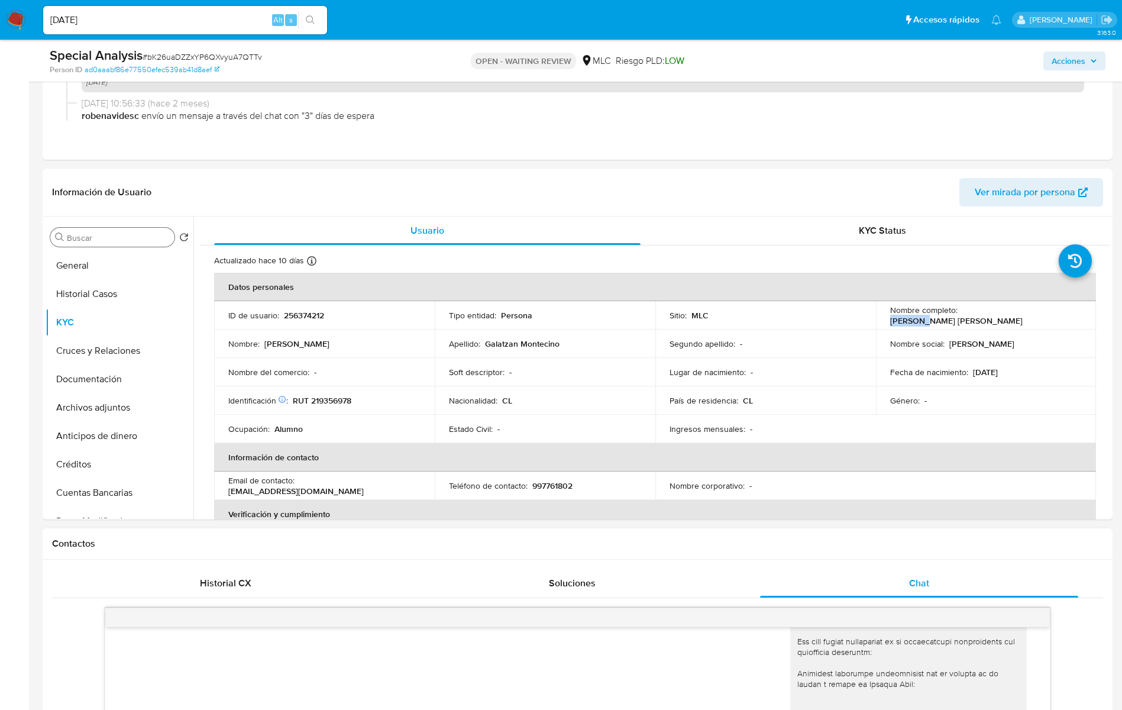
copy p "[PERSON_NAME] [PERSON_NAME]"
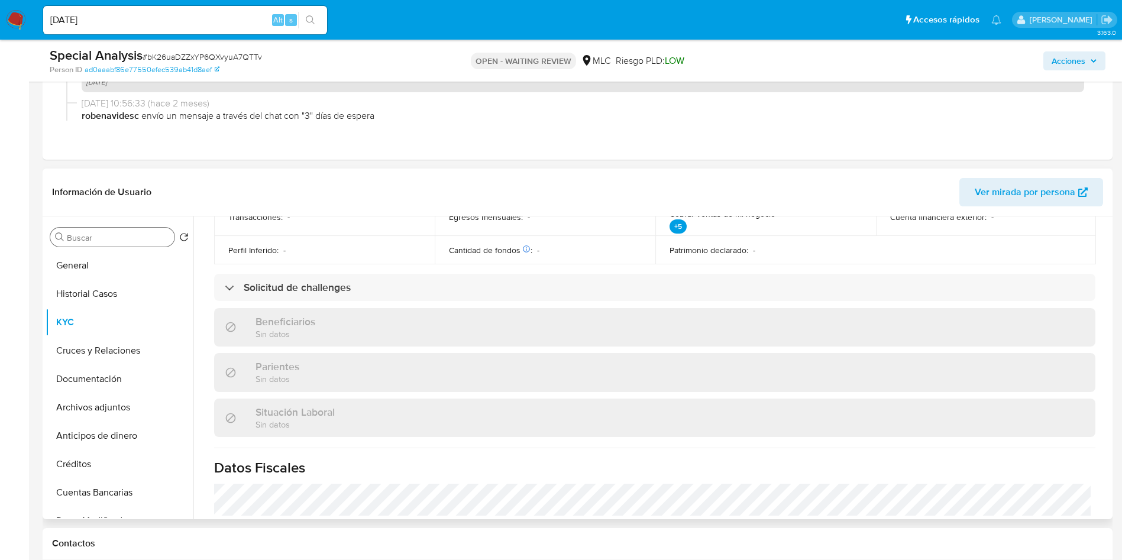
scroll to position [650, 0]
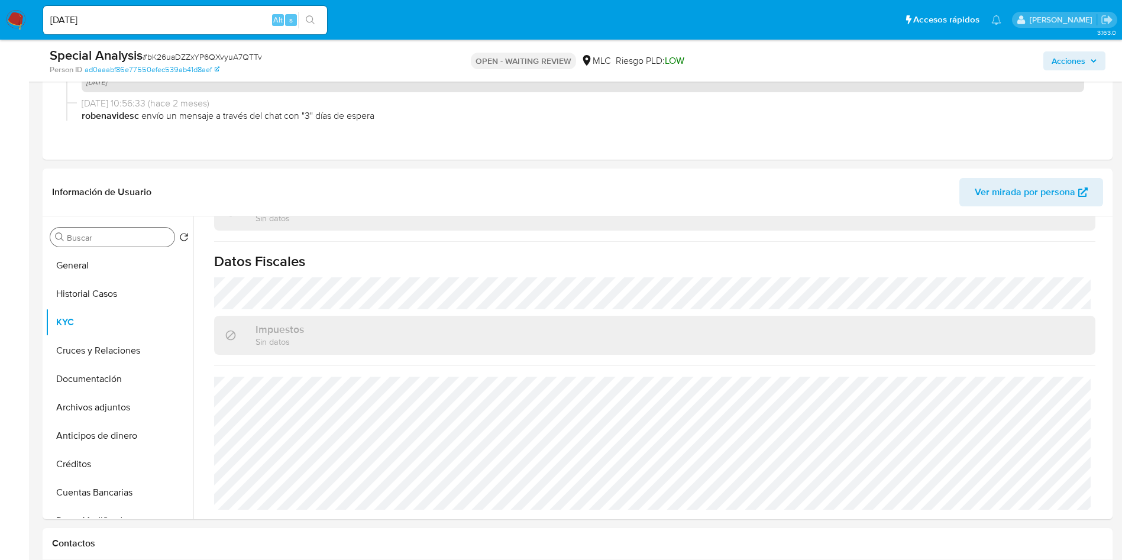
click at [128, 241] on input "Buscar" at bounding box center [118, 237] width 103 height 11
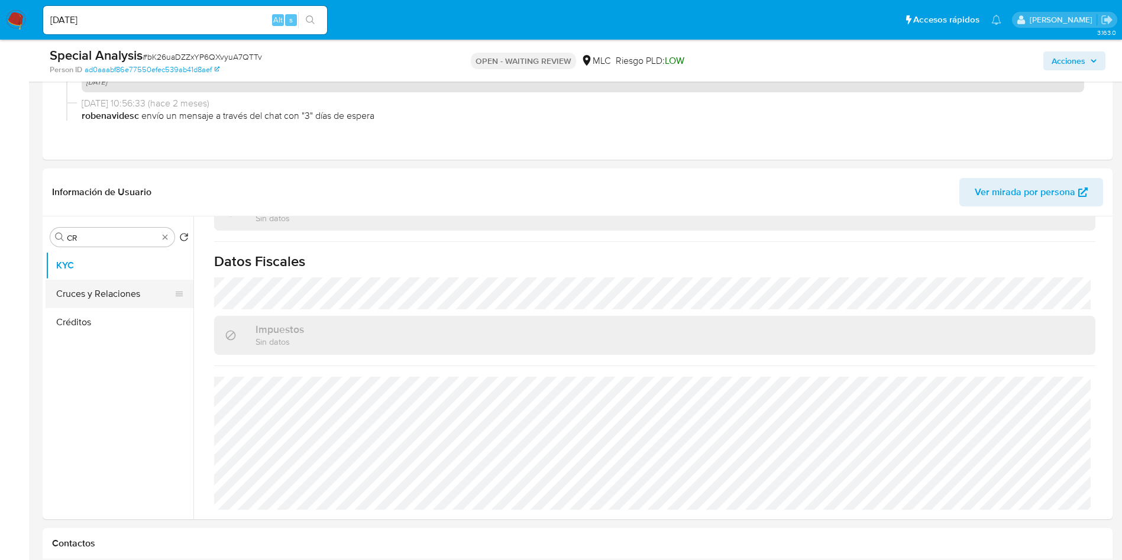
click at [109, 291] on button "Cruces y Relaciones" at bounding box center [115, 294] width 138 height 28
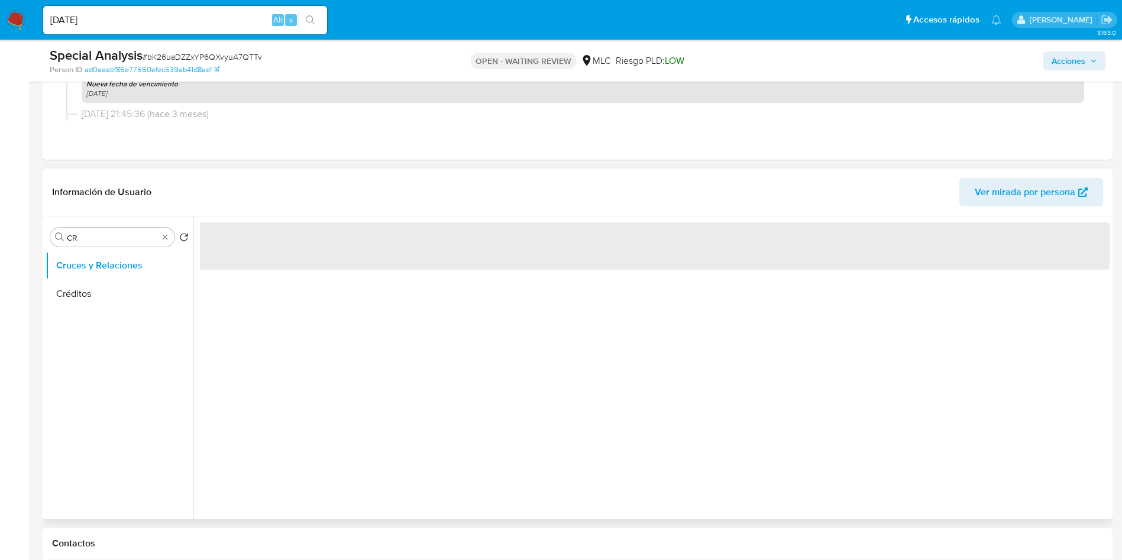
scroll to position [266, 0]
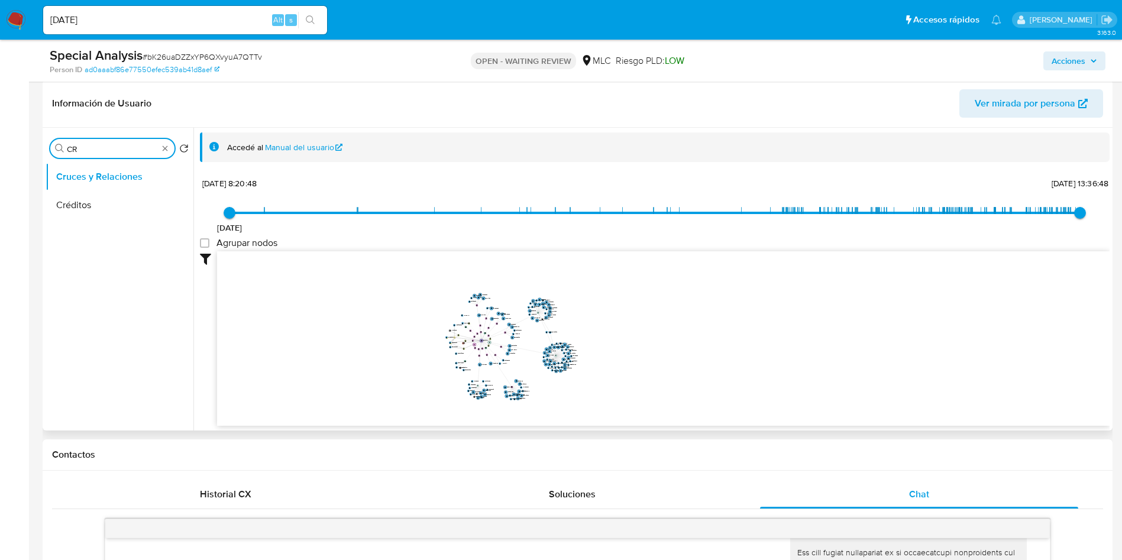
click at [98, 154] on input "CR" at bounding box center [112, 149] width 91 height 11
type input "GEO"
click at [95, 206] on button "Devices Geolocation" at bounding box center [115, 205] width 138 height 28
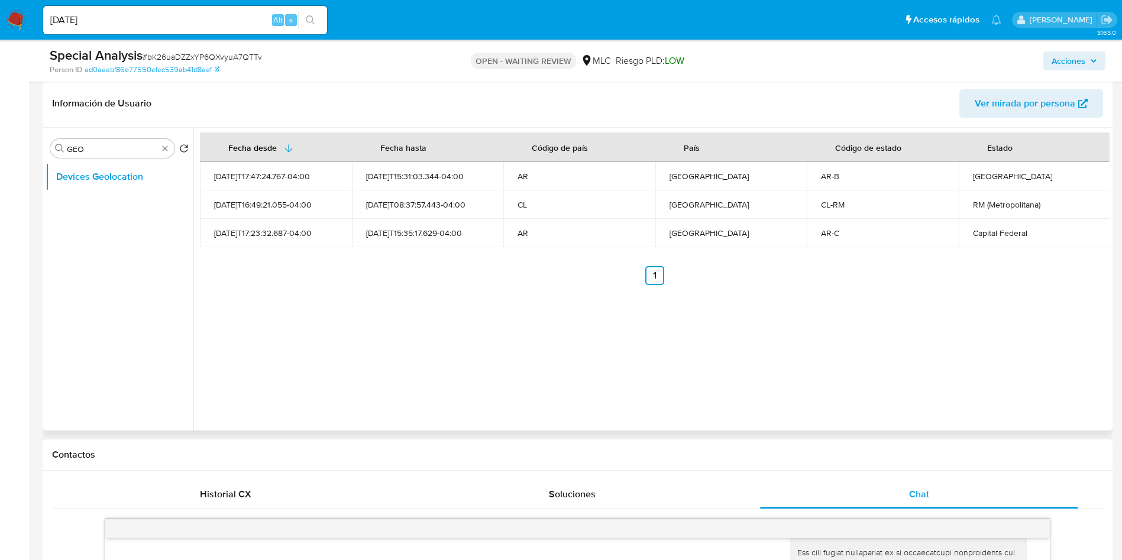
click at [608, 348] on div "Fecha desde [GEOGRAPHIC_DATA] hasta Código de país País Código de estado Estado…" at bounding box center [651, 279] width 916 height 303
click at [662, 370] on div "Fecha desde [GEOGRAPHIC_DATA] hasta Código de país País Código de estado Estado…" at bounding box center [651, 279] width 916 height 303
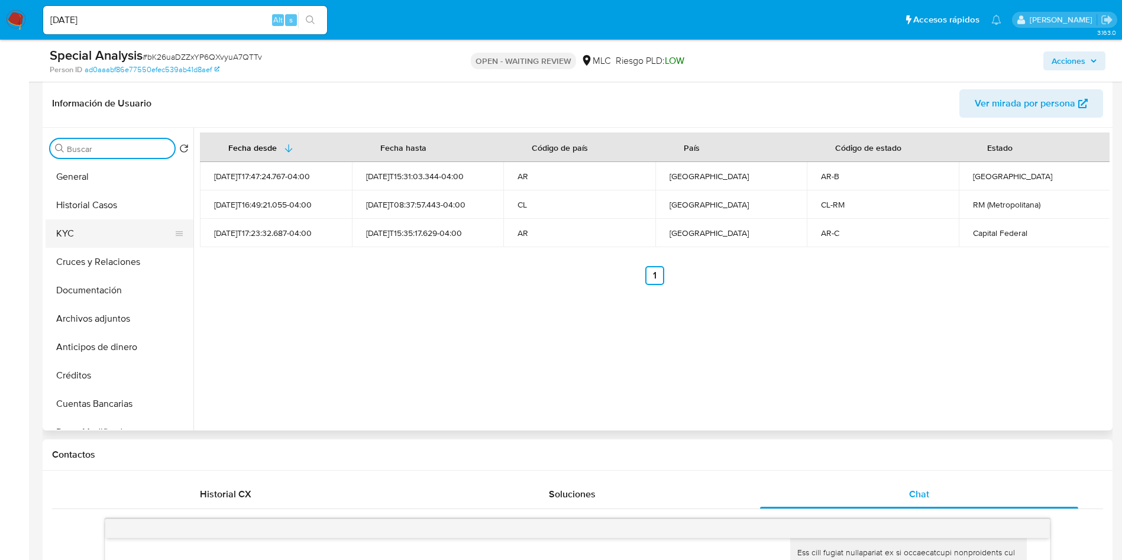
click at [113, 244] on button "KYC" at bounding box center [115, 233] width 138 height 28
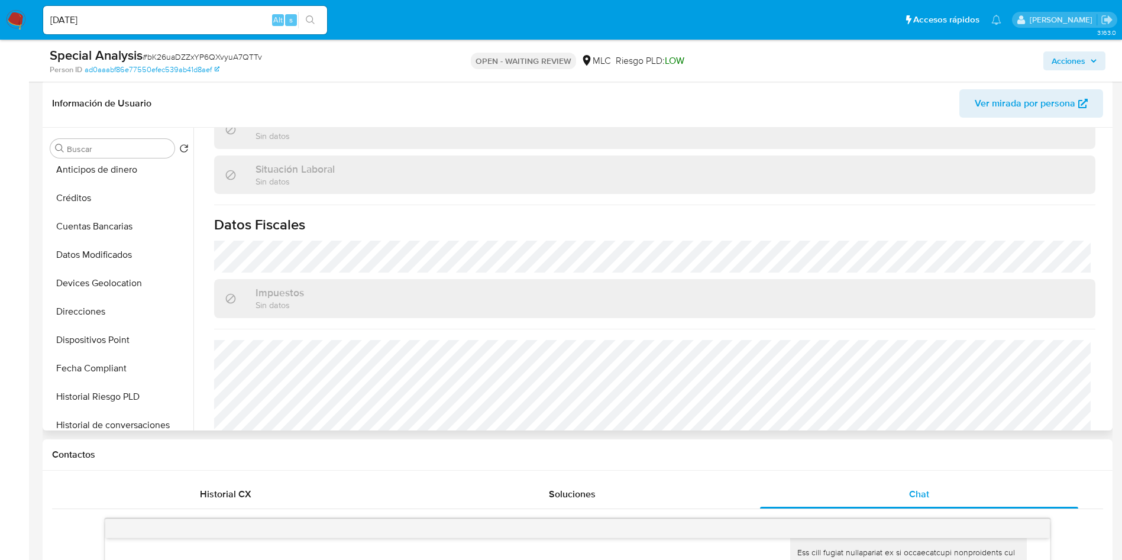
scroll to position [650, 0]
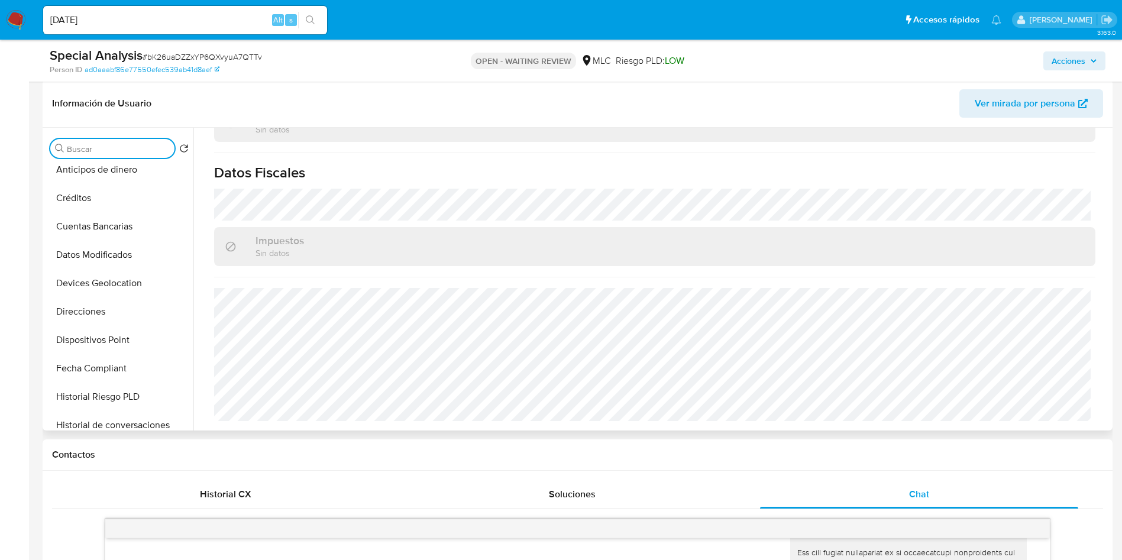
click at [115, 149] on input "Buscar" at bounding box center [118, 149] width 103 height 11
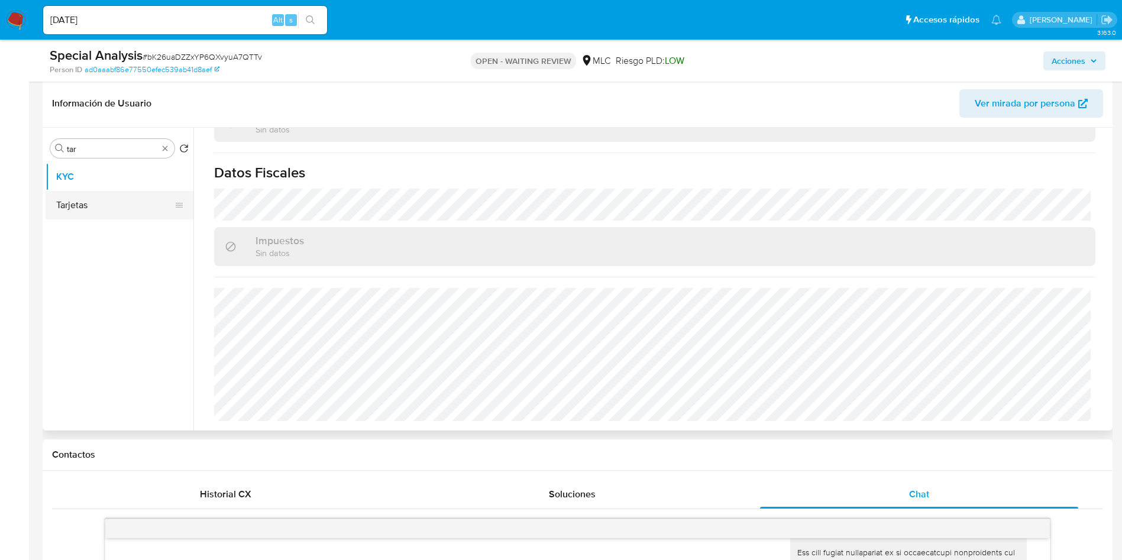
click at [118, 201] on button "Tarjetas" at bounding box center [115, 205] width 138 height 28
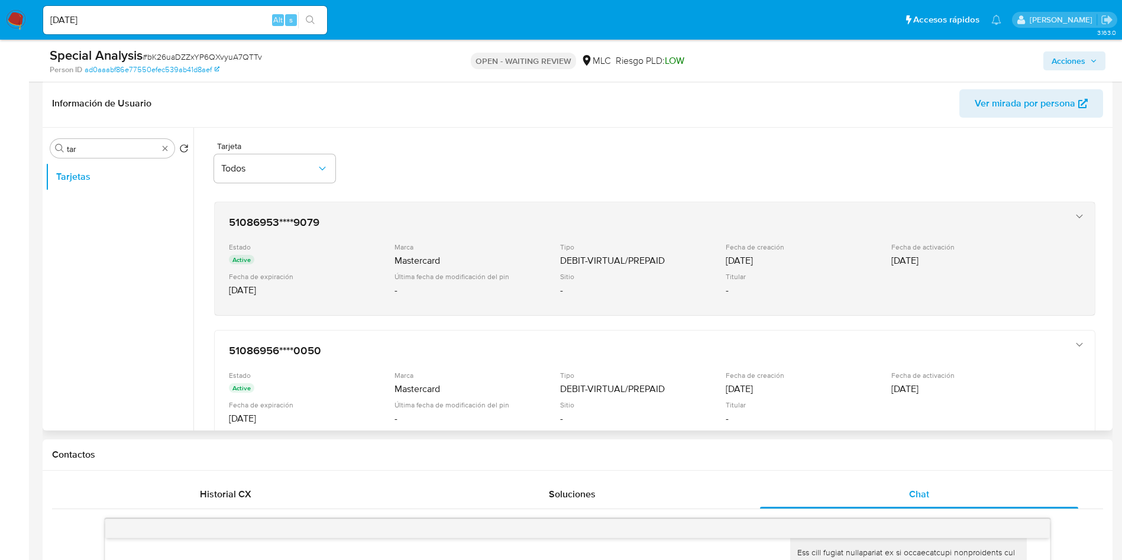
click at [448, 259] on div "Mastercard" at bounding box center [475, 261] width 163 height 12
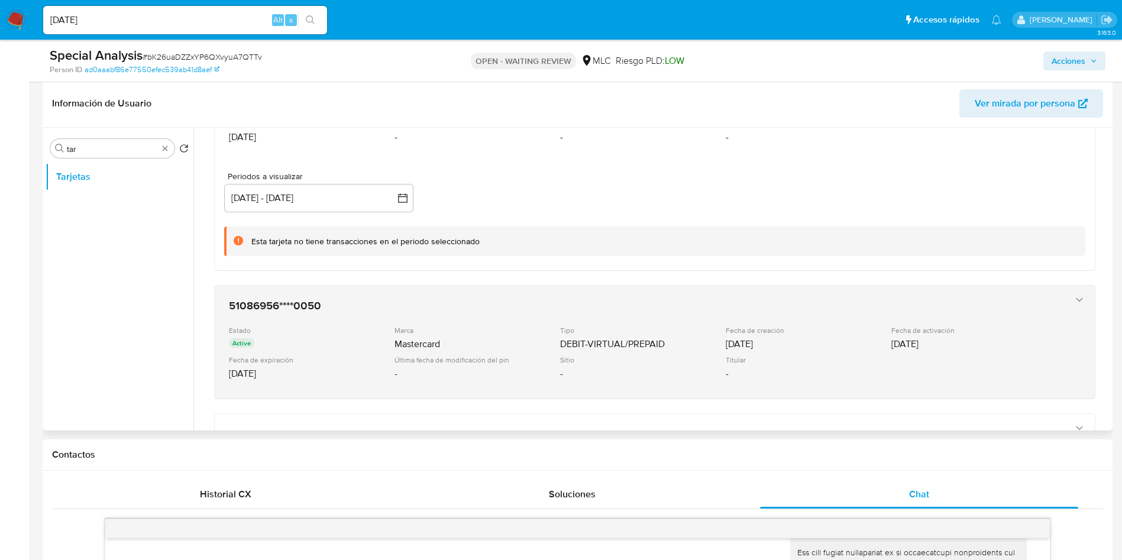
scroll to position [177, 0]
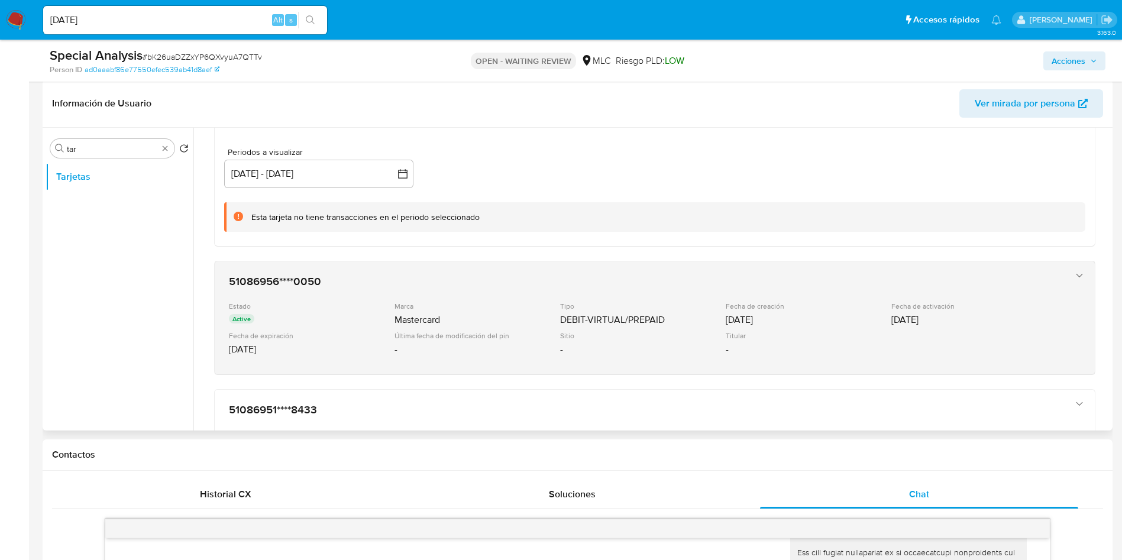
click at [339, 314] on div "Active" at bounding box center [310, 320] width 163 height 12
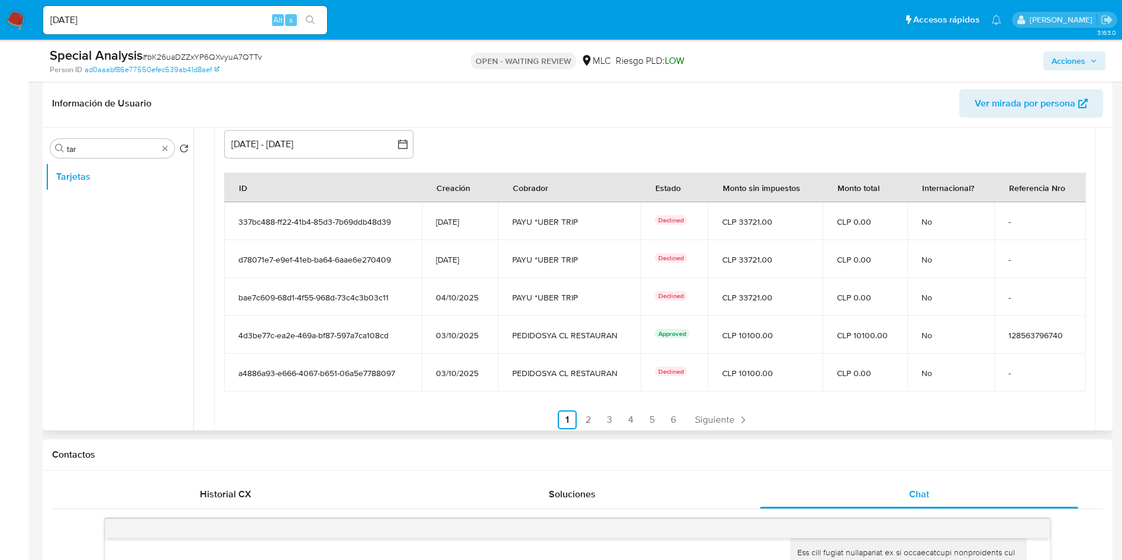
scroll to position [532, 0]
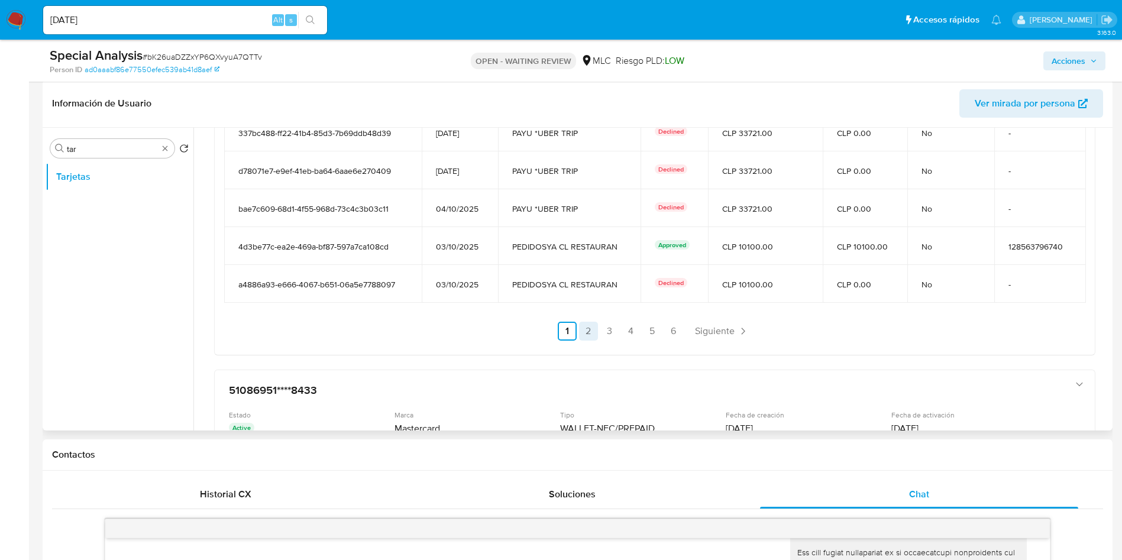
click at [587, 332] on link "2" at bounding box center [588, 331] width 19 height 19
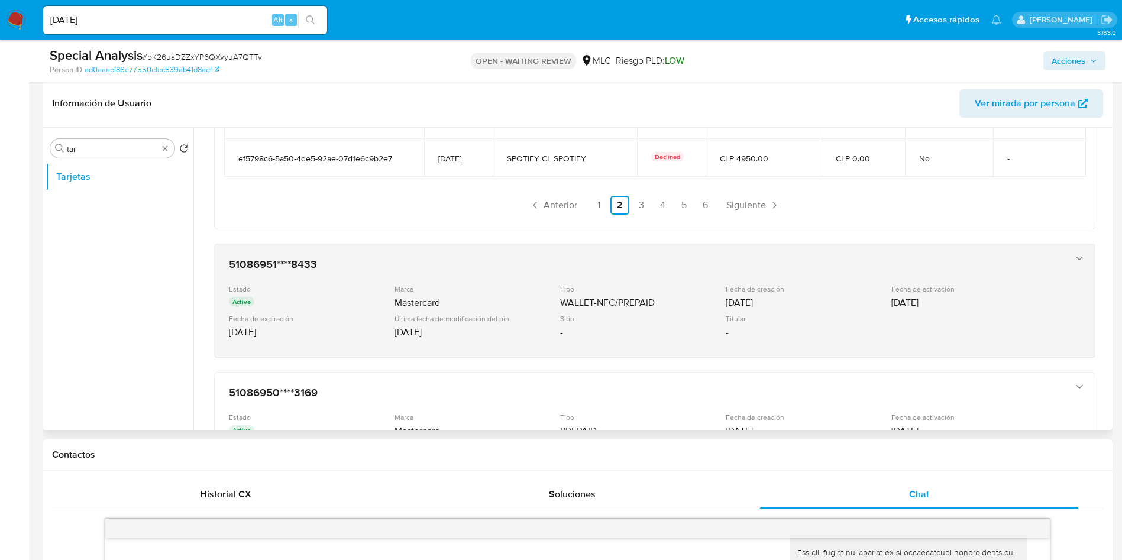
scroll to position [621, 0]
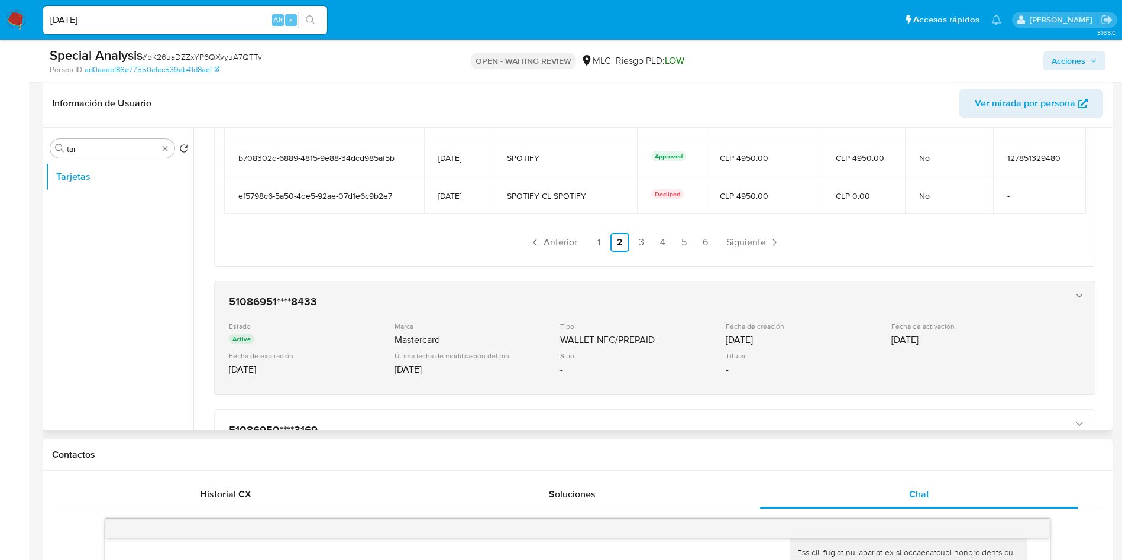
click at [483, 344] on div "Mastercard" at bounding box center [475, 340] width 163 height 12
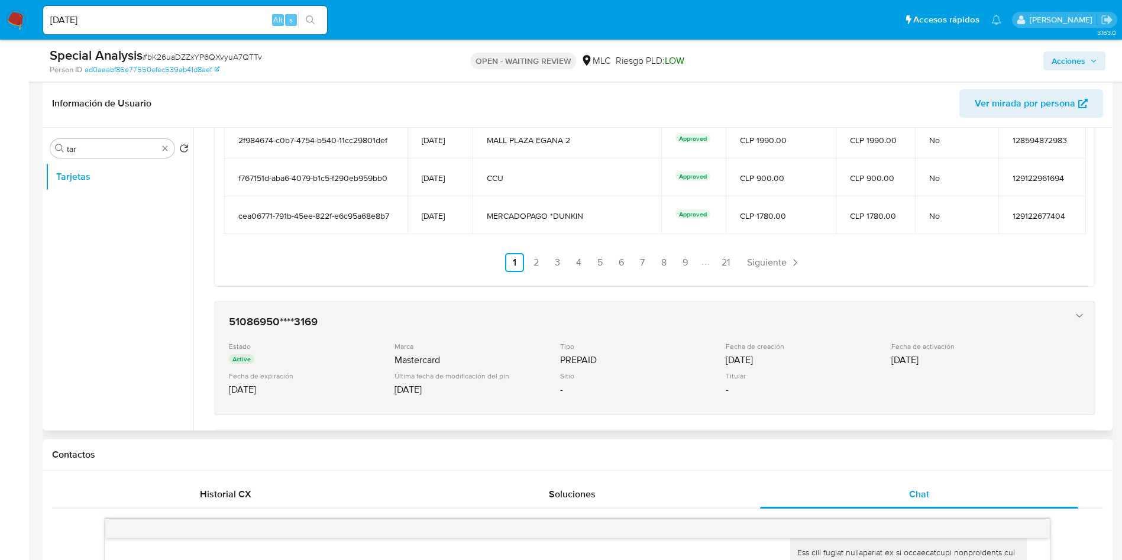
scroll to position [1153, 0]
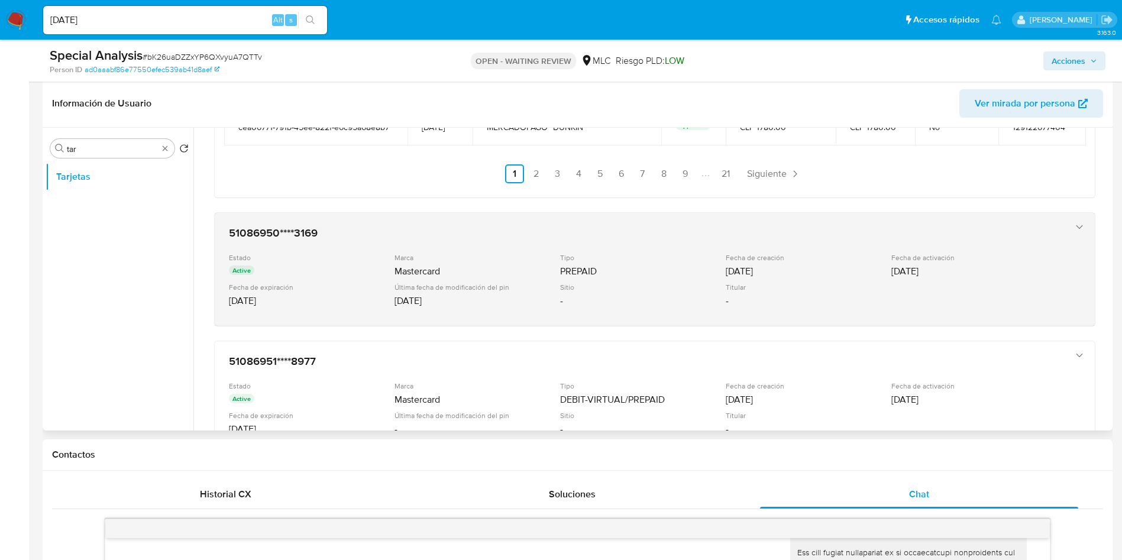
click at [462, 313] on div "51086950****3169 Estado Active Marca Mastercard Tipo PREPAID Fecha de creación …" at bounding box center [642, 269] width 837 height 96
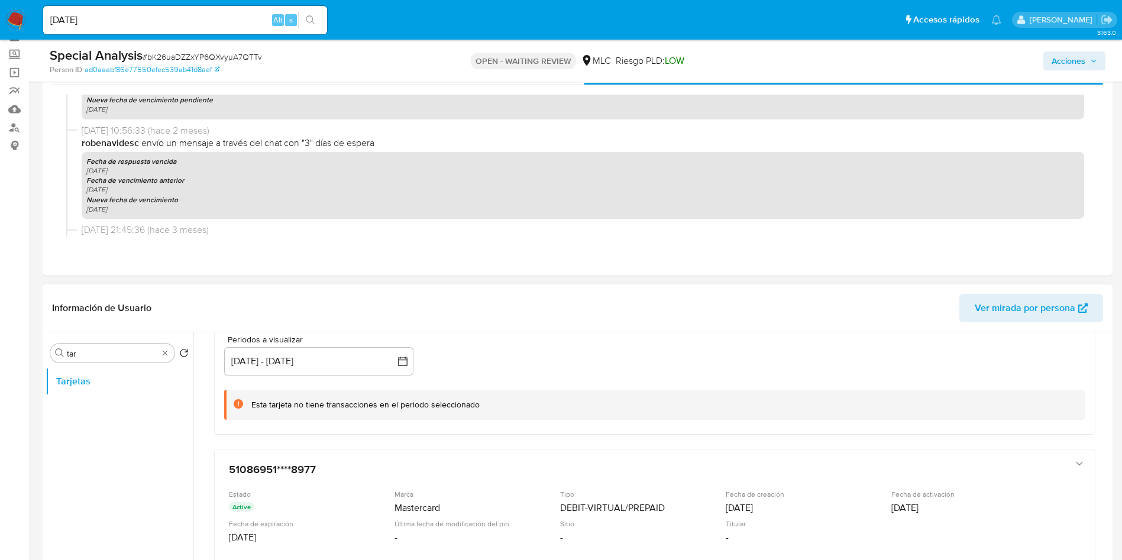
scroll to position [89, 0]
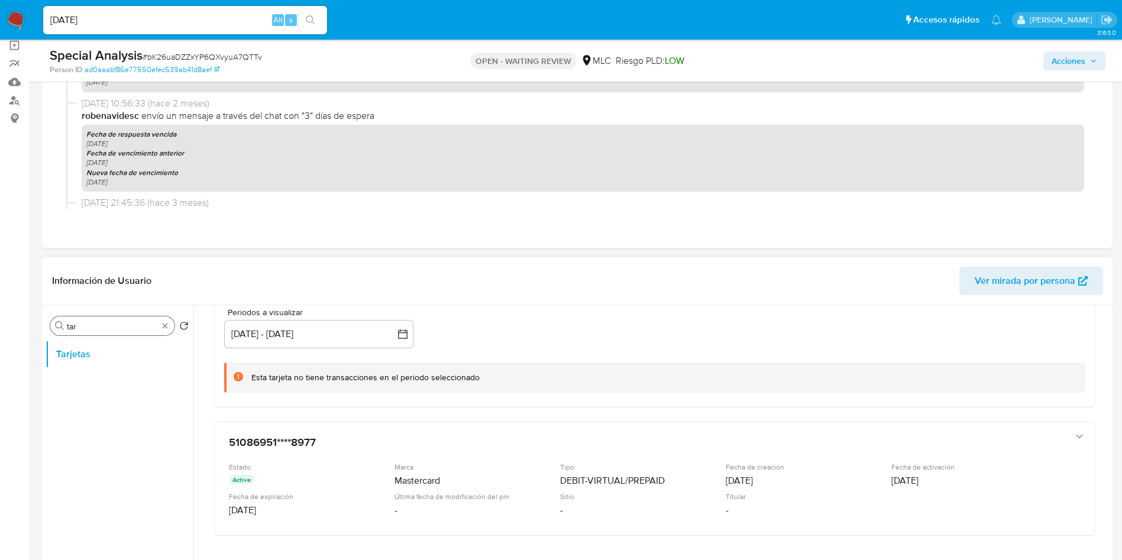
click at [101, 325] on input "tar" at bounding box center [112, 326] width 91 height 11
type input "res"
click at [109, 351] on button "Restricciones Nuevo Mundo" at bounding box center [115, 354] width 138 height 28
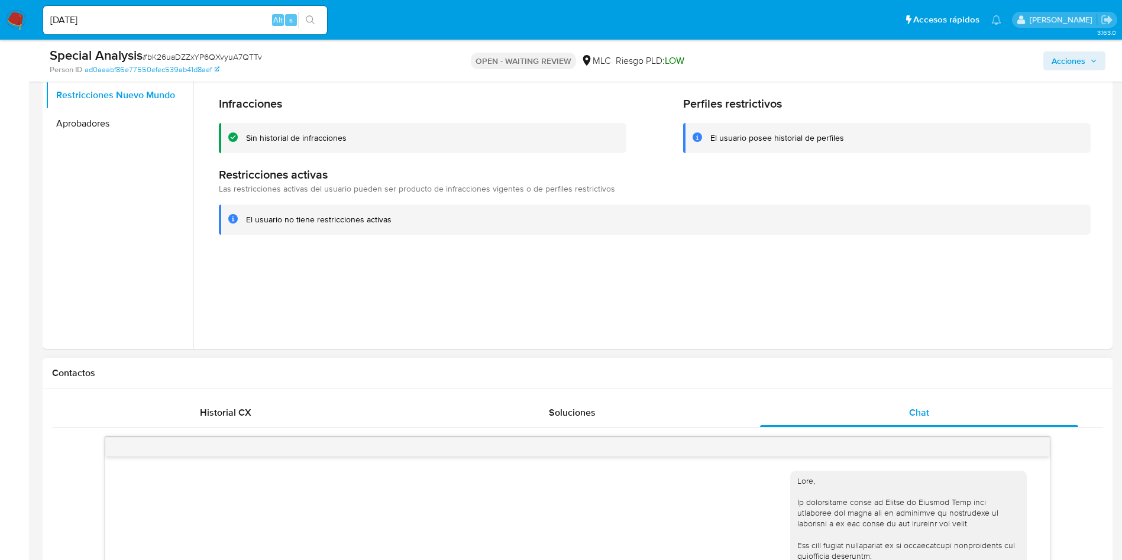
scroll to position [355, 0]
